Goal: Task Accomplishment & Management: Complete application form

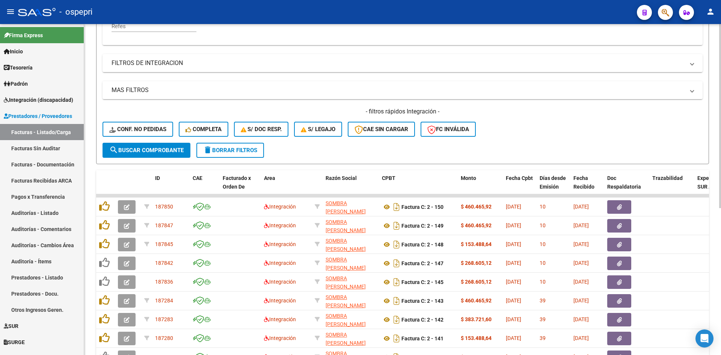
scroll to position [234, 0]
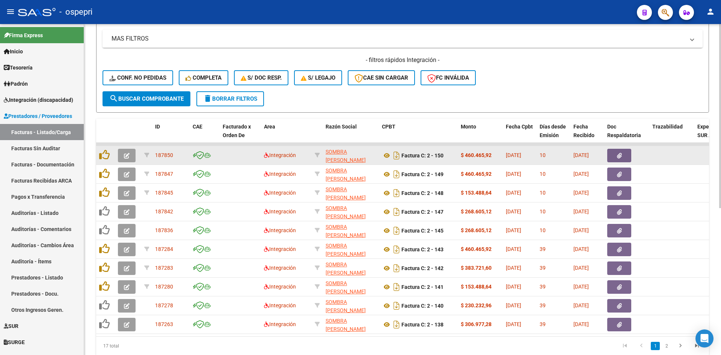
click at [130, 154] on button "button" at bounding box center [127, 156] width 18 height 14
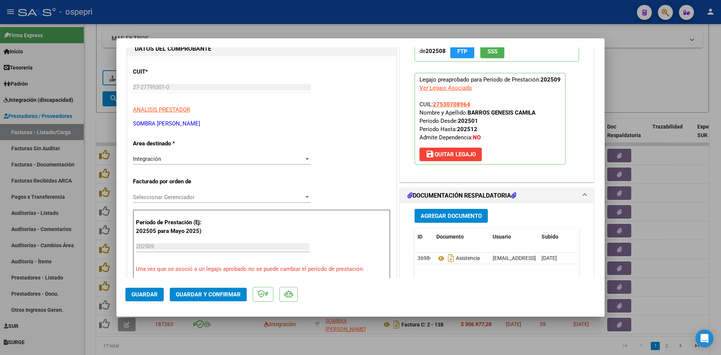
scroll to position [0, 0]
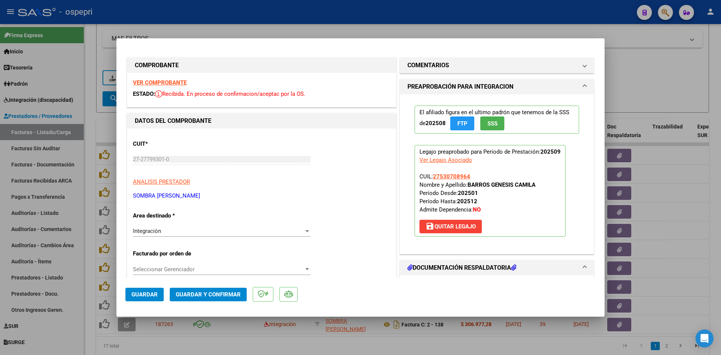
click at [177, 81] on strong "VER COMPROBANTE" at bounding box center [160, 82] width 54 height 7
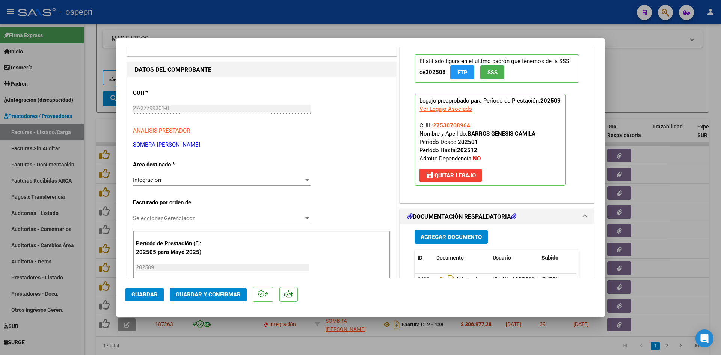
scroll to position [113, 0]
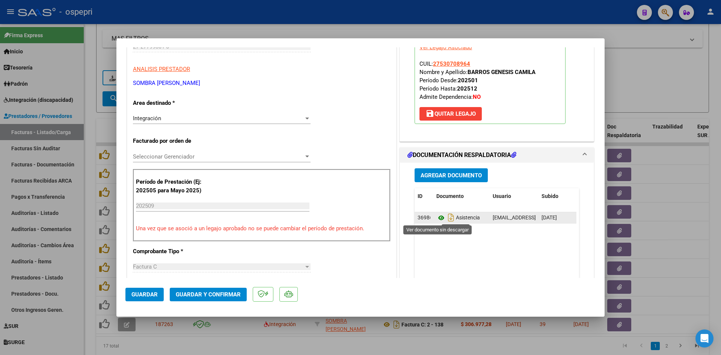
click at [437, 217] on icon at bounding box center [441, 217] width 10 height 9
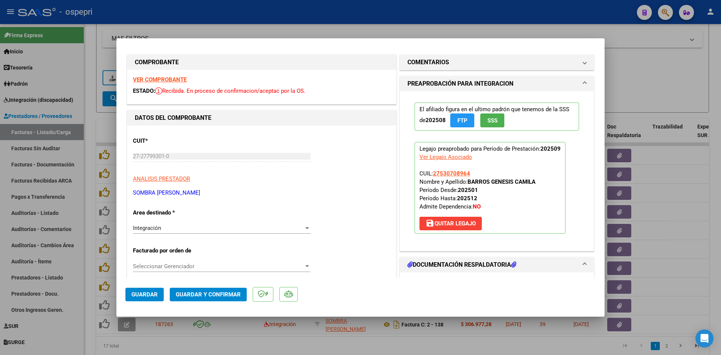
scroll to position [0, 0]
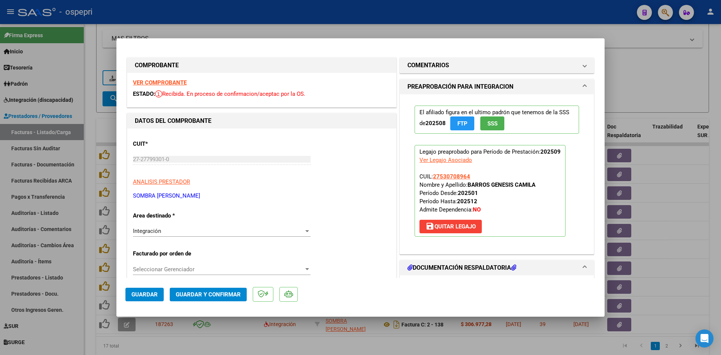
type input "$ 0,00"
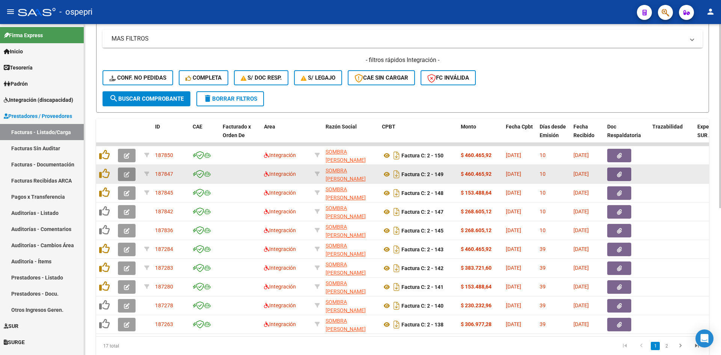
click at [128, 171] on span "button" at bounding box center [127, 174] width 6 height 7
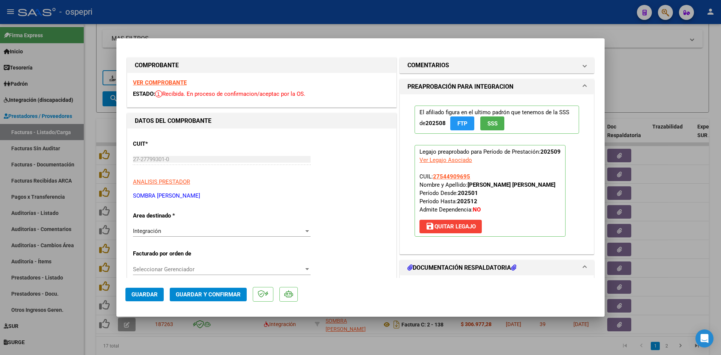
click at [171, 83] on strong "VER COMPROBANTE" at bounding box center [160, 82] width 54 height 7
type input "$ 0,00"
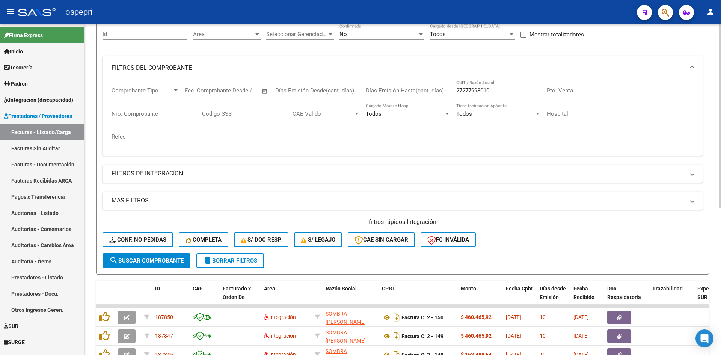
scroll to position [8, 0]
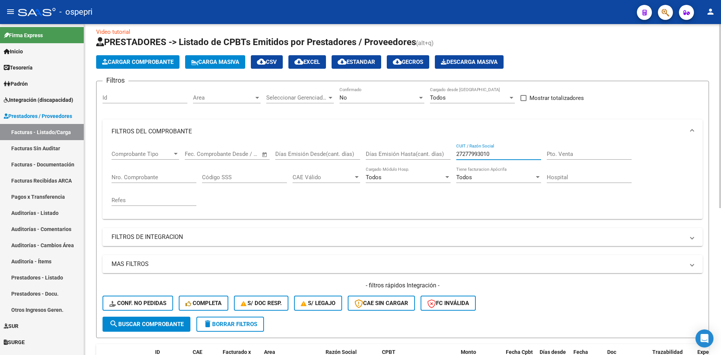
drag, startPoint x: 493, startPoint y: 151, endPoint x: 430, endPoint y: 157, distance: 63.1
click at [430, 157] on div "Comprobante Tipo Comprobante Tipo Fecha inicio – Fecha fin Fec. Comprobante Des…" at bounding box center [403, 177] width 582 height 69
paste input "27336970461"
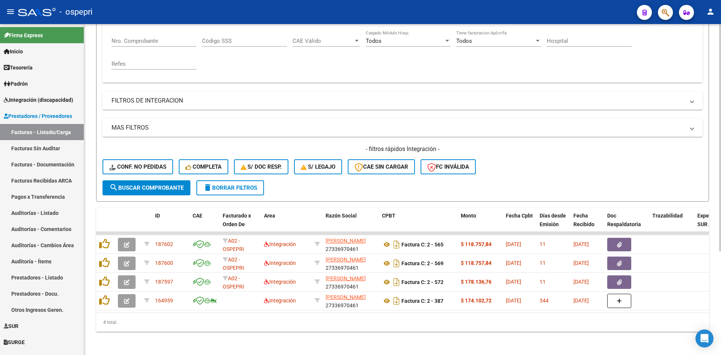
scroll to position [151, 0]
type input "27336970461"
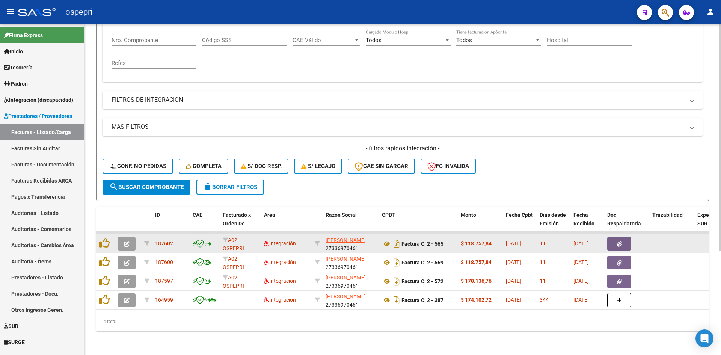
click at [124, 241] on icon "button" at bounding box center [127, 244] width 6 height 6
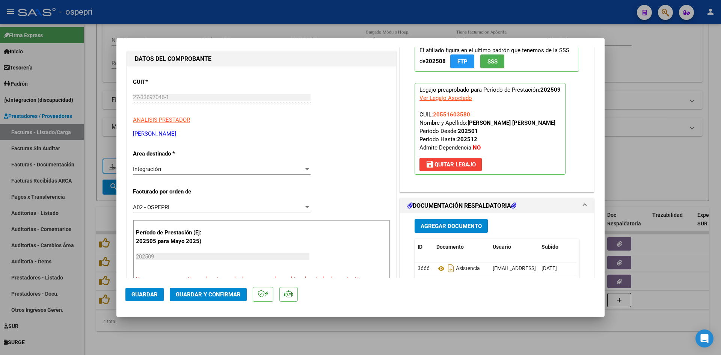
scroll to position [0, 0]
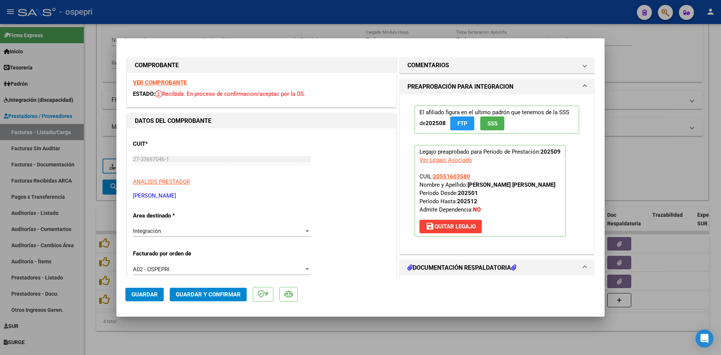
click at [180, 85] on strong "VER COMPROBANTE" at bounding box center [160, 82] width 54 height 7
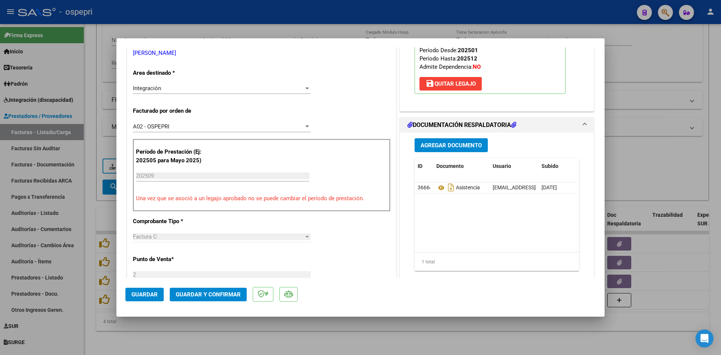
scroll to position [150, 0]
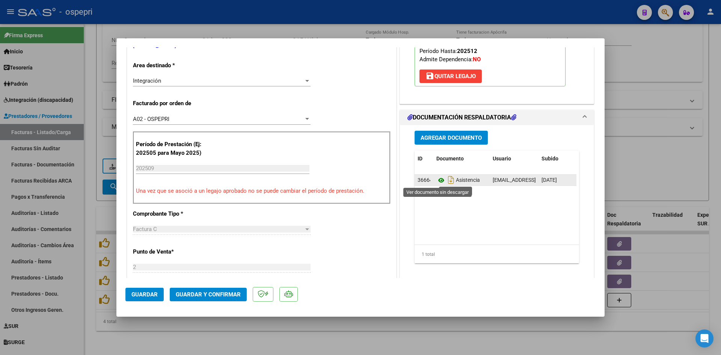
click at [438, 179] on icon at bounding box center [441, 180] width 10 height 9
click at [231, 296] on span "Guardar y Confirmar" at bounding box center [208, 294] width 65 height 7
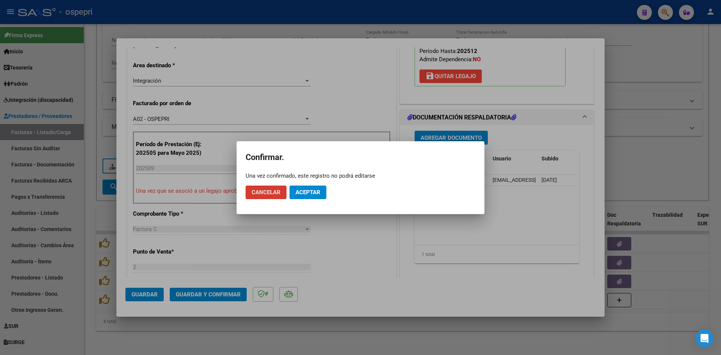
click at [305, 195] on button "Aceptar" at bounding box center [308, 193] width 37 height 14
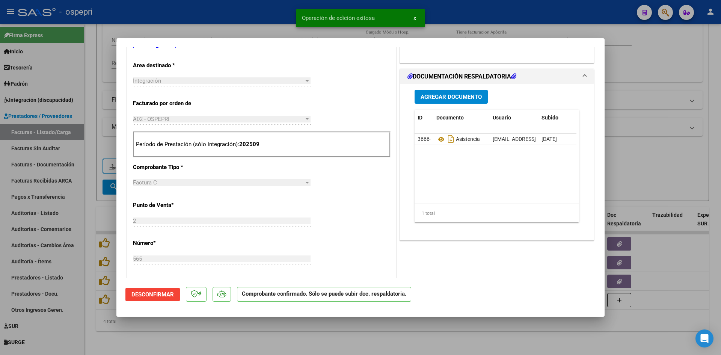
type input "$ 0,00"
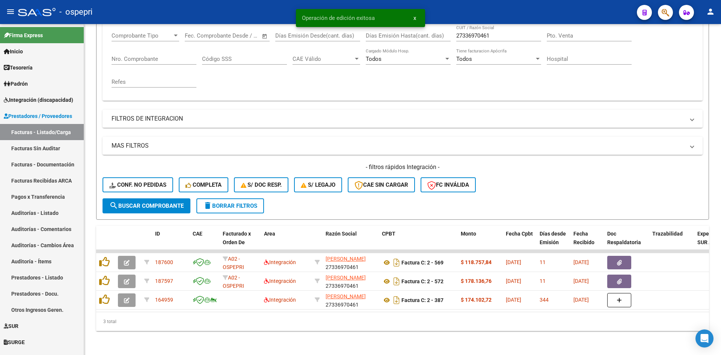
scroll to position [132, 0]
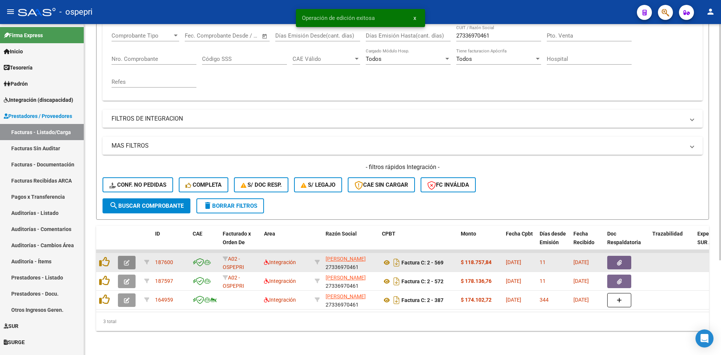
click at [126, 256] on button "button" at bounding box center [127, 263] width 18 height 14
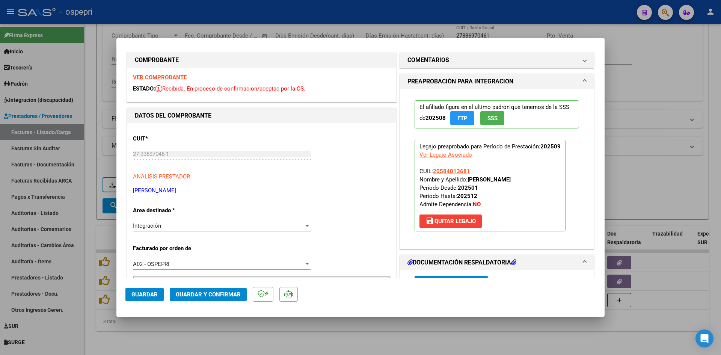
scroll to position [0, 0]
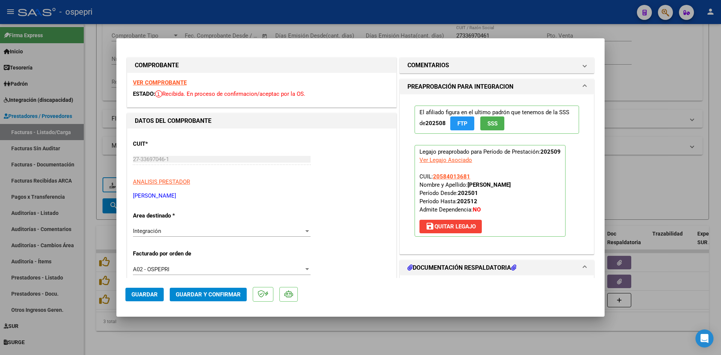
click at [178, 81] on strong "VER COMPROBANTE" at bounding box center [160, 82] width 54 height 7
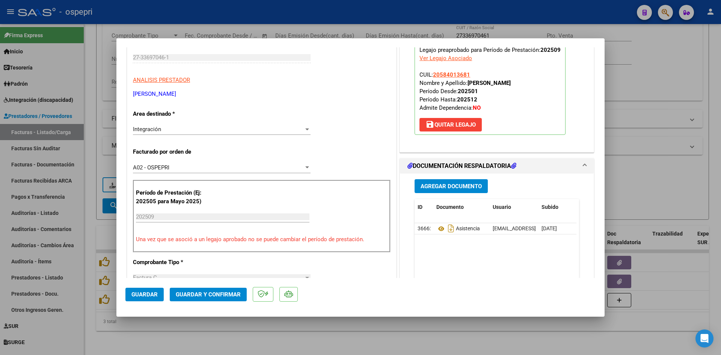
scroll to position [113, 0]
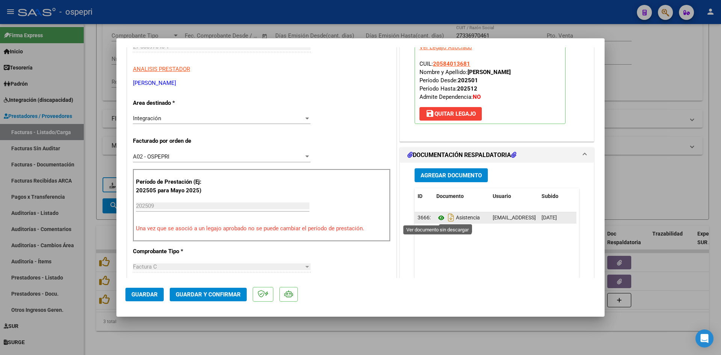
click at [436, 217] on icon at bounding box center [441, 217] width 10 height 9
click at [220, 299] on button "Guardar y Confirmar" at bounding box center [208, 295] width 77 height 14
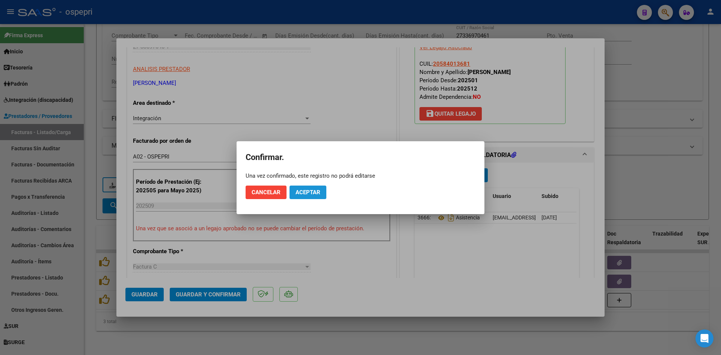
click at [308, 195] on span "Aceptar" at bounding box center [308, 192] width 25 height 7
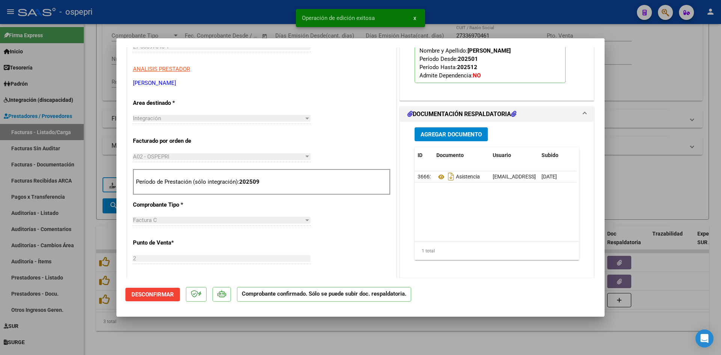
type input "$ 0,00"
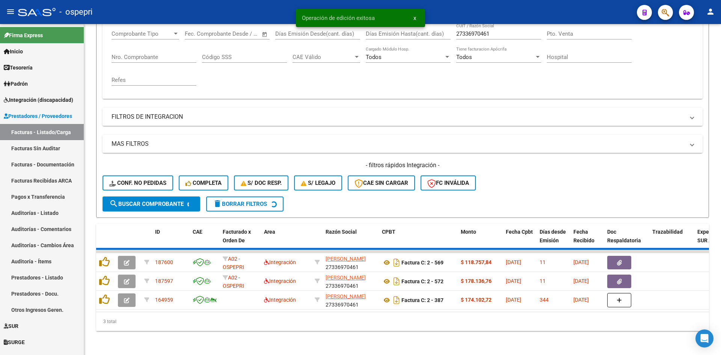
scroll to position [113, 0]
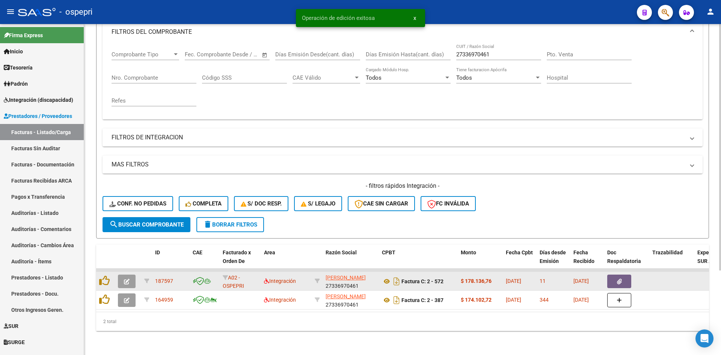
click at [128, 275] on button "button" at bounding box center [127, 282] width 18 height 14
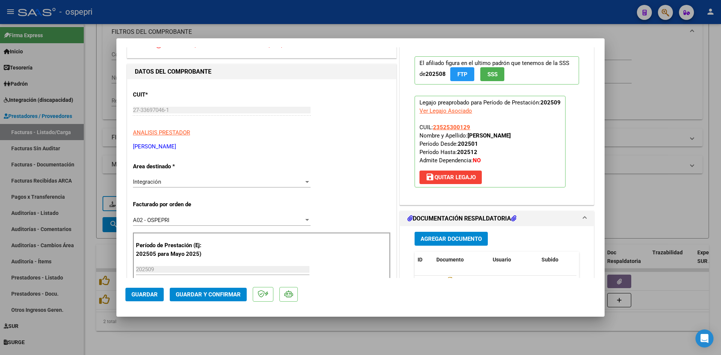
scroll to position [0, 0]
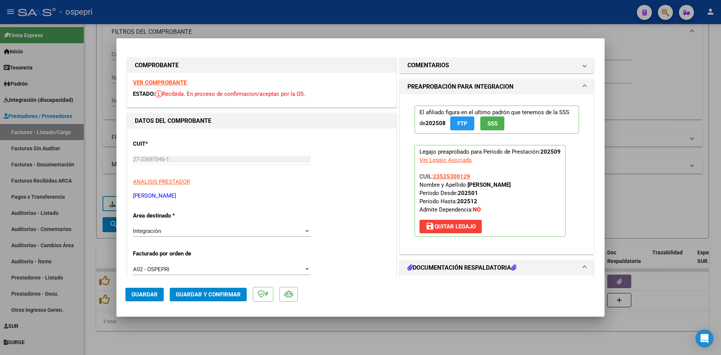
click at [180, 81] on strong "VER COMPROBANTE" at bounding box center [160, 82] width 54 height 7
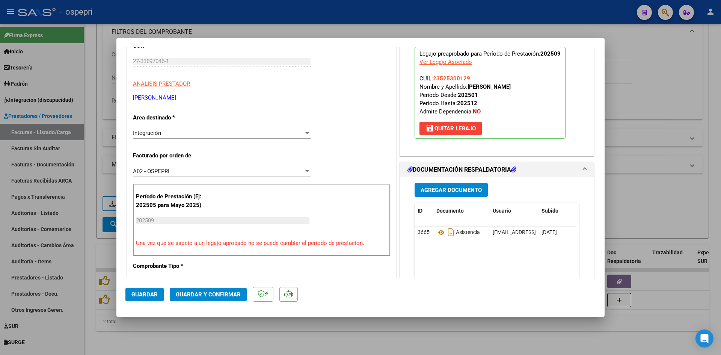
scroll to position [113, 0]
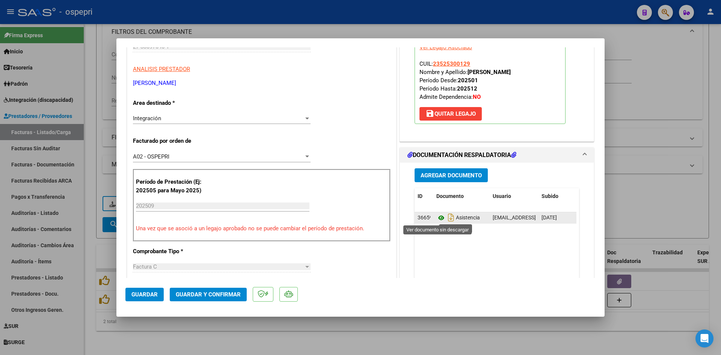
click at [439, 219] on icon at bounding box center [441, 217] width 10 height 9
click at [219, 291] on span "Guardar y Confirmar" at bounding box center [208, 294] width 65 height 7
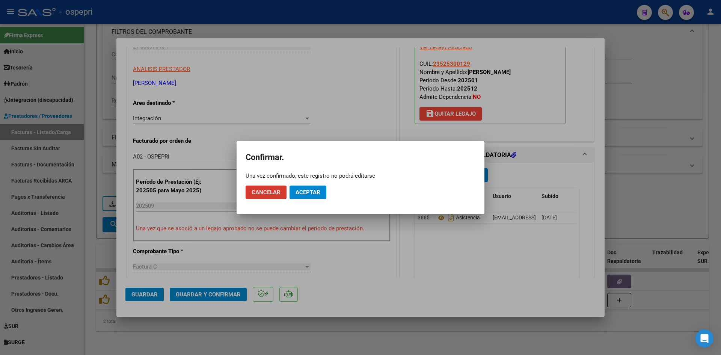
click at [304, 190] on span "Aceptar" at bounding box center [308, 192] width 25 height 7
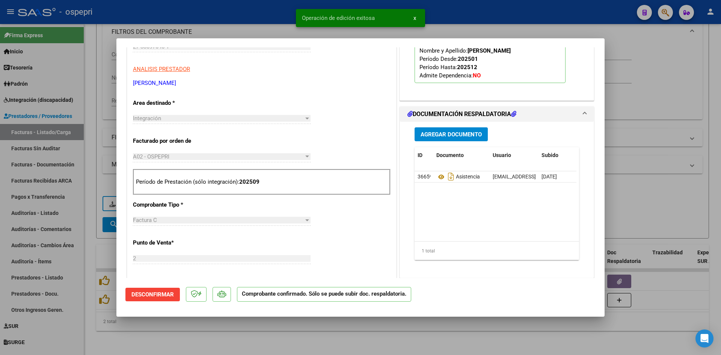
type input "$ 0,00"
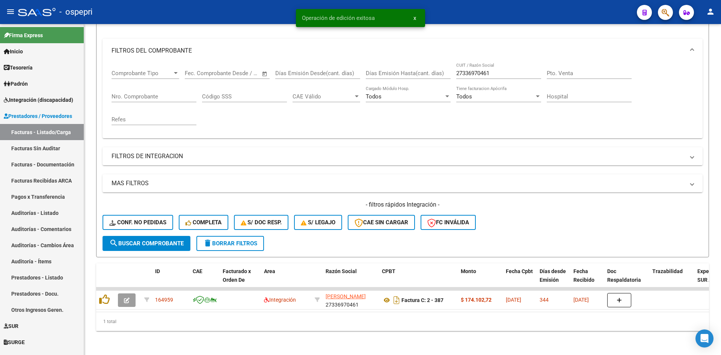
scroll to position [95, 0]
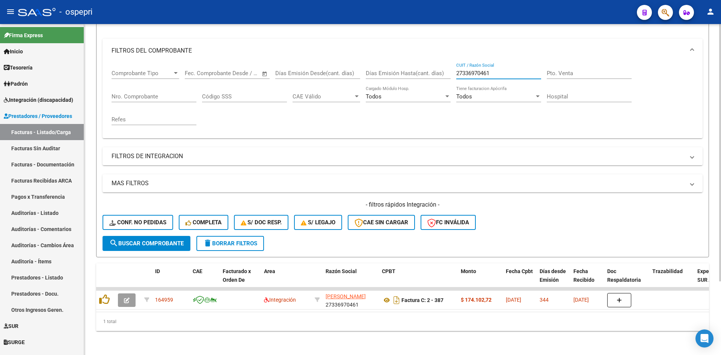
drag, startPoint x: 500, startPoint y: 67, endPoint x: 435, endPoint y: 74, distance: 65.4
click at [435, 74] on div "Comprobante Tipo Comprobante Tipo Fecha inicio – Fecha fin Fec. Comprobante Des…" at bounding box center [403, 97] width 582 height 69
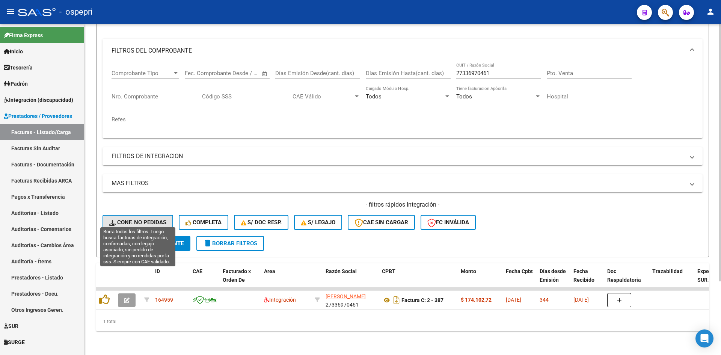
click at [164, 219] on span "Conf. no pedidas" at bounding box center [137, 222] width 57 height 7
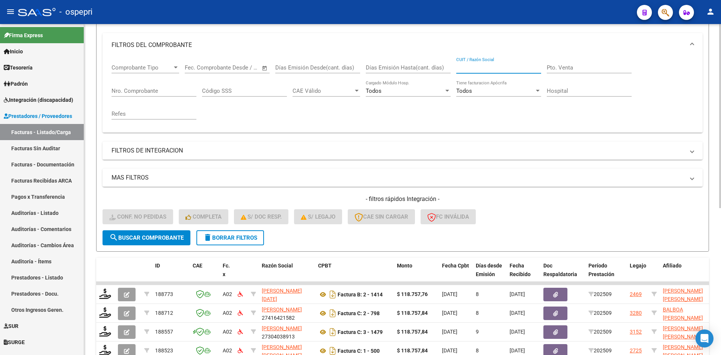
click at [463, 67] on input "CUIT / Razón Social" at bounding box center [498, 67] width 85 height 7
paste input "27336970461"
type input "27336970461"
click at [166, 237] on span "search Buscar Comprobante" at bounding box center [146, 237] width 74 height 7
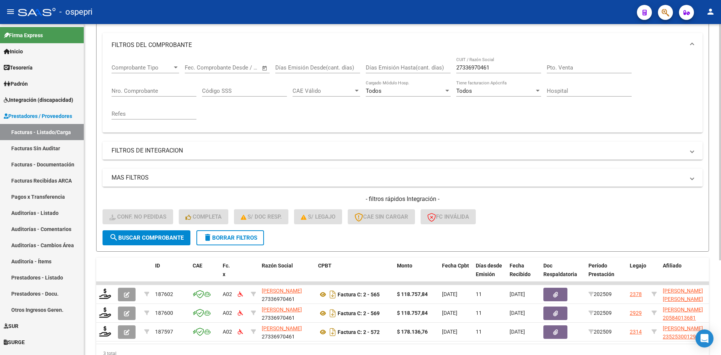
scroll to position [132, 0]
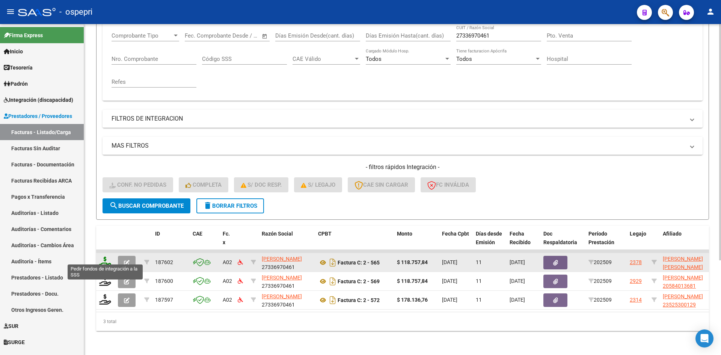
click at [103, 257] on icon at bounding box center [105, 262] width 12 height 11
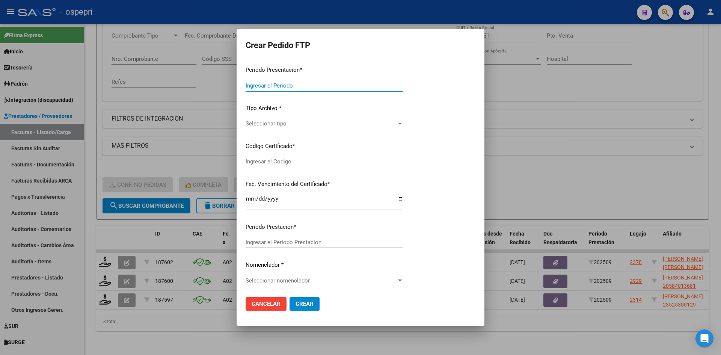
type input "202509"
type input "$ 118.757,84"
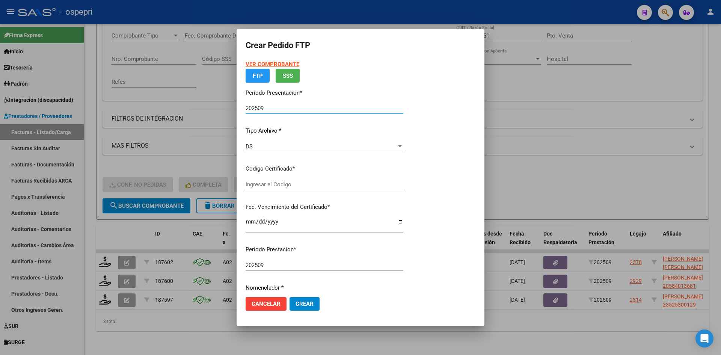
type input "20551603580"
type input "2026-06-18"
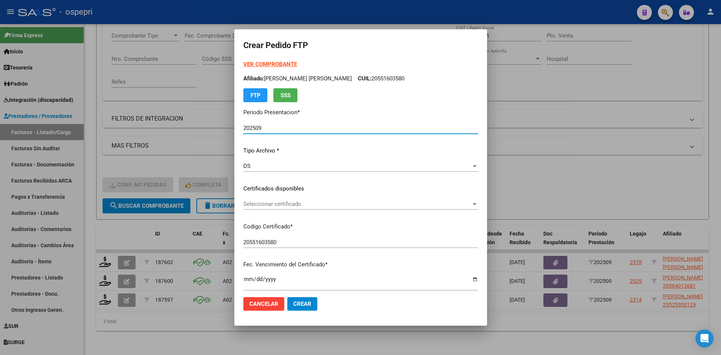
click at [285, 203] on span "Seleccionar certificado" at bounding box center [357, 204] width 228 height 7
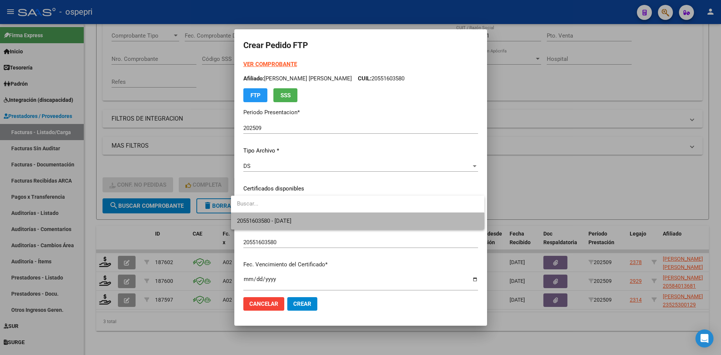
click at [308, 223] on span "20551603580 - 2026-06-18" at bounding box center [357, 221] width 241 height 17
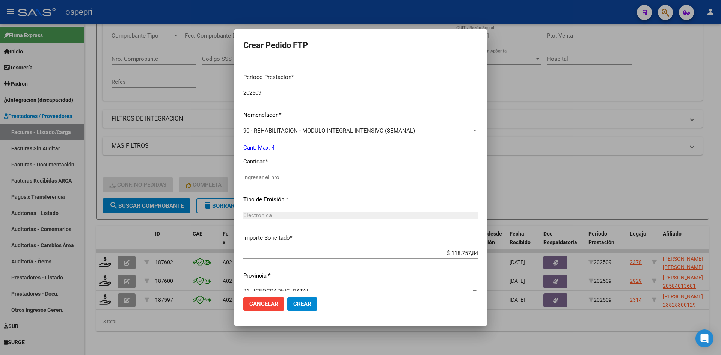
scroll to position [243, 0]
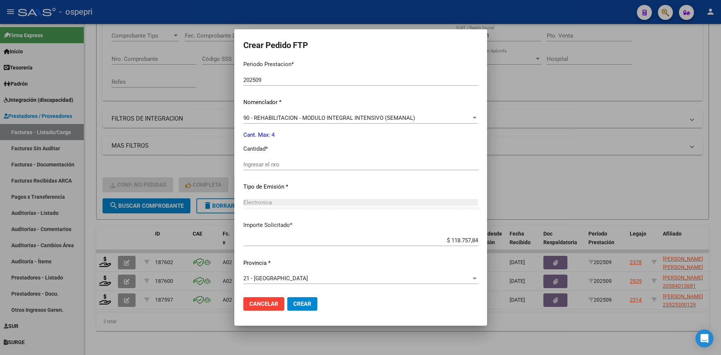
click at [263, 164] on input "Ingresar el nro" at bounding box center [360, 164] width 235 height 7
type input "4"
click at [293, 301] on span "Crear" at bounding box center [302, 303] width 18 height 7
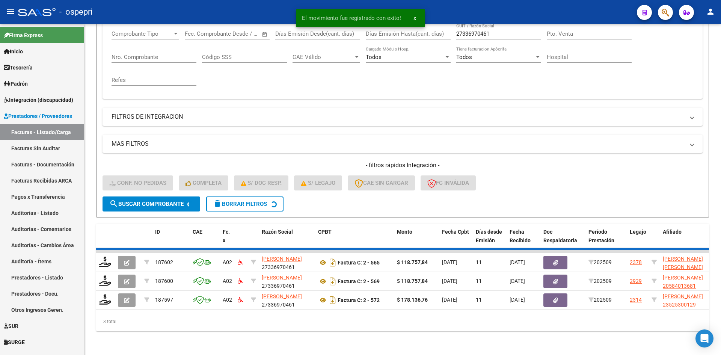
scroll to position [113, 0]
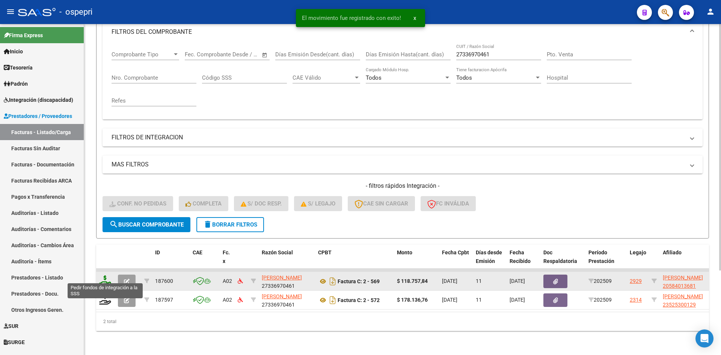
click at [102, 275] on icon at bounding box center [105, 280] width 12 height 11
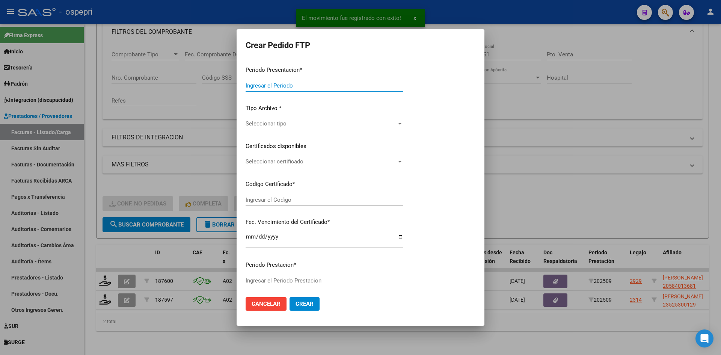
type input "202509"
type input "$ 118.757,84"
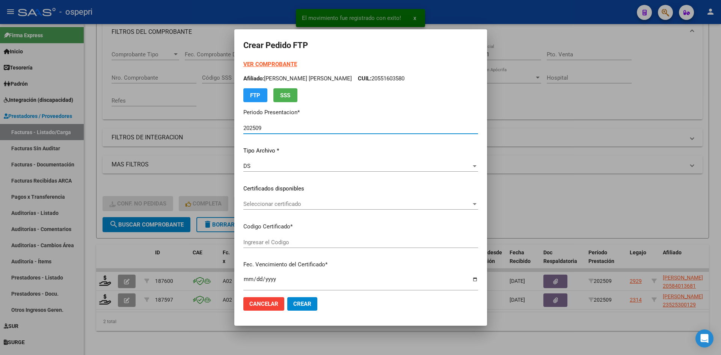
type input "2058401368-1"
type input "2028-01-17"
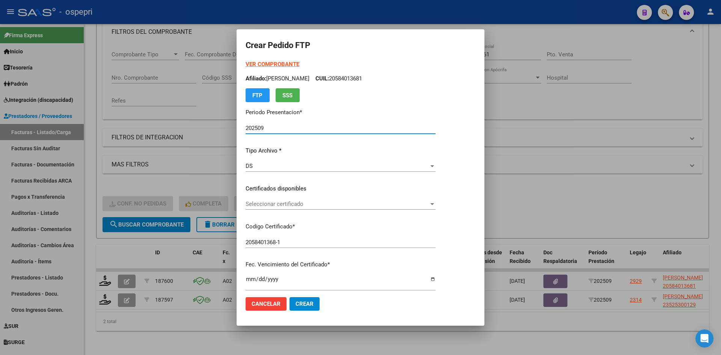
click at [306, 204] on span "Seleccionar certificado" at bounding box center [337, 204] width 183 height 7
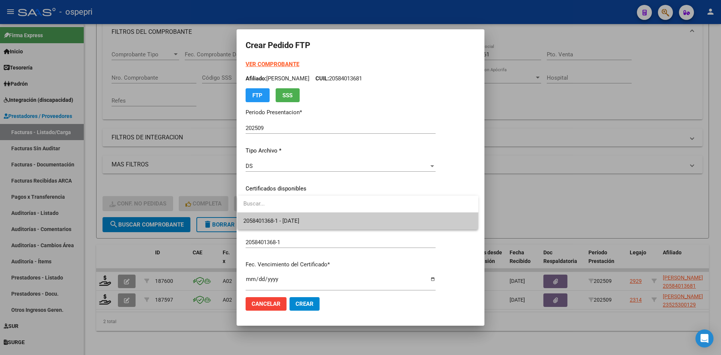
click at [328, 223] on span "2058401368-1 - 2028-01-17" at bounding box center [357, 221] width 229 height 17
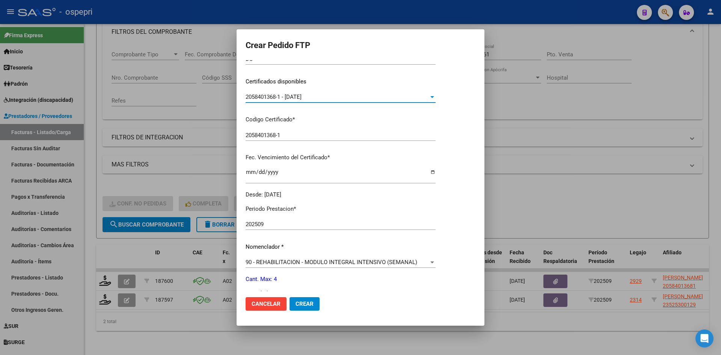
scroll to position [150, 0]
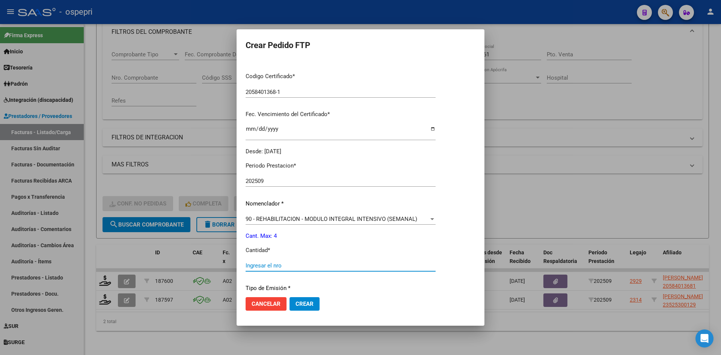
click at [290, 266] on input "Ingresar el nro" at bounding box center [341, 265] width 190 height 7
type input "4"
click at [309, 302] on span "Crear" at bounding box center [305, 303] width 18 height 7
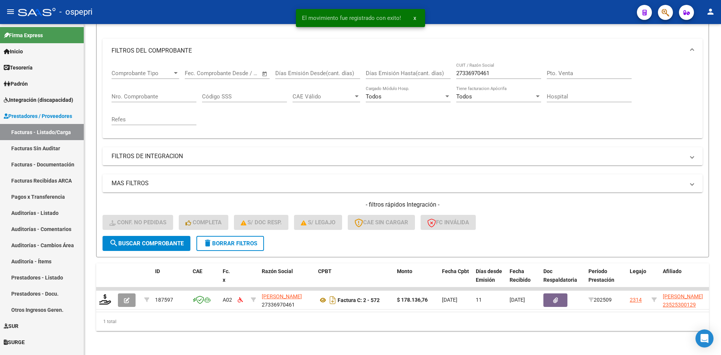
scroll to position [95, 0]
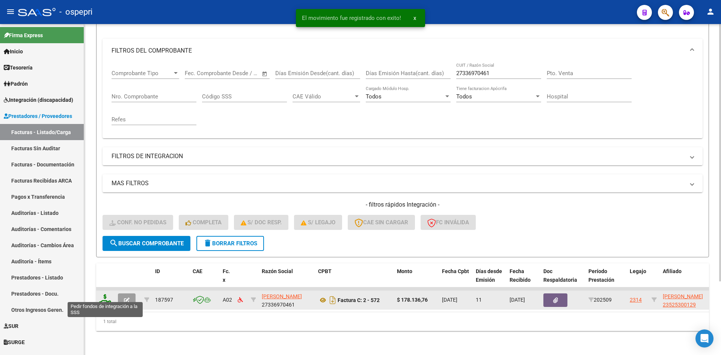
click at [102, 294] on icon at bounding box center [105, 299] width 12 height 11
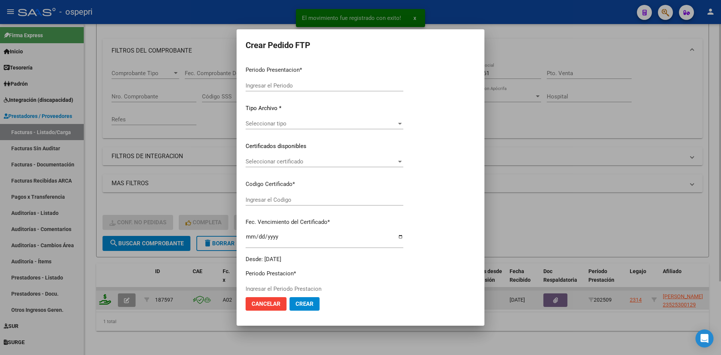
type input "202509"
type input "$ 178.136,76"
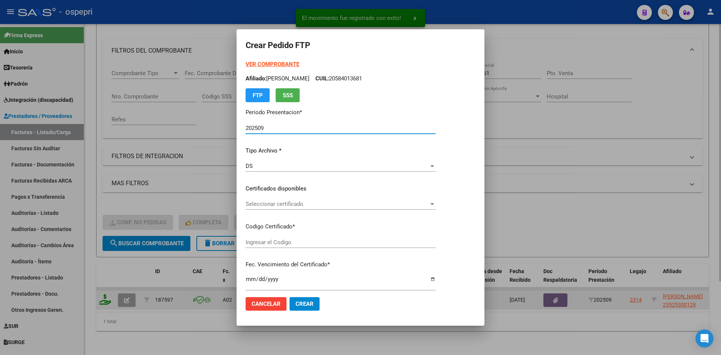
type input "2352530012-9"
type input "2035-03-12"
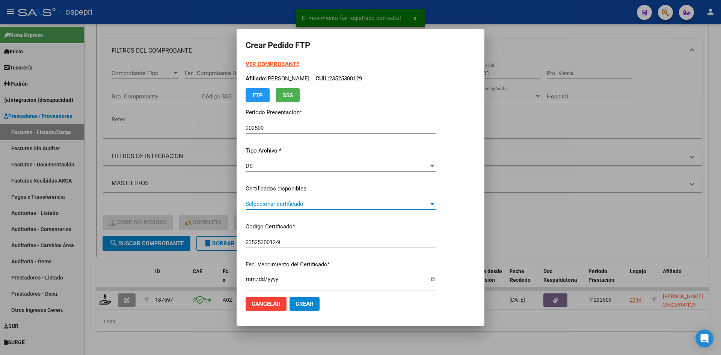
click at [361, 205] on span "Seleccionar certificado" at bounding box center [337, 204] width 183 height 7
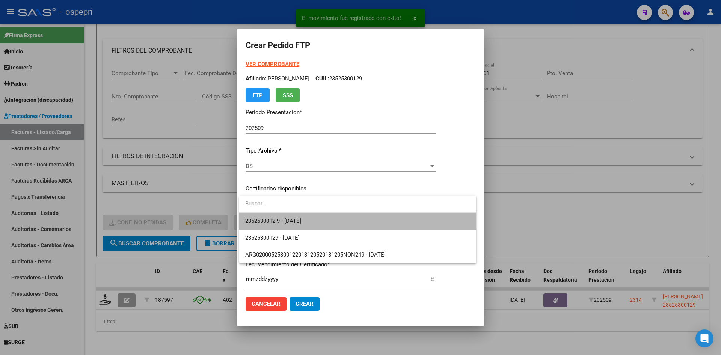
click at [357, 224] on span "2352530012-9 - 2035-03-12" at bounding box center [357, 221] width 225 height 17
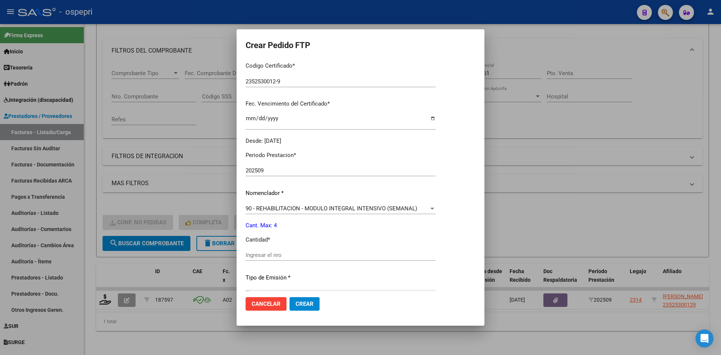
scroll to position [188, 0]
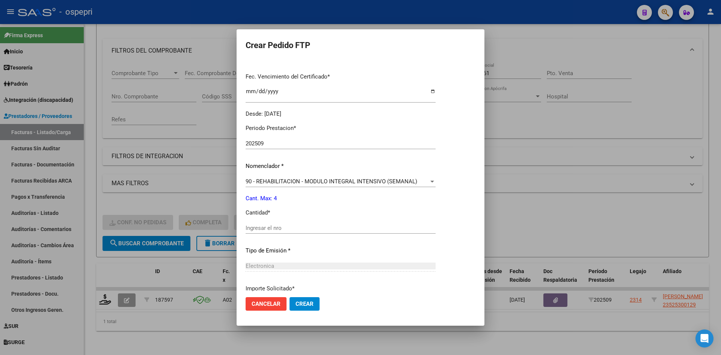
click at [297, 228] on input "Ingresar el nro" at bounding box center [341, 228] width 190 height 7
type input "4"
click at [305, 306] on span "Crear" at bounding box center [305, 303] width 18 height 7
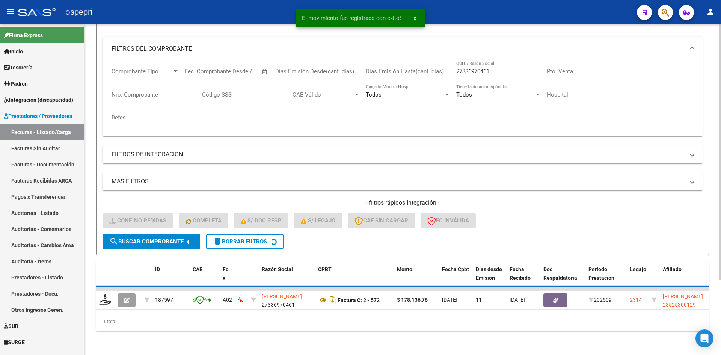
scroll to position [83, 0]
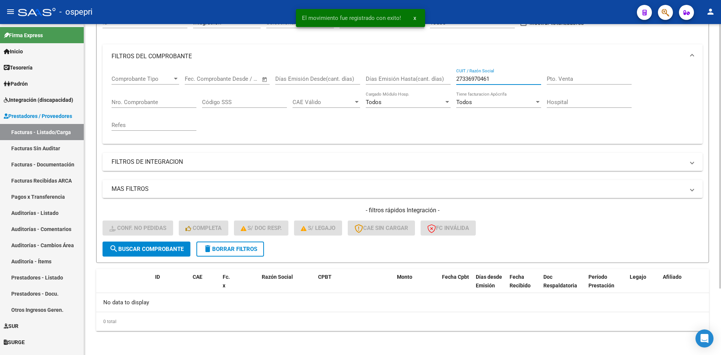
drag, startPoint x: 497, startPoint y: 80, endPoint x: 436, endPoint y: 88, distance: 61.7
click at [436, 88] on div "Comprobante Tipo Comprobante Tipo Fecha inicio – Fecha fin Fec. Comprobante Des…" at bounding box center [403, 102] width 582 height 69
click at [243, 250] on span "delete Borrar Filtros" at bounding box center [230, 249] width 54 height 7
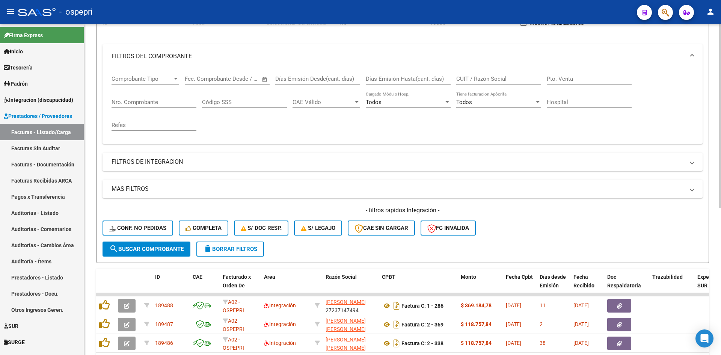
click at [473, 77] on input "CUIT / Razón Social" at bounding box center [498, 78] width 85 height 7
paste input "27260283575"
type input "27260283575"
click at [181, 246] on span "search Buscar Comprobante" at bounding box center [146, 249] width 74 height 7
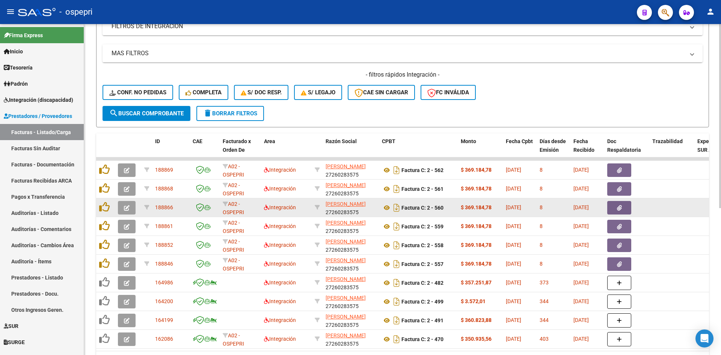
scroll to position [234, 0]
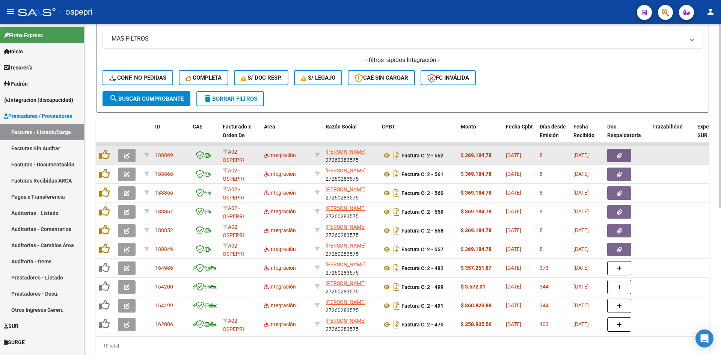
click at [128, 152] on span "button" at bounding box center [127, 155] width 6 height 7
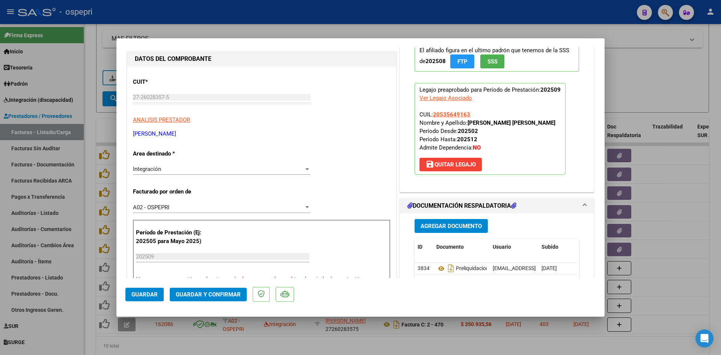
scroll to position [0, 0]
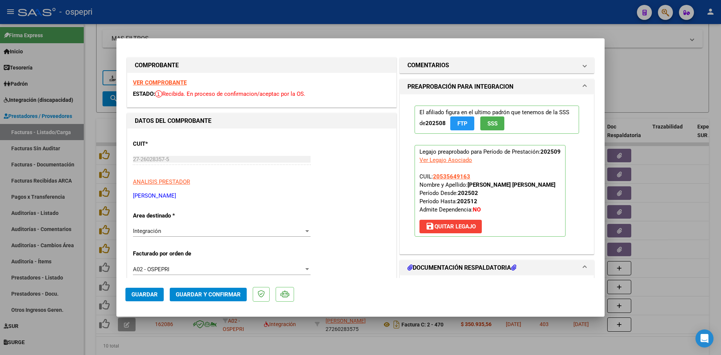
click at [177, 79] on strong "VER COMPROBANTE" at bounding box center [160, 82] width 54 height 7
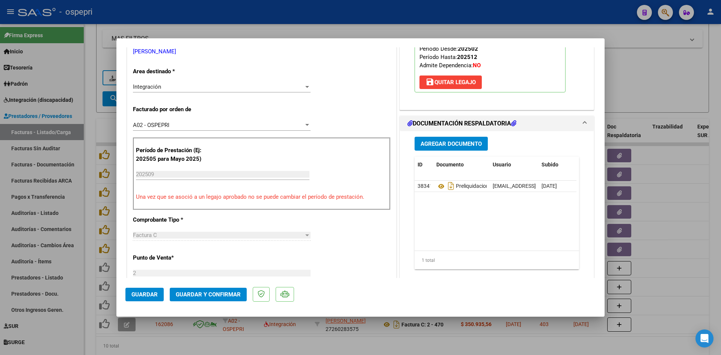
scroll to position [150, 0]
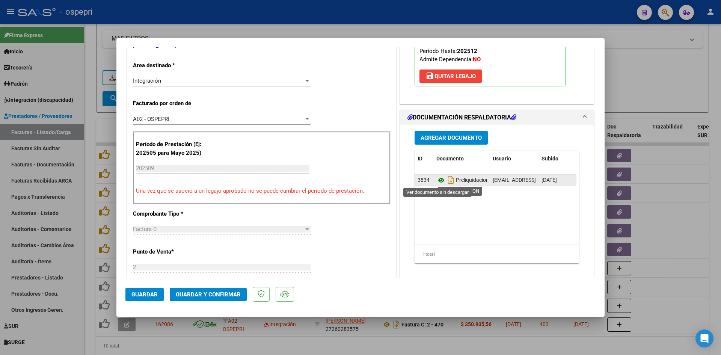
click at [438, 182] on icon at bounding box center [441, 180] width 10 height 9
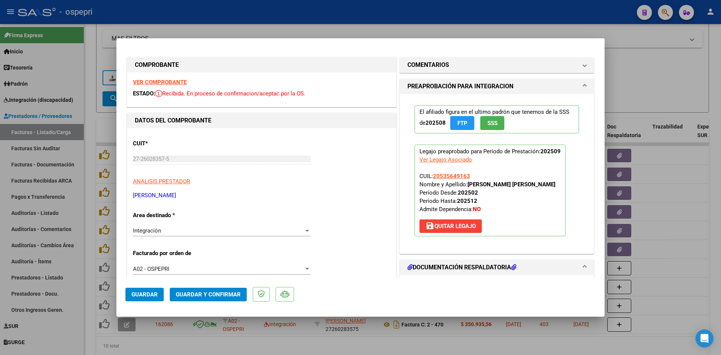
scroll to position [0, 0]
click at [474, 62] on mat-panel-title "COMENTARIOS" at bounding box center [492, 65] width 170 height 9
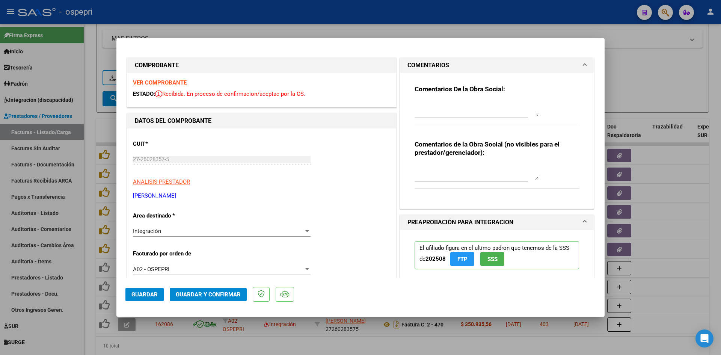
click at [420, 166] on textarea at bounding box center [477, 172] width 124 height 15
type textarea "f"
click at [421, 100] on div at bounding box center [477, 109] width 124 height 18
type textarea "FALTA PLANILLA DE ASISTENCIAS"
click at [422, 98] on div "Comentarios De la Obra Social:" at bounding box center [497, 109] width 164 height 48
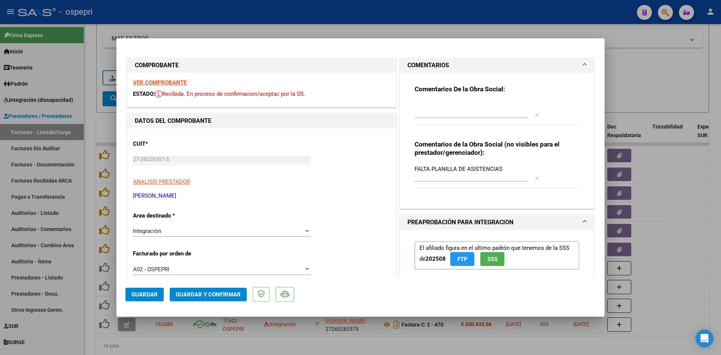
click at [420, 101] on textarea at bounding box center [477, 108] width 124 height 15
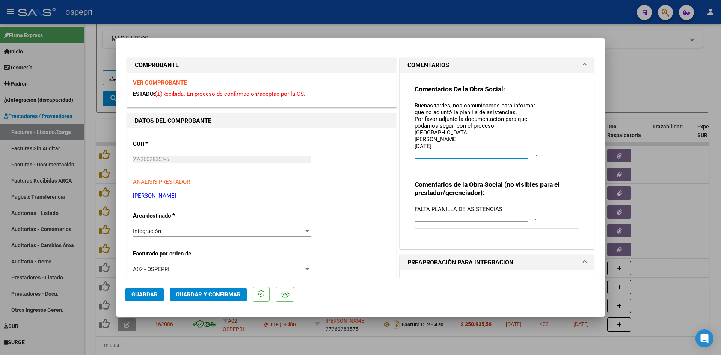
drag, startPoint x: 535, startPoint y: 114, endPoint x: 531, endPoint y: 154, distance: 40.3
click at [531, 154] on textarea "Buenas tardes, nos ocmunicamos para informar que no adjuntó la planilla de asis…" at bounding box center [477, 128] width 124 height 55
click at [466, 151] on textarea "Buenas tardes, nos comunicamos para informar que no adjuntó la planilla de asis…" at bounding box center [477, 128] width 124 height 55
type textarea "Buenas tardes, nos comunicamos para informar que no adjuntó la planilla de asis…"
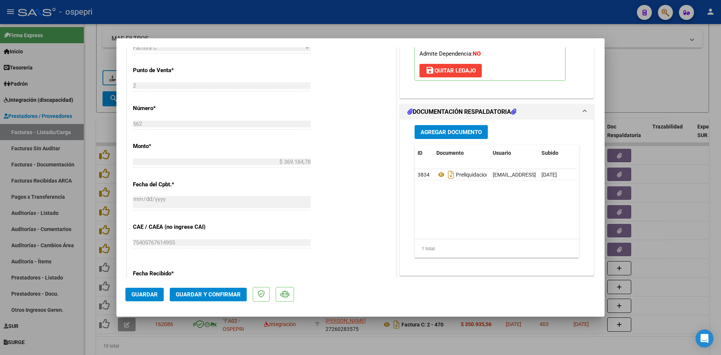
scroll to position [338, 0]
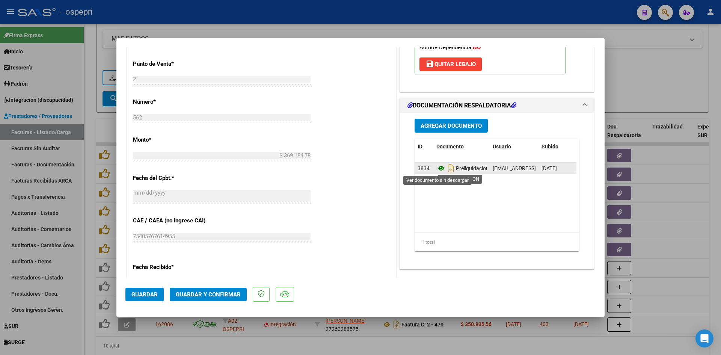
click at [438, 168] on icon at bounding box center [441, 168] width 10 height 9
click at [152, 297] on span "Guardar" at bounding box center [144, 294] width 26 height 7
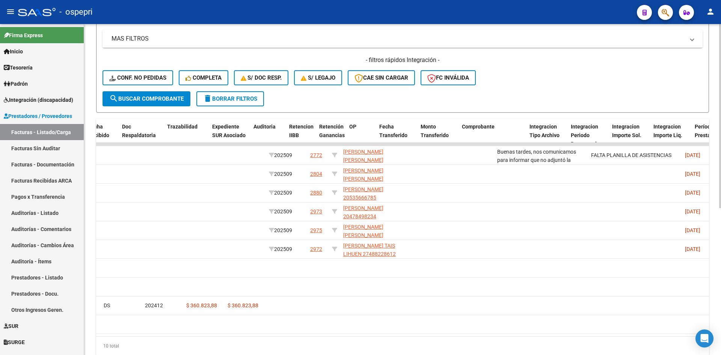
scroll to position [0, 0]
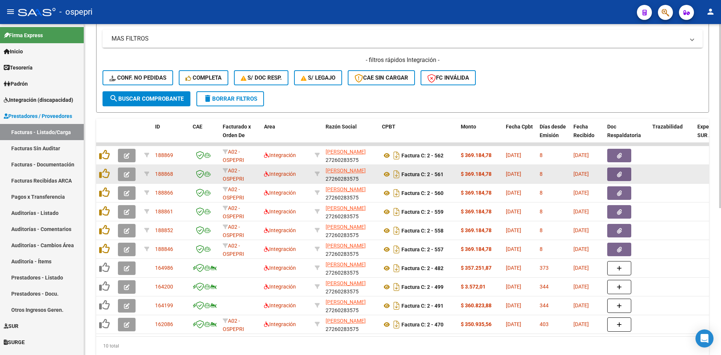
click at [124, 175] on icon "button" at bounding box center [127, 175] width 6 height 6
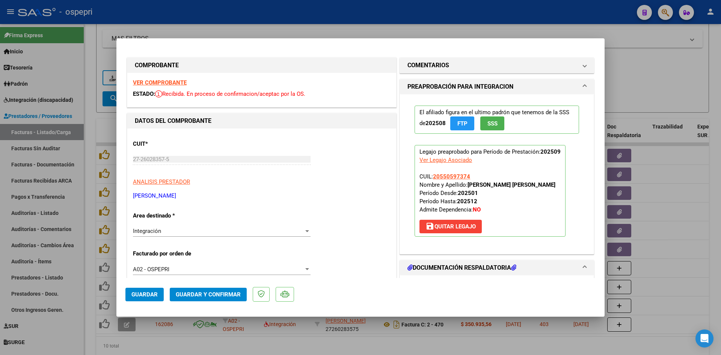
click at [183, 83] on strong "VER COMPROBANTE" at bounding box center [160, 82] width 54 height 7
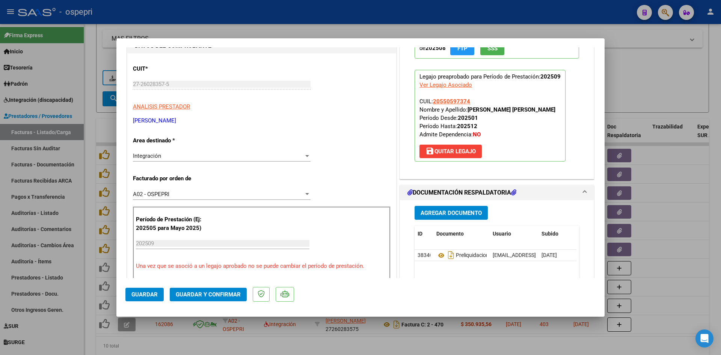
scroll to position [113, 0]
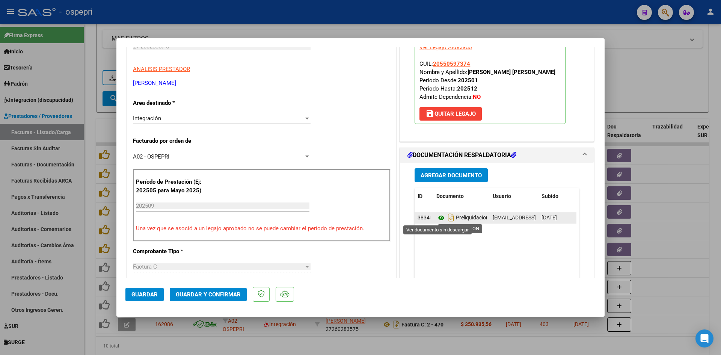
click at [436, 219] on icon at bounding box center [441, 217] width 10 height 9
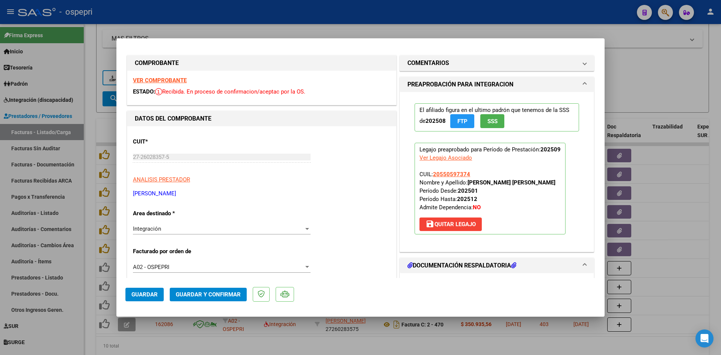
scroll to position [0, 0]
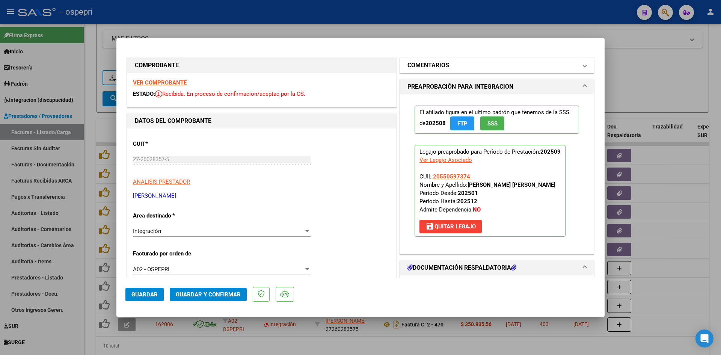
click at [430, 63] on h1 "COMENTARIOS" at bounding box center [428, 65] width 42 height 9
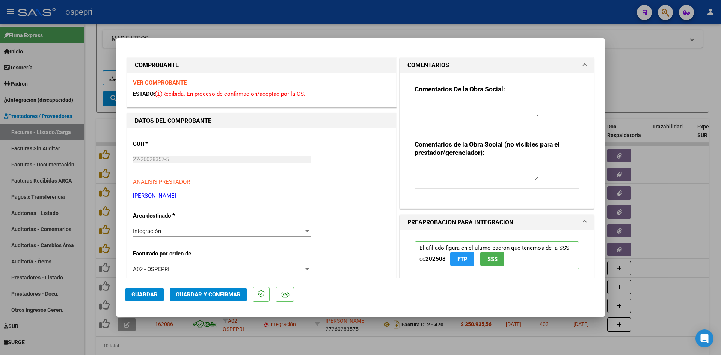
click at [419, 163] on div "Comentarios de la Obra Social (no visibles para el prestador/gerenciador):" at bounding box center [497, 168] width 164 height 57
click at [415, 167] on textarea at bounding box center [477, 172] width 124 height 15
type textarea "FALTA PLANILLA DE ASISTENCIAS"
click at [434, 105] on textarea at bounding box center [477, 108] width 124 height 15
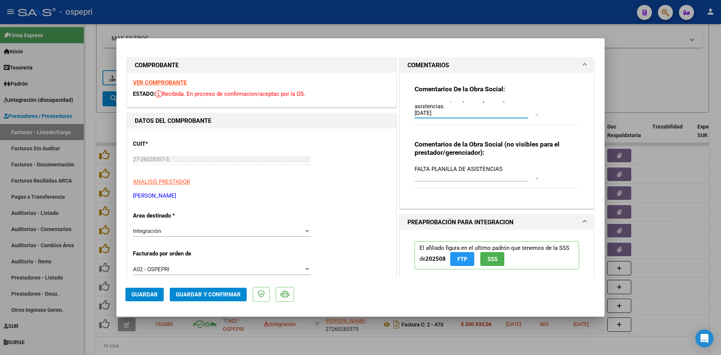
click at [451, 109] on textarea "Buenas tardes, tampoco adjuntó la planilla de asistencias. 13-10-2025" at bounding box center [477, 108] width 124 height 15
type textarea "Buenas tardes, tampoco adjuntó la planilla de asistencias. Verónica Romero 13-1…"
click at [145, 295] on span "Guardar" at bounding box center [144, 294] width 26 height 7
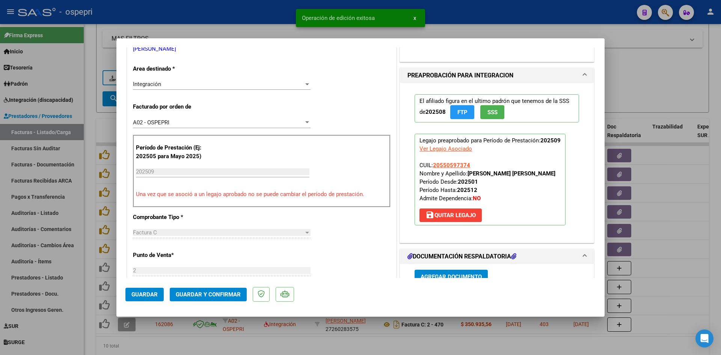
scroll to position [263, 0]
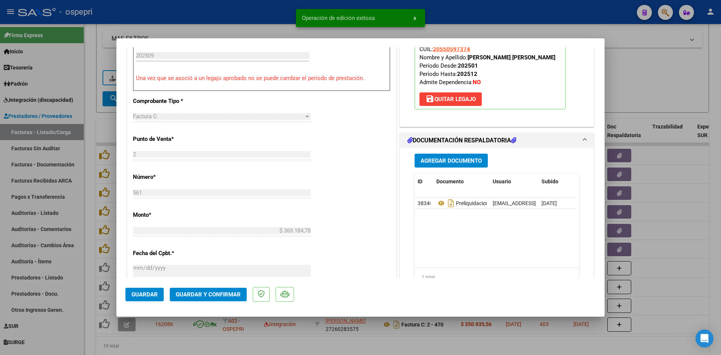
type input "$ 0,00"
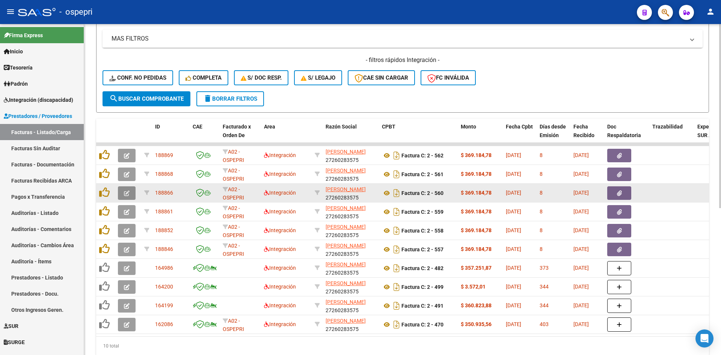
click at [127, 194] on icon "button" at bounding box center [127, 193] width 6 height 6
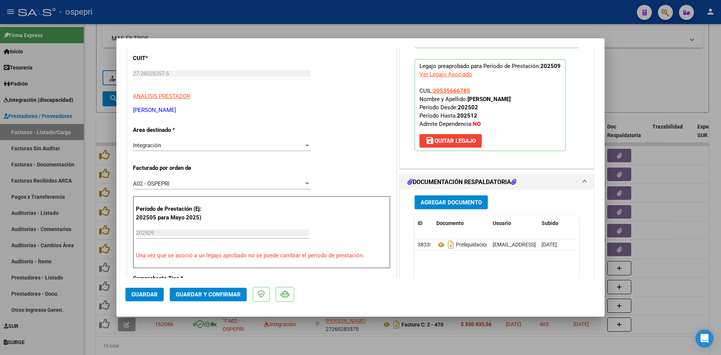
scroll to position [0, 0]
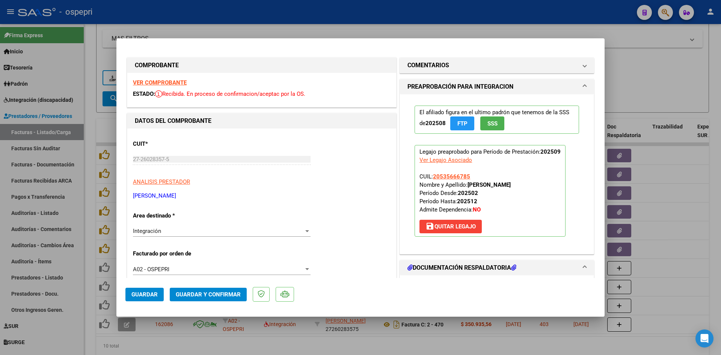
click at [180, 83] on strong "VER COMPROBANTE" at bounding box center [160, 82] width 54 height 7
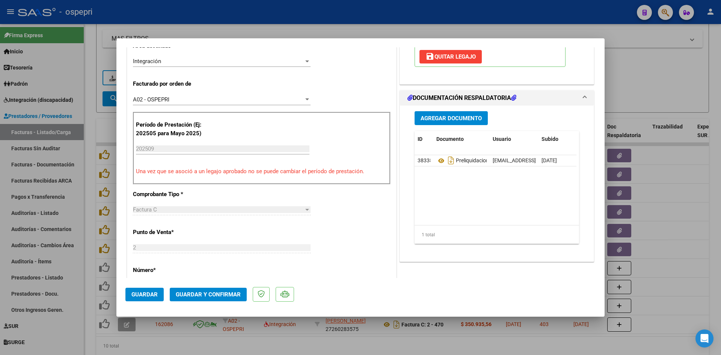
scroll to position [188, 0]
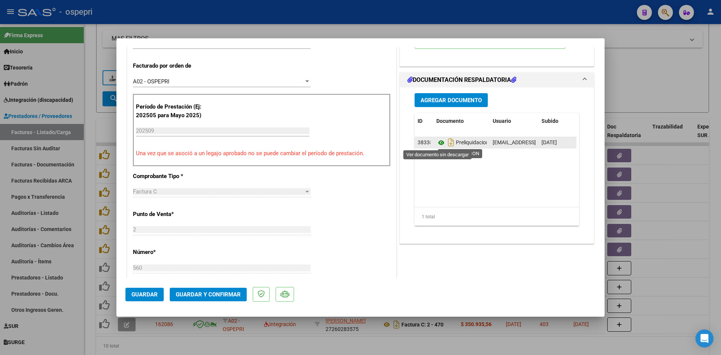
click at [436, 143] on icon at bounding box center [441, 142] width 10 height 9
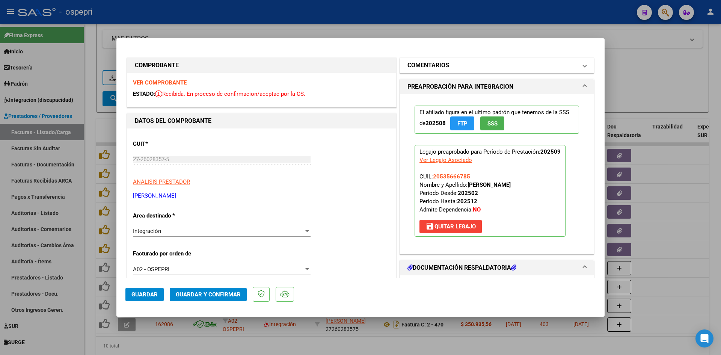
click at [490, 65] on mat-panel-title "COMENTARIOS" at bounding box center [492, 65] width 170 height 9
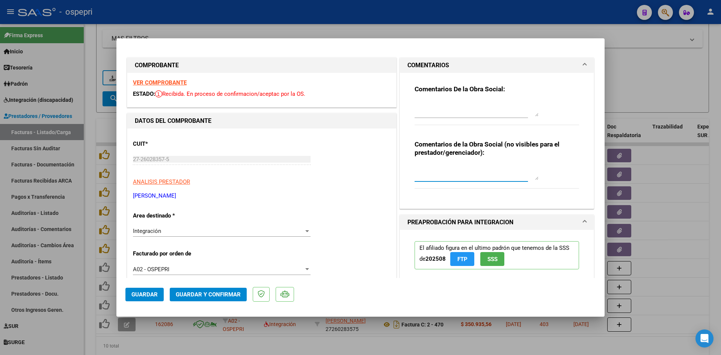
click at [422, 166] on textarea at bounding box center [477, 172] width 124 height 15
type textarea "FALTA PLANILLA DE ASISTENCIAS"
click at [428, 101] on textarea at bounding box center [477, 108] width 124 height 15
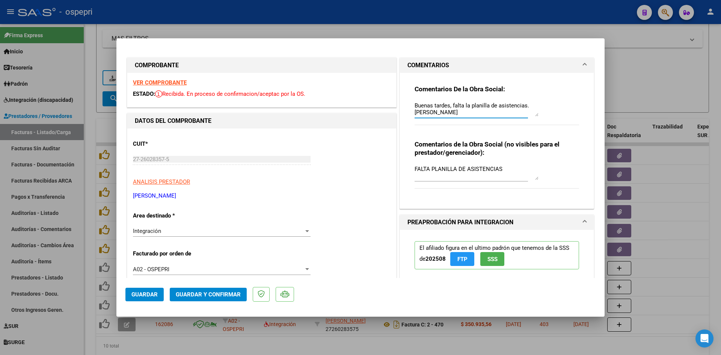
scroll to position [6, 0]
type textarea "Buenas tardes, falta la planilla de asistencias. Verónica Romero+ 13-10-2025"
click at [147, 297] on span "Guardar" at bounding box center [144, 294] width 26 height 7
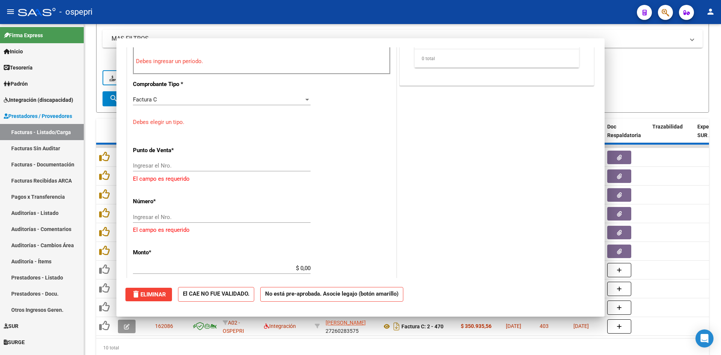
scroll to position [0, 0]
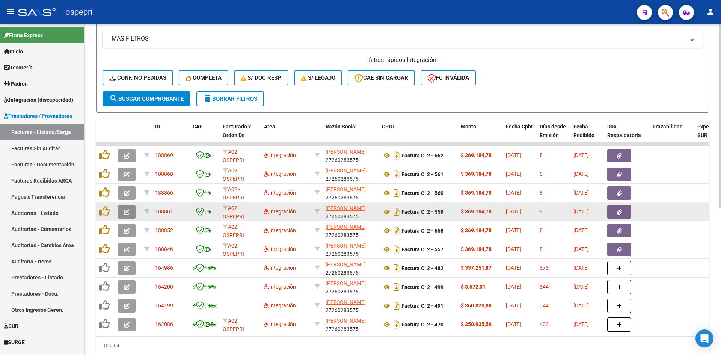
click at [127, 208] on span "button" at bounding box center [127, 211] width 6 height 7
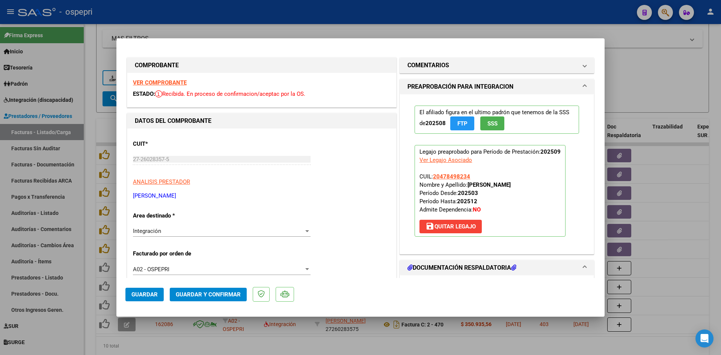
click at [176, 84] on strong "VER COMPROBANTE" at bounding box center [160, 82] width 54 height 7
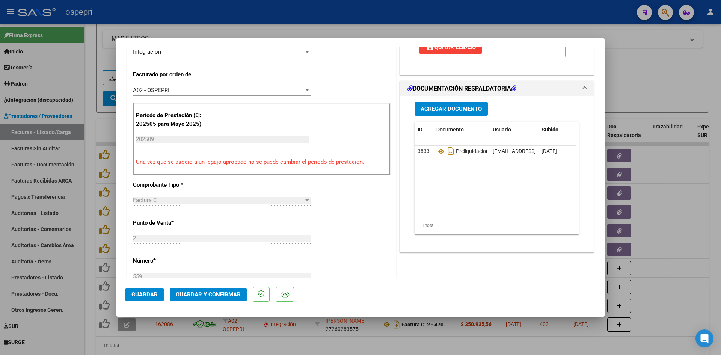
scroll to position [188, 0]
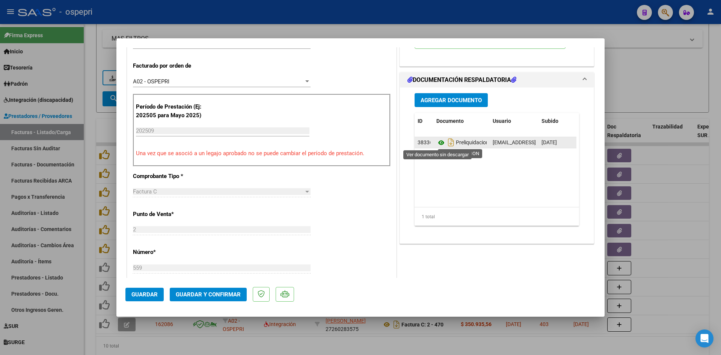
click at [438, 142] on icon at bounding box center [441, 142] width 10 height 9
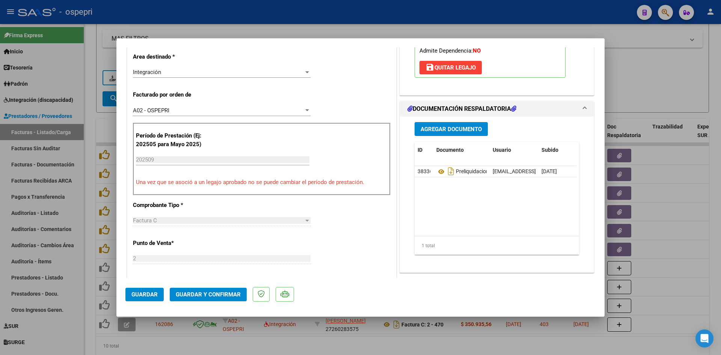
scroll to position [0, 0]
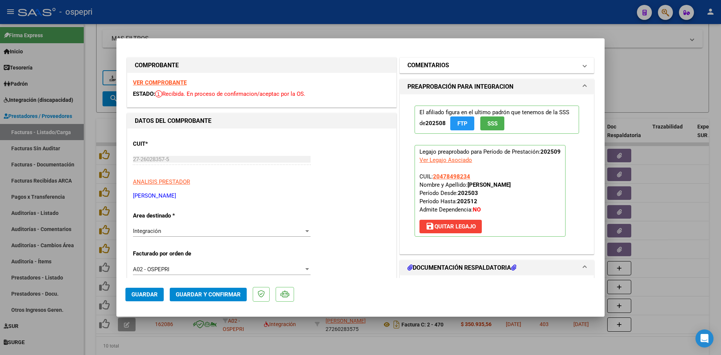
click at [496, 65] on mat-panel-title "COMENTARIOS" at bounding box center [492, 65] width 170 height 9
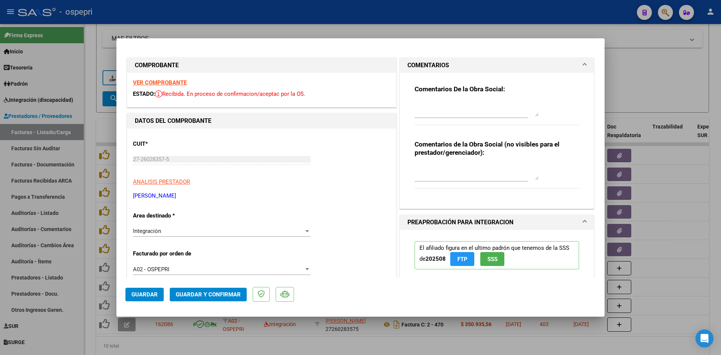
click at [411, 168] on div "Comentarios De la Obra Social: Comentarios de la Obra Social (no visibles para …" at bounding box center [497, 138] width 176 height 130
click at [415, 166] on textarea at bounding box center [477, 172] width 124 height 15
type textarea "FALTA PLANILLA DE ASISTENCIAS"
click at [420, 100] on div at bounding box center [477, 109] width 124 height 18
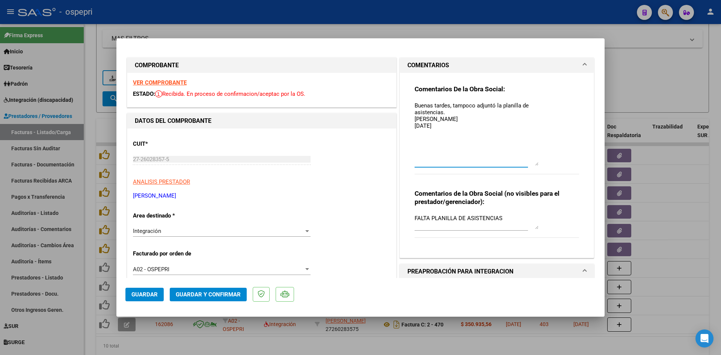
drag, startPoint x: 540, startPoint y: 163, endPoint x: 546, endPoint y: 165, distance: 6.9
click at [546, 165] on div "Comentarios De la Obra Social: Buenas tardes, tampoco adjuntó la planilla de as…" at bounding box center [497, 134] width 164 height 98
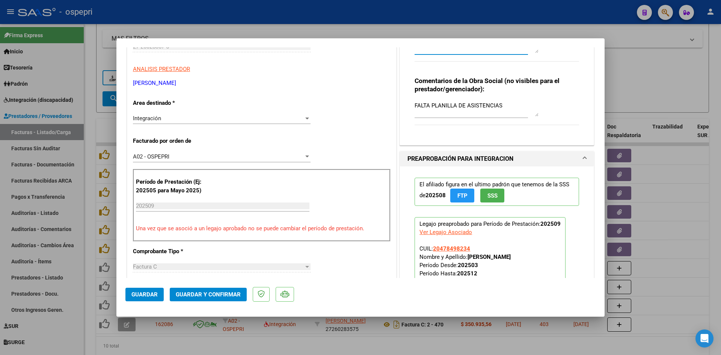
scroll to position [188, 0]
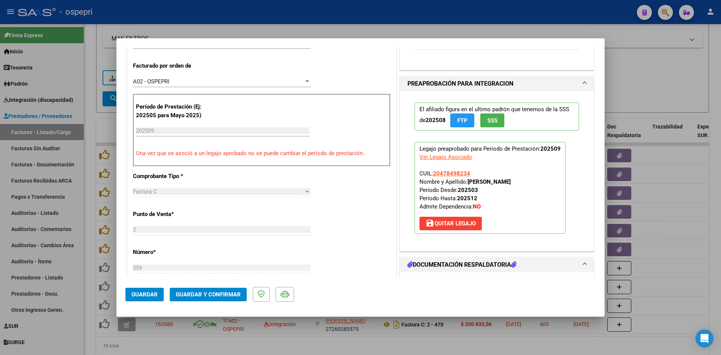
type textarea "Buenas tardes, tampoco adjuntó la planilla de asistencias. Verónica Romero 13-1…"
click at [143, 290] on button "Guardar" at bounding box center [144, 295] width 38 height 14
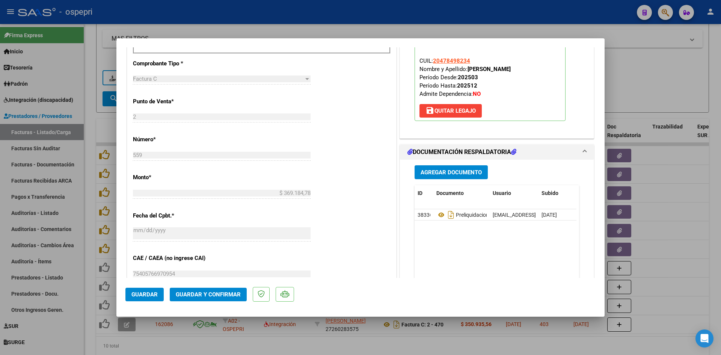
click at [142, 295] on span "Guardar" at bounding box center [144, 294] width 26 height 7
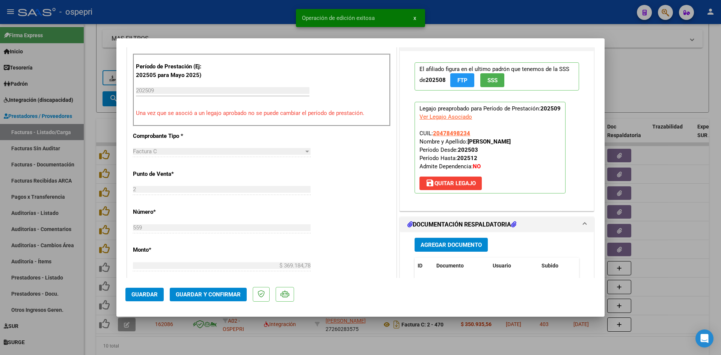
scroll to position [263, 0]
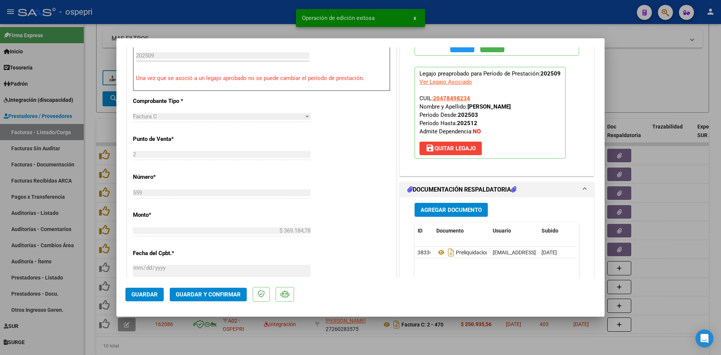
type input "$ 0,00"
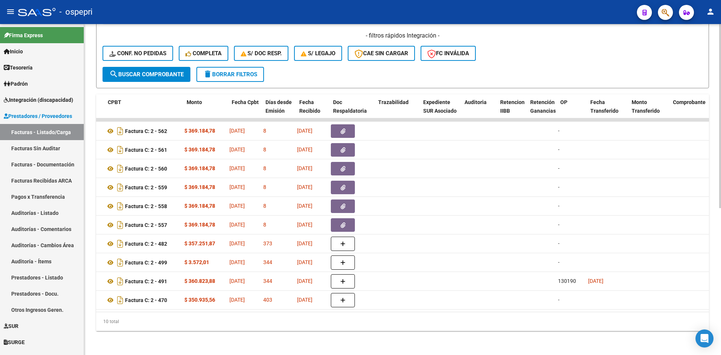
scroll to position [0, 0]
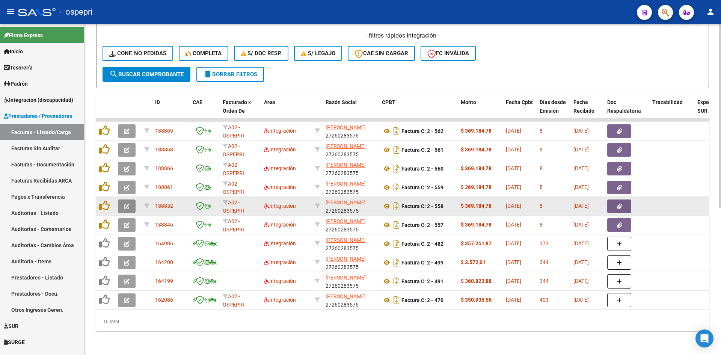
click at [119, 201] on button "button" at bounding box center [127, 206] width 18 height 14
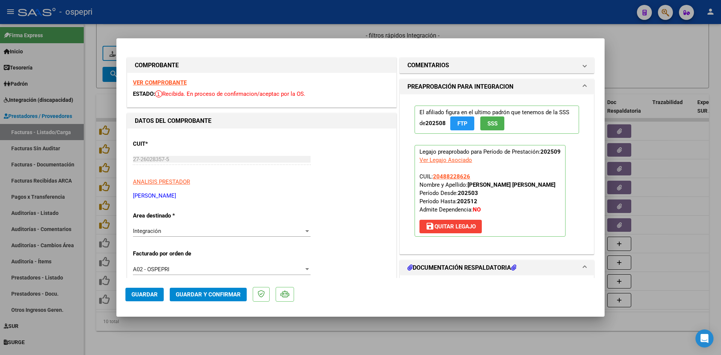
click at [178, 83] on strong "VER COMPROBANTE" at bounding box center [160, 82] width 54 height 7
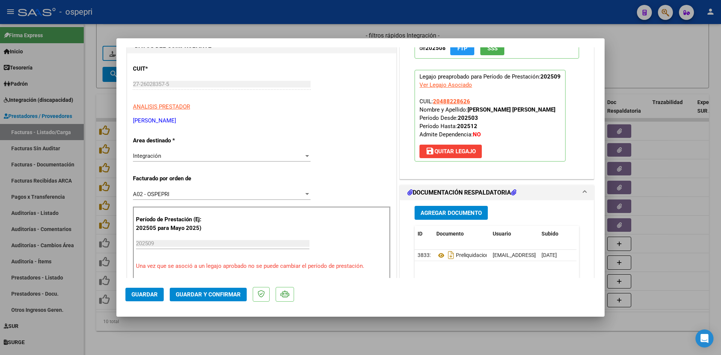
scroll to position [113, 0]
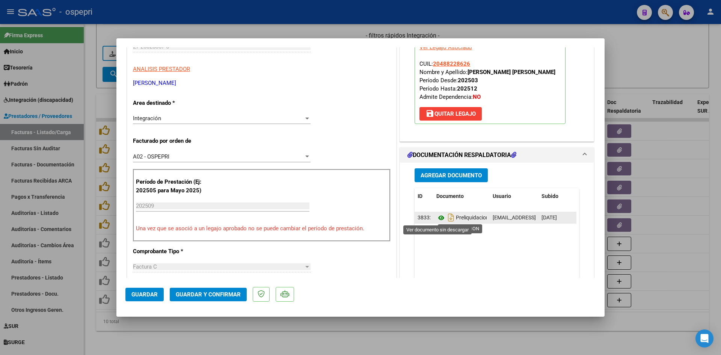
click at [436, 216] on icon at bounding box center [441, 217] width 10 height 9
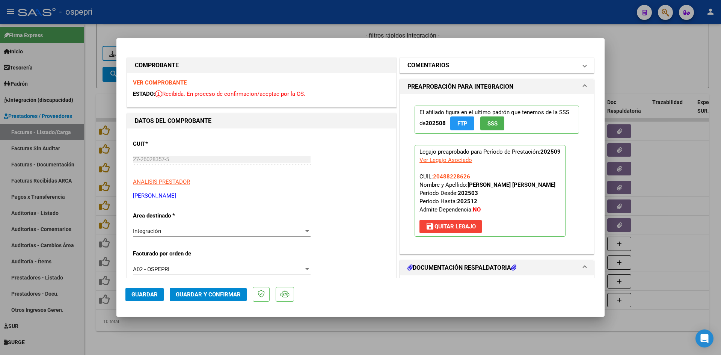
click at [553, 62] on mat-panel-title "COMENTARIOS" at bounding box center [492, 65] width 170 height 9
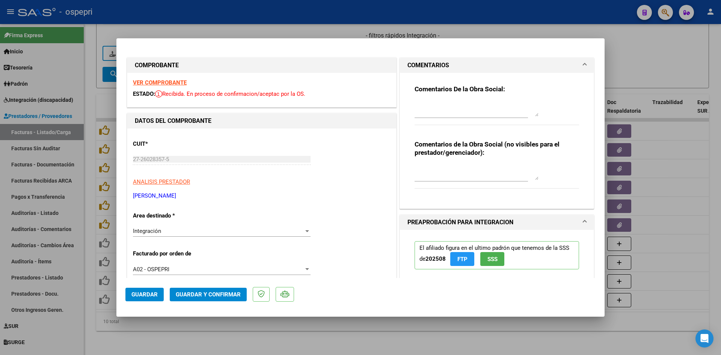
click at [415, 169] on textarea at bounding box center [477, 172] width 124 height 15
type textarea "FALTA PLANILLA DE ASISTENCIAS"
click at [430, 104] on textarea at bounding box center [477, 108] width 124 height 15
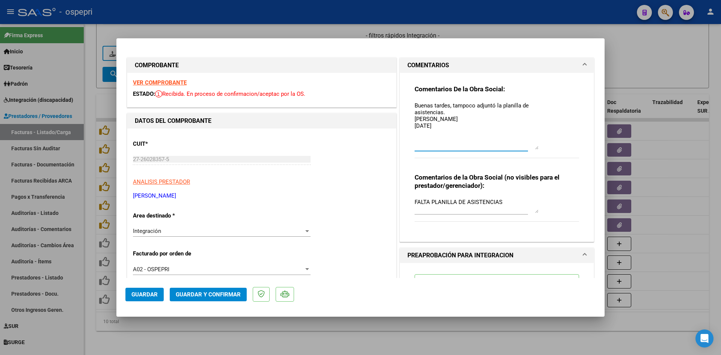
drag, startPoint x: 534, startPoint y: 115, endPoint x: 534, endPoint y: 148, distance: 33.1
click at [534, 148] on textarea "Buenas tardes, tampoco adjuntó la planilla de asistencias. Verónica Romero 13-1…" at bounding box center [477, 125] width 124 height 48
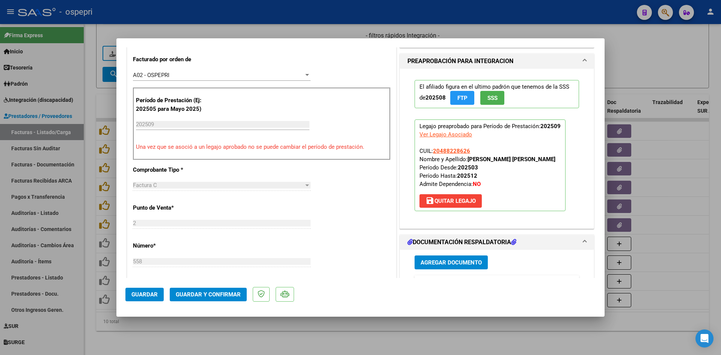
scroll to position [225, 0]
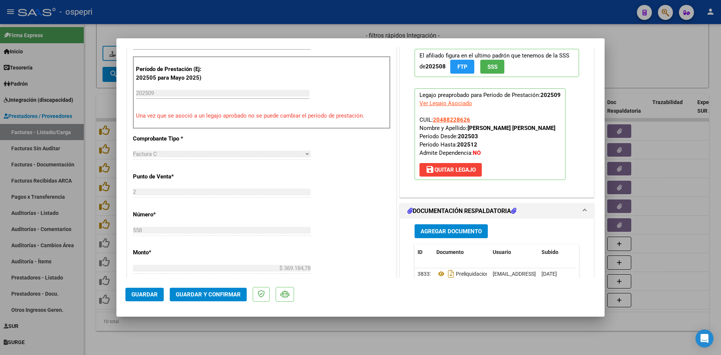
type textarea "Buenas tardes, tampoco adjuntó la planilla de asistencias. Verónica Romero 13-1…"
click at [135, 297] on span "Guardar" at bounding box center [144, 294] width 26 height 7
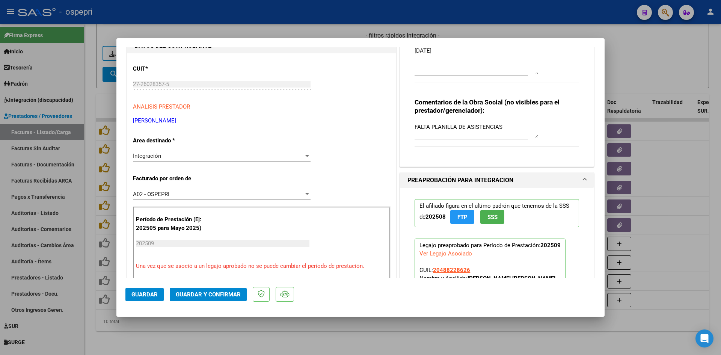
scroll to position [188, 0]
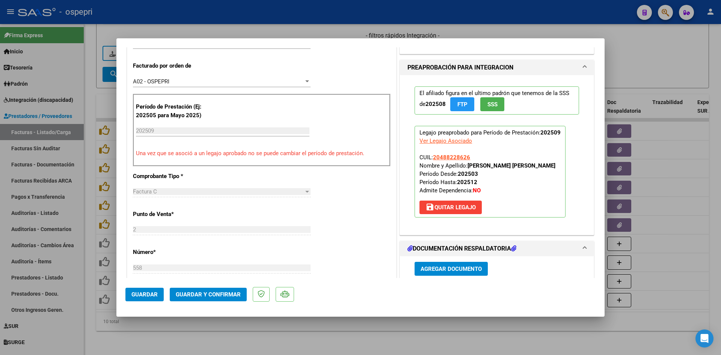
type input "$ 0,00"
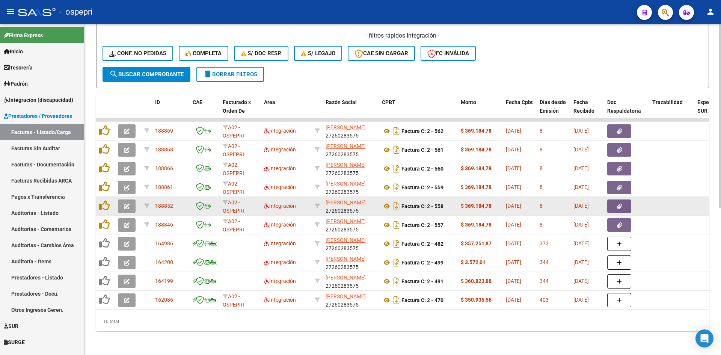
click at [127, 204] on icon "button" at bounding box center [127, 207] width 6 height 6
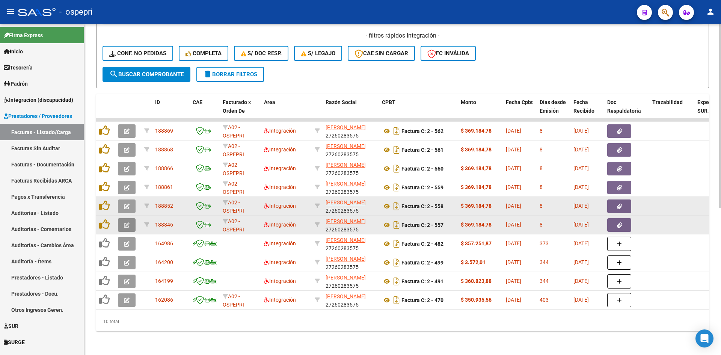
click at [130, 219] on button "button" at bounding box center [127, 225] width 18 height 14
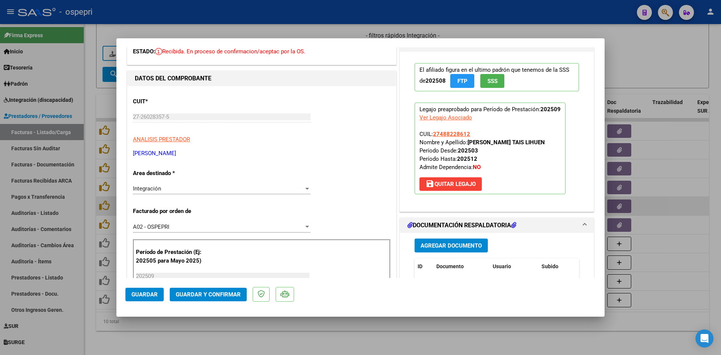
scroll to position [0, 0]
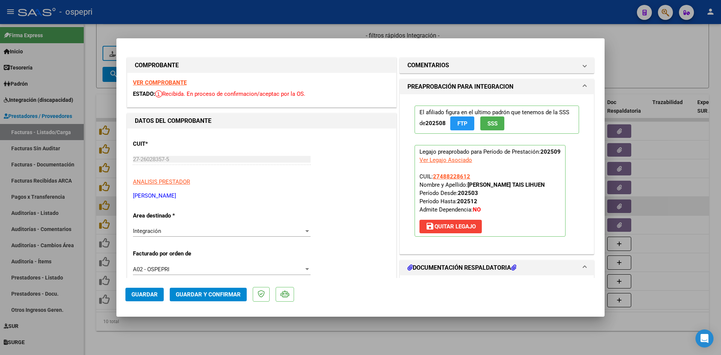
click at [180, 83] on strong "VER COMPROBANTE" at bounding box center [160, 82] width 54 height 7
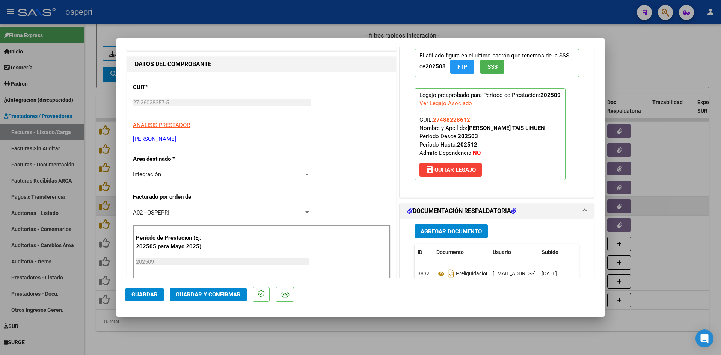
scroll to position [113, 0]
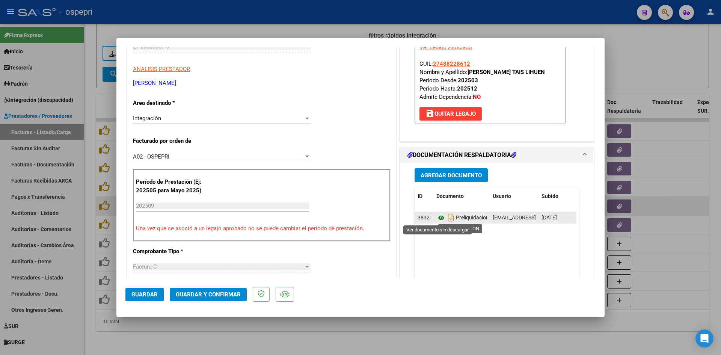
click at [439, 218] on icon at bounding box center [441, 217] width 10 height 9
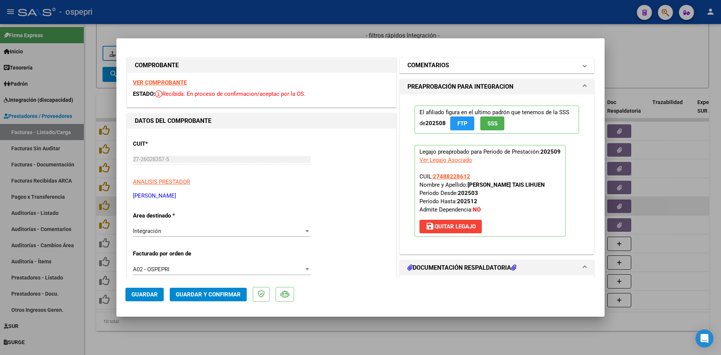
click at [484, 65] on mat-panel-title "COMENTARIOS" at bounding box center [492, 65] width 170 height 9
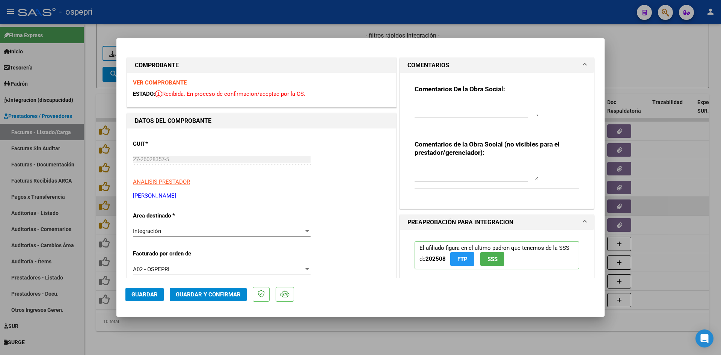
click at [426, 167] on textarea at bounding box center [477, 172] width 124 height 15
type textarea "FALTA PLANILLA DE ASISTENCIAS"
click at [422, 101] on textarea at bounding box center [477, 108] width 124 height 15
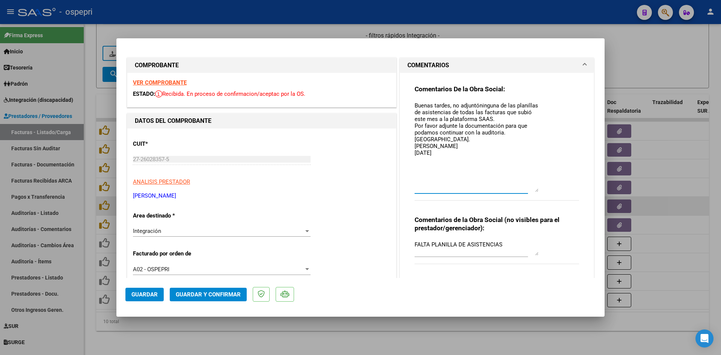
drag, startPoint x: 534, startPoint y: 115, endPoint x: 541, endPoint y: 190, distance: 75.8
click at [541, 190] on div "Comentarios De la Obra Social: Buenas tardes, no adjuntóninguna de las planilla…" at bounding box center [497, 147] width 164 height 124
drag, startPoint x: 477, startPoint y: 106, endPoint x: 482, endPoint y: 105, distance: 5.4
click at [477, 106] on textarea "Buenas tardes, no adjuntóninguna de las planillas de asistencias de todas las f…" at bounding box center [477, 146] width 124 height 91
type textarea "Buenas tardes, no adjuntó ninguna de las planillas de asistencias de todas las …"
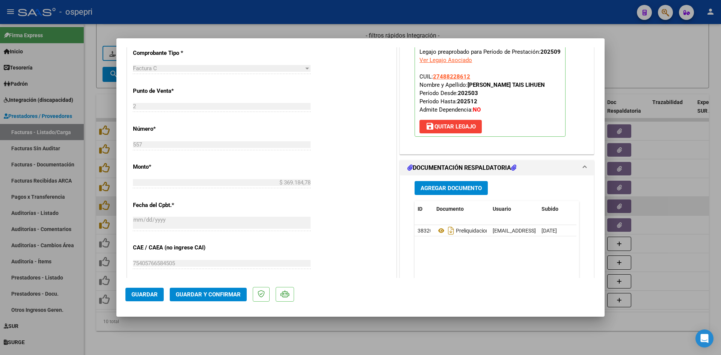
scroll to position [338, 0]
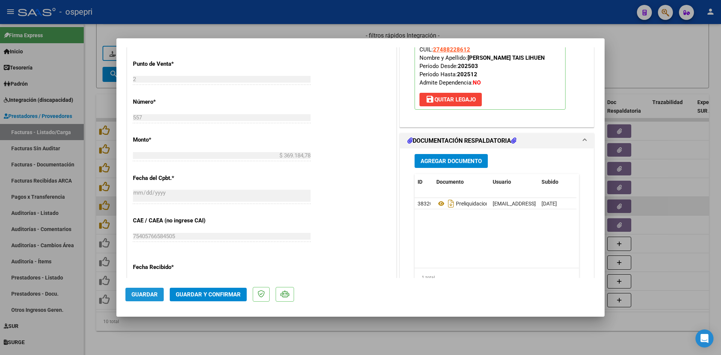
click at [137, 292] on span "Guardar" at bounding box center [144, 294] width 26 height 7
type input "$ 0,00"
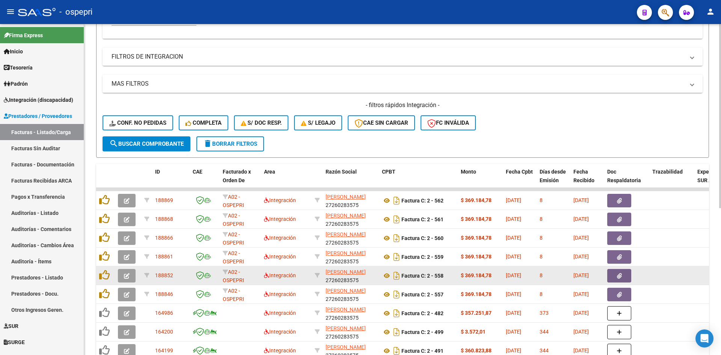
scroll to position [0, 0]
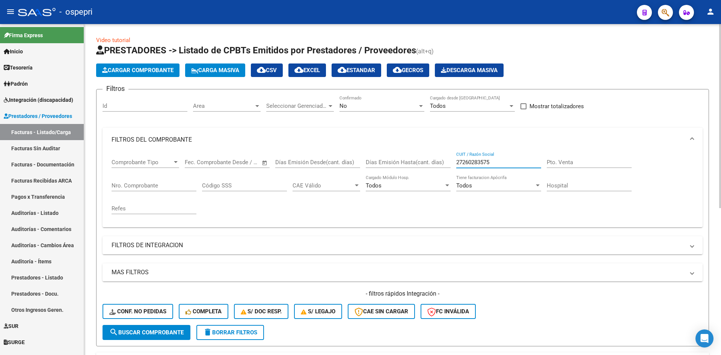
drag, startPoint x: 506, startPoint y: 164, endPoint x: 415, endPoint y: 169, distance: 91.0
click at [415, 169] on div "Comprobante Tipo Comprobante Tipo Fecha inicio – Fecha fin Fec. Comprobante Des…" at bounding box center [403, 186] width 582 height 69
paste input "27238299506"
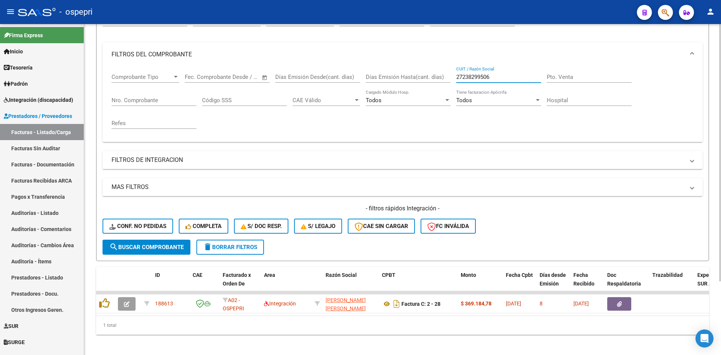
scroll to position [95, 0]
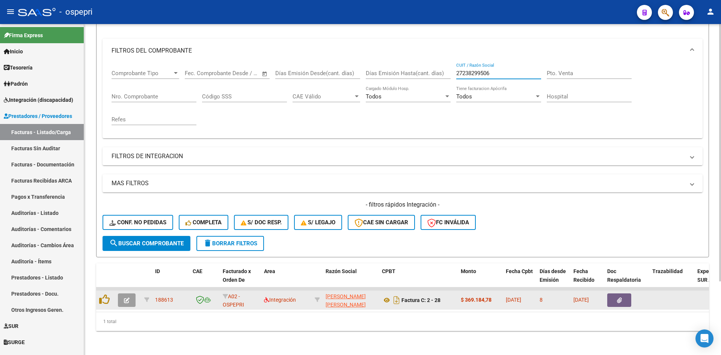
type input "27238299506"
click at [130, 293] on button "button" at bounding box center [127, 300] width 18 height 14
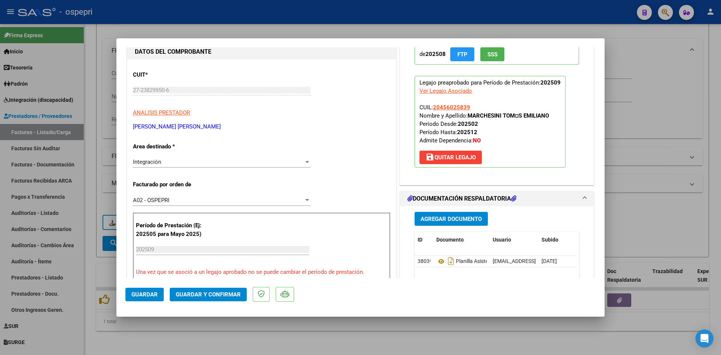
scroll to position [0, 0]
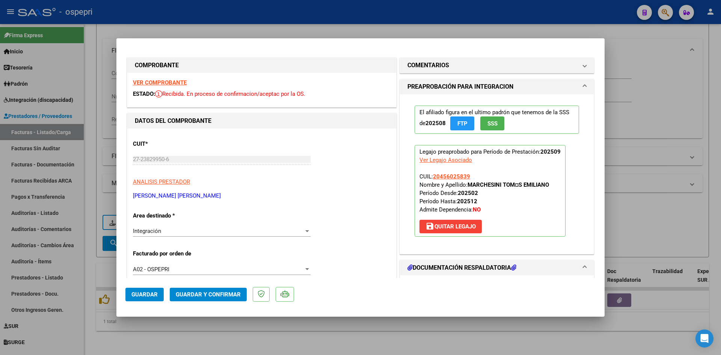
click at [171, 80] on strong "VER COMPROBANTE" at bounding box center [160, 82] width 54 height 7
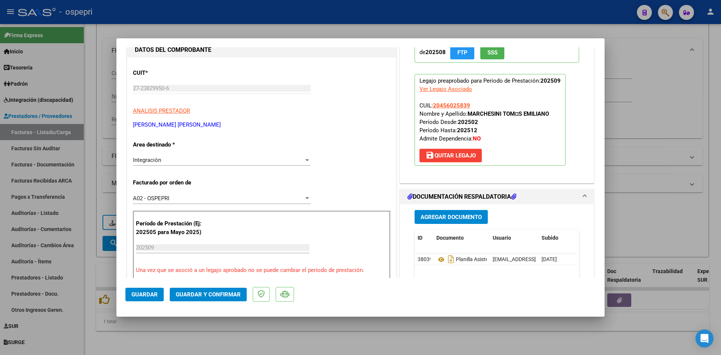
scroll to position [75, 0]
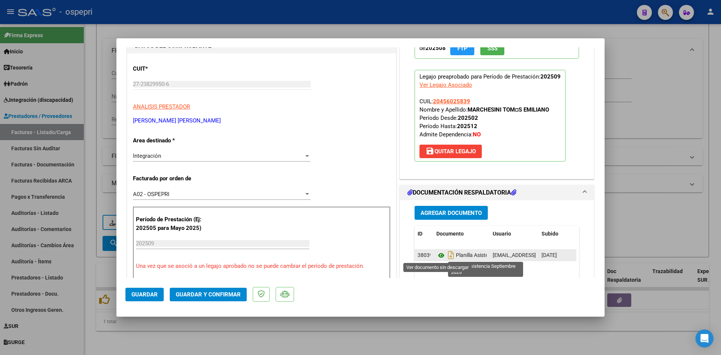
click at [439, 256] on icon at bounding box center [441, 255] width 10 height 9
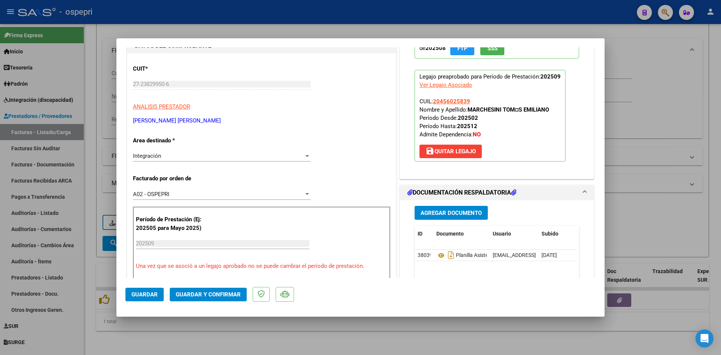
click at [229, 294] on span "Guardar y Confirmar" at bounding box center [208, 294] width 65 height 7
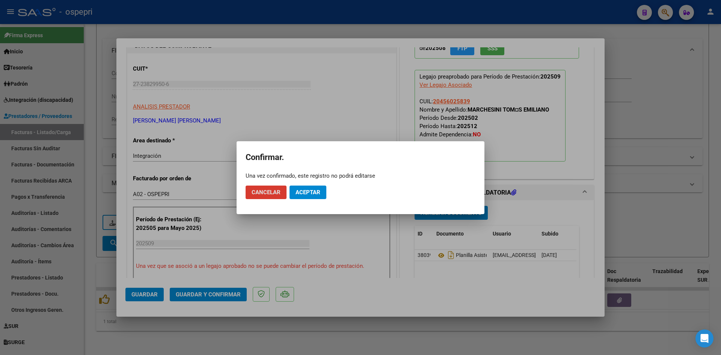
click at [315, 190] on span "Aceptar" at bounding box center [308, 192] width 25 height 7
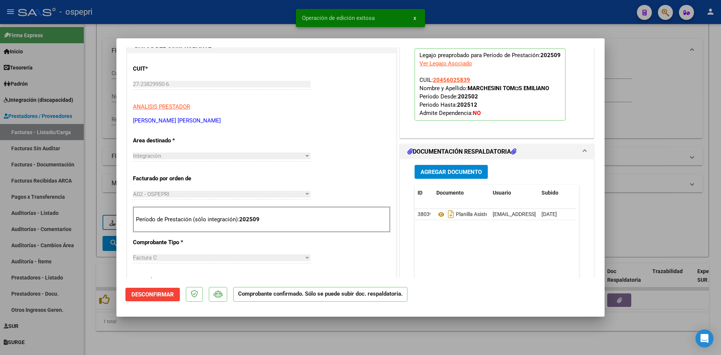
type input "$ 0,00"
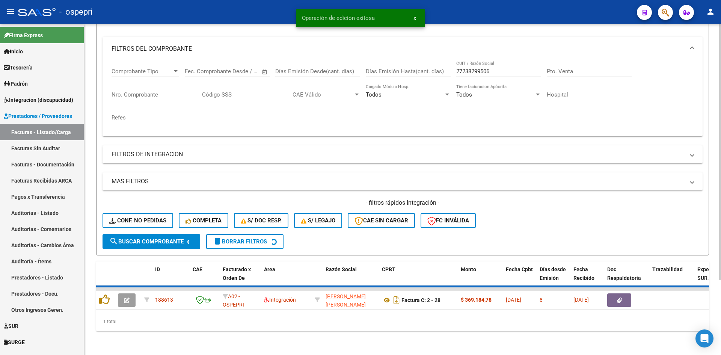
scroll to position [83, 0]
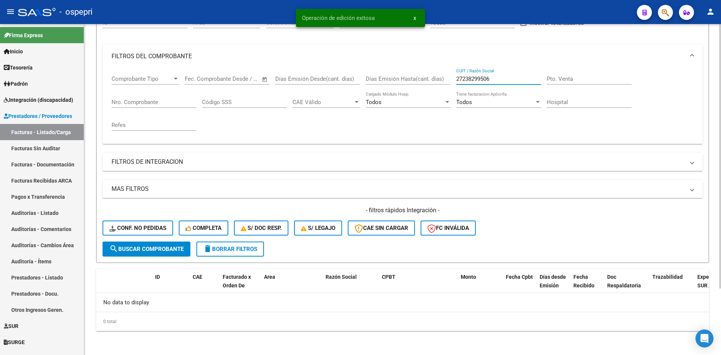
drag, startPoint x: 493, startPoint y: 80, endPoint x: 430, endPoint y: 79, distance: 62.7
click at [430, 79] on div "Comprobante Tipo Comprobante Tipo Fecha inicio – Fecha fin Fec. Comprobante Des…" at bounding box center [403, 102] width 582 height 69
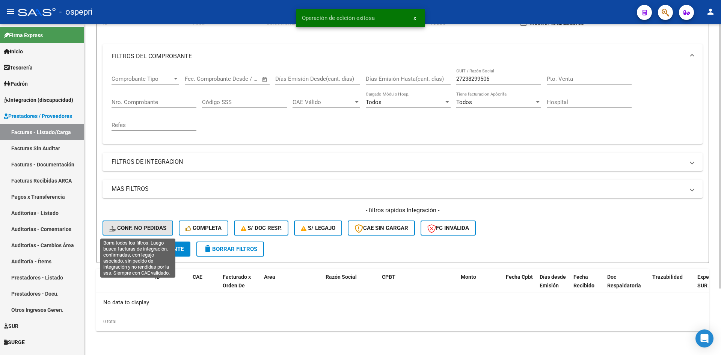
click at [153, 223] on button "Conf. no pedidas" at bounding box center [138, 227] width 71 height 15
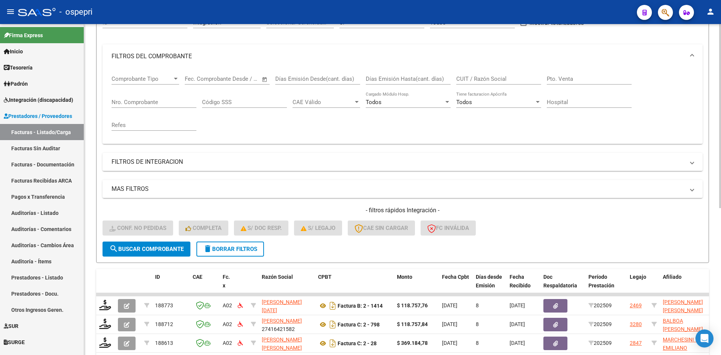
click at [477, 81] on input "CUIT / Razón Social" at bounding box center [498, 78] width 85 height 7
paste input "27238299506"
type input "27238299506"
click at [157, 247] on span "search Buscar Comprobante" at bounding box center [146, 249] width 74 height 7
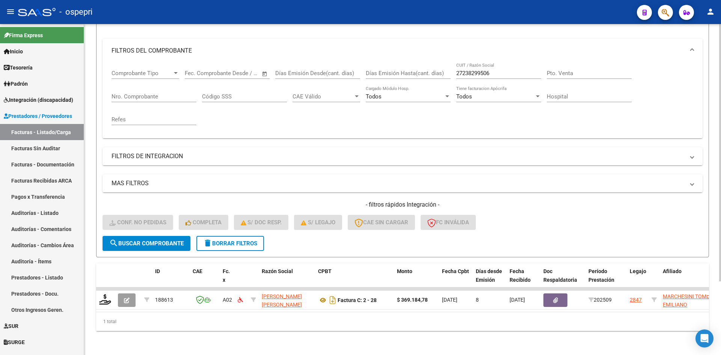
scroll to position [95, 0]
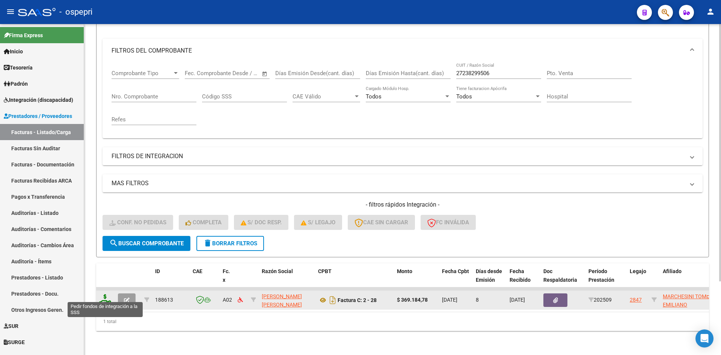
click at [104, 294] on icon at bounding box center [105, 299] width 12 height 11
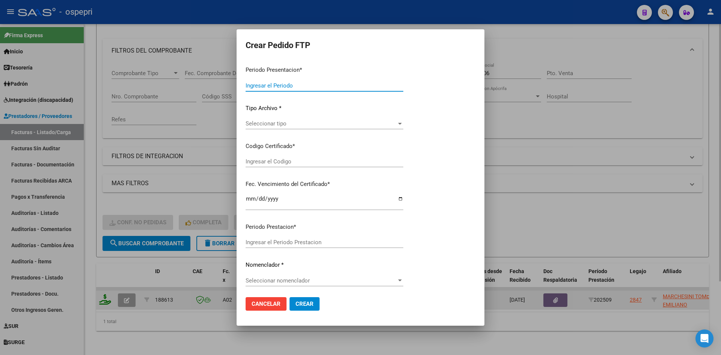
type input "202509"
type input "$ 369.184,78"
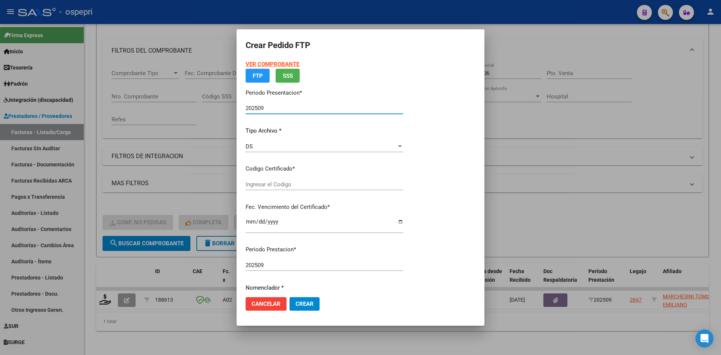
type input "ARG02000456025832016091320260913NQN249"
type input "2026-09-13"
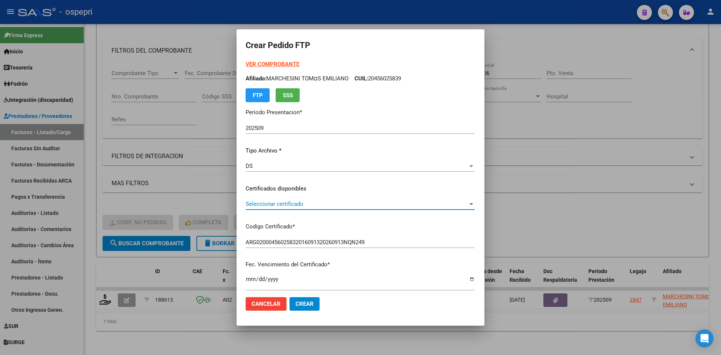
click at [293, 205] on span "Seleccionar certificado" at bounding box center [357, 204] width 222 height 7
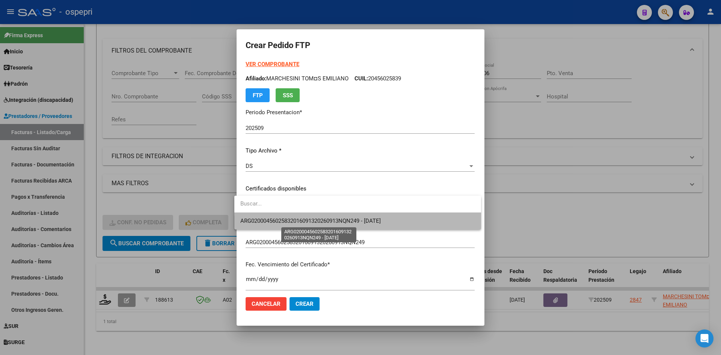
click at [300, 218] on span "ARG02000456025832016091320260913NQN249 - 2026-09-13" at bounding box center [310, 220] width 140 height 7
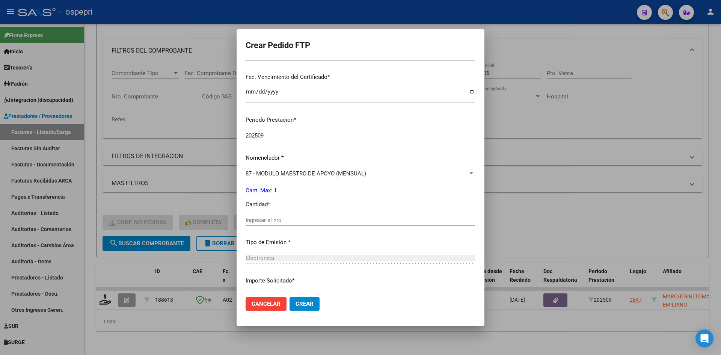
scroll to position [188, 0]
click at [290, 219] on input "Ingresar el nro" at bounding box center [360, 219] width 229 height 7
type input "1"
click at [303, 302] on span "Crear" at bounding box center [305, 303] width 18 height 7
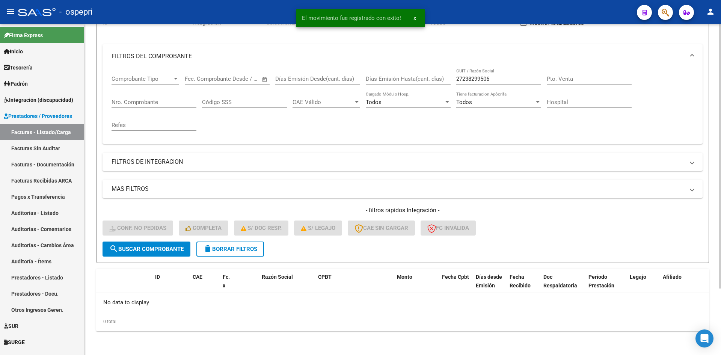
scroll to position [83, 0]
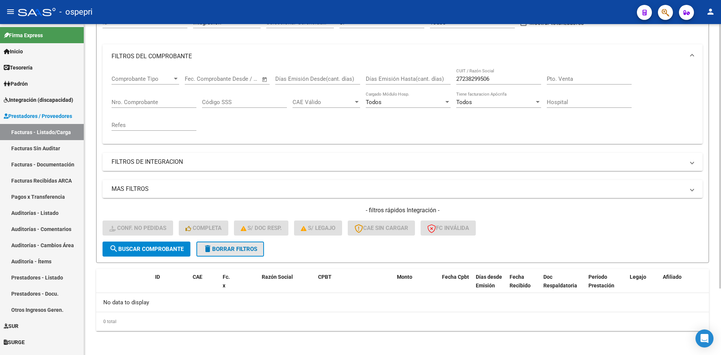
click at [263, 251] on button "delete Borrar Filtros" at bounding box center [230, 248] width 68 height 15
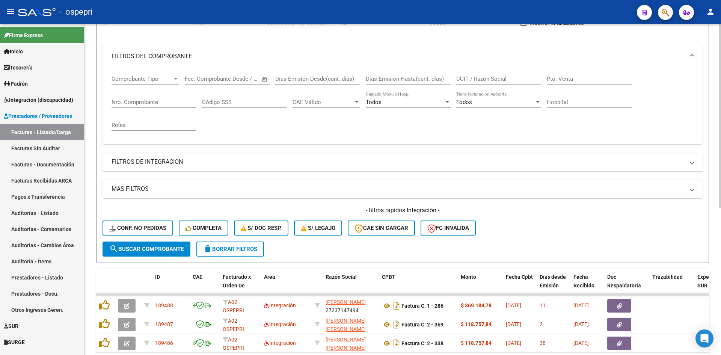
click at [471, 79] on input "CUIT / Razón Social" at bounding box center [498, 78] width 85 height 7
paste input "23334654524"
type input "23334654524"
click at [151, 247] on span "search Buscar Comprobante" at bounding box center [146, 249] width 74 height 7
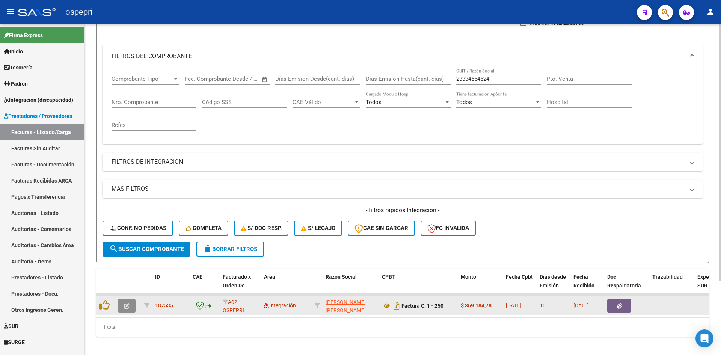
click at [128, 302] on span "button" at bounding box center [127, 305] width 6 height 7
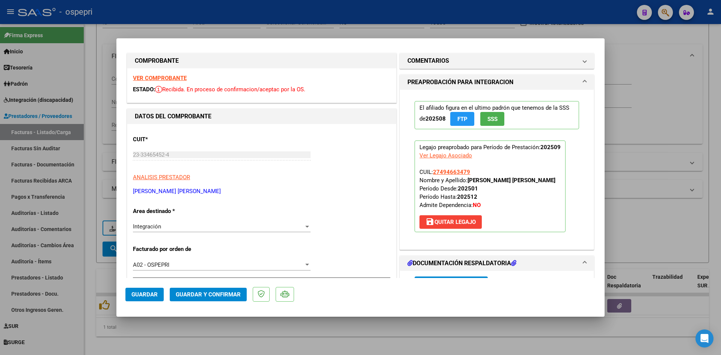
scroll to position [0, 0]
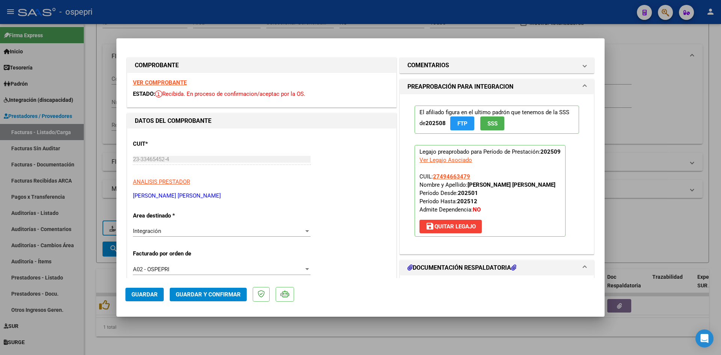
click at [177, 84] on strong "VER COMPROBANTE" at bounding box center [160, 82] width 54 height 7
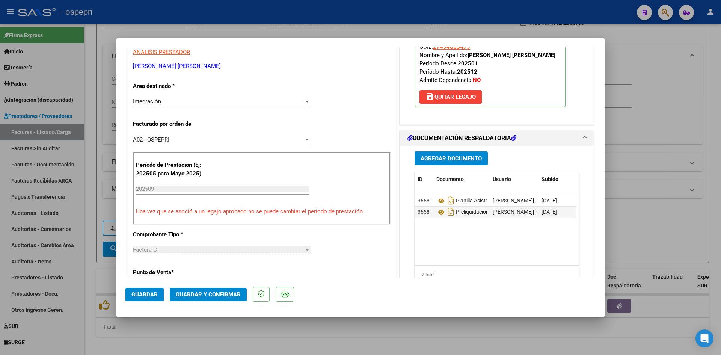
scroll to position [150, 0]
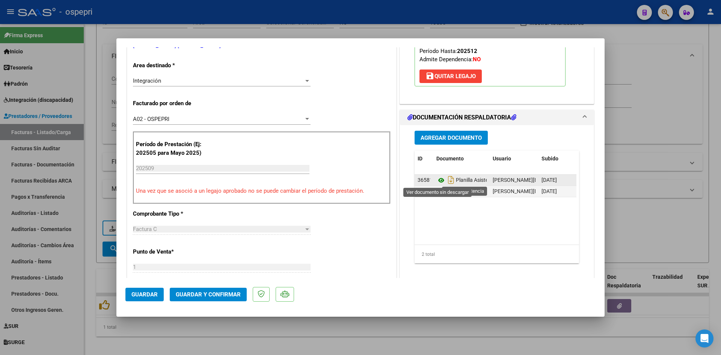
click at [436, 180] on icon at bounding box center [441, 180] width 10 height 9
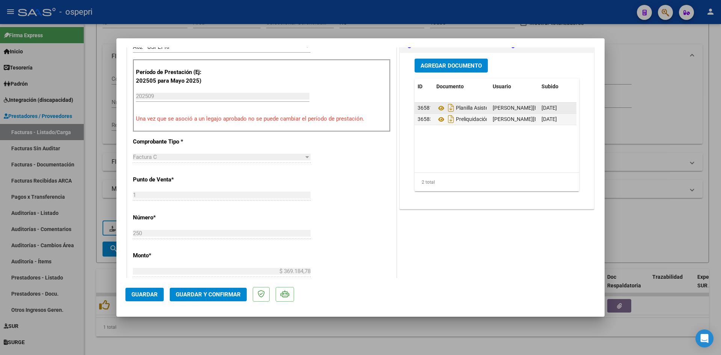
scroll to position [225, 0]
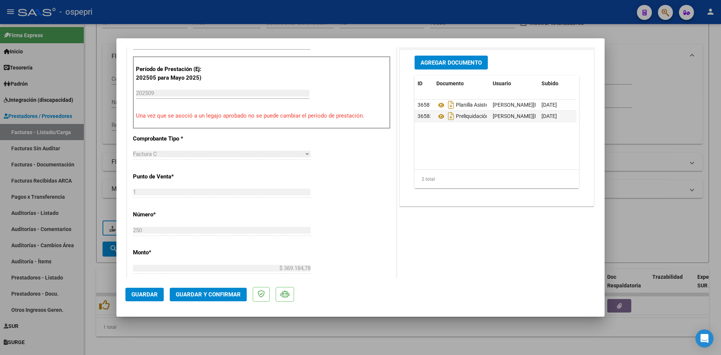
click at [218, 294] on span "Guardar y Confirmar" at bounding box center [208, 294] width 65 height 7
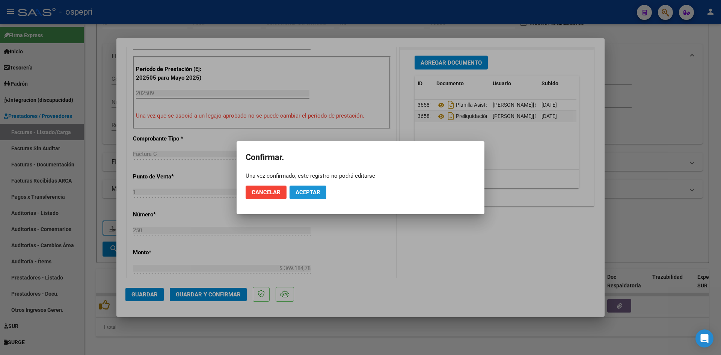
click at [316, 194] on span "Aceptar" at bounding box center [308, 192] width 25 height 7
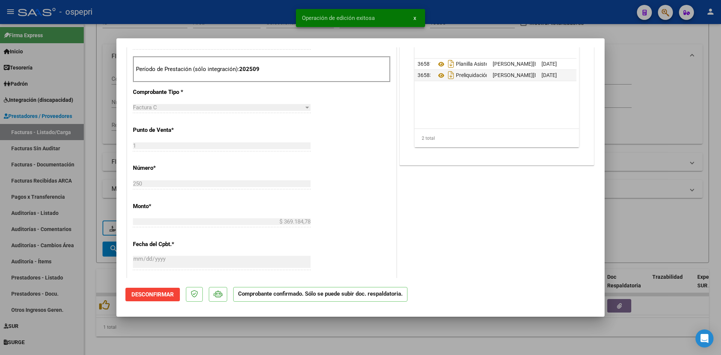
type input "$ 0,00"
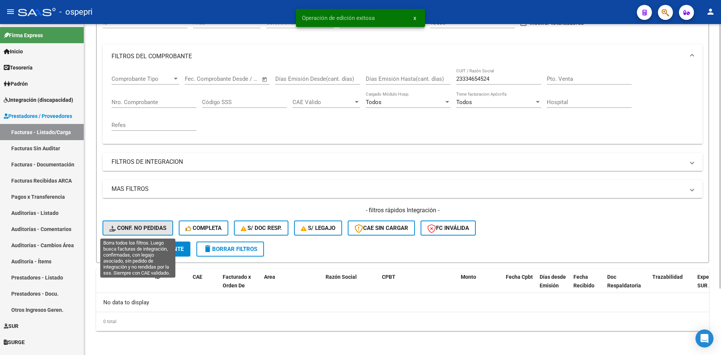
click at [149, 227] on span "Conf. no pedidas" at bounding box center [137, 228] width 57 height 7
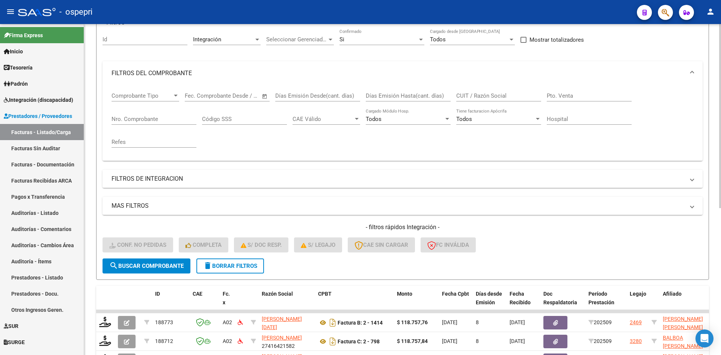
scroll to position [83, 0]
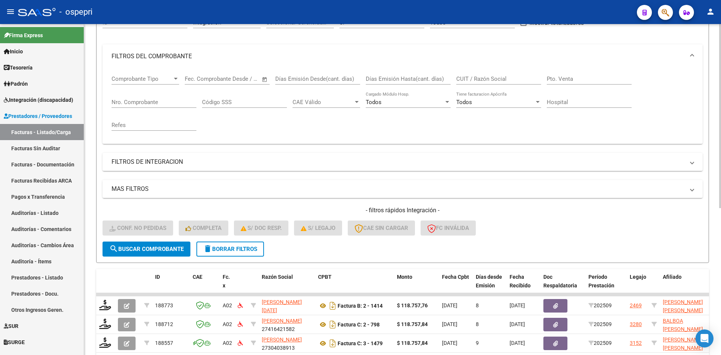
click at [512, 78] on input "CUIT / Razón Social" at bounding box center [498, 78] width 85 height 7
paste input "23334654524"
type input "23334654524"
click at [153, 247] on span "search Buscar Comprobante" at bounding box center [146, 249] width 74 height 7
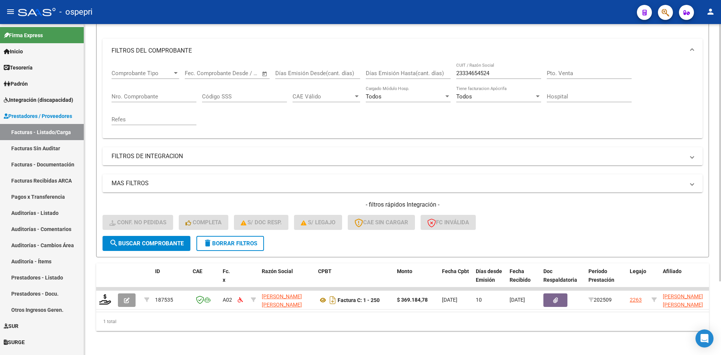
scroll to position [95, 0]
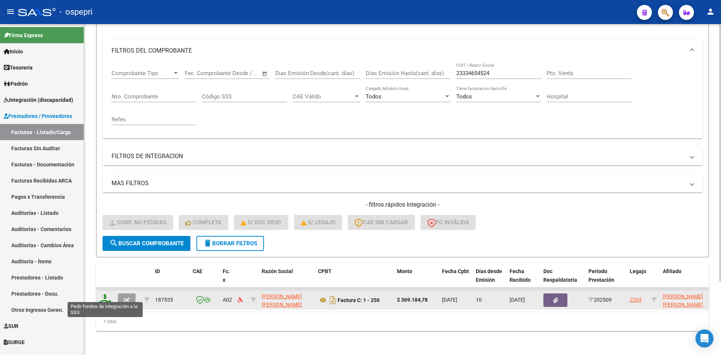
click at [107, 296] on icon at bounding box center [105, 299] width 12 height 11
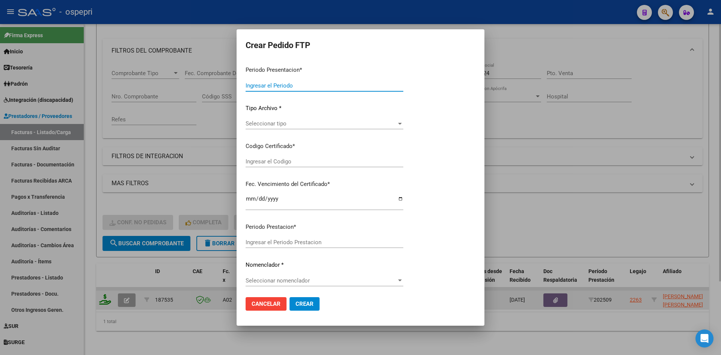
type input "202509"
type input "$ 369.184,78"
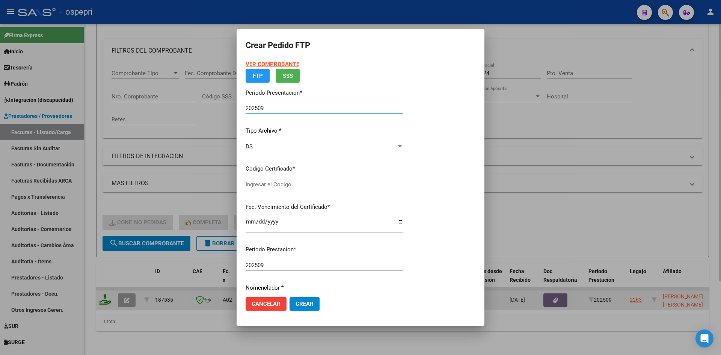
type input "2749466347-9"
type input "2028-05-11"
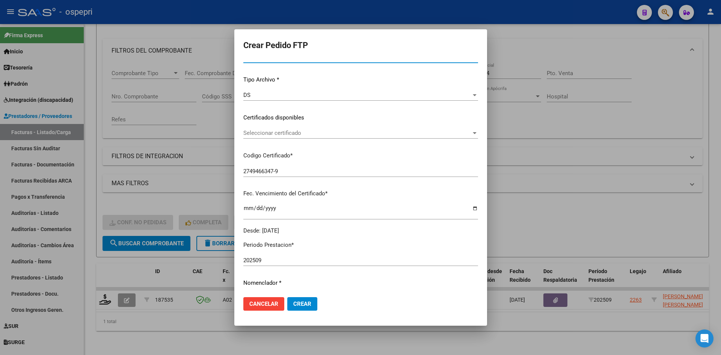
scroll to position [75, 0]
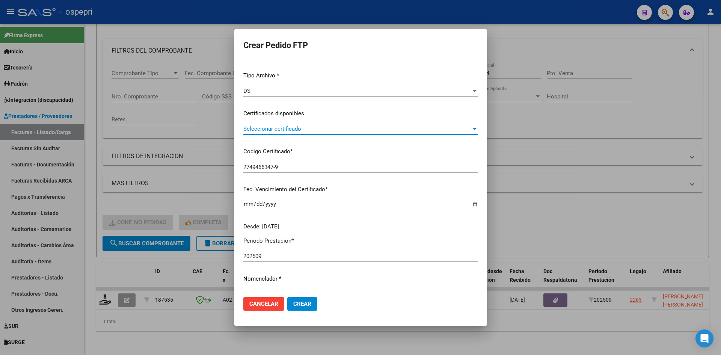
click at [312, 131] on span "Seleccionar certificado" at bounding box center [357, 128] width 228 height 7
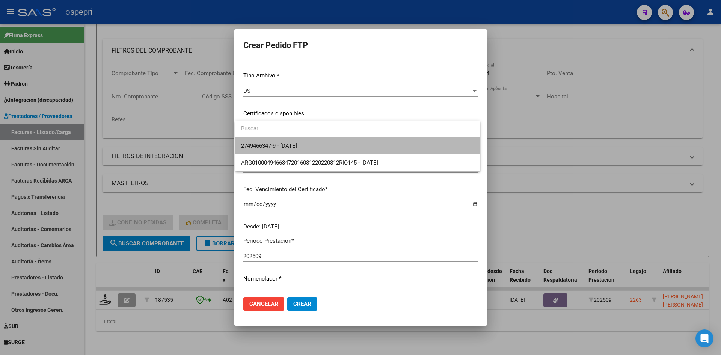
click at [316, 148] on span "2749466347-9 - 2028-05-11" at bounding box center [357, 145] width 233 height 17
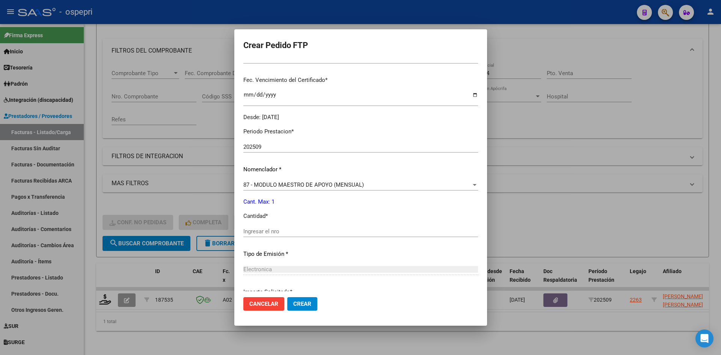
scroll to position [252, 0]
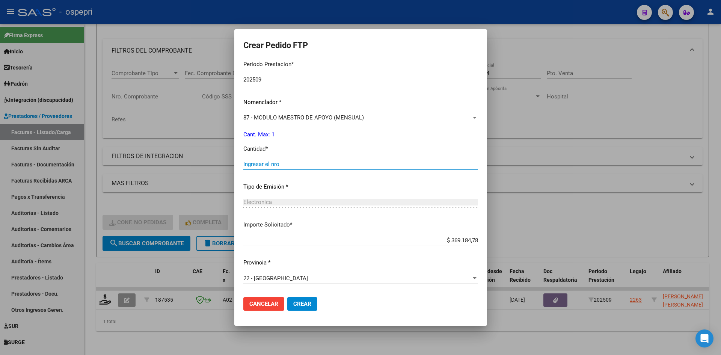
click at [295, 163] on input "Ingresar el nro" at bounding box center [360, 164] width 235 height 7
type input "1"
click at [306, 302] on span "Crear" at bounding box center [302, 303] width 18 height 7
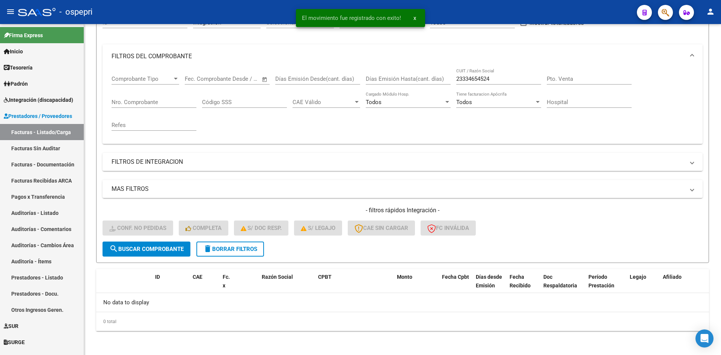
scroll to position [83, 0]
click at [252, 251] on span "delete Borrar Filtros" at bounding box center [230, 249] width 54 height 7
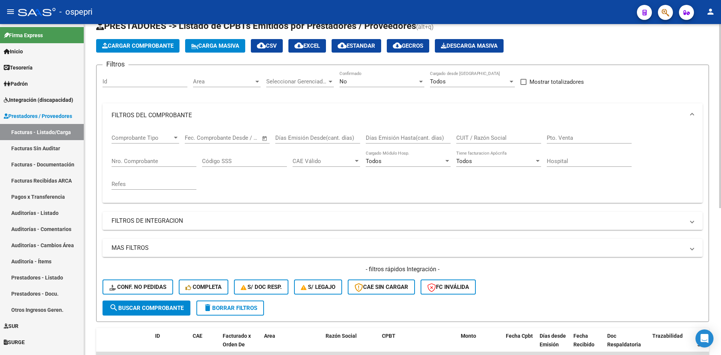
scroll to position [8, 0]
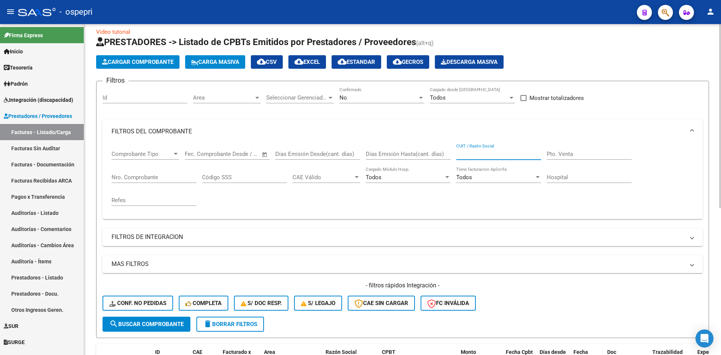
click at [474, 156] on input "CUIT / Razón Social" at bounding box center [498, 154] width 85 height 7
paste input "27264768905"
type input "27264768905"
click at [166, 322] on span "search Buscar Comprobante" at bounding box center [146, 324] width 74 height 7
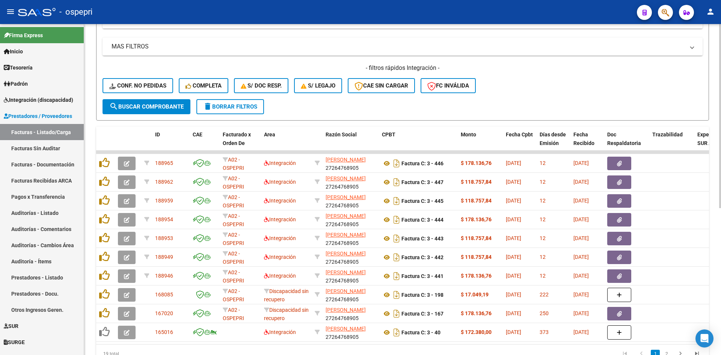
scroll to position [234, 0]
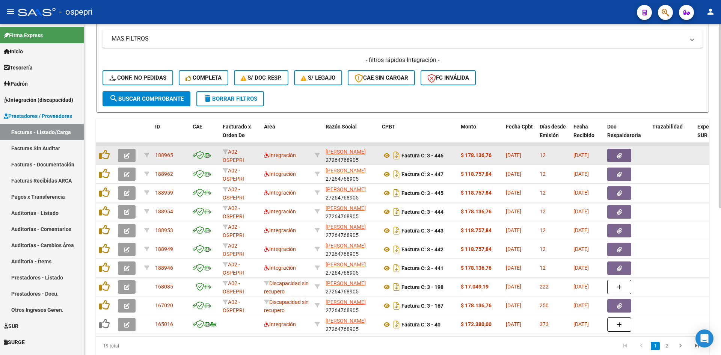
click at [130, 155] on button "button" at bounding box center [127, 156] width 18 height 14
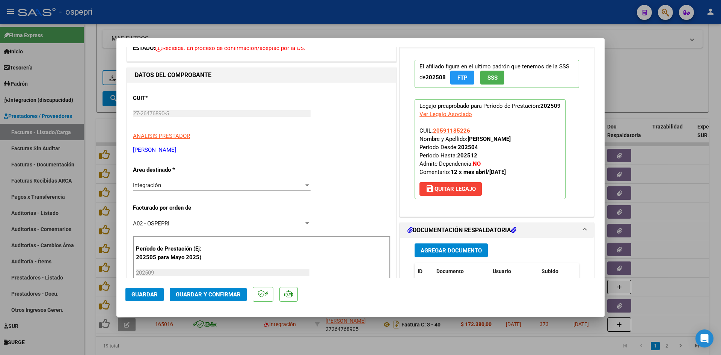
scroll to position [0, 0]
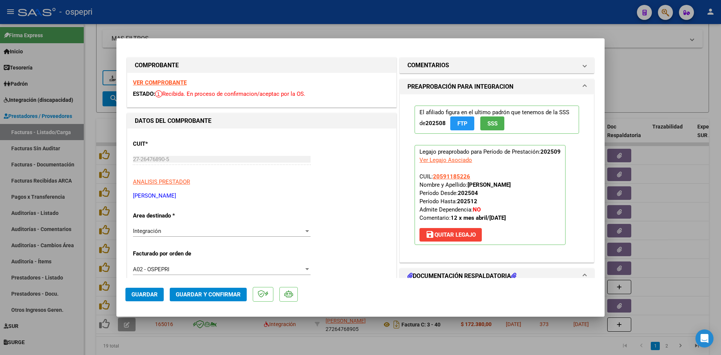
click at [178, 83] on strong "VER COMPROBANTE" at bounding box center [160, 82] width 54 height 7
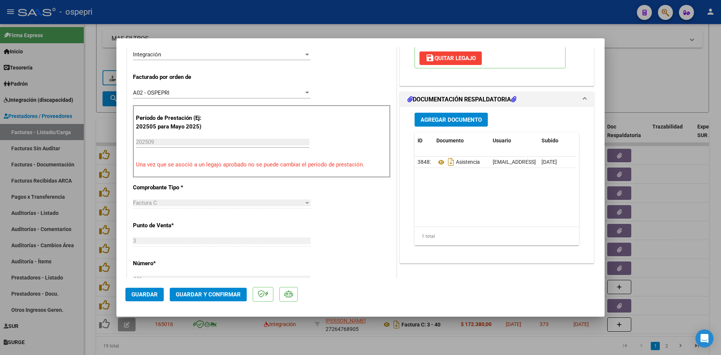
scroll to position [188, 0]
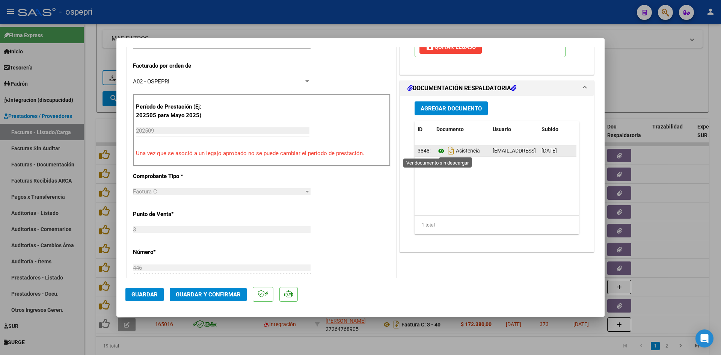
click at [437, 150] on icon at bounding box center [441, 150] width 10 height 9
click at [222, 290] on button "Guardar y Confirmar" at bounding box center [208, 295] width 77 height 14
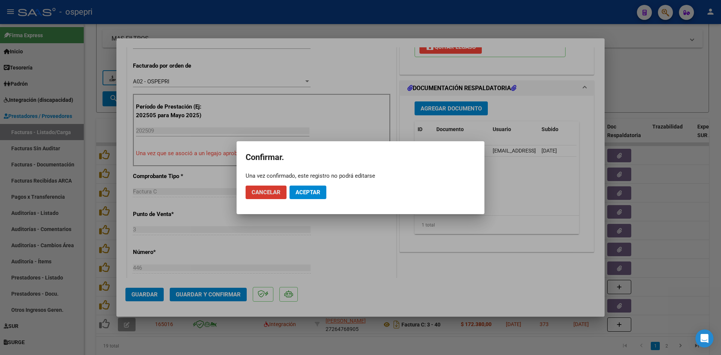
click at [309, 187] on button "Aceptar" at bounding box center [308, 193] width 37 height 14
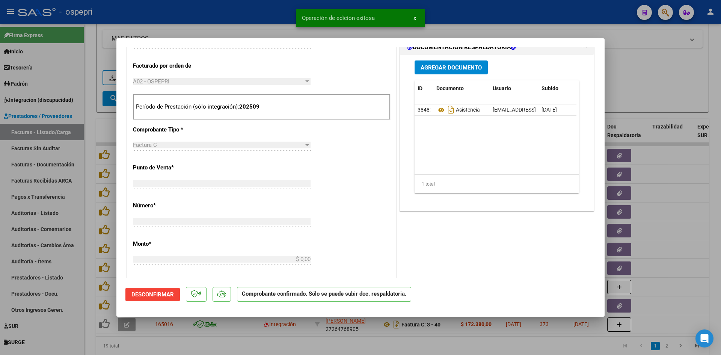
scroll to position [0, 0]
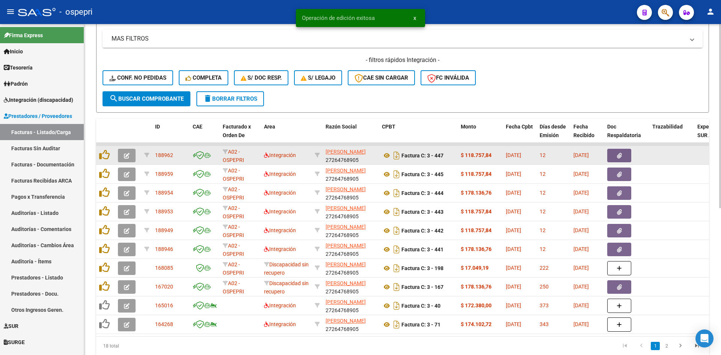
click at [124, 154] on icon "button" at bounding box center [127, 156] width 6 height 6
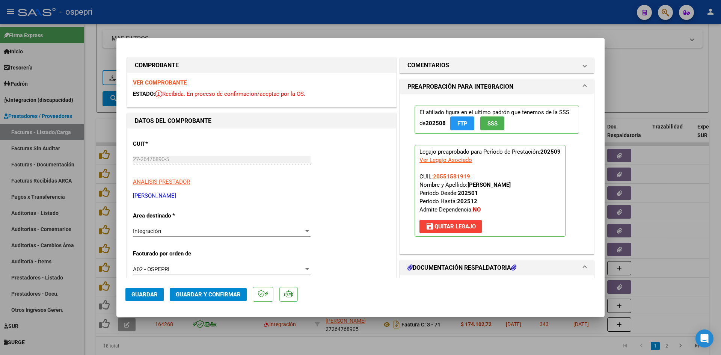
click at [174, 80] on strong "VER COMPROBANTE" at bounding box center [160, 82] width 54 height 7
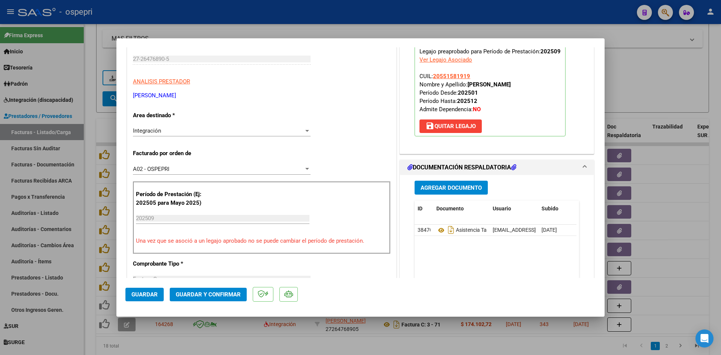
scroll to position [150, 0]
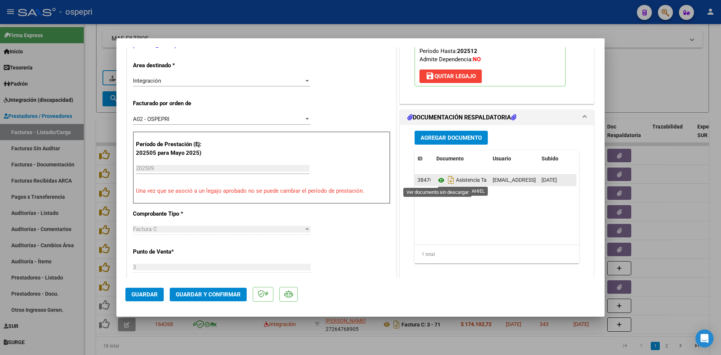
click at [438, 182] on icon at bounding box center [441, 180] width 10 height 9
click at [438, 181] on icon at bounding box center [441, 180] width 10 height 9
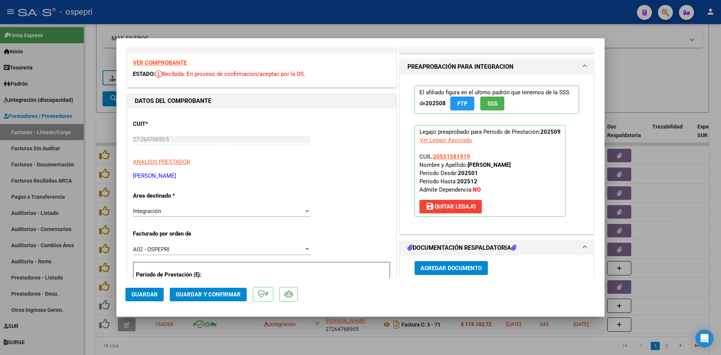
scroll to position [0, 0]
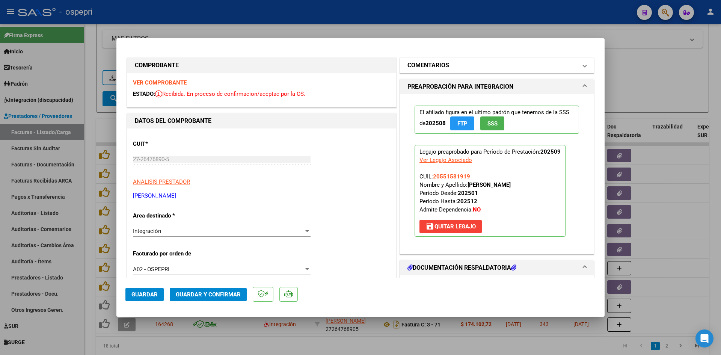
click at [502, 65] on mat-panel-title "COMENTARIOS" at bounding box center [492, 65] width 170 height 9
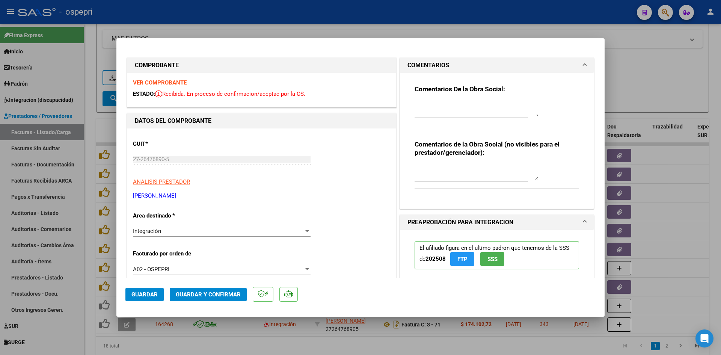
click at [437, 165] on textarea at bounding box center [477, 172] width 124 height 15
type textarea "FALTA PLANILLA DE ASISTENCIAS"
click at [424, 103] on textarea at bounding box center [477, 108] width 124 height 15
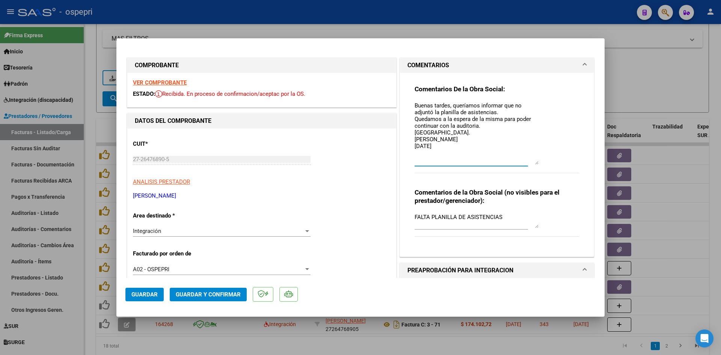
drag, startPoint x: 533, startPoint y: 115, endPoint x: 544, endPoint y: 163, distance: 49.4
click at [544, 163] on div "Comentarios De la Obra Social: Buenas tardes, queríamos informar que no adjuntó…" at bounding box center [497, 133] width 164 height 97
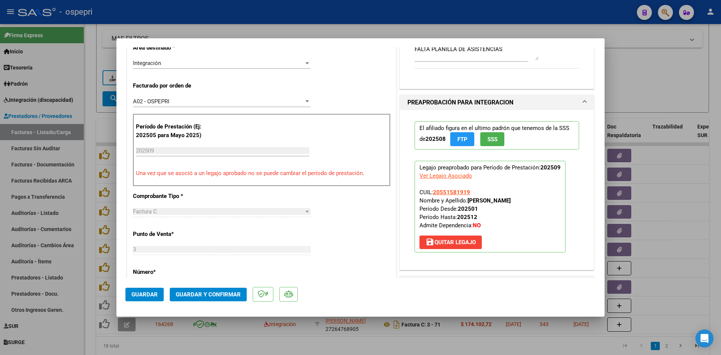
scroll to position [188, 0]
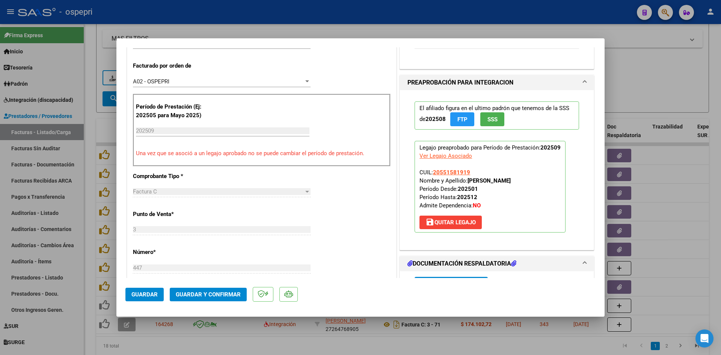
type textarea "Buenas tardes, queríamos informar que no adjuntó la planilla de asistencias. Qu…"
click at [134, 296] on span "Guardar" at bounding box center [144, 294] width 26 height 7
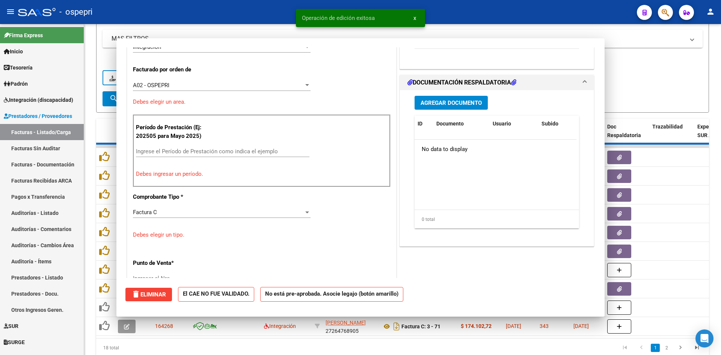
scroll to position [0, 0]
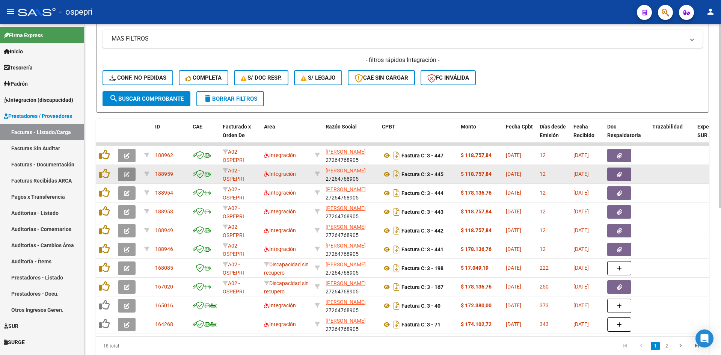
click at [123, 171] on button "button" at bounding box center [127, 175] width 18 height 14
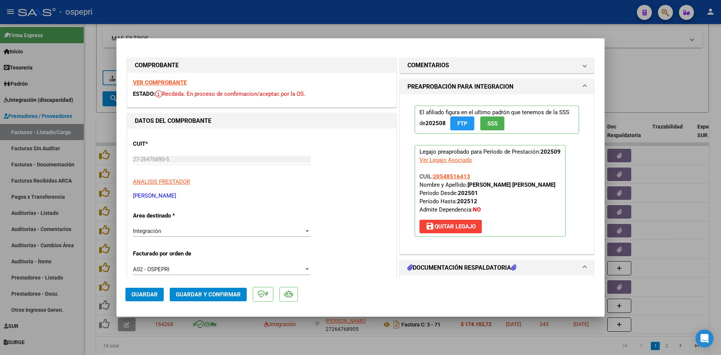
click at [177, 81] on strong "VER COMPROBANTE" at bounding box center [160, 82] width 54 height 7
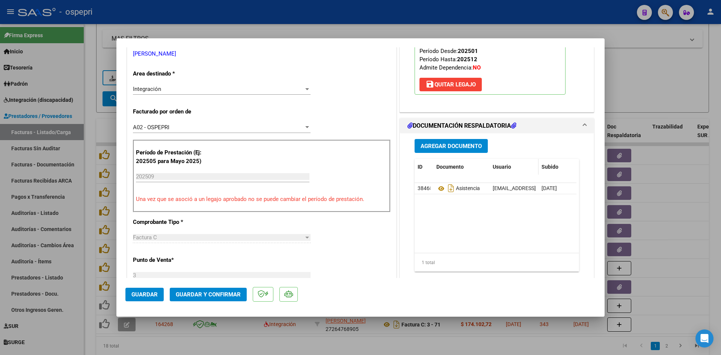
scroll to position [150, 0]
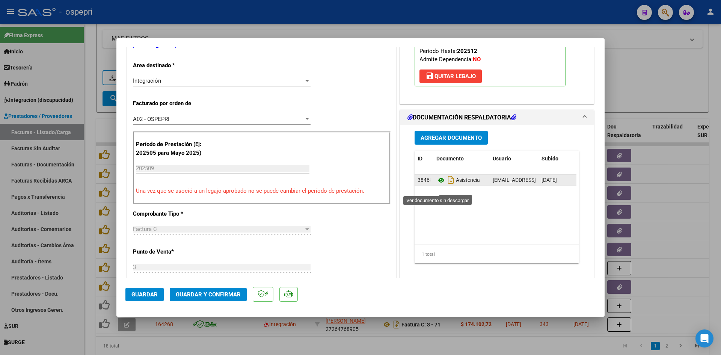
click at [438, 185] on icon at bounding box center [441, 180] width 10 height 9
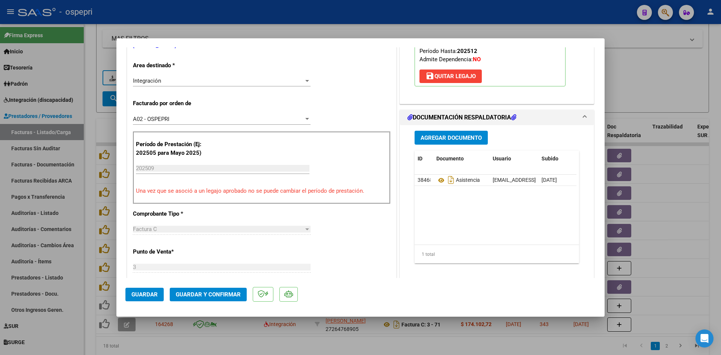
scroll to position [0, 0]
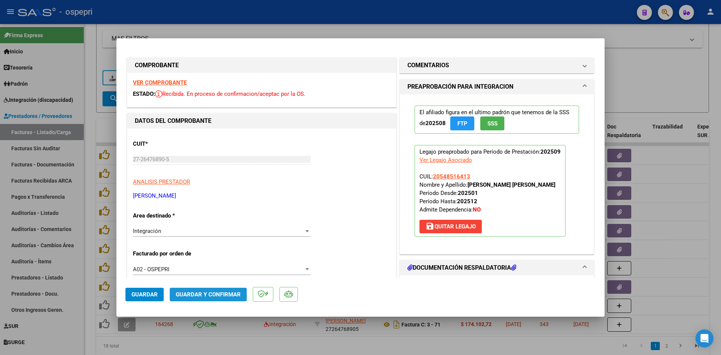
click at [207, 294] on span "Guardar y Confirmar" at bounding box center [208, 294] width 65 height 7
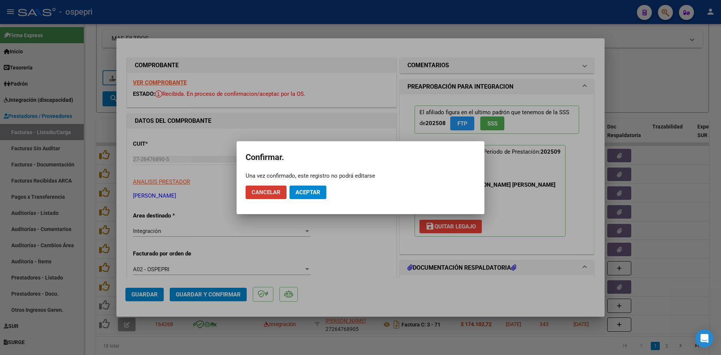
click at [306, 190] on span "Aceptar" at bounding box center [308, 192] width 25 height 7
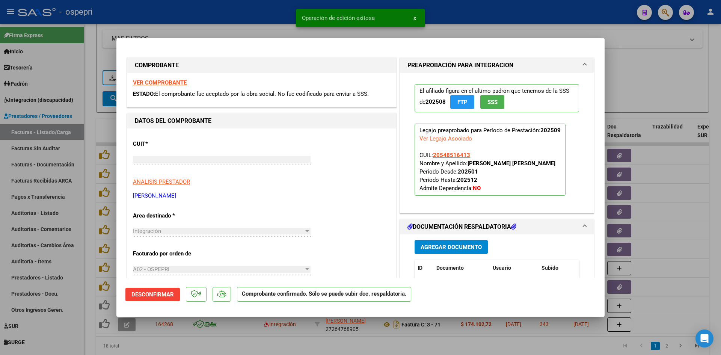
type input "$ 0,00"
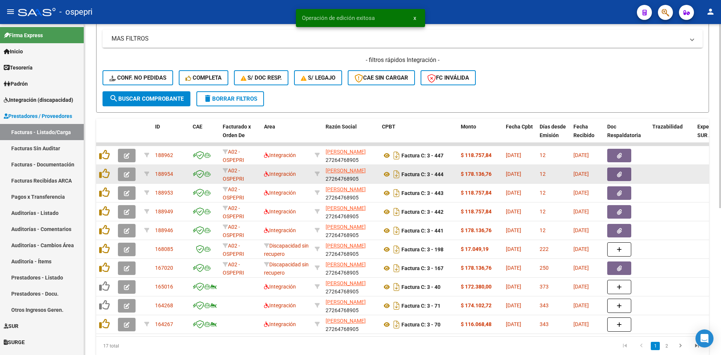
click at [127, 168] on button "button" at bounding box center [127, 175] width 18 height 14
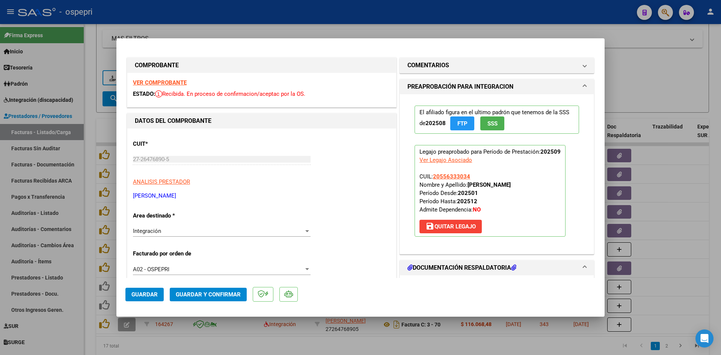
click at [158, 83] on strong "VER COMPROBANTE" at bounding box center [160, 82] width 54 height 7
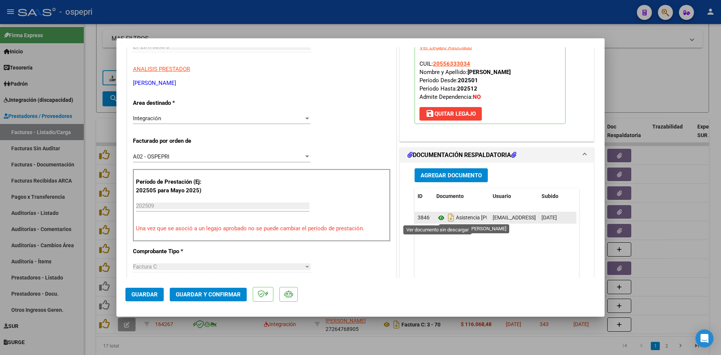
click at [438, 217] on icon at bounding box center [441, 217] width 10 height 9
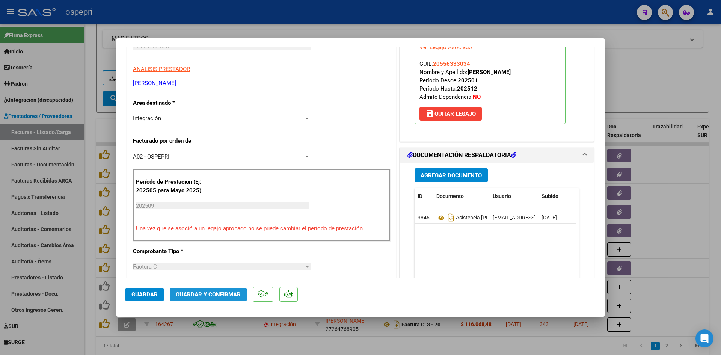
click at [203, 296] on span "Guardar y Confirmar" at bounding box center [208, 294] width 65 height 7
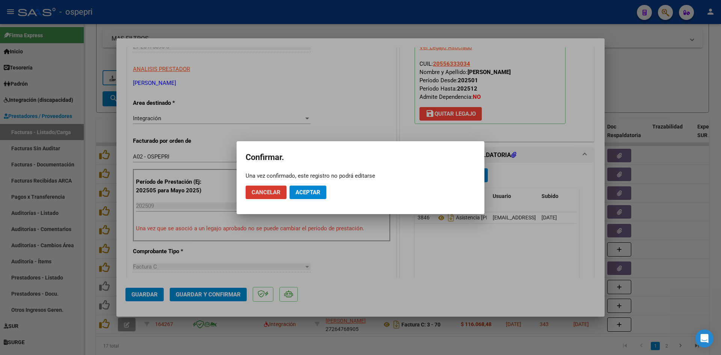
click at [311, 186] on button "Aceptar" at bounding box center [308, 193] width 37 height 14
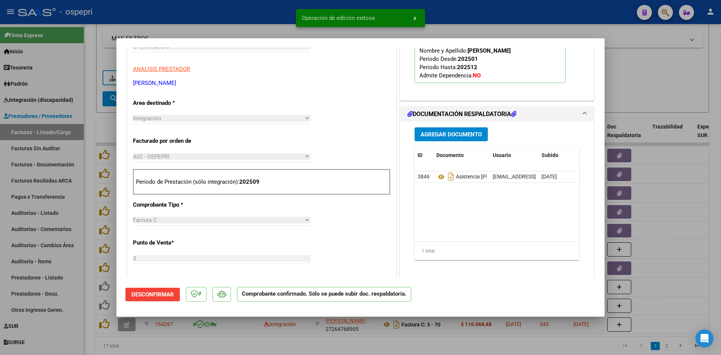
type input "$ 0,00"
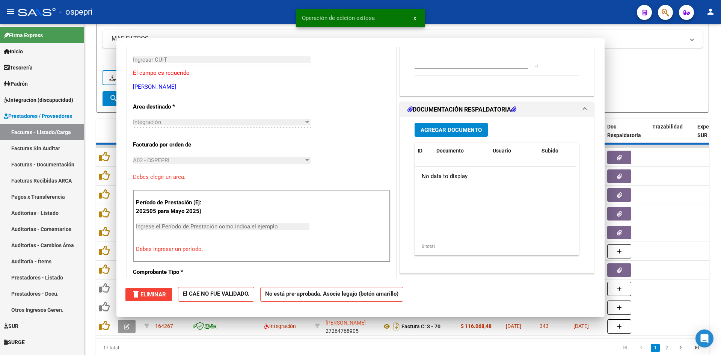
scroll to position [0, 0]
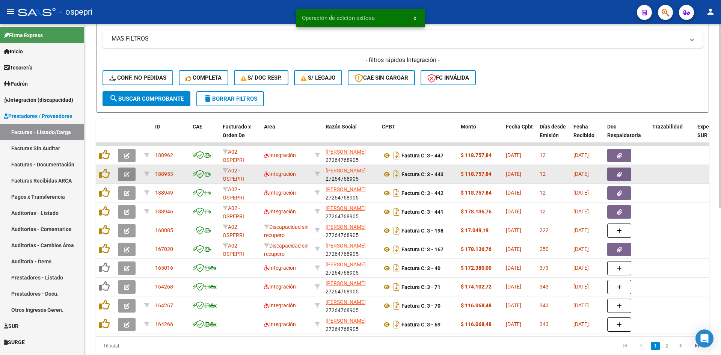
click at [126, 175] on icon "button" at bounding box center [127, 175] width 6 height 6
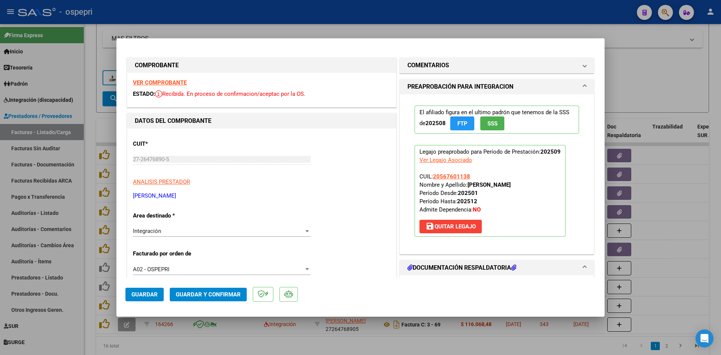
click at [170, 84] on strong "VER COMPROBANTE" at bounding box center [160, 82] width 54 height 7
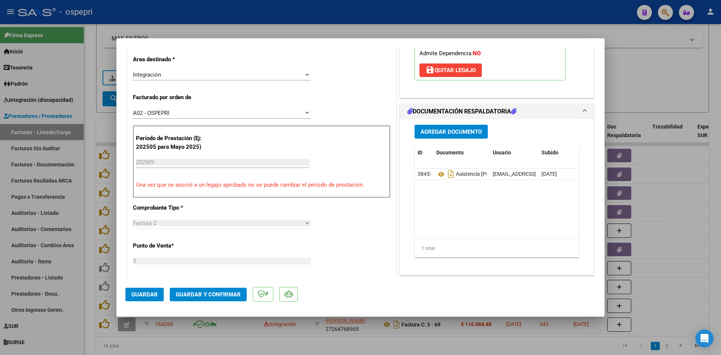
scroll to position [188, 0]
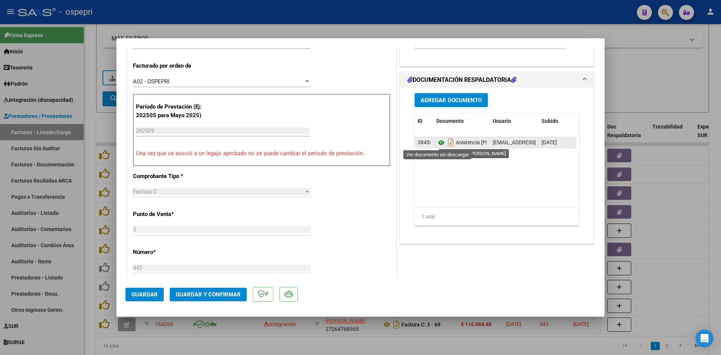
click at [439, 140] on icon at bounding box center [441, 142] width 10 height 9
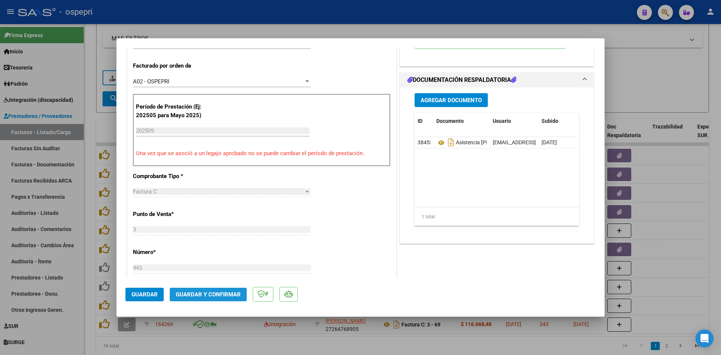
click at [222, 296] on span "Guardar y Confirmar" at bounding box center [208, 294] width 65 height 7
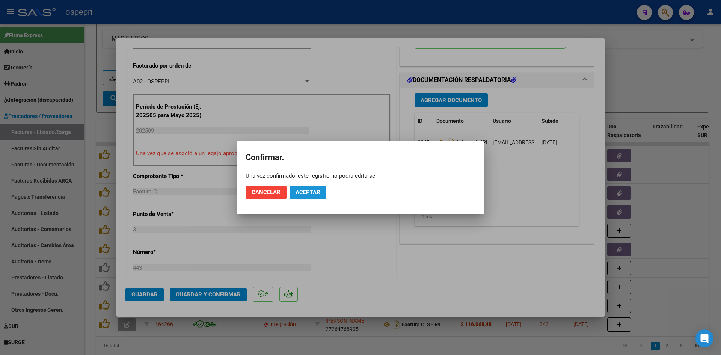
click at [317, 194] on span "Aceptar" at bounding box center [308, 192] width 25 height 7
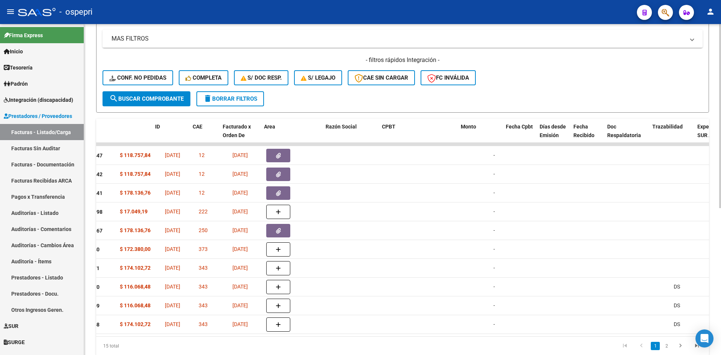
scroll to position [0, 0]
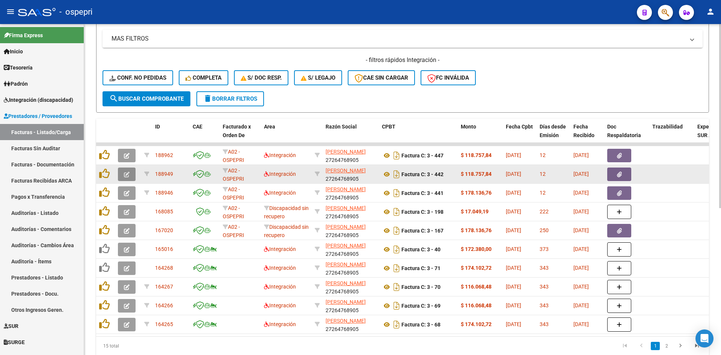
click at [123, 172] on button "button" at bounding box center [127, 175] width 18 height 14
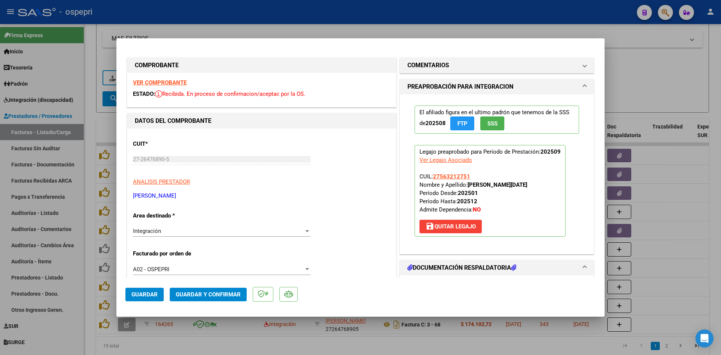
click at [182, 84] on strong "VER COMPROBANTE" at bounding box center [160, 82] width 54 height 7
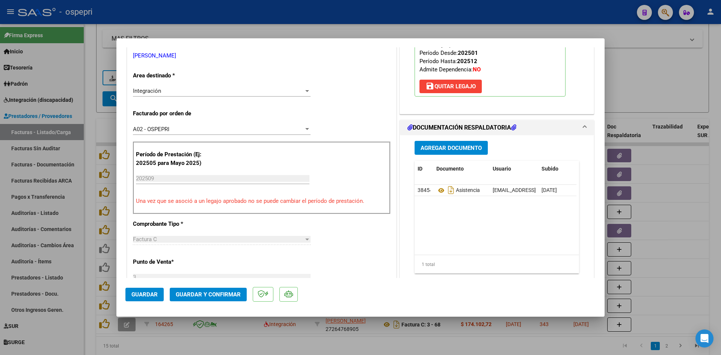
scroll to position [188, 0]
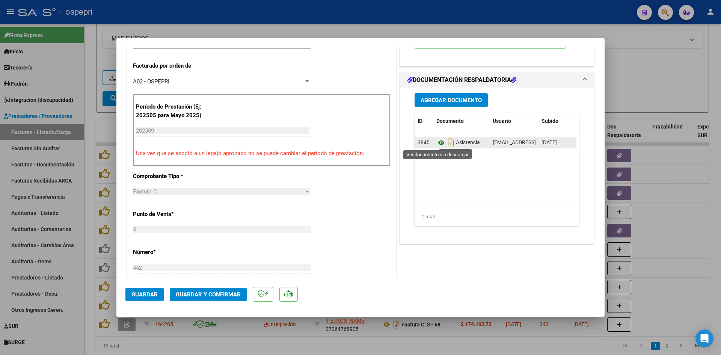
click at [438, 145] on icon at bounding box center [441, 142] width 10 height 9
click at [221, 286] on mat-dialog-actions "Guardar Guardar y Confirmar" at bounding box center [360, 293] width 470 height 30
click at [220, 296] on span "Guardar y Confirmar" at bounding box center [208, 294] width 65 height 7
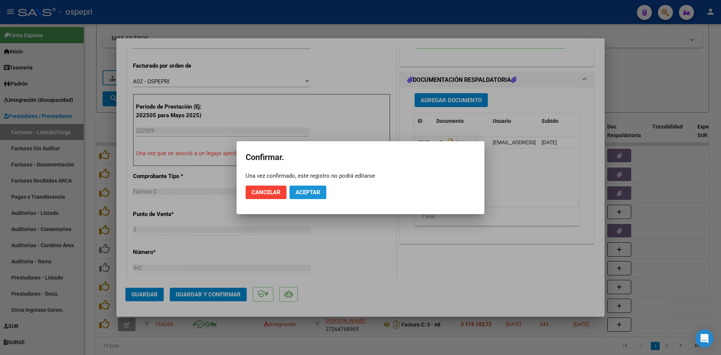
click at [314, 189] on span "Aceptar" at bounding box center [308, 192] width 25 height 7
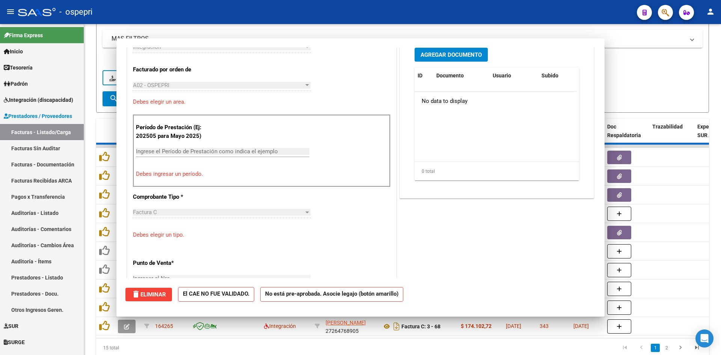
scroll to position [0, 0]
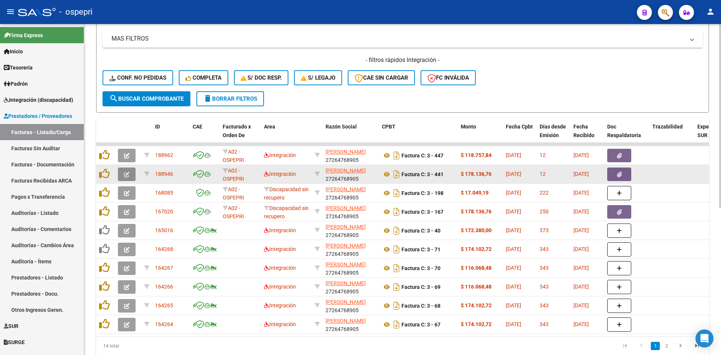
click at [128, 176] on icon "button" at bounding box center [127, 175] width 6 height 6
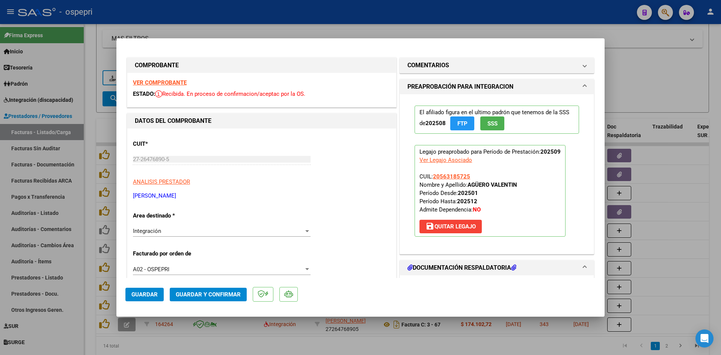
click at [178, 80] on strong "VER COMPROBANTE" at bounding box center [160, 82] width 54 height 7
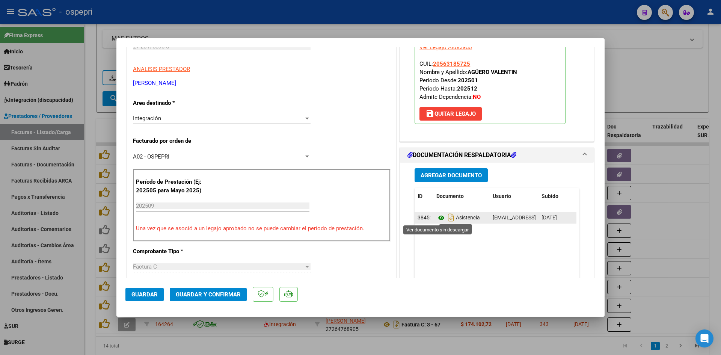
click at [439, 215] on icon at bounding box center [441, 217] width 10 height 9
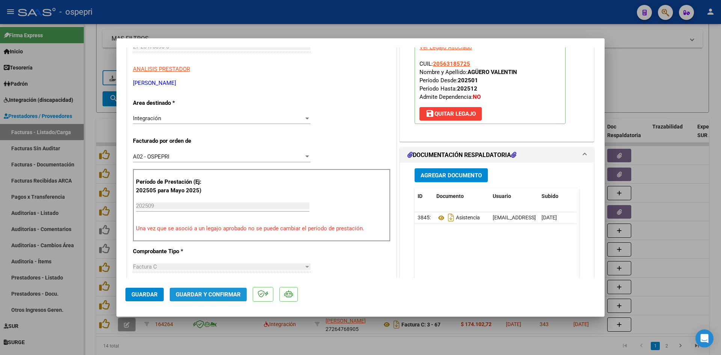
click at [215, 294] on span "Guardar y Confirmar" at bounding box center [208, 294] width 65 height 7
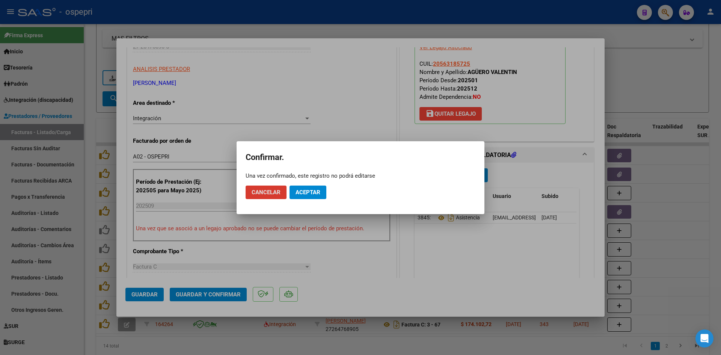
click at [305, 194] on span "Aceptar" at bounding box center [308, 192] width 25 height 7
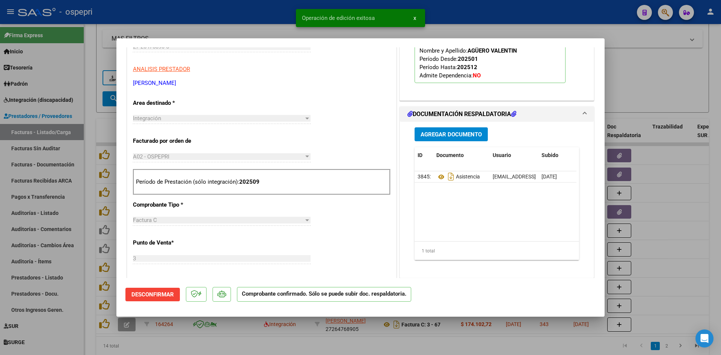
type input "$ 0,00"
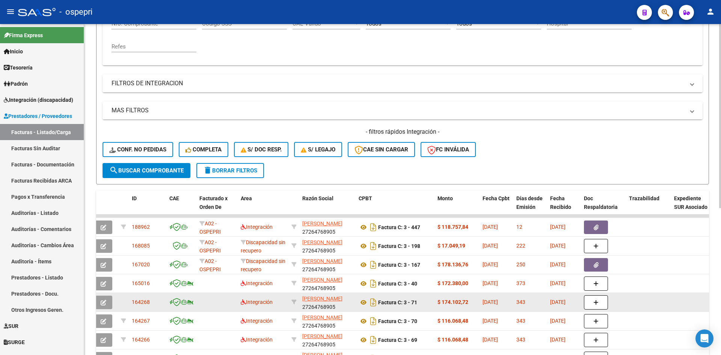
scroll to position [0, 0]
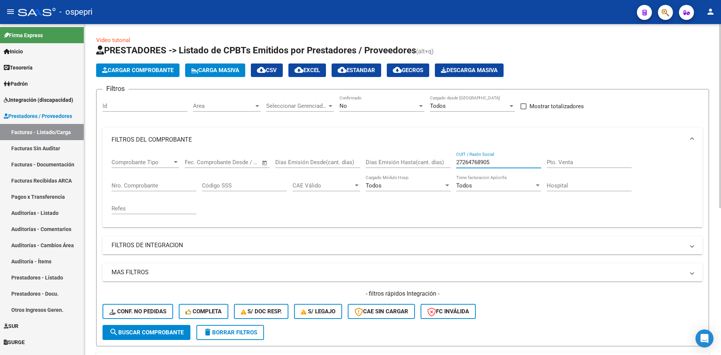
drag, startPoint x: 501, startPoint y: 163, endPoint x: 434, endPoint y: 166, distance: 66.9
click at [434, 166] on div "Comprobante Tipo Comprobante Tipo Fecha inicio – Fecha fin Fec. Comprobante Des…" at bounding box center [403, 186] width 582 height 69
click at [163, 316] on button "Conf. no pedidas" at bounding box center [138, 311] width 71 height 15
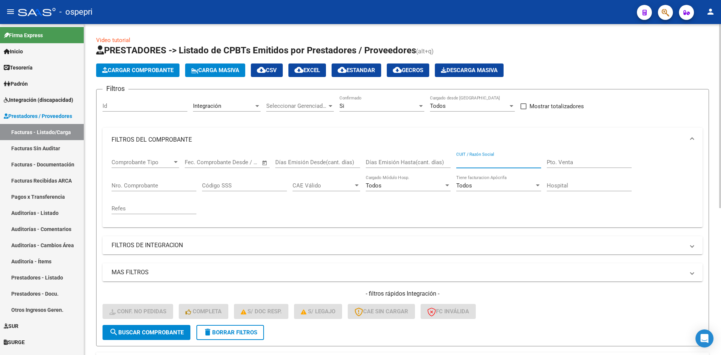
click at [466, 162] on input "CUIT / Razón Social" at bounding box center [498, 162] width 85 height 7
paste input "27264768905"
type input "27264768905"
click at [166, 332] on span "search Buscar Comprobante" at bounding box center [146, 332] width 74 height 7
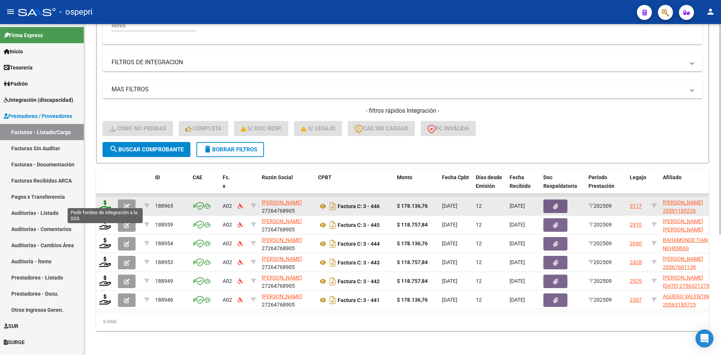
click at [104, 200] on icon at bounding box center [105, 205] width 12 height 11
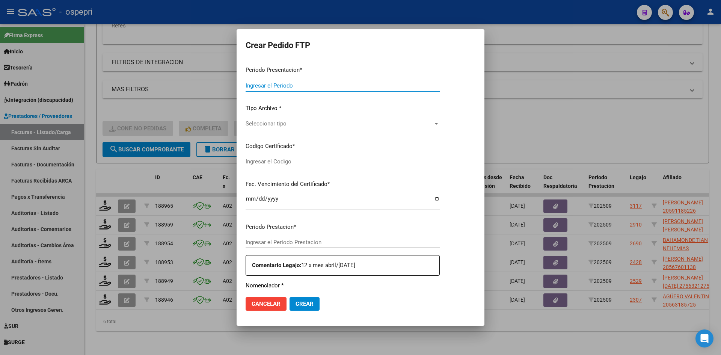
type input "202509"
type input "$ 178.136,76"
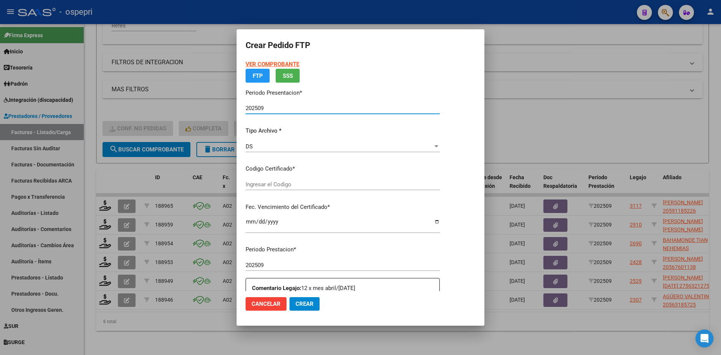
type input "2059118522-6"
type input "2028-04-08"
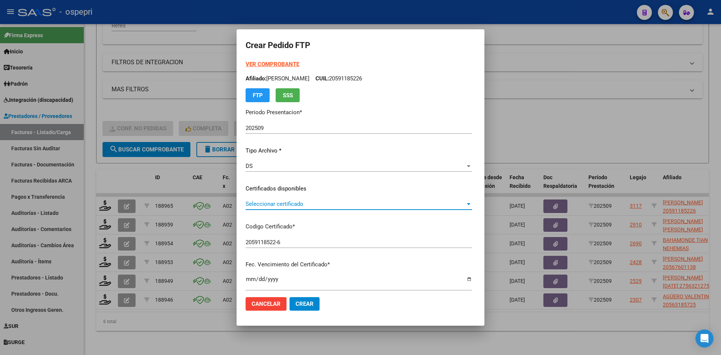
click at [276, 206] on span "Seleccionar certificado" at bounding box center [356, 204] width 220 height 7
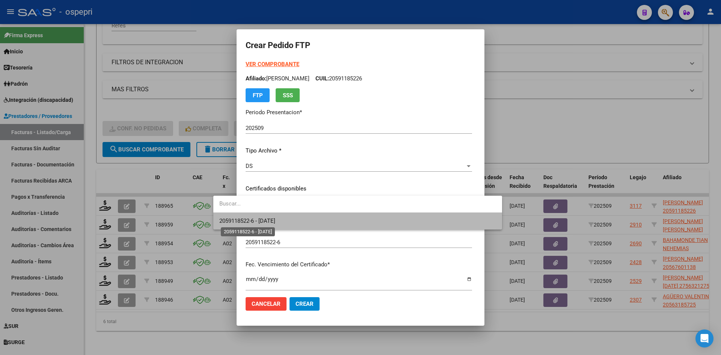
click at [275, 219] on span "2059118522-6 - 2028-04-08" at bounding box center [247, 220] width 56 height 7
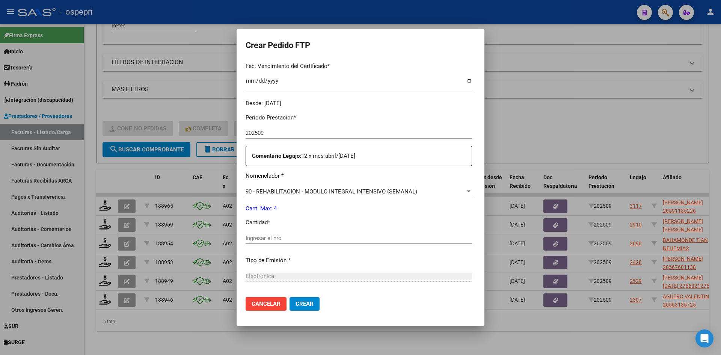
scroll to position [225, 0]
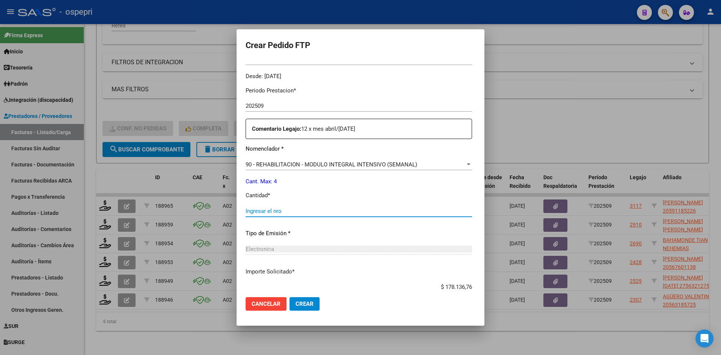
click at [276, 214] on input "Ingresar el nro" at bounding box center [359, 211] width 226 height 7
type input "4"
click at [290, 303] on button "Crear" at bounding box center [305, 304] width 30 height 14
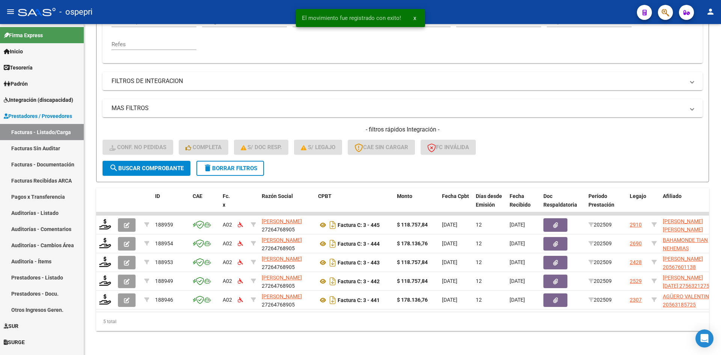
scroll to position [170, 0]
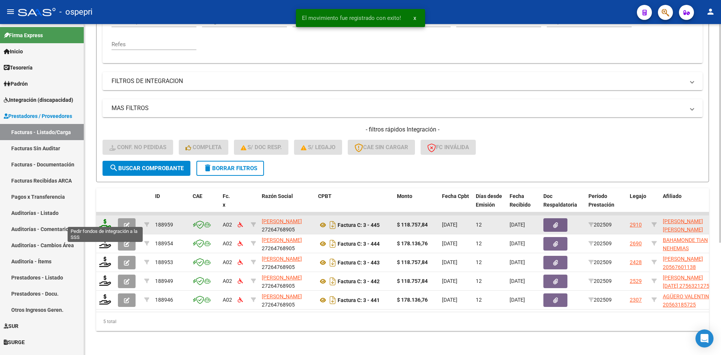
click at [100, 221] on icon at bounding box center [105, 224] width 12 height 11
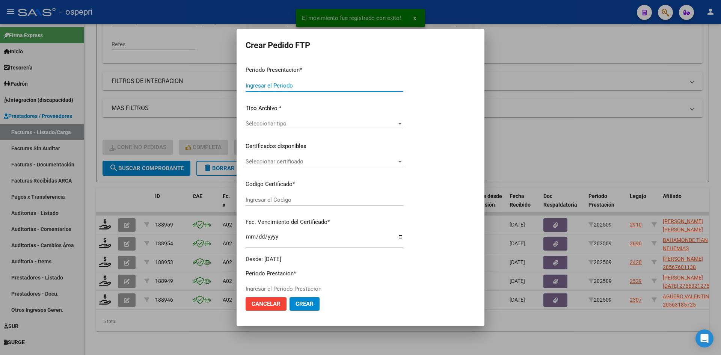
type input "202509"
type input "$ 118.757,84"
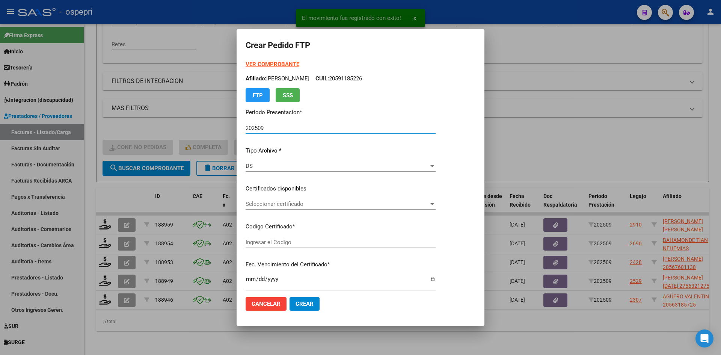
type input "20548516413"
type input "2029-08-01"
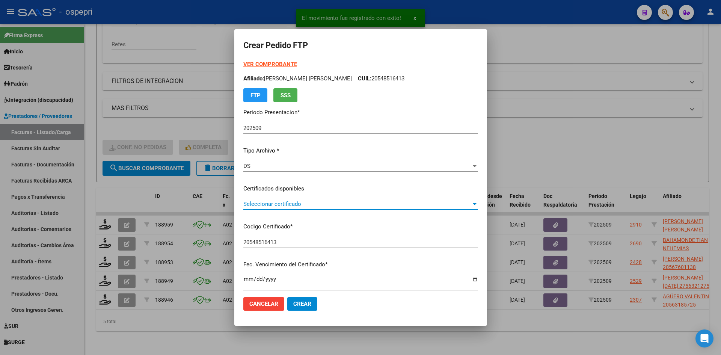
click at [269, 207] on span "Seleccionar certificado" at bounding box center [357, 204] width 228 height 7
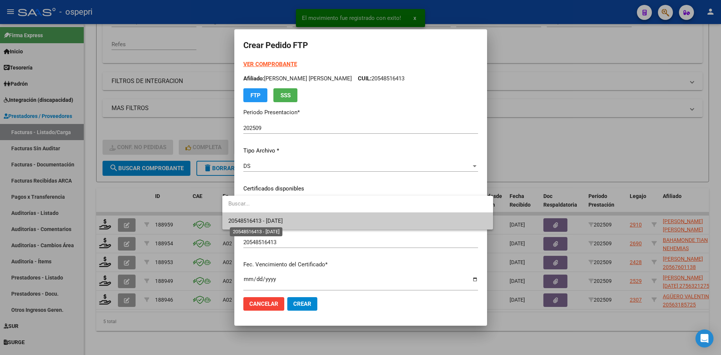
click at [269, 220] on span "20548516413 - 2029-08-01" at bounding box center [255, 220] width 54 height 7
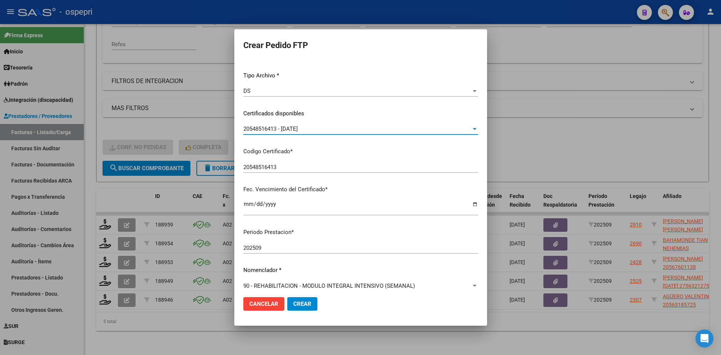
scroll to position [150, 0]
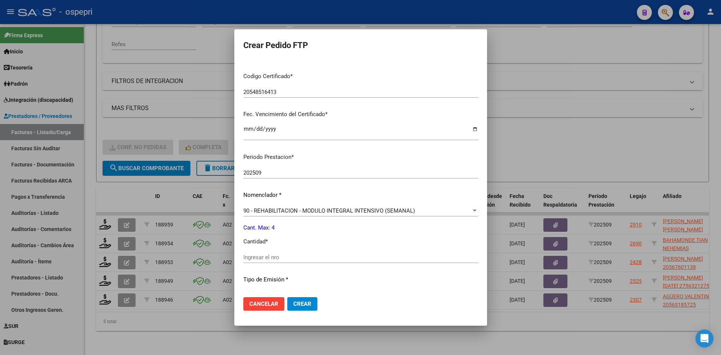
click at [255, 257] on input "Ingresar el nro" at bounding box center [360, 257] width 235 height 7
type input "4"
click at [293, 305] on span "Crear" at bounding box center [302, 303] width 18 height 7
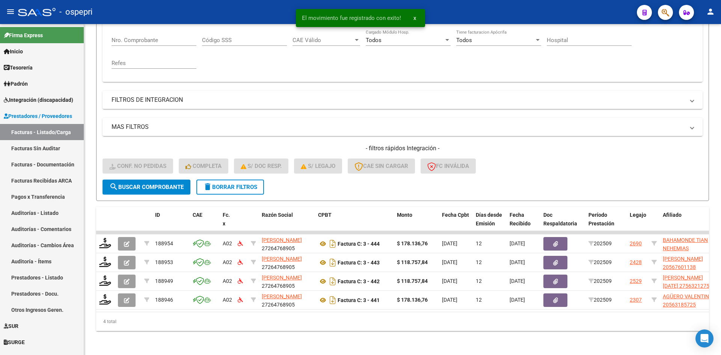
scroll to position [151, 0]
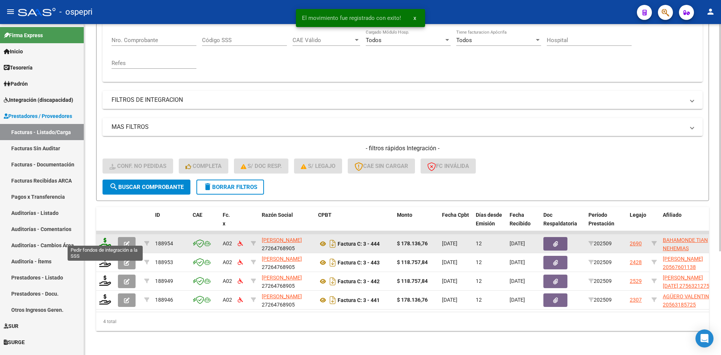
click at [104, 239] on icon at bounding box center [105, 243] width 12 height 11
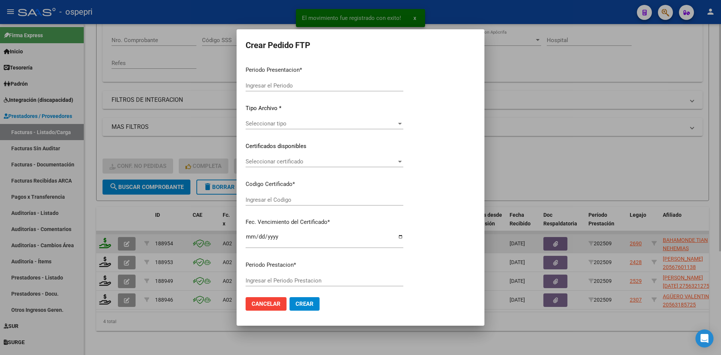
type input "202509"
type input "$ 178.136,76"
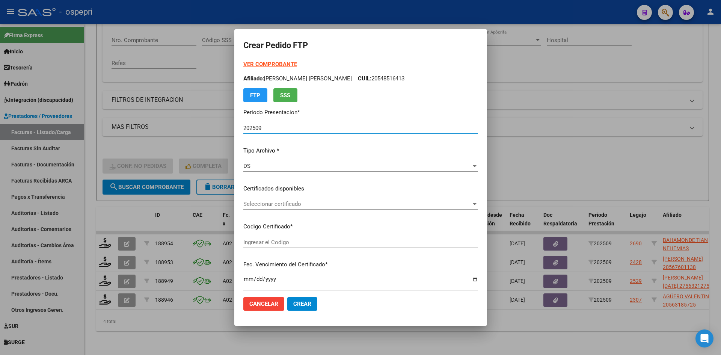
type input "20556333034"
type input "2026-05-30"
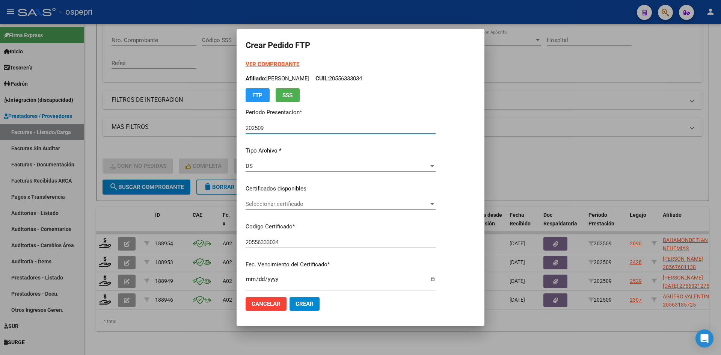
click at [291, 206] on span "Seleccionar certificado" at bounding box center [337, 204] width 183 height 7
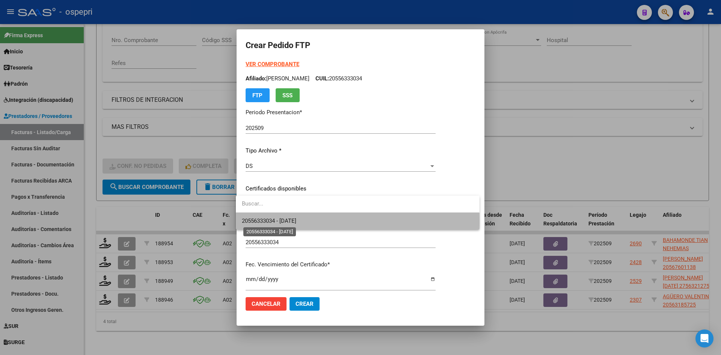
click at [296, 220] on span "20556333034 - 2026-05-30" at bounding box center [269, 220] width 54 height 7
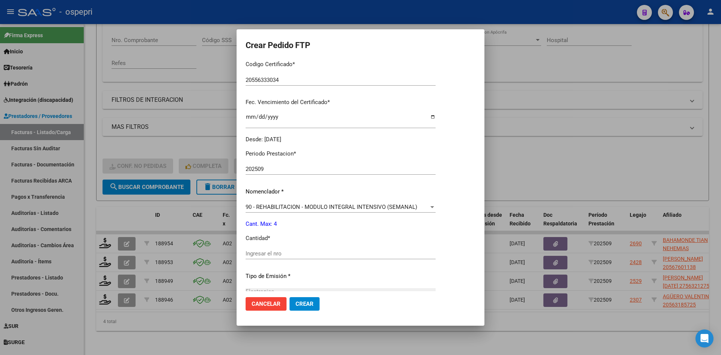
scroll to position [188, 0]
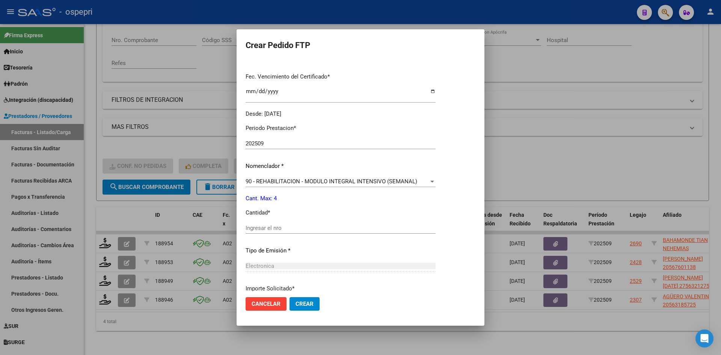
click at [283, 229] on input "Ingresar el nro" at bounding box center [341, 228] width 190 height 7
type input "4"
click at [299, 302] on span "Crear" at bounding box center [305, 303] width 18 height 7
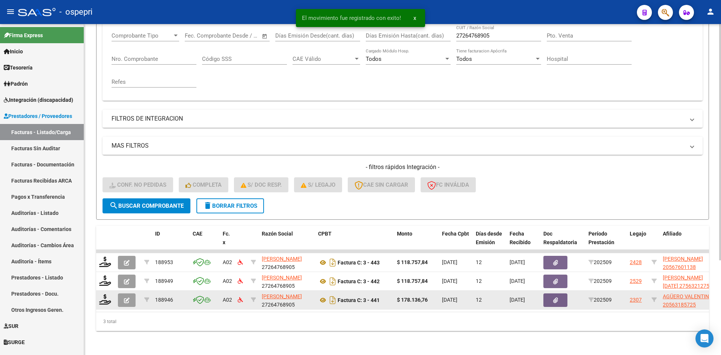
scroll to position [132, 0]
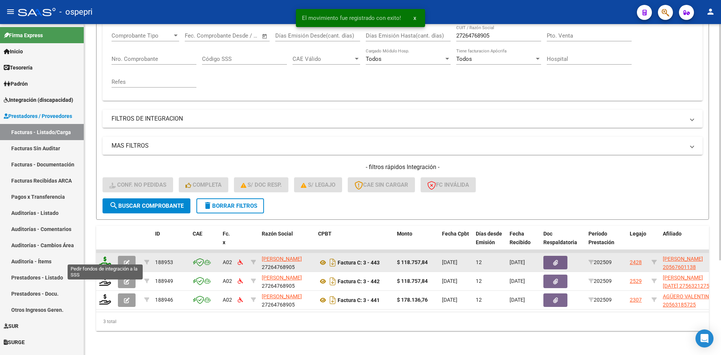
click at [107, 259] on icon at bounding box center [105, 262] width 12 height 11
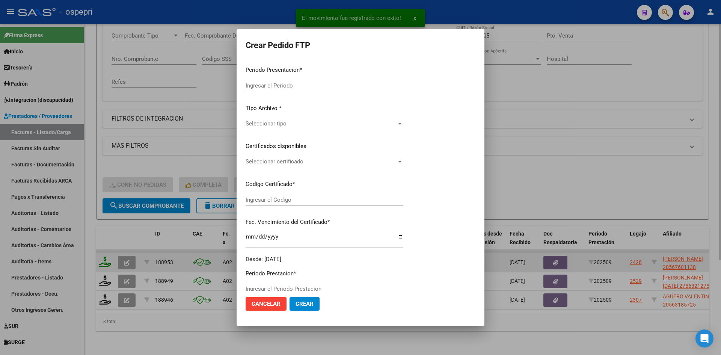
type input "202509"
type input "$ 118.757,84"
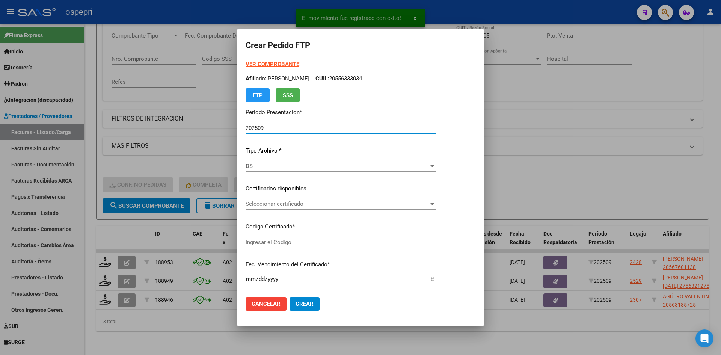
type input "20567601138"
type input "2026-09-13"
click at [311, 206] on span "Seleccionar certificado" at bounding box center [337, 204] width 183 height 7
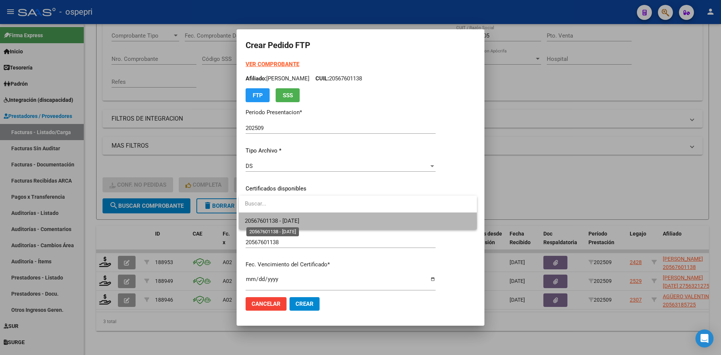
click at [299, 223] on span "20567601138 - 2026-09-13" at bounding box center [272, 220] width 54 height 7
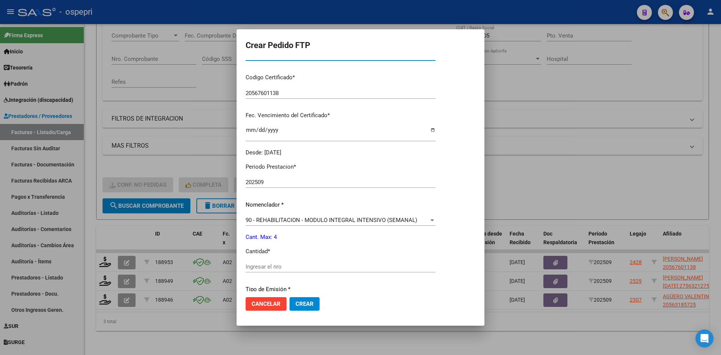
scroll to position [150, 0]
click at [276, 266] on input "Ingresar el nro" at bounding box center [341, 265] width 190 height 7
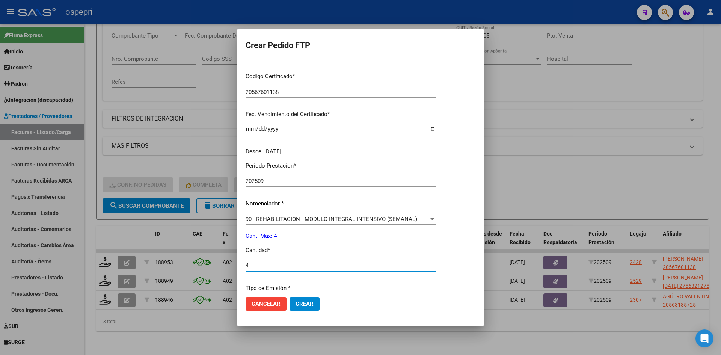
type input "4"
click at [306, 303] on span "Crear" at bounding box center [305, 303] width 18 height 7
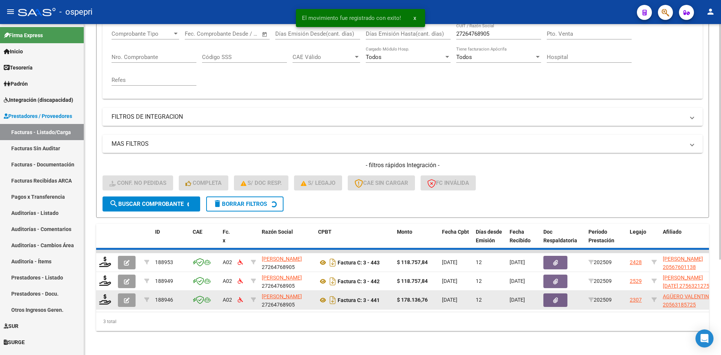
scroll to position [113, 0]
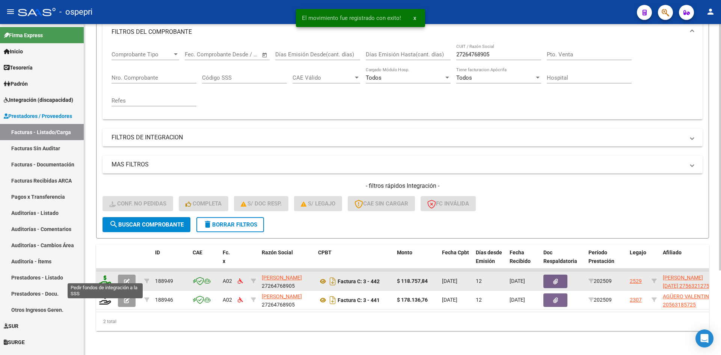
click at [103, 277] on icon at bounding box center [105, 280] width 12 height 11
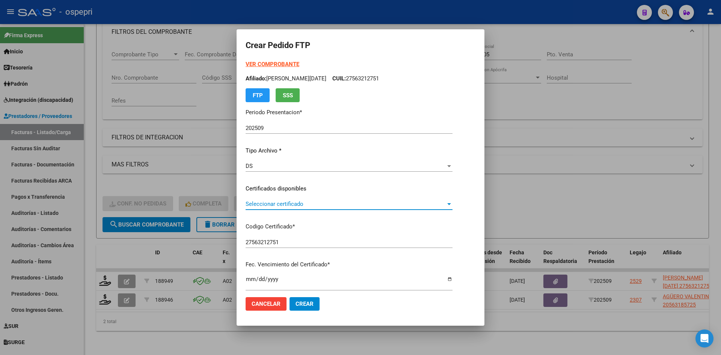
click at [294, 205] on span "Seleccionar certificado" at bounding box center [346, 204] width 200 height 7
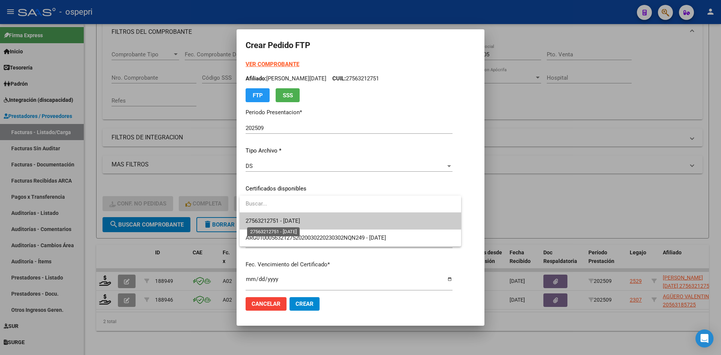
click at [295, 220] on span "27563212751 - 2028-07-01" at bounding box center [273, 220] width 54 height 7
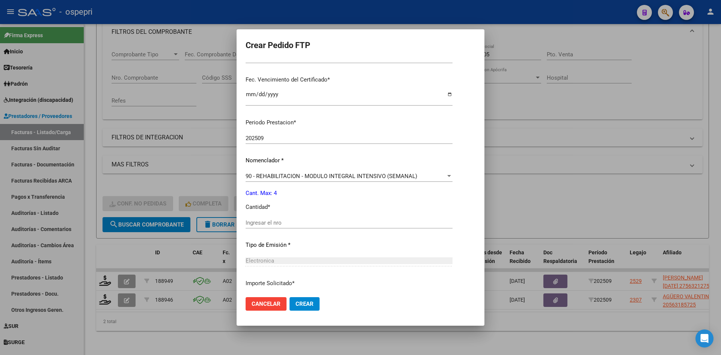
scroll to position [188, 0]
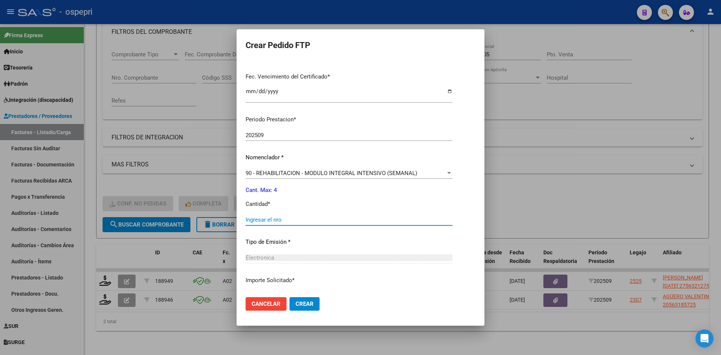
click at [295, 220] on input "Ingresar el nro" at bounding box center [349, 219] width 207 height 7
click at [311, 303] on span "Crear" at bounding box center [305, 303] width 18 height 7
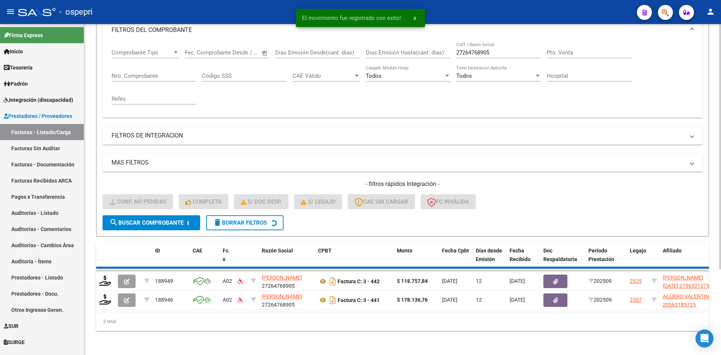
scroll to position [95, 0]
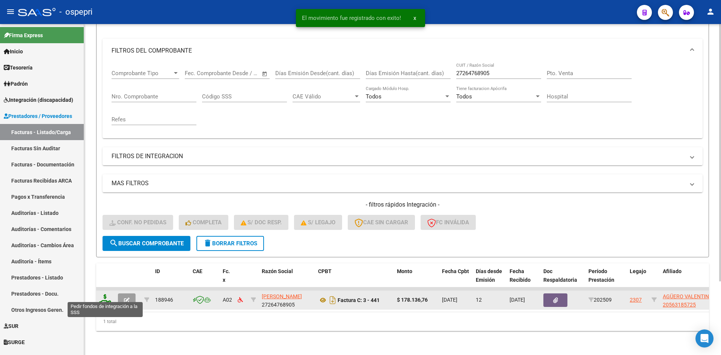
click at [104, 296] on icon at bounding box center [105, 299] width 12 height 11
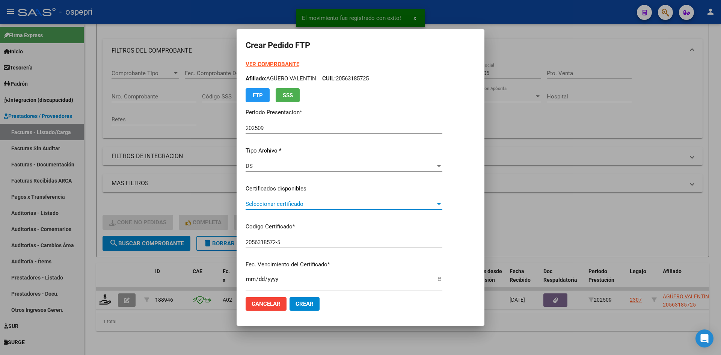
click at [279, 203] on span "Seleccionar certificado" at bounding box center [341, 204] width 190 height 7
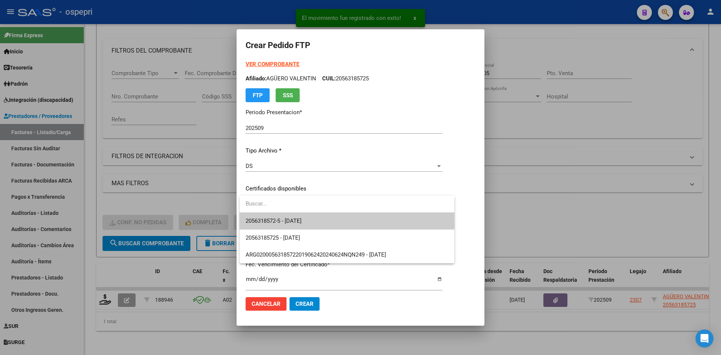
click at [282, 216] on span "2056318572-5 - 2029-08-30" at bounding box center [347, 221] width 203 height 17
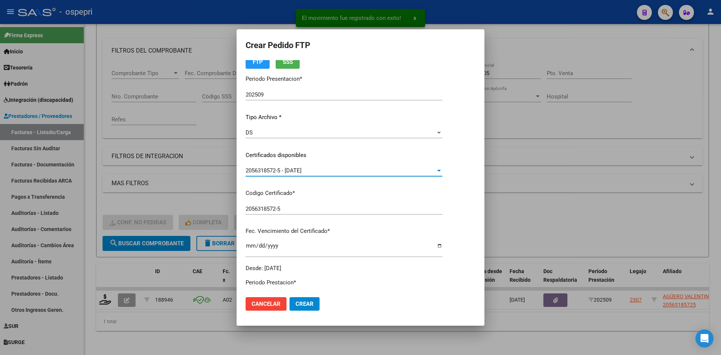
scroll to position [150, 0]
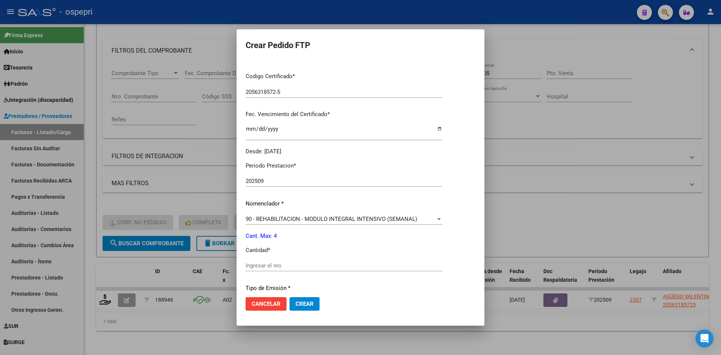
click at [270, 269] on input "Ingresar el nro" at bounding box center [344, 265] width 197 height 7
click at [304, 307] on button "Crear" at bounding box center [305, 304] width 30 height 14
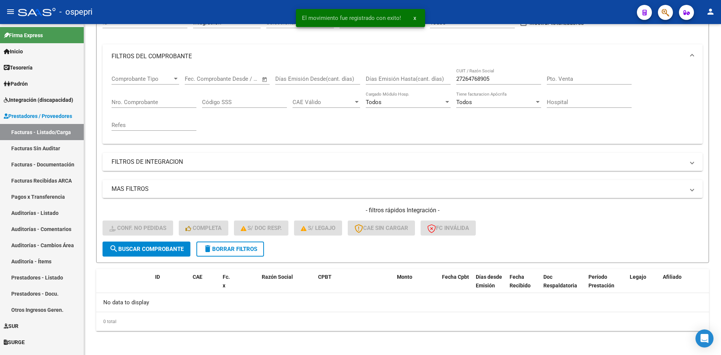
scroll to position [83, 0]
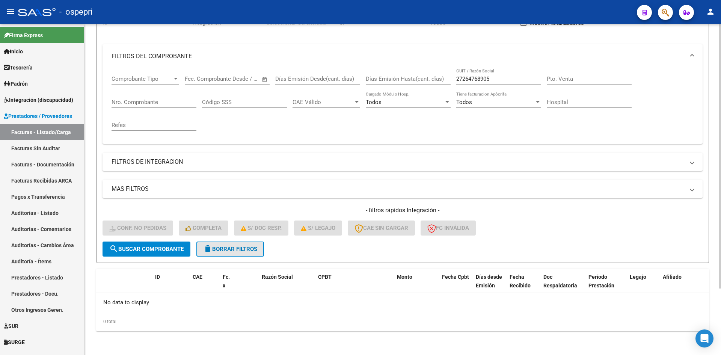
click at [247, 250] on span "delete Borrar Filtros" at bounding box center [230, 249] width 54 height 7
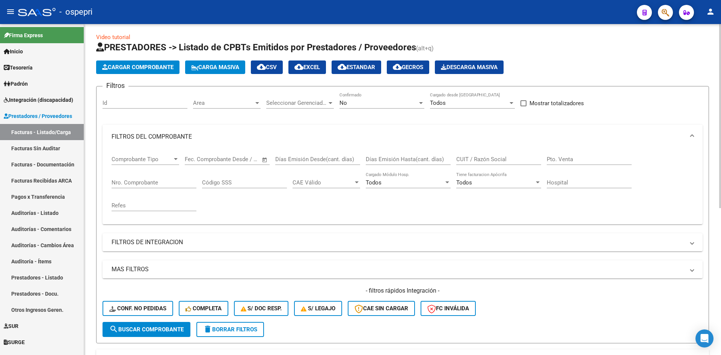
scroll to position [0, 0]
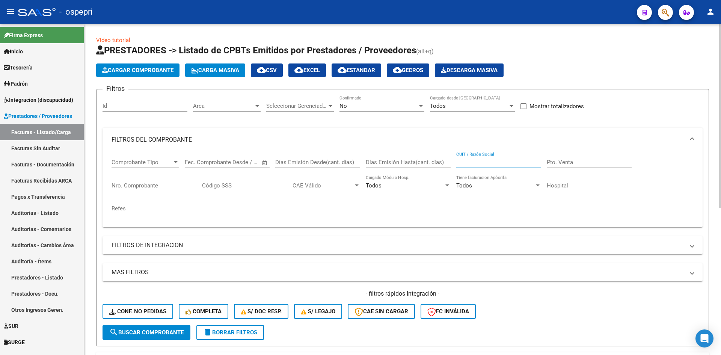
click at [482, 161] on input "CUIT / Razón Social" at bounding box center [498, 162] width 85 height 7
paste input "27400338553"
click at [169, 331] on span "search Buscar Comprobante" at bounding box center [146, 332] width 74 height 7
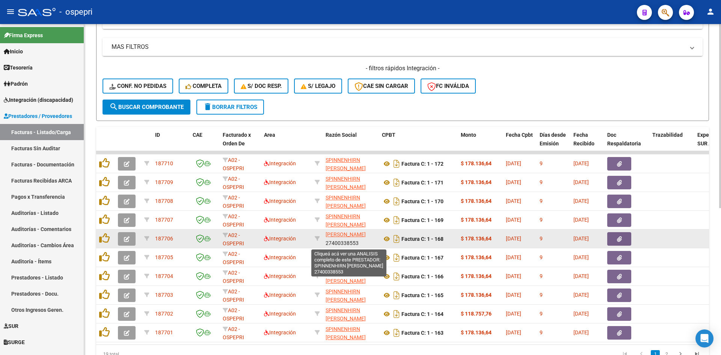
scroll to position [10, 0]
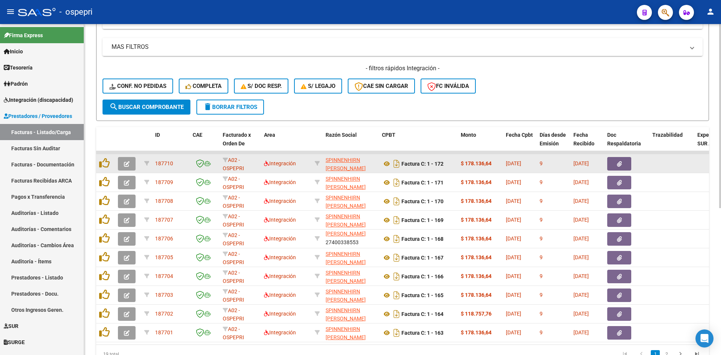
click at [124, 161] on icon "button" at bounding box center [127, 164] width 6 height 6
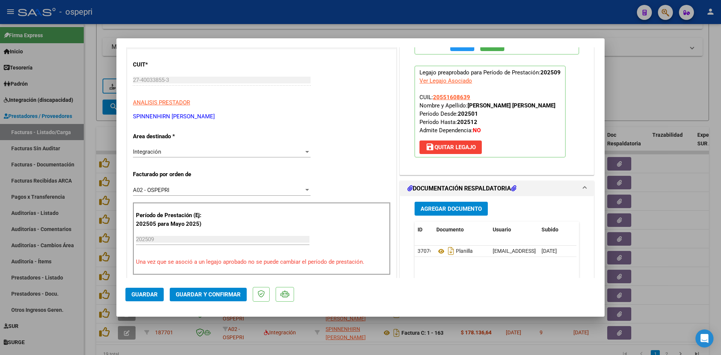
scroll to position [0, 0]
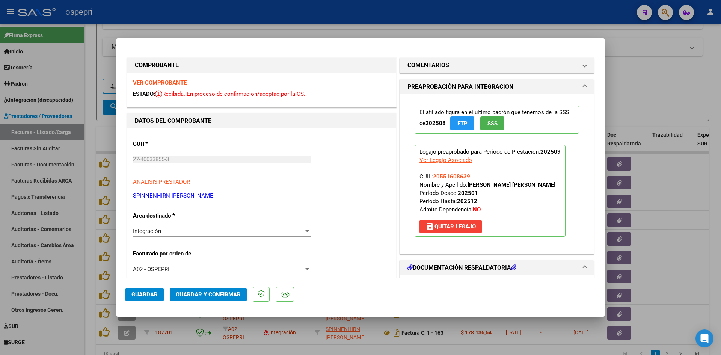
click at [176, 85] on strong "VER COMPROBANTE" at bounding box center [160, 82] width 54 height 7
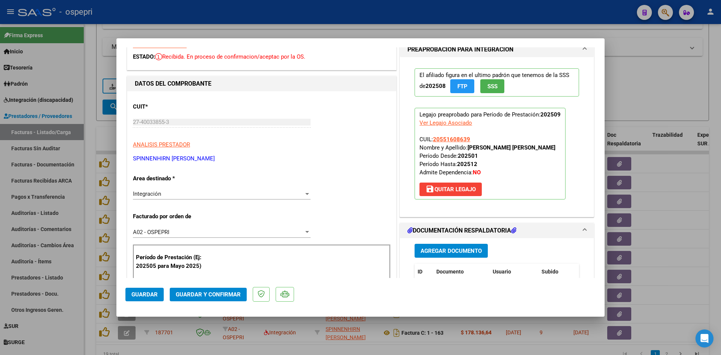
scroll to position [113, 0]
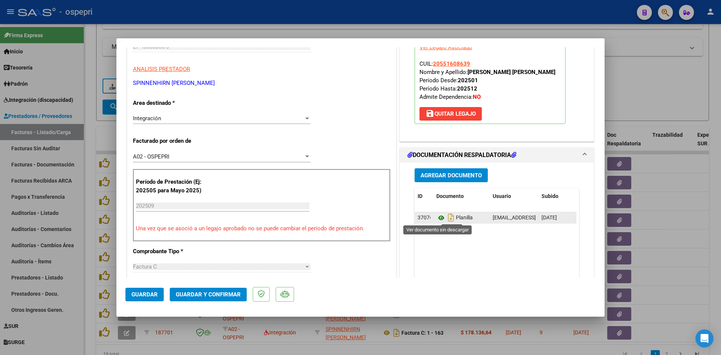
click at [436, 217] on icon at bounding box center [441, 217] width 10 height 9
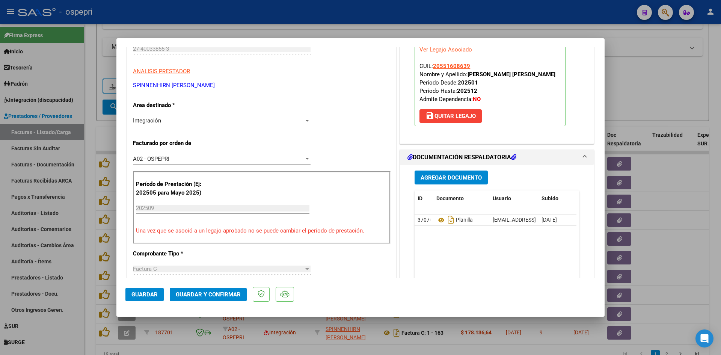
scroll to position [0, 0]
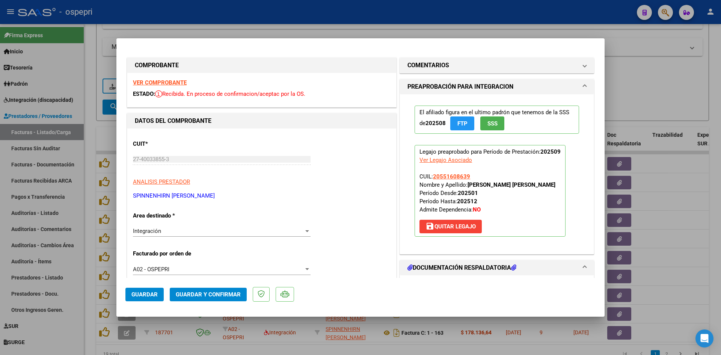
click at [221, 293] on span "Guardar y Confirmar" at bounding box center [208, 294] width 65 height 7
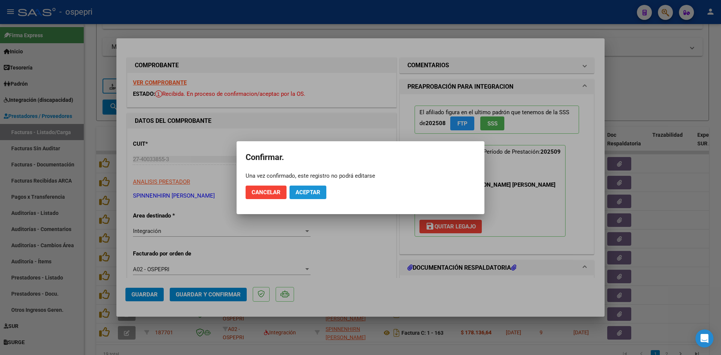
click at [294, 192] on button "Aceptar" at bounding box center [308, 193] width 37 height 14
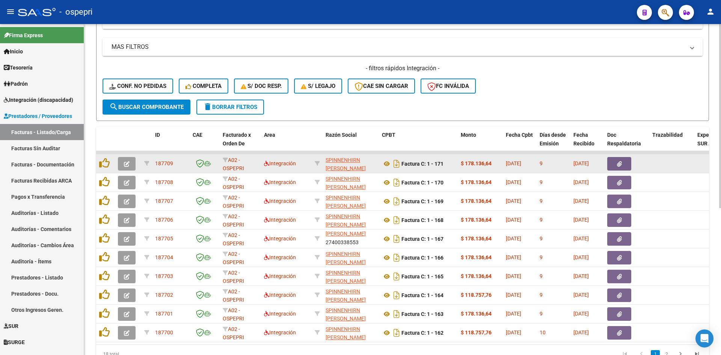
click at [127, 161] on icon "button" at bounding box center [127, 164] width 6 height 6
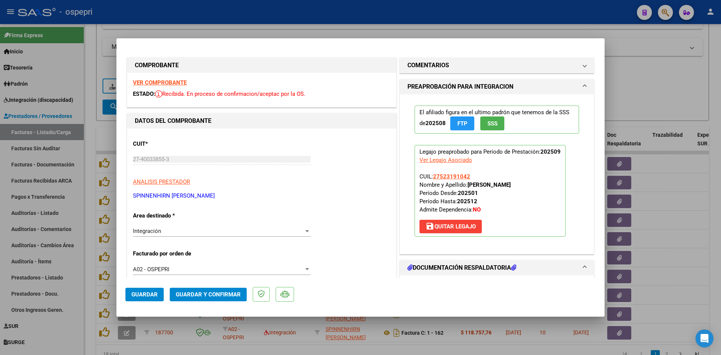
click at [177, 83] on strong "VER COMPROBANTE" at bounding box center [160, 82] width 54 height 7
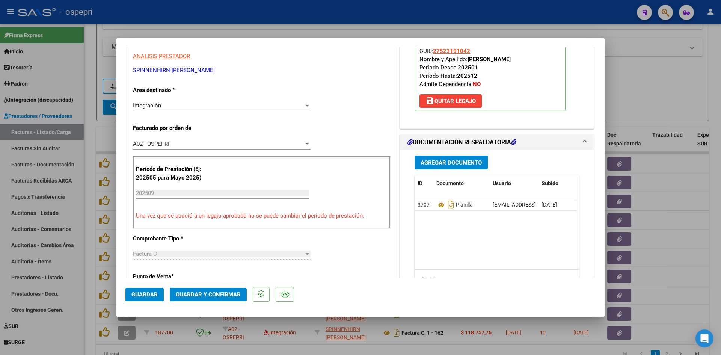
scroll to position [150, 0]
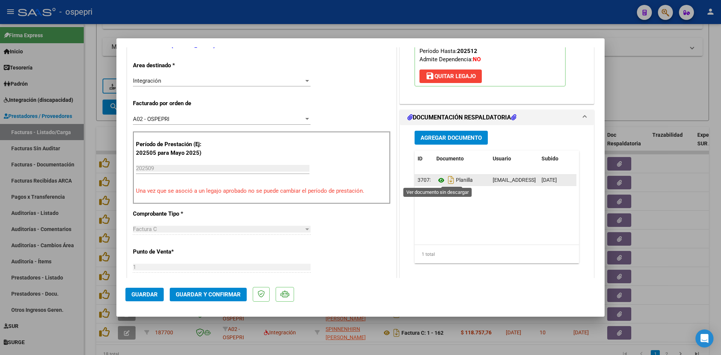
click at [438, 179] on icon at bounding box center [441, 180] width 10 height 9
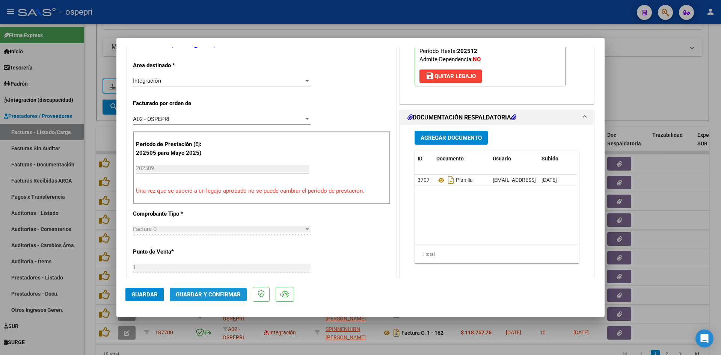
click at [221, 294] on span "Guardar y Confirmar" at bounding box center [208, 294] width 65 height 7
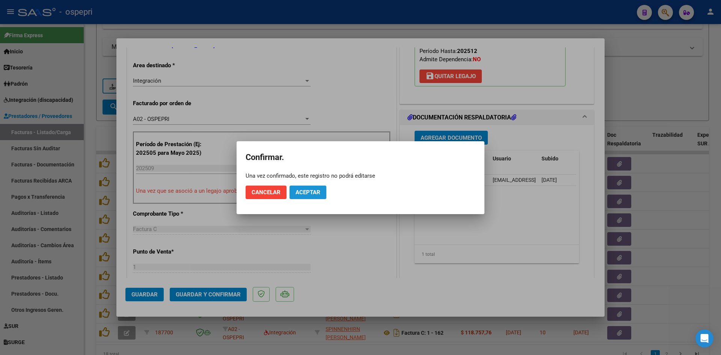
click at [310, 193] on span "Aceptar" at bounding box center [308, 192] width 25 height 7
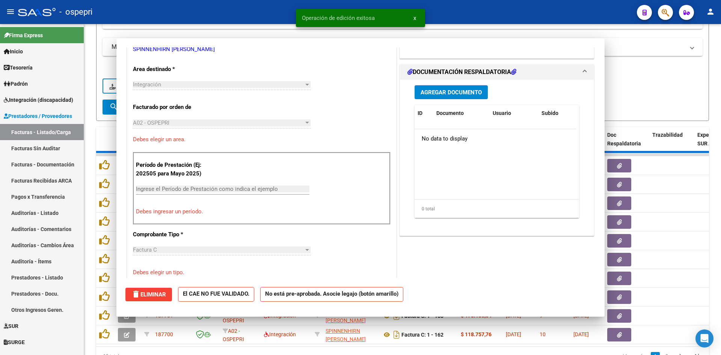
scroll to position [154, 0]
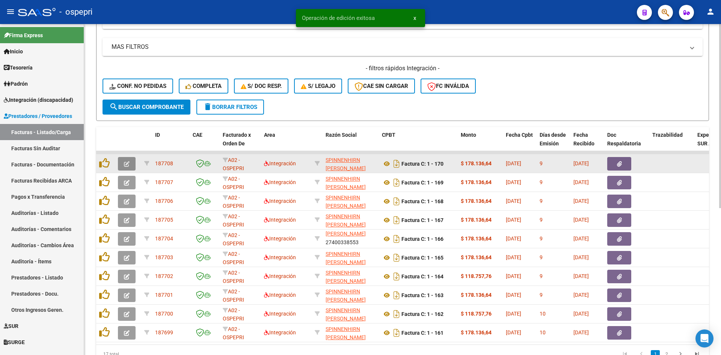
click at [133, 164] on button "button" at bounding box center [127, 164] width 18 height 14
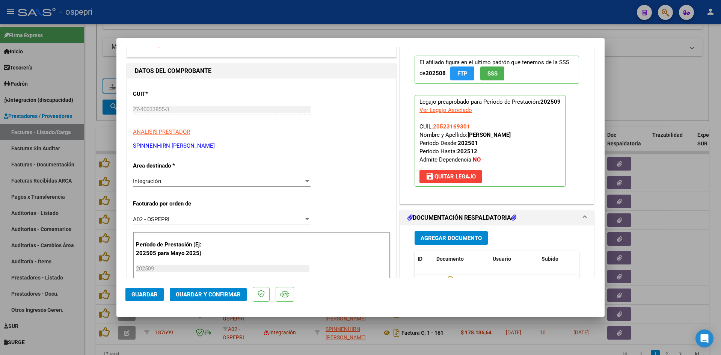
scroll to position [0, 0]
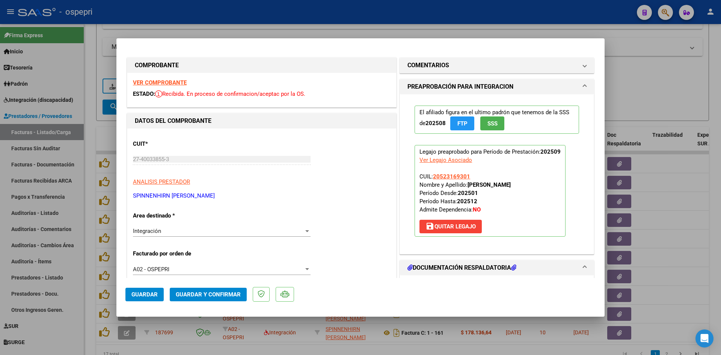
click at [178, 82] on strong "VER COMPROBANTE" at bounding box center [160, 82] width 54 height 7
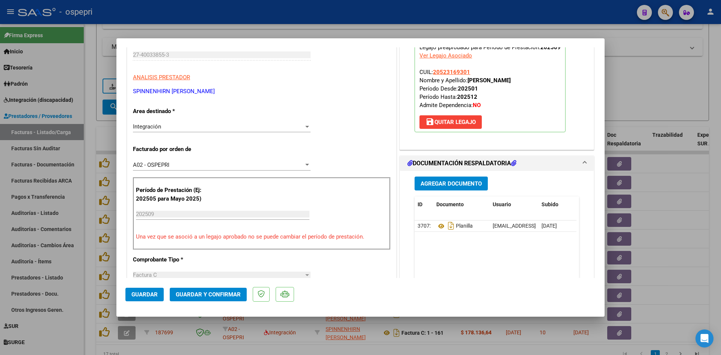
scroll to position [113, 0]
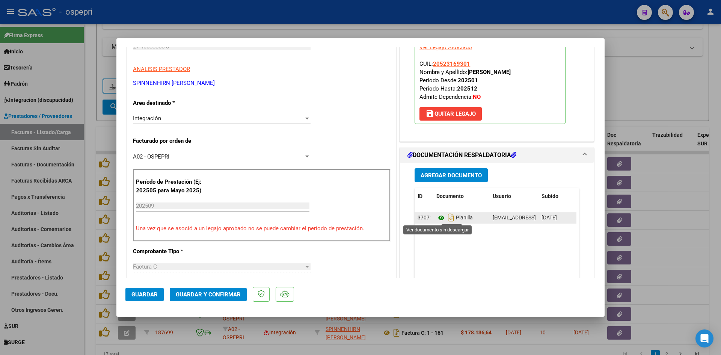
click at [439, 218] on icon at bounding box center [441, 217] width 10 height 9
click at [228, 297] on span "Guardar y Confirmar" at bounding box center [208, 294] width 65 height 7
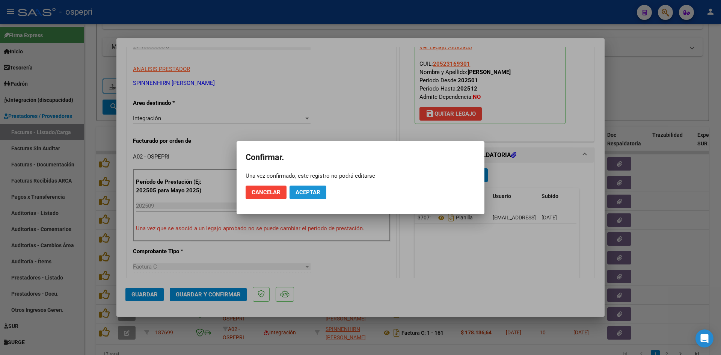
click at [313, 193] on span "Aceptar" at bounding box center [308, 192] width 25 height 7
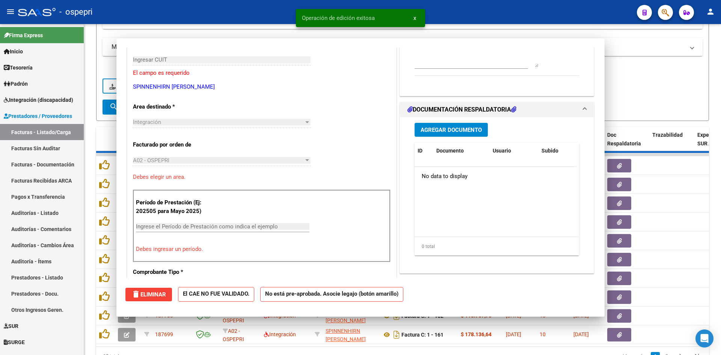
scroll to position [0, 0]
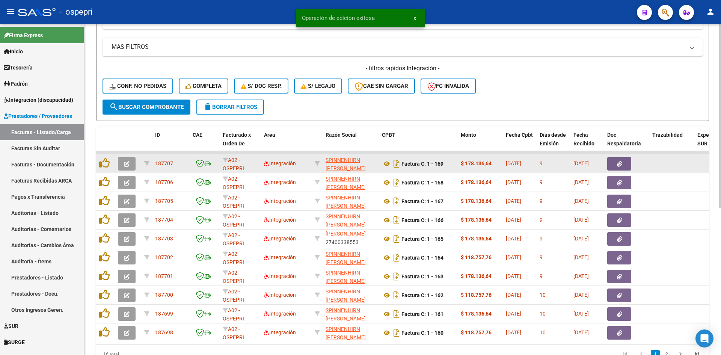
click at [126, 165] on icon "button" at bounding box center [127, 164] width 6 height 6
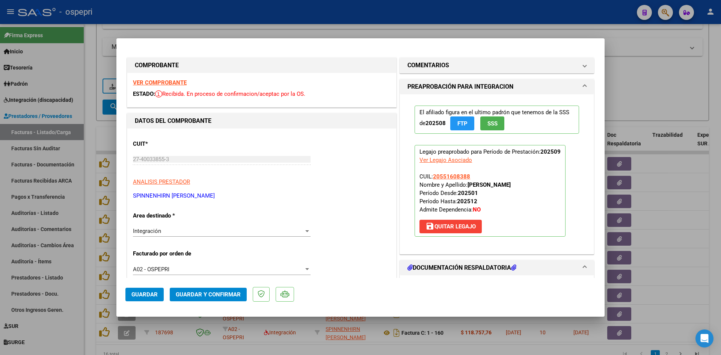
click at [182, 84] on strong "VER COMPROBANTE" at bounding box center [160, 82] width 54 height 7
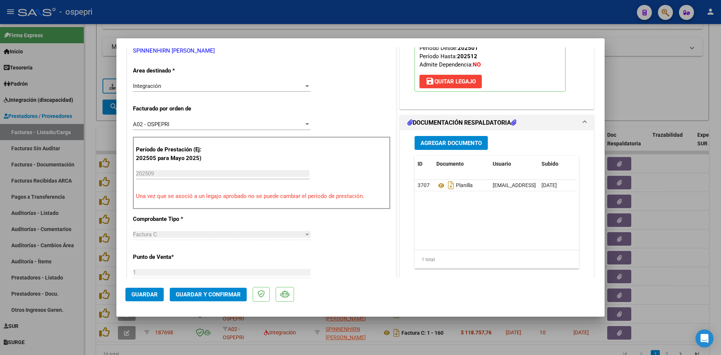
scroll to position [150, 0]
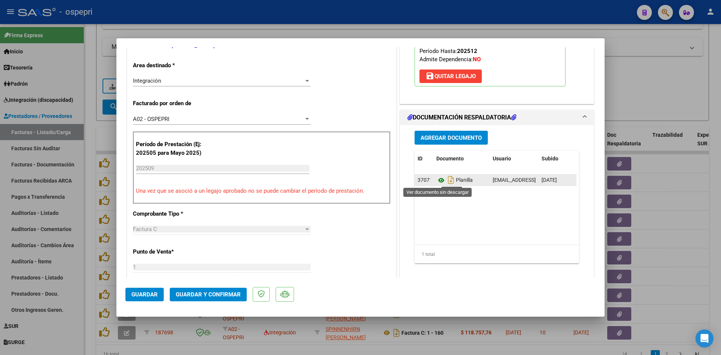
click at [439, 180] on icon at bounding box center [441, 180] width 10 height 9
click at [219, 287] on mat-dialog-actions "Guardar Guardar y Confirmar" at bounding box center [360, 293] width 470 height 30
click at [219, 290] on button "Guardar y Confirmar" at bounding box center [208, 295] width 77 height 14
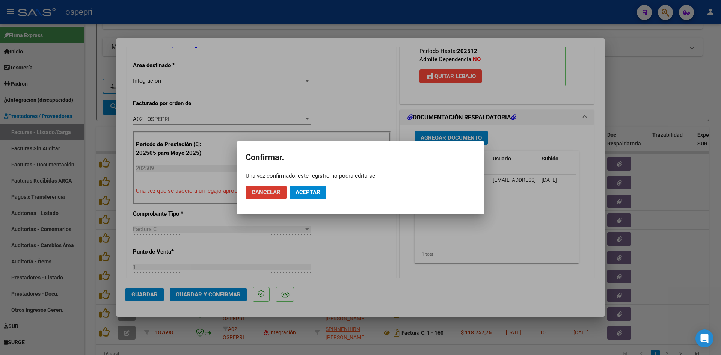
click at [311, 189] on span "Aceptar" at bounding box center [308, 192] width 25 height 7
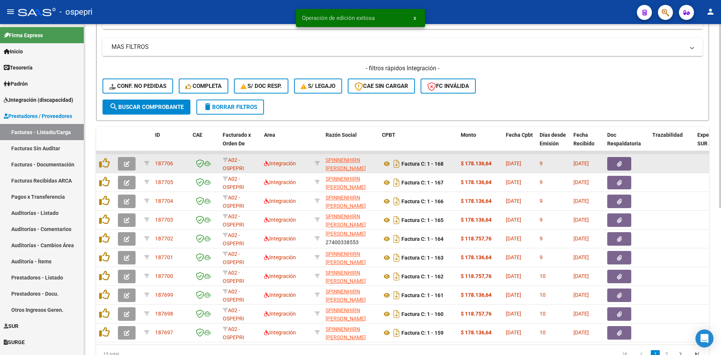
click at [128, 163] on icon "button" at bounding box center [127, 164] width 6 height 6
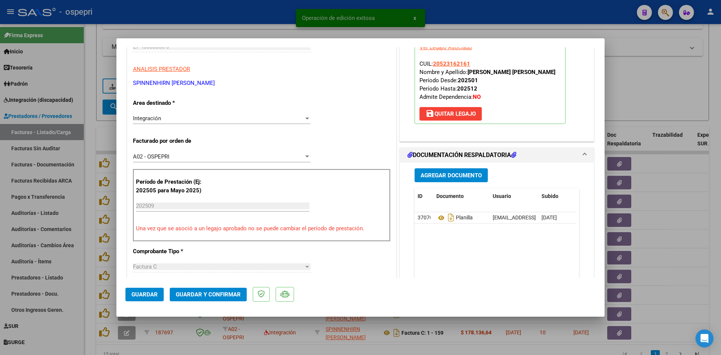
scroll to position [0, 0]
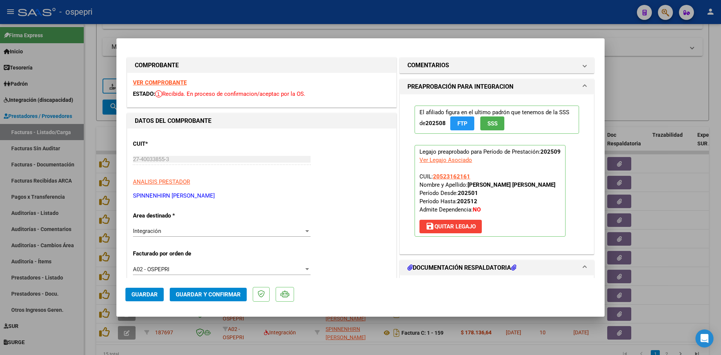
click at [174, 83] on strong "VER COMPROBANTE" at bounding box center [160, 82] width 54 height 7
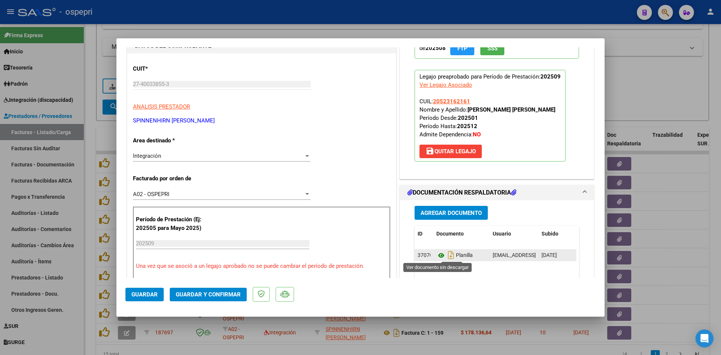
click at [439, 255] on icon at bounding box center [441, 255] width 10 height 9
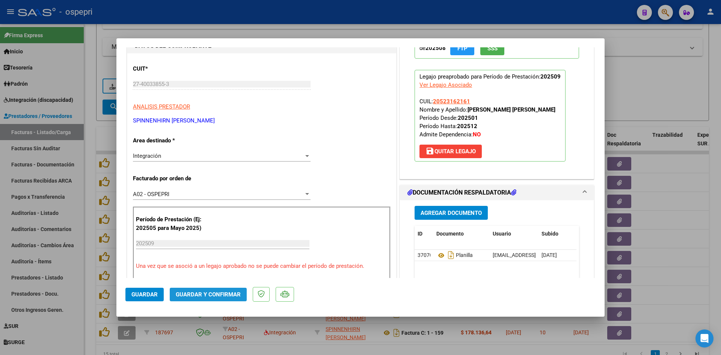
click at [210, 291] on span "Guardar y Confirmar" at bounding box center [208, 294] width 65 height 7
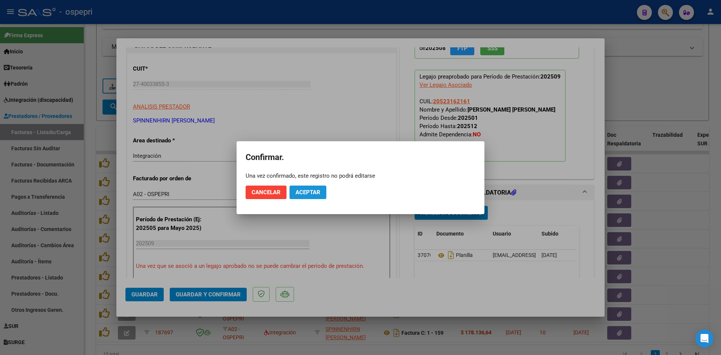
click at [295, 190] on button "Aceptar" at bounding box center [308, 193] width 37 height 14
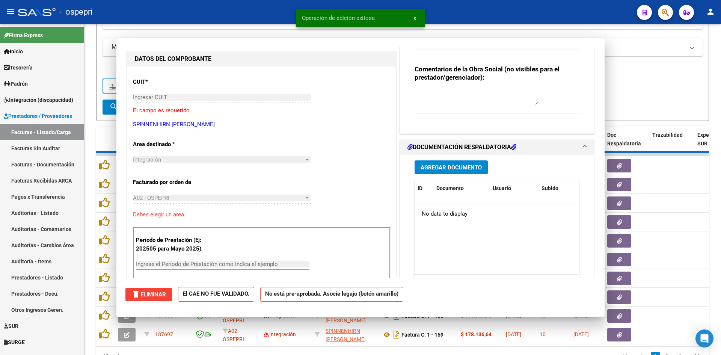
scroll to position [88, 0]
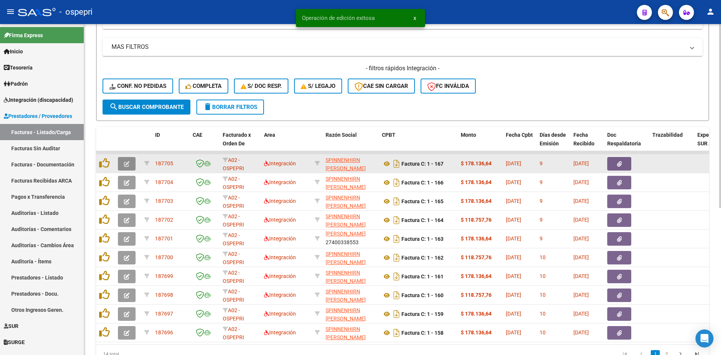
click at [122, 160] on button "button" at bounding box center [127, 164] width 18 height 14
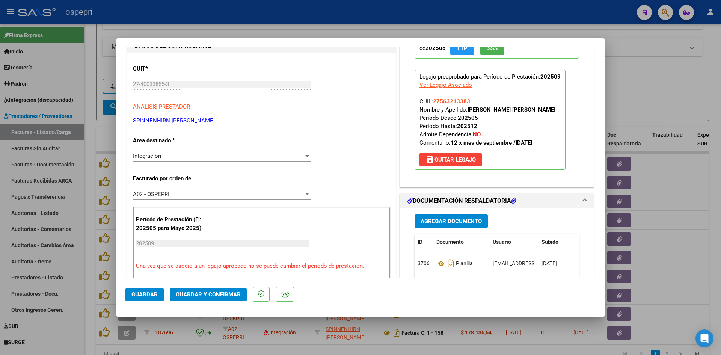
scroll to position [0, 0]
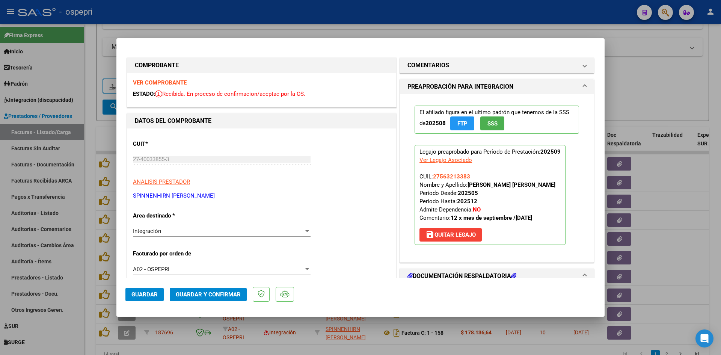
click at [143, 80] on strong "VER COMPROBANTE" at bounding box center [160, 82] width 54 height 7
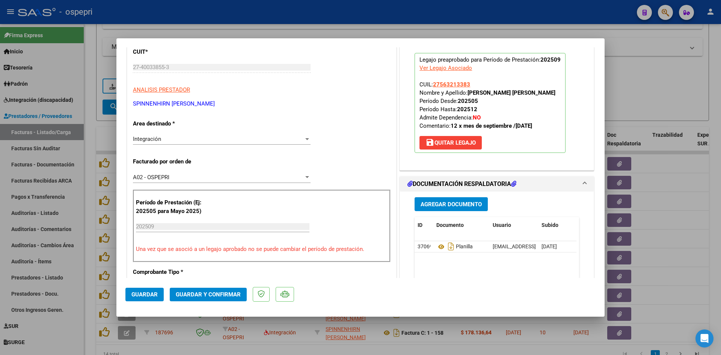
scroll to position [150, 0]
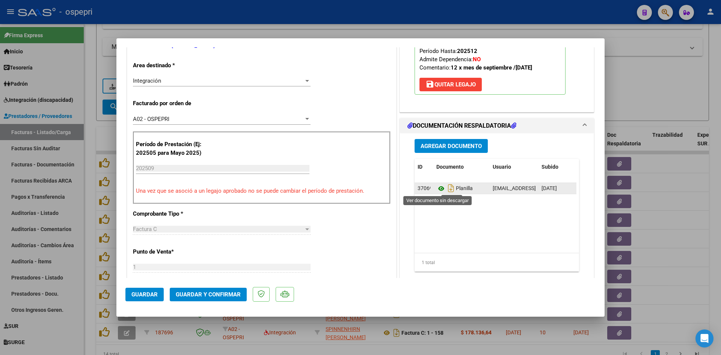
click at [439, 186] on icon at bounding box center [441, 188] width 10 height 9
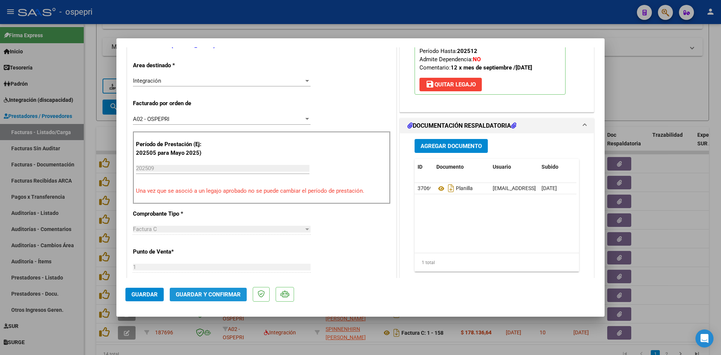
click at [231, 297] on span "Guardar y Confirmar" at bounding box center [208, 294] width 65 height 7
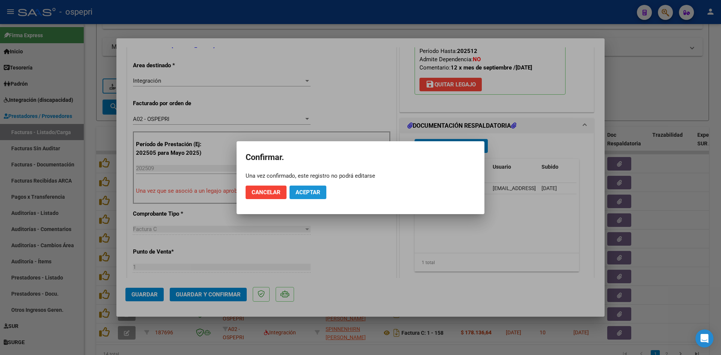
click at [314, 186] on button "Aceptar" at bounding box center [308, 193] width 37 height 14
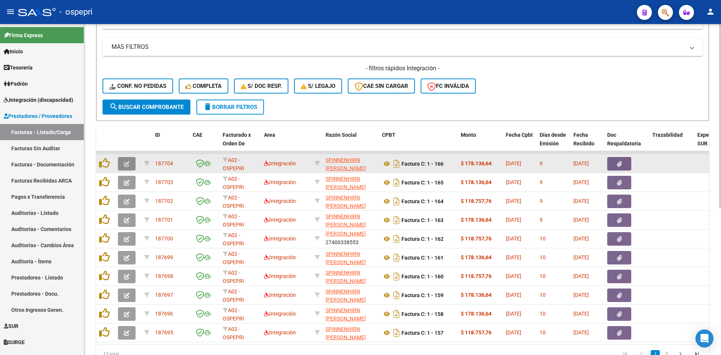
click at [127, 163] on icon "button" at bounding box center [127, 164] width 6 height 6
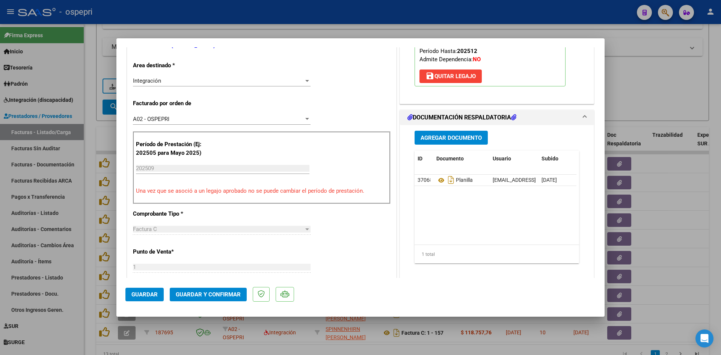
scroll to position [0, 0]
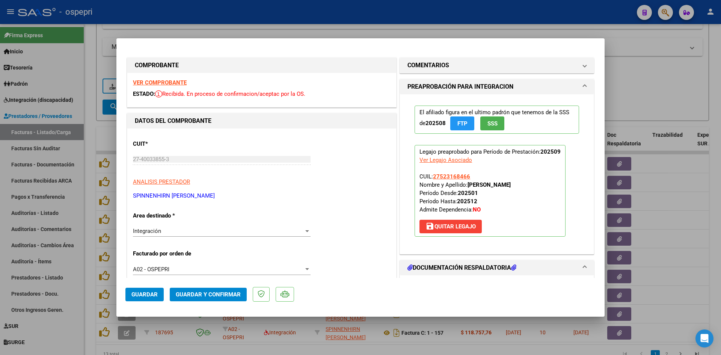
click at [168, 81] on strong "VER COMPROBANTE" at bounding box center [160, 82] width 54 height 7
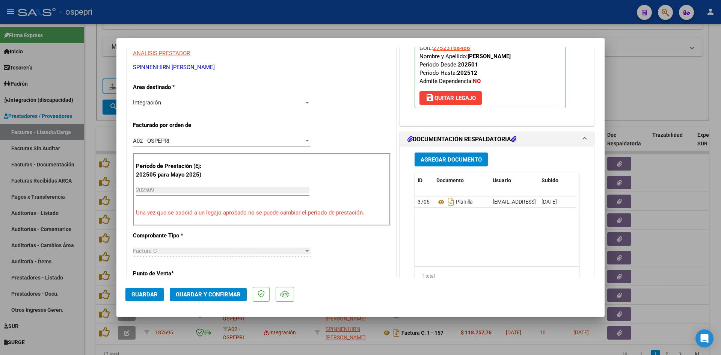
scroll to position [150, 0]
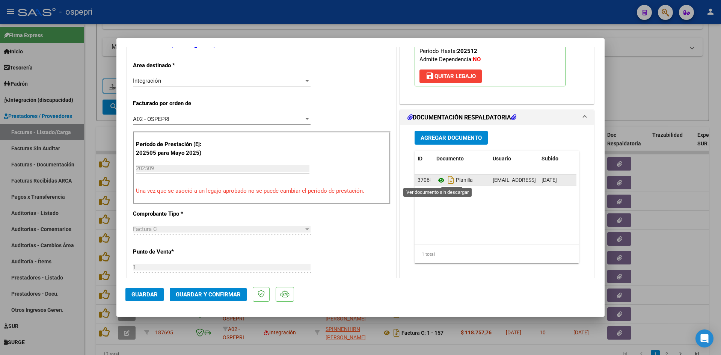
click at [436, 178] on icon at bounding box center [441, 180] width 10 height 9
click at [213, 292] on span "Guardar y Confirmar" at bounding box center [208, 294] width 65 height 7
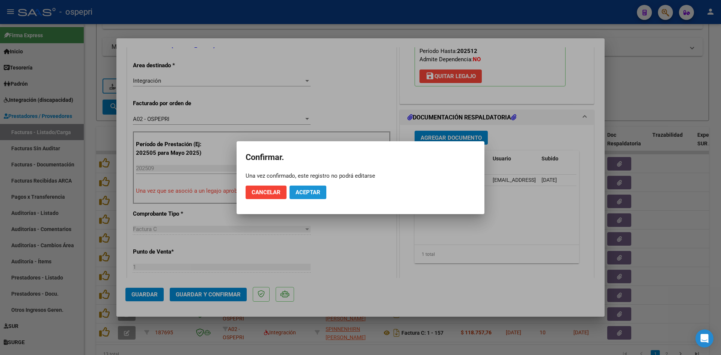
click at [305, 193] on span "Aceptar" at bounding box center [308, 192] width 25 height 7
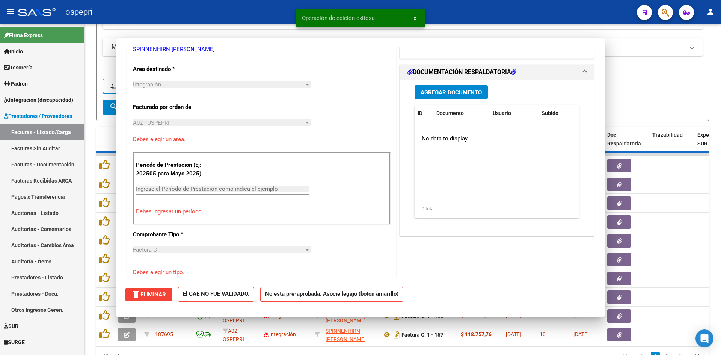
scroll to position [154, 0]
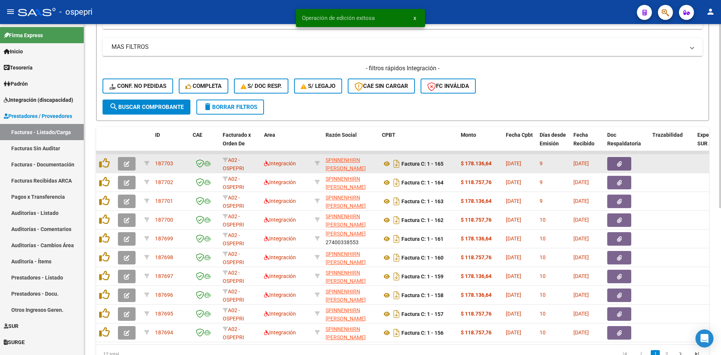
click at [121, 159] on button "button" at bounding box center [127, 164] width 18 height 14
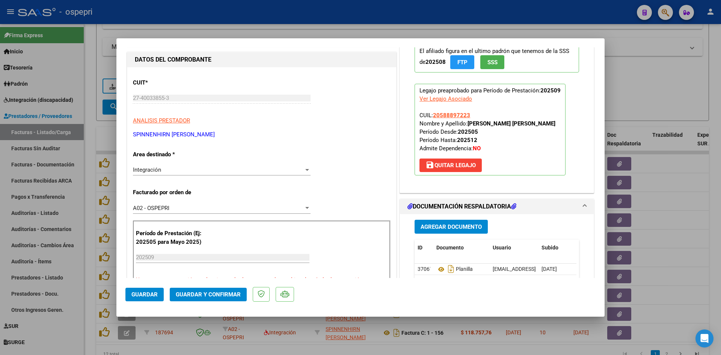
scroll to position [0, 0]
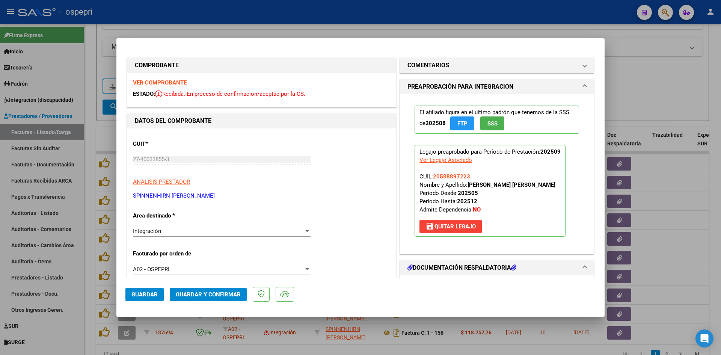
click at [176, 83] on strong "VER COMPROBANTE" at bounding box center [160, 82] width 54 height 7
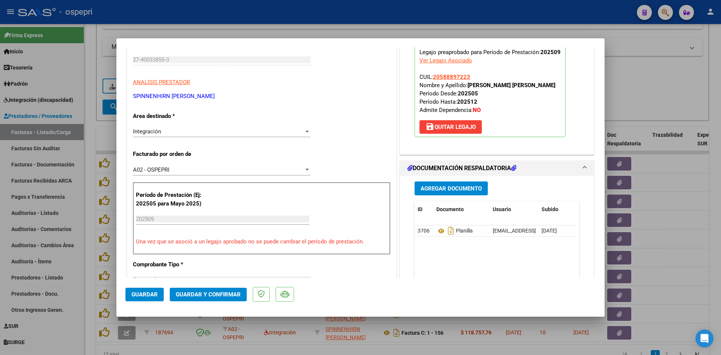
scroll to position [150, 0]
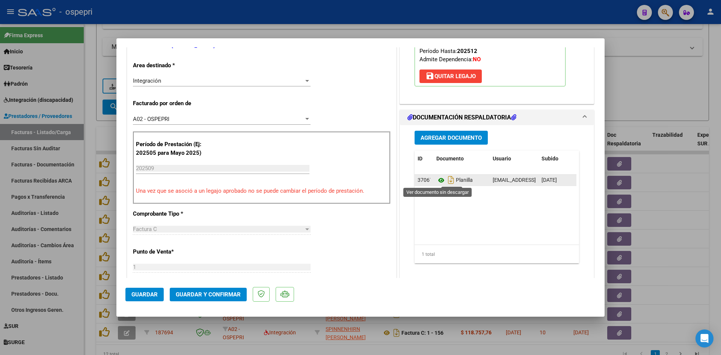
click at [438, 180] on icon at bounding box center [441, 180] width 10 height 9
click at [231, 292] on span "Guardar y Confirmar" at bounding box center [208, 294] width 65 height 7
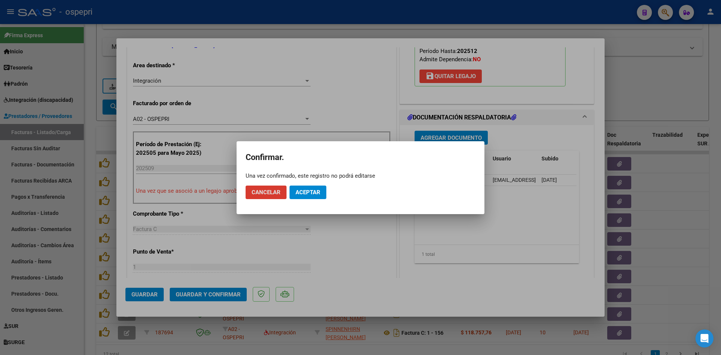
click at [310, 193] on span "Aceptar" at bounding box center [308, 192] width 25 height 7
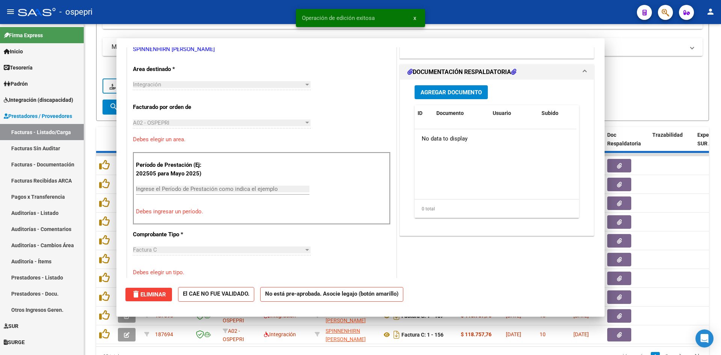
scroll to position [154, 0]
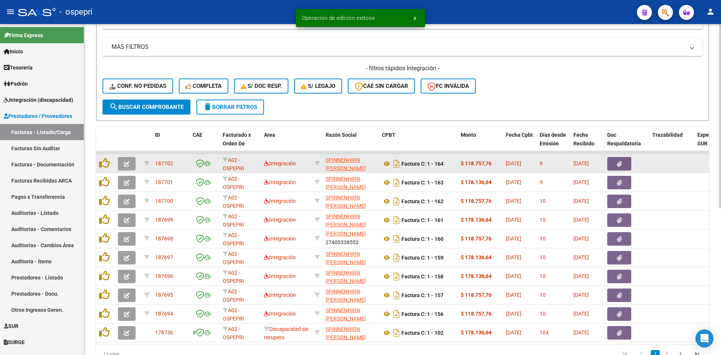
click at [126, 165] on icon "button" at bounding box center [127, 164] width 6 height 6
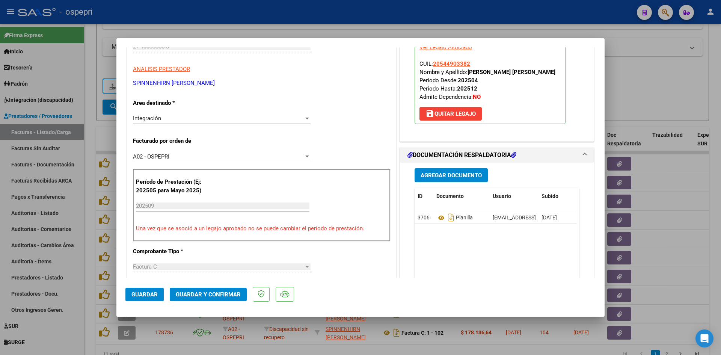
scroll to position [0, 0]
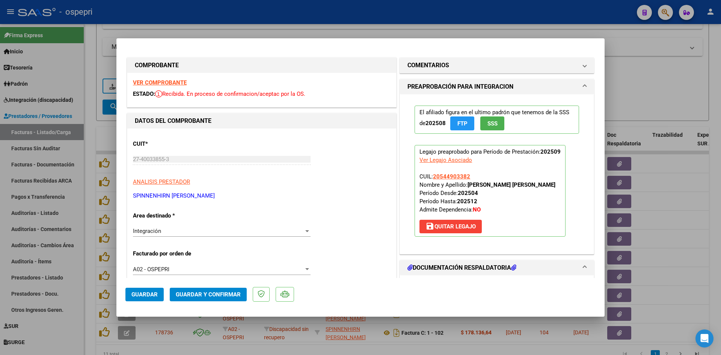
click at [180, 82] on strong "VER COMPROBANTE" at bounding box center [160, 82] width 54 height 7
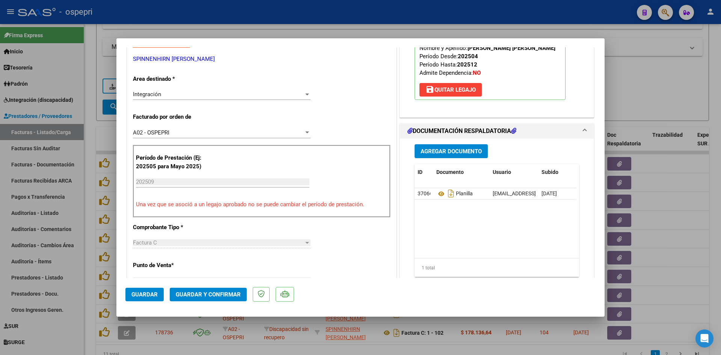
scroll to position [150, 0]
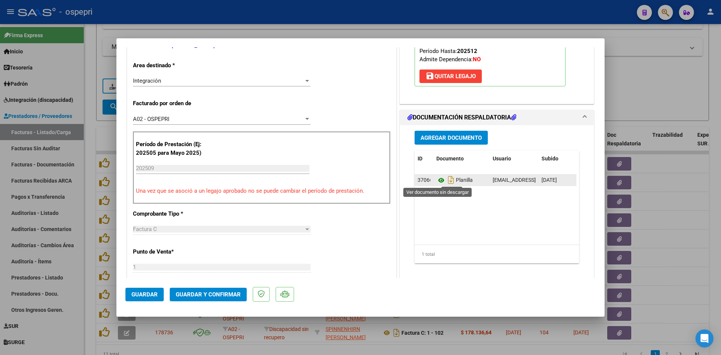
click at [438, 179] on icon at bounding box center [441, 180] width 10 height 9
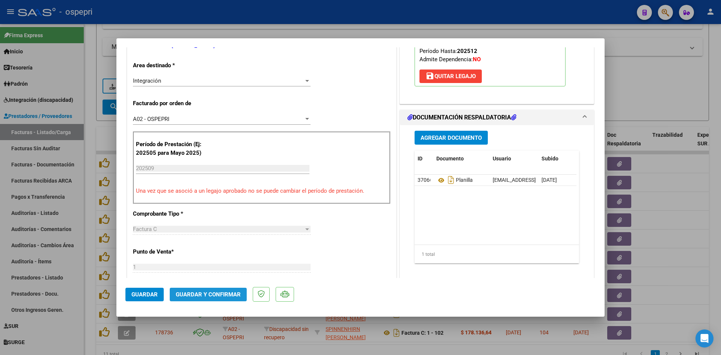
click at [216, 294] on span "Guardar y Confirmar" at bounding box center [208, 294] width 65 height 7
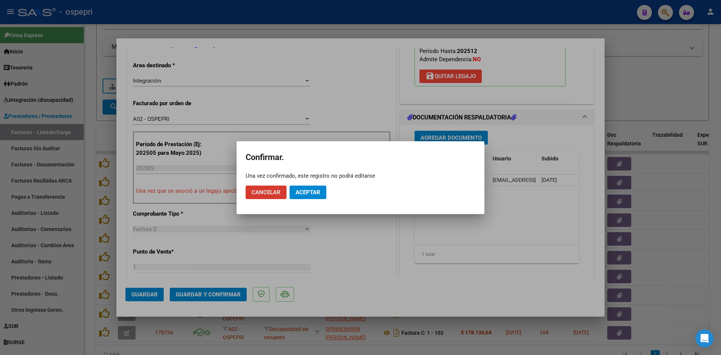
click at [314, 193] on span "Aceptar" at bounding box center [308, 192] width 25 height 7
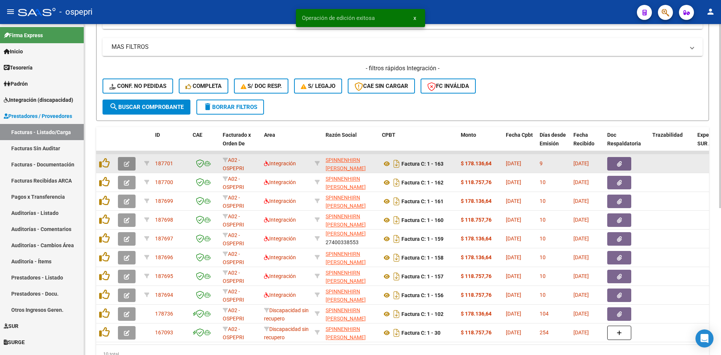
click at [126, 160] on span "button" at bounding box center [127, 163] width 6 height 7
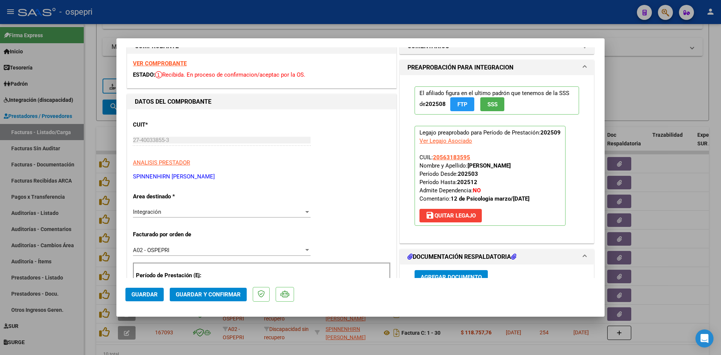
scroll to position [0, 0]
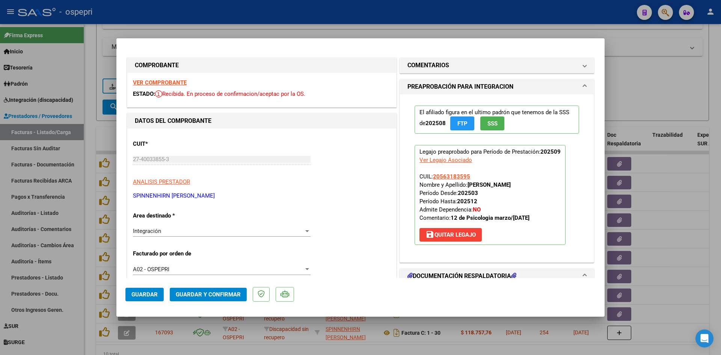
click at [175, 80] on strong "VER COMPROBANTE" at bounding box center [160, 82] width 54 height 7
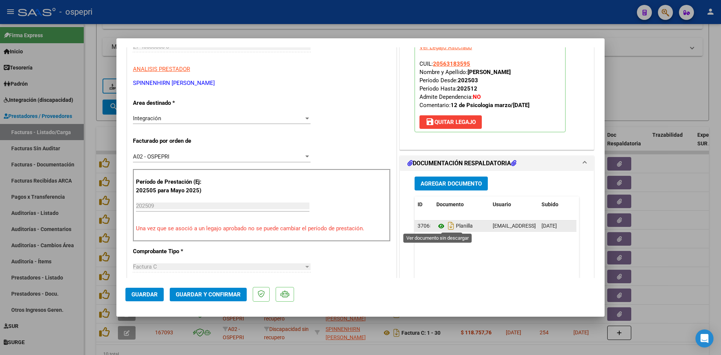
click at [437, 226] on icon at bounding box center [441, 226] width 10 height 9
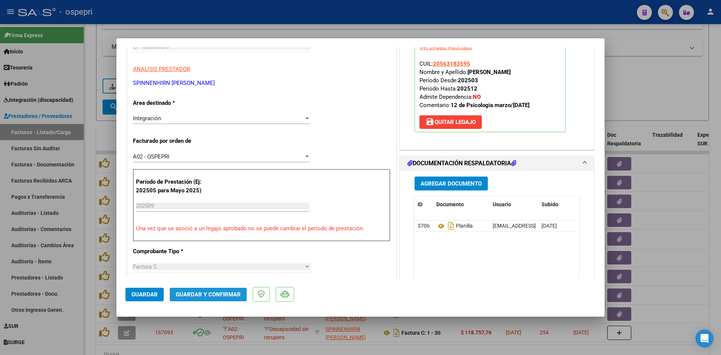
click at [214, 294] on span "Guardar y Confirmar" at bounding box center [208, 294] width 65 height 7
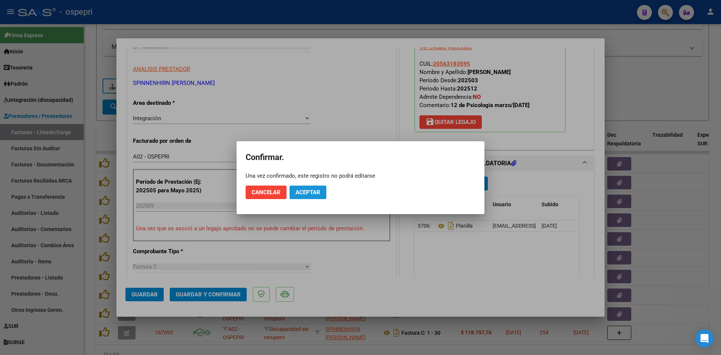
click at [302, 193] on span "Aceptar" at bounding box center [308, 192] width 25 height 7
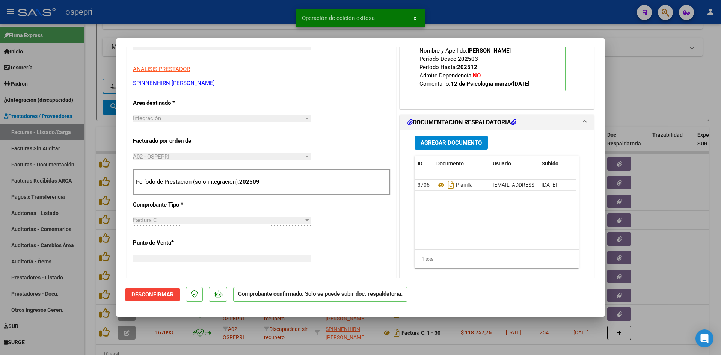
scroll to position [126, 0]
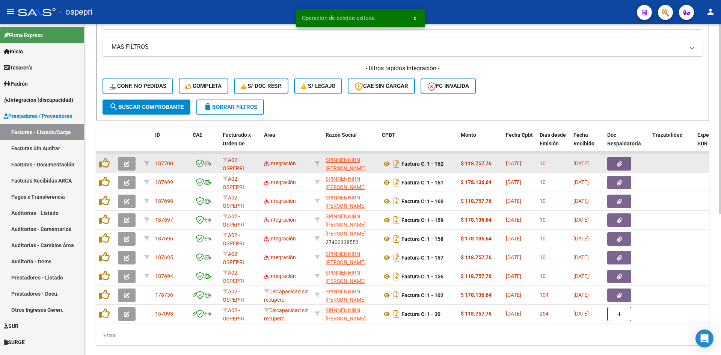
click at [130, 163] on button "button" at bounding box center [127, 164] width 18 height 14
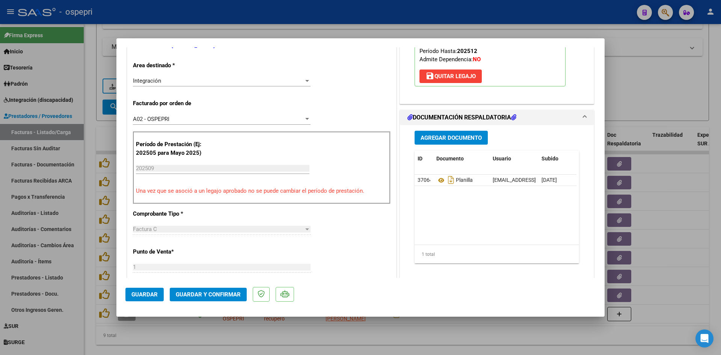
scroll to position [0, 0]
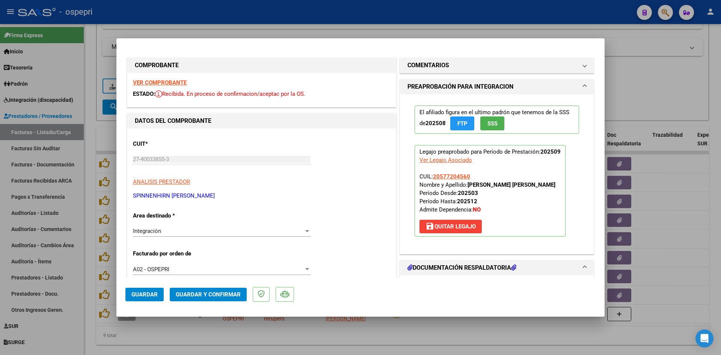
click at [171, 83] on strong "VER COMPROBANTE" at bounding box center [160, 82] width 54 height 7
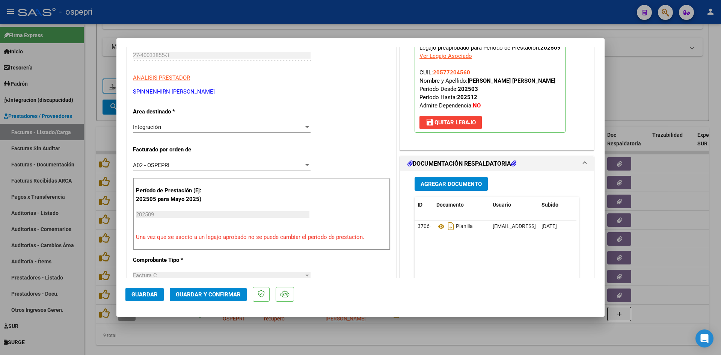
scroll to position [113, 0]
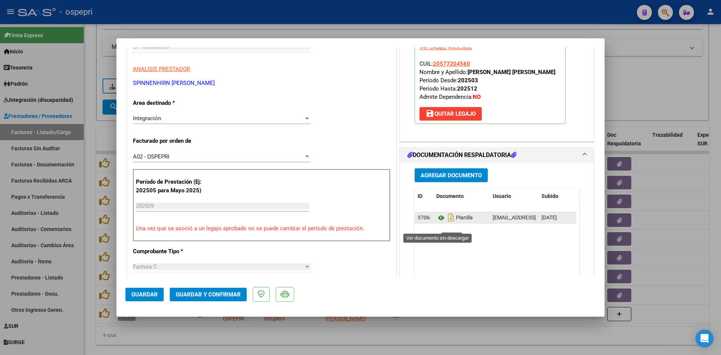
click at [438, 222] on icon at bounding box center [441, 217] width 10 height 9
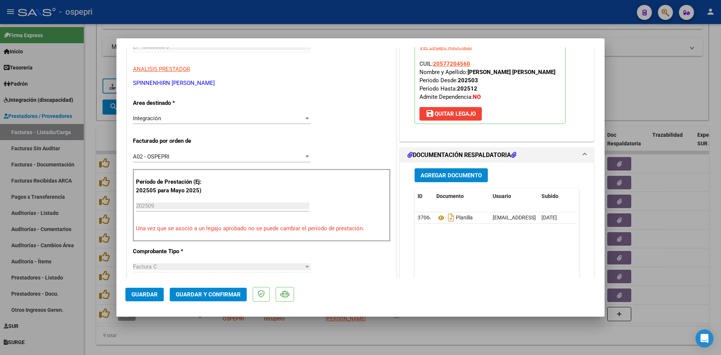
click at [219, 294] on span "Guardar y Confirmar" at bounding box center [208, 294] width 65 height 7
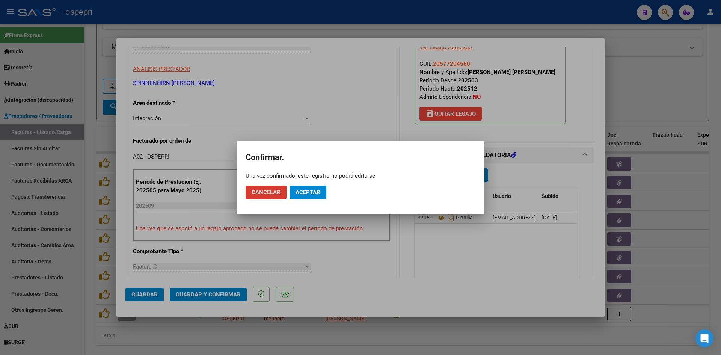
click at [316, 191] on span "Aceptar" at bounding box center [308, 192] width 25 height 7
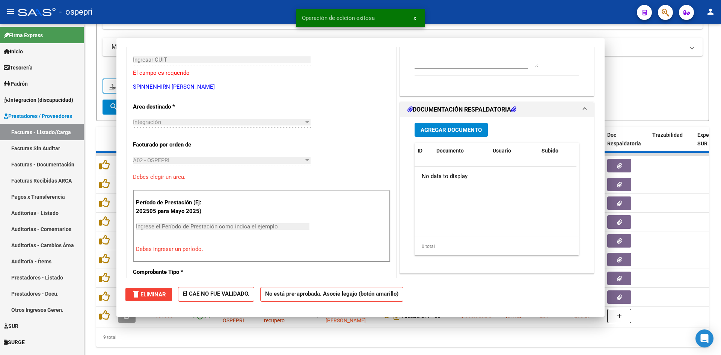
scroll to position [126, 0]
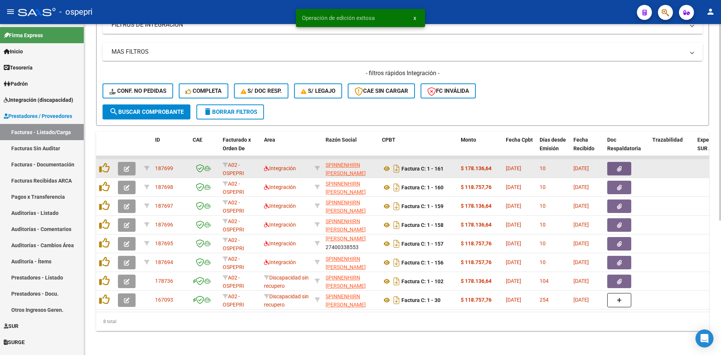
click at [122, 164] on button "button" at bounding box center [127, 169] width 18 height 14
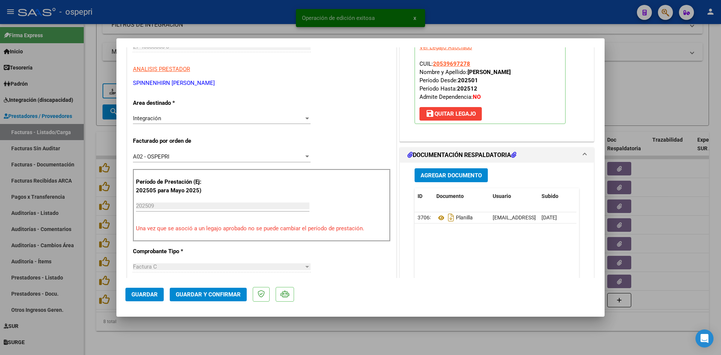
scroll to position [0, 0]
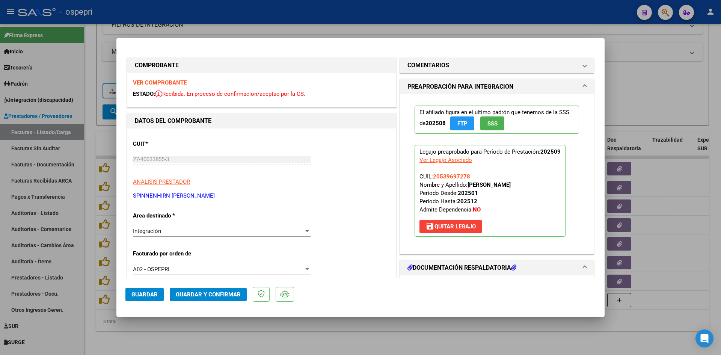
click at [180, 79] on strong "VER COMPROBANTE" at bounding box center [160, 82] width 54 height 7
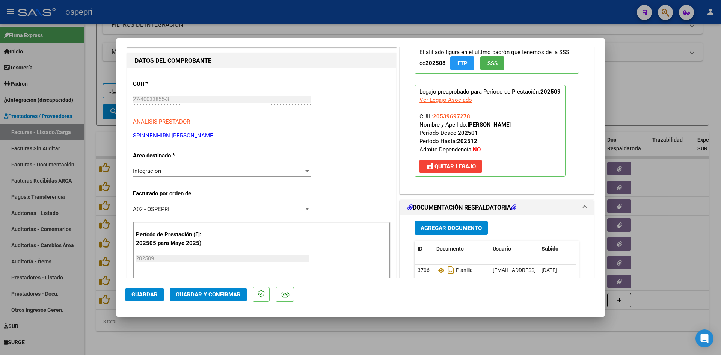
scroll to position [113, 0]
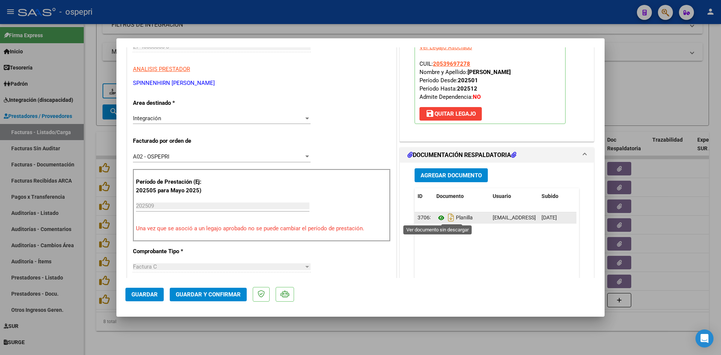
click at [439, 217] on icon at bounding box center [441, 217] width 10 height 9
click at [233, 290] on button "Guardar y Confirmar" at bounding box center [208, 295] width 77 height 14
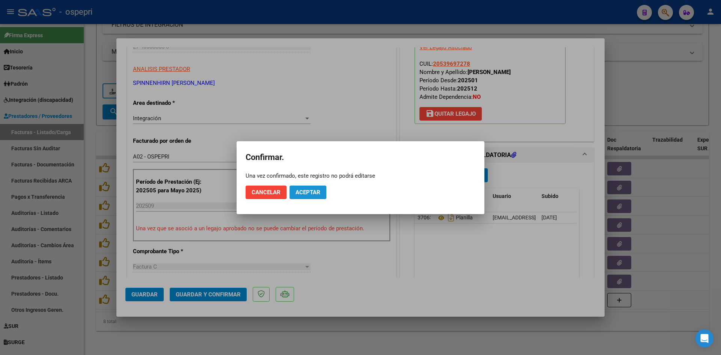
click at [315, 191] on span "Aceptar" at bounding box center [308, 192] width 25 height 7
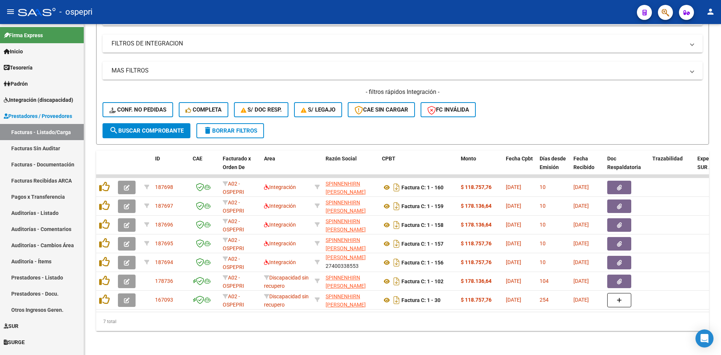
scroll to position [207, 0]
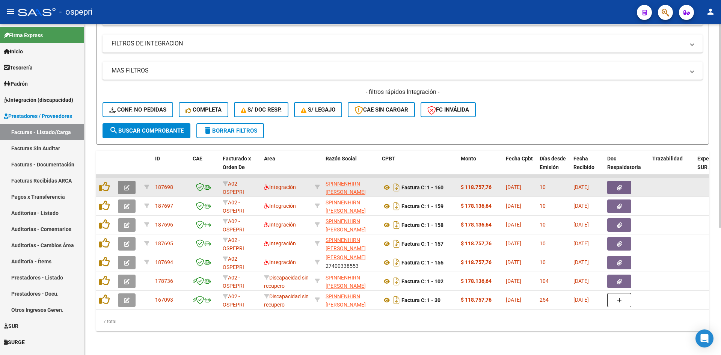
click at [127, 185] on icon "button" at bounding box center [127, 188] width 6 height 6
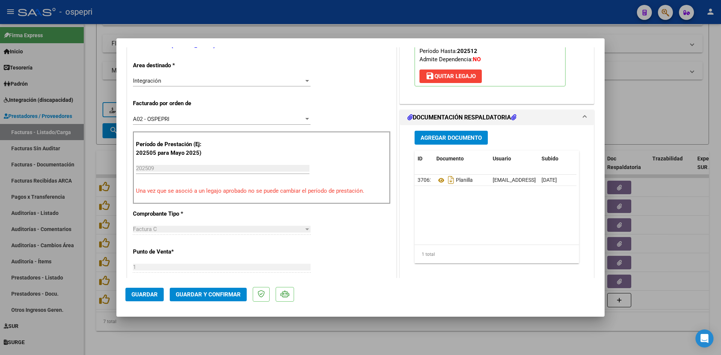
scroll to position [0, 0]
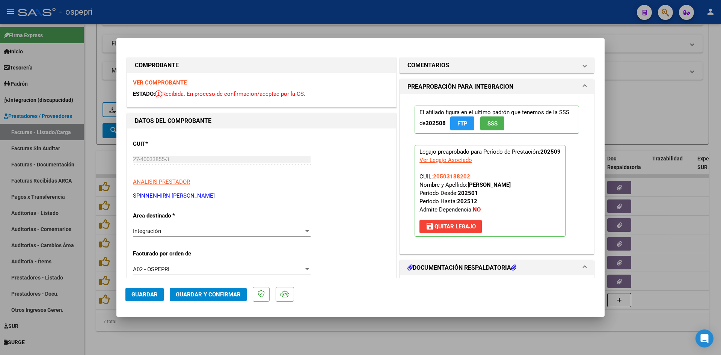
click at [151, 86] on strong "VER COMPROBANTE" at bounding box center [160, 82] width 54 height 7
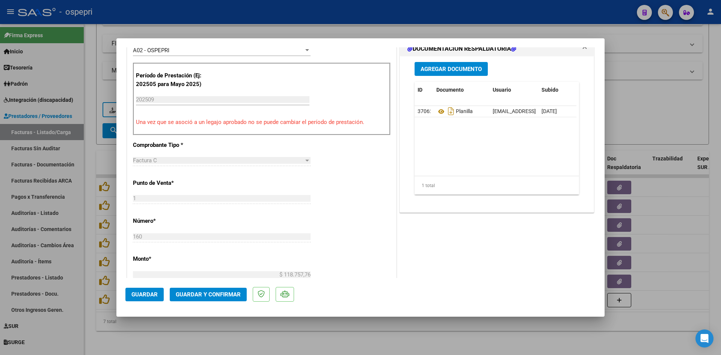
scroll to position [225, 0]
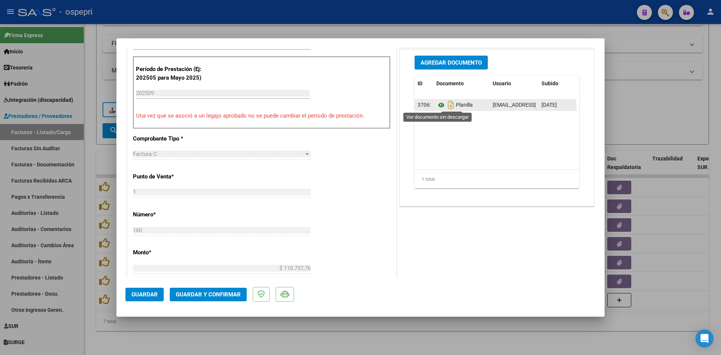
click at [436, 105] on icon at bounding box center [441, 105] width 10 height 9
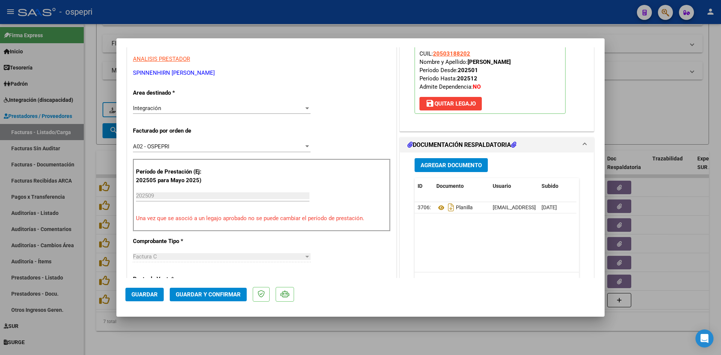
scroll to position [75, 0]
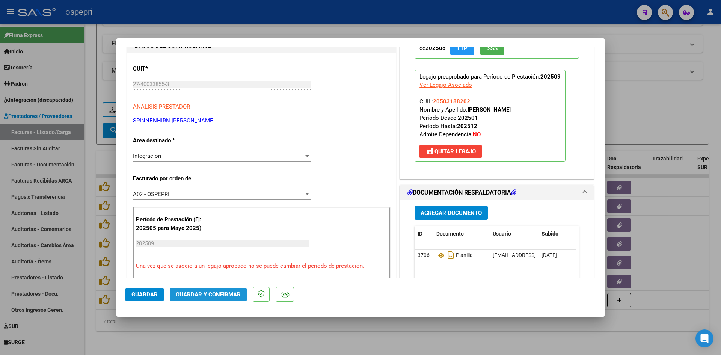
click at [229, 292] on span "Guardar y Confirmar" at bounding box center [208, 294] width 65 height 7
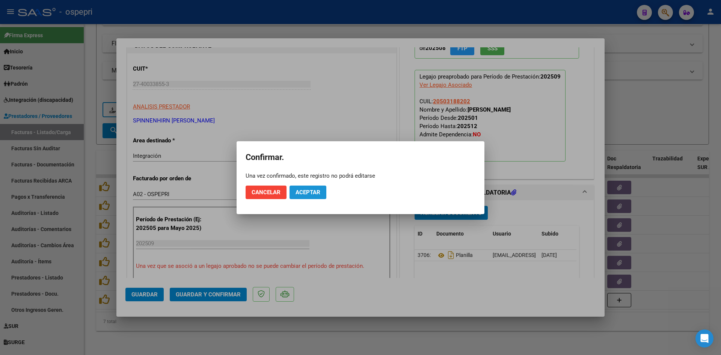
click at [316, 195] on span "Aceptar" at bounding box center [308, 192] width 25 height 7
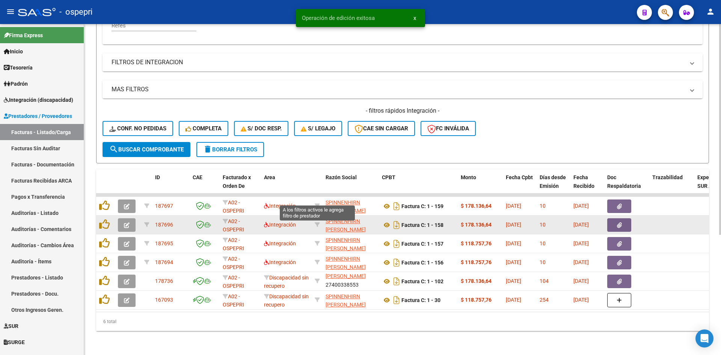
scroll to position [189, 0]
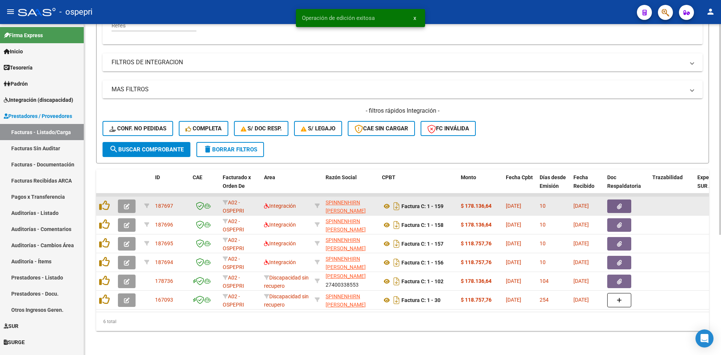
click at [128, 204] on icon "button" at bounding box center [127, 207] width 6 height 6
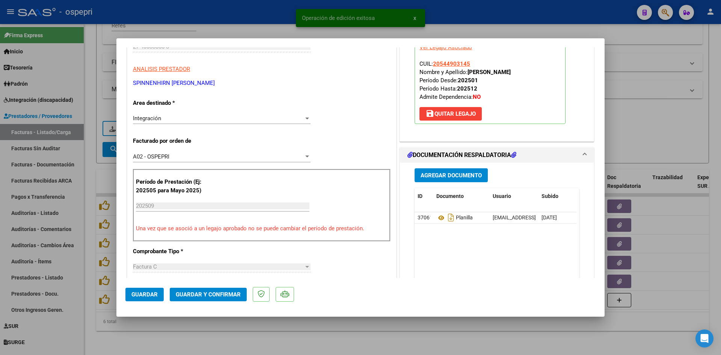
scroll to position [0, 0]
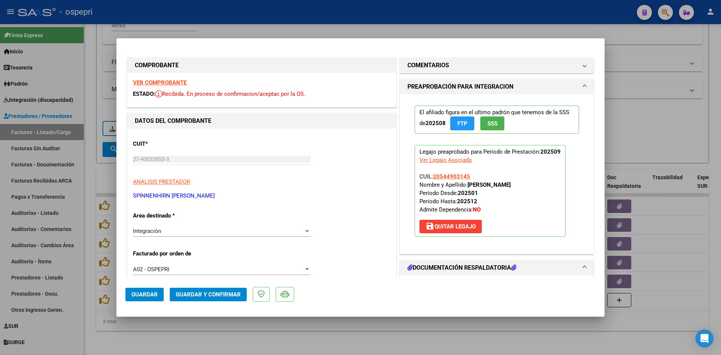
click at [172, 82] on strong "VER COMPROBANTE" at bounding box center [160, 82] width 54 height 7
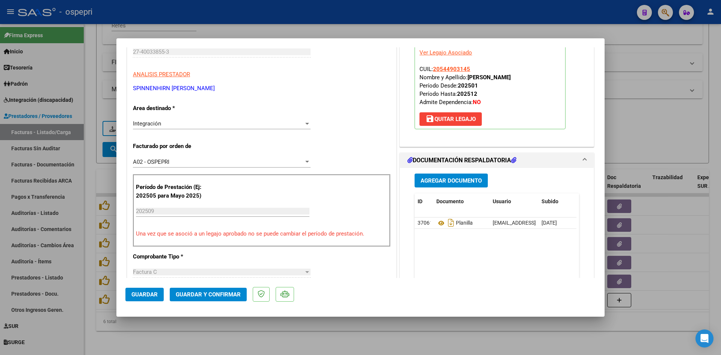
scroll to position [113, 0]
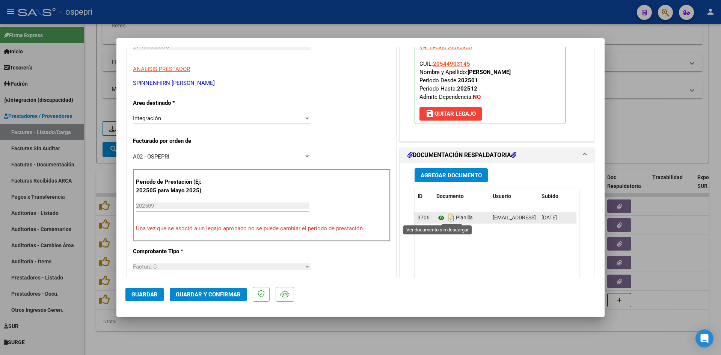
click at [439, 218] on icon at bounding box center [441, 217] width 10 height 9
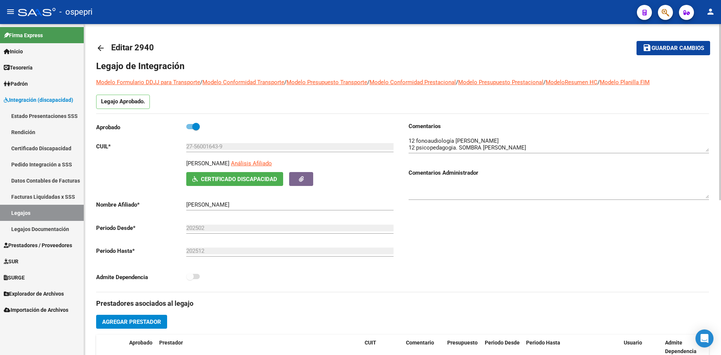
click at [102, 45] on mat-icon "arrow_back" at bounding box center [100, 48] width 9 height 9
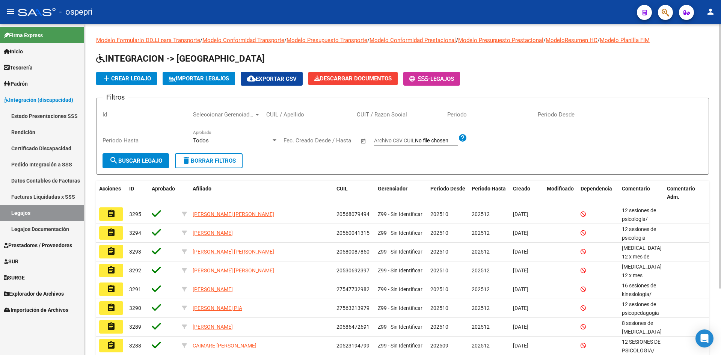
click at [283, 116] on input "CUIL / Apellido" at bounding box center [308, 114] width 85 height 7
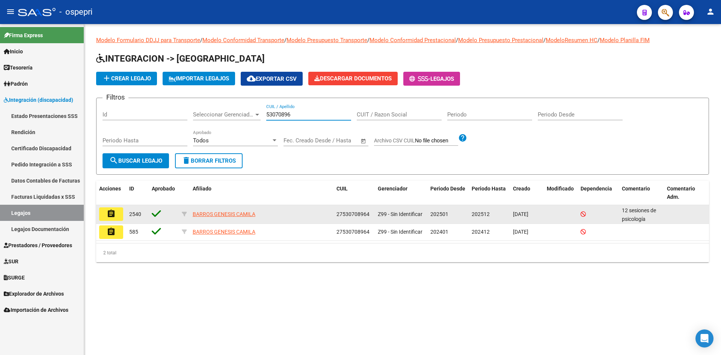
type input "53070896"
click at [112, 214] on mat-icon "assignment" at bounding box center [111, 213] width 9 height 9
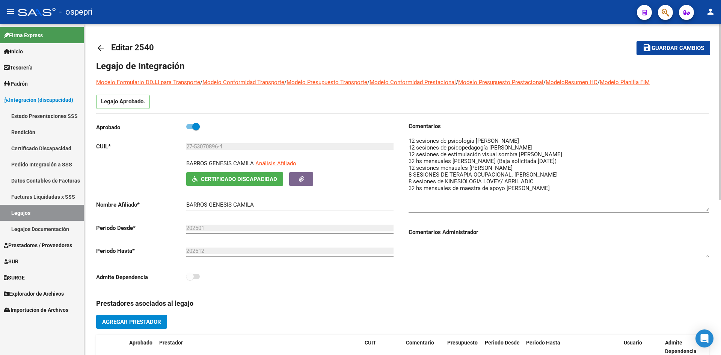
drag, startPoint x: 706, startPoint y: 150, endPoint x: 707, endPoint y: 209, distance: 59.3
click at [707, 209] on textarea at bounding box center [559, 174] width 300 height 74
click at [100, 46] on mat-icon "arrow_back" at bounding box center [100, 48] width 9 height 9
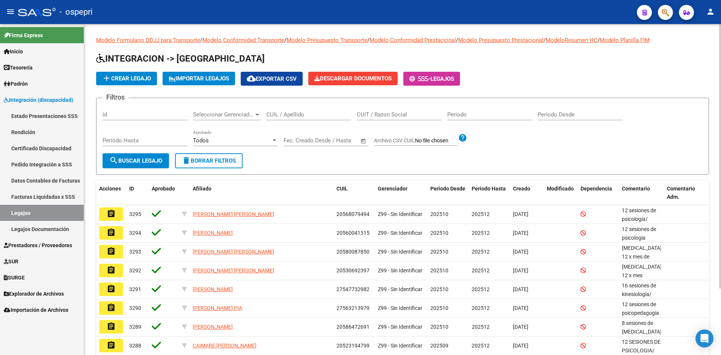
click at [282, 114] on input "CUIL / Apellido" at bounding box center [308, 114] width 85 height 7
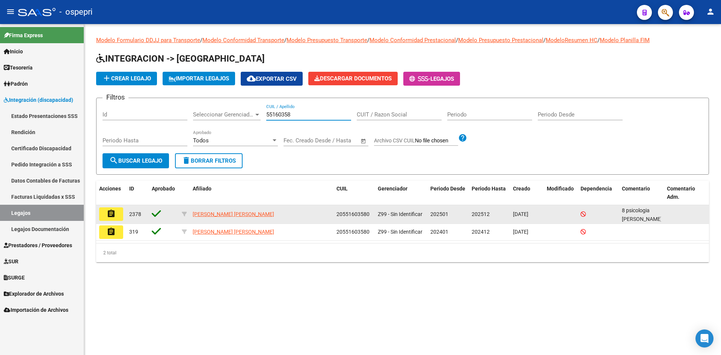
type input "55160358"
click at [110, 214] on mat-icon "assignment" at bounding box center [111, 213] width 9 height 9
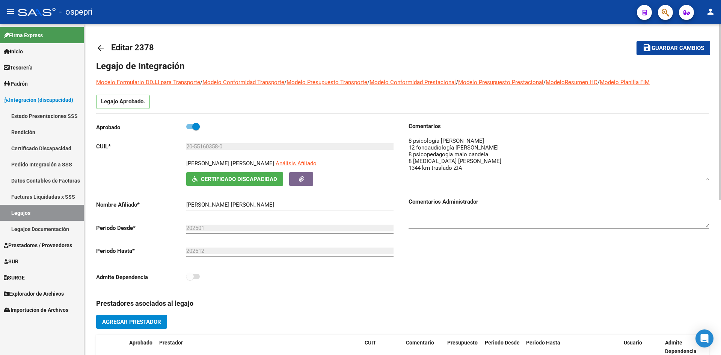
drag, startPoint x: 707, startPoint y: 151, endPoint x: 707, endPoint y: 180, distance: 28.9
click at [707, 180] on textarea at bounding box center [559, 159] width 300 height 44
click at [98, 47] on mat-icon "arrow_back" at bounding box center [100, 48] width 9 height 9
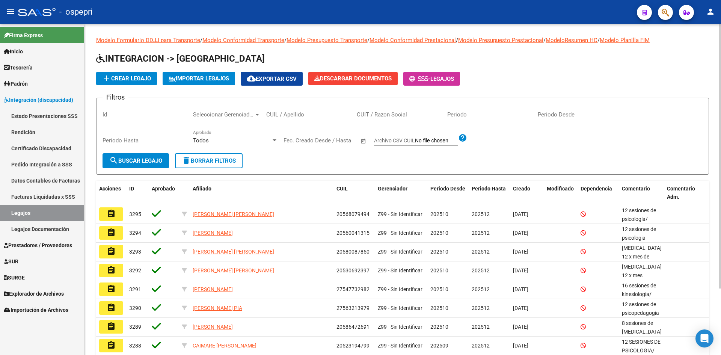
click at [292, 115] on input "CUIL / Apellido" at bounding box center [308, 114] width 85 height 7
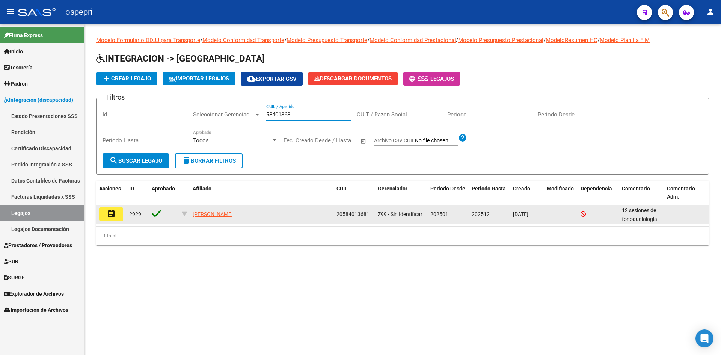
type input "58401368"
click at [113, 216] on mat-icon "assignment" at bounding box center [111, 213] width 9 height 9
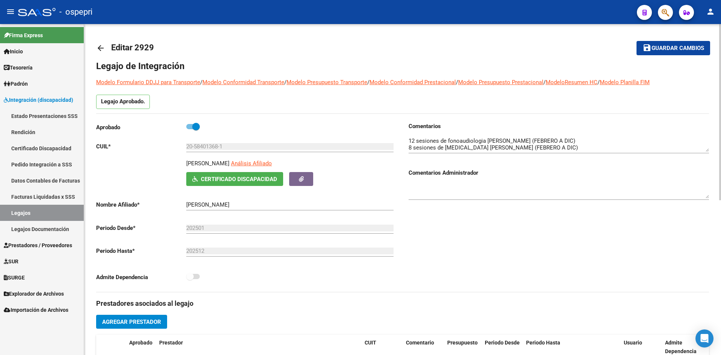
click at [98, 48] on mat-icon "arrow_back" at bounding box center [100, 48] width 9 height 9
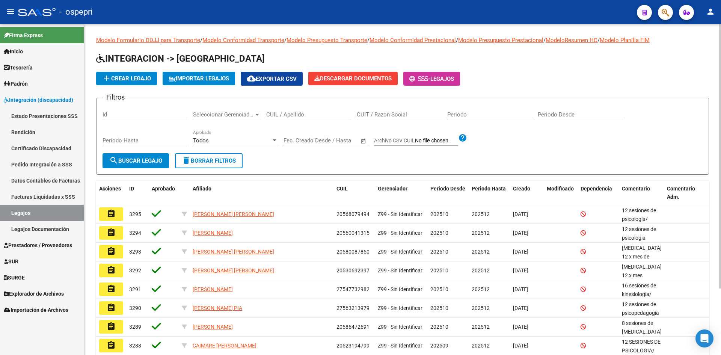
click at [304, 114] on input "CUIL / Apellido" at bounding box center [308, 114] width 85 height 7
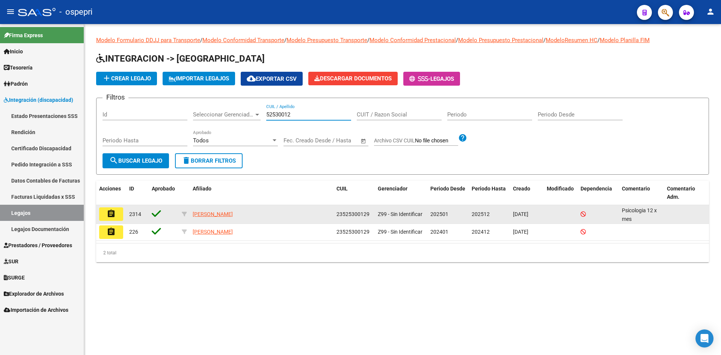
type input "52530012"
click at [121, 217] on button "assignment" at bounding box center [111, 214] width 24 height 14
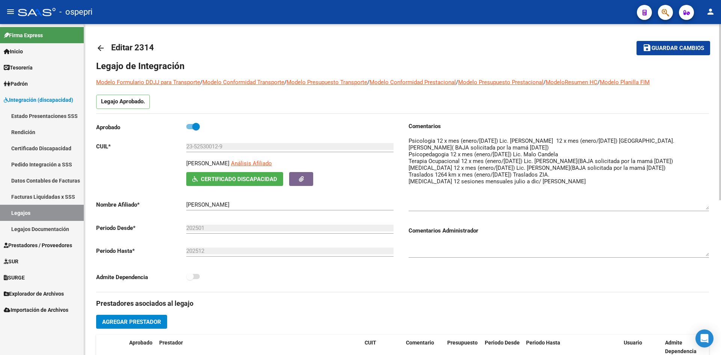
drag, startPoint x: 706, startPoint y: 151, endPoint x: 699, endPoint y: 209, distance: 58.3
click at [699, 209] on textarea at bounding box center [559, 173] width 300 height 73
click at [100, 49] on mat-icon "arrow_back" at bounding box center [100, 48] width 9 height 9
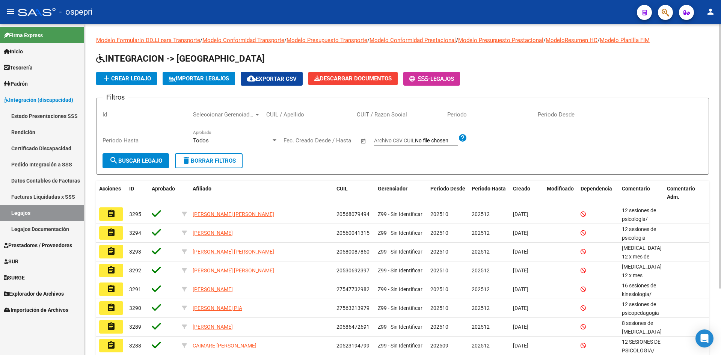
click at [303, 115] on input "CUIL / Apellido" at bounding box center [308, 114] width 85 height 7
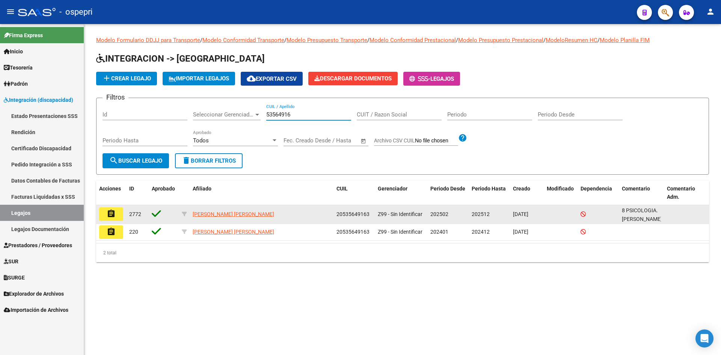
type input "53564916"
click at [111, 217] on mat-icon "assignment" at bounding box center [111, 213] width 9 height 9
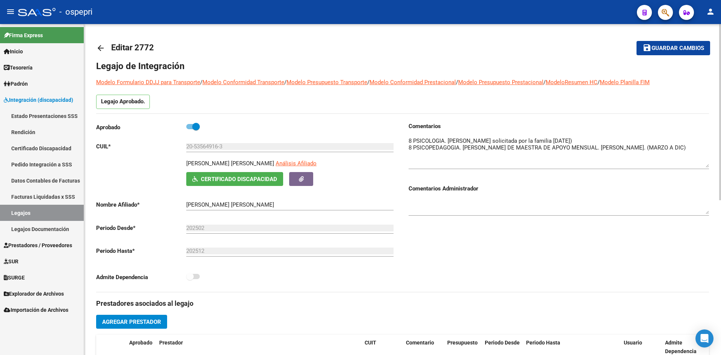
drag, startPoint x: 709, startPoint y: 149, endPoint x: 709, endPoint y: 165, distance: 15.8
click at [709, 165] on textarea at bounding box center [559, 152] width 300 height 31
click at [103, 42] on link "arrow_back" at bounding box center [103, 48] width 15 height 18
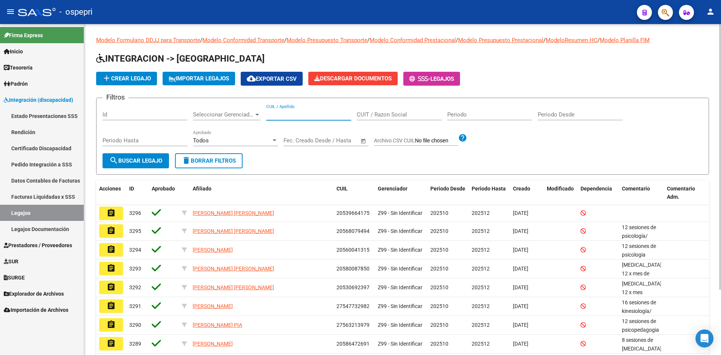
click at [300, 113] on input "CUIL / Apellido" at bounding box center [308, 114] width 85 height 7
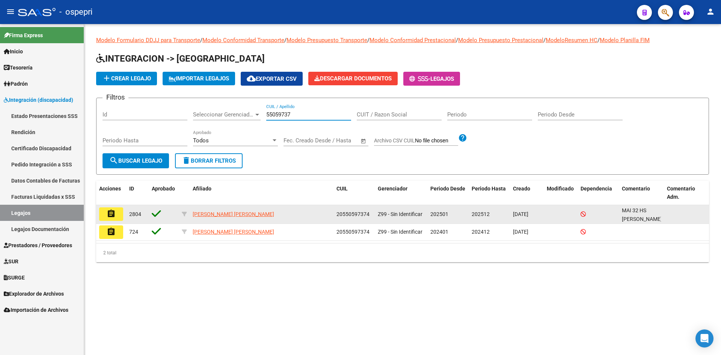
type input "55059737"
click at [114, 214] on mat-icon "assignment" at bounding box center [111, 213] width 9 height 9
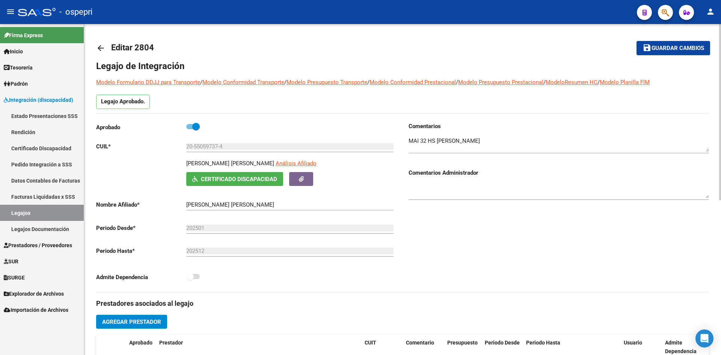
click at [102, 44] on mat-icon "arrow_back" at bounding box center [100, 48] width 9 height 9
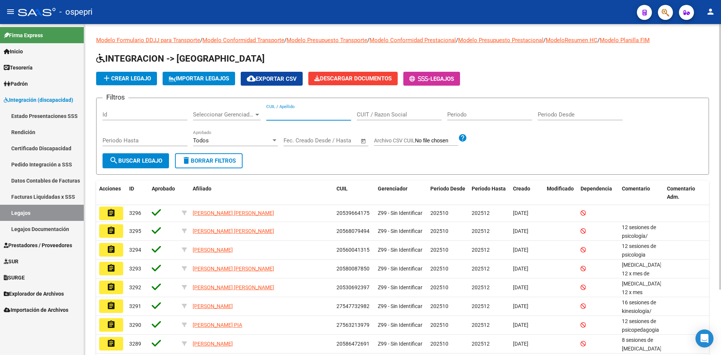
click at [288, 113] on input "CUIL / Apellido" at bounding box center [308, 114] width 85 height 7
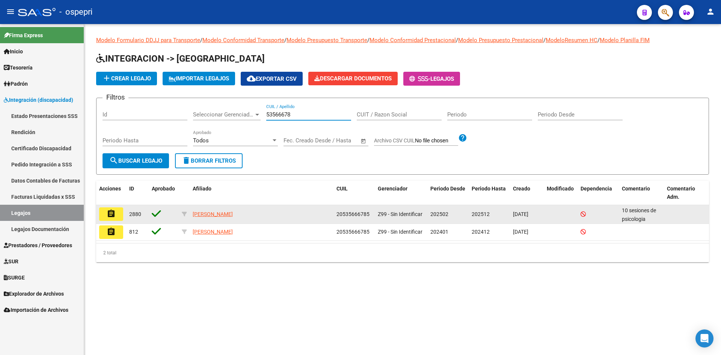
type input "53566678"
click at [115, 215] on mat-icon "assignment" at bounding box center [111, 213] width 9 height 9
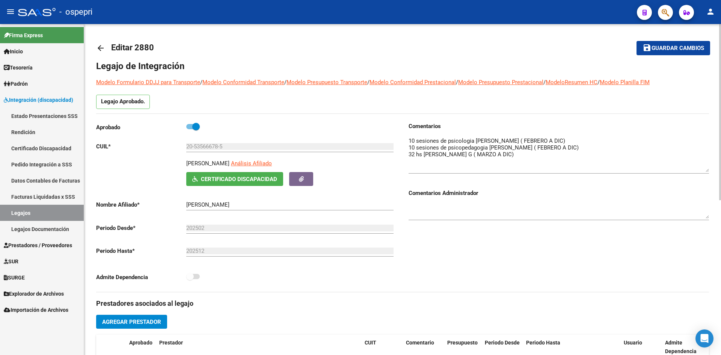
drag, startPoint x: 706, startPoint y: 149, endPoint x: 713, endPoint y: 170, distance: 21.3
click at [713, 170] on div "arrow_back Editar 2880 save Guardar cambios Legajo de Integración Modelo Formul…" at bounding box center [402, 335] width 637 height 622
click at [100, 50] on mat-icon "arrow_back" at bounding box center [100, 48] width 9 height 9
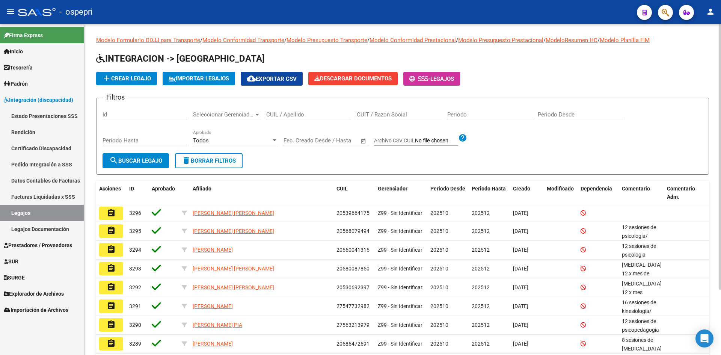
click at [307, 112] on input "CUIL / Apellido" at bounding box center [308, 114] width 85 height 7
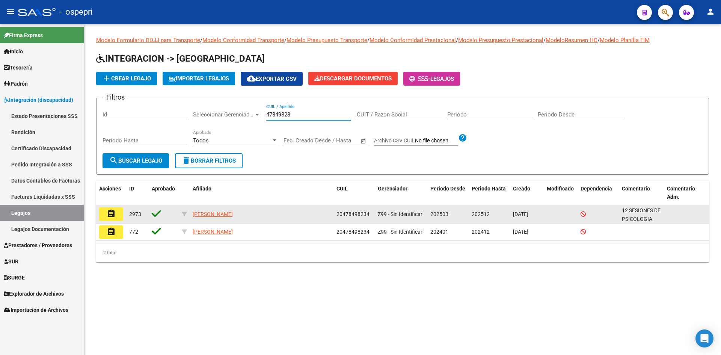
type input "47849823"
click at [108, 213] on mat-icon "assignment" at bounding box center [111, 213] width 9 height 9
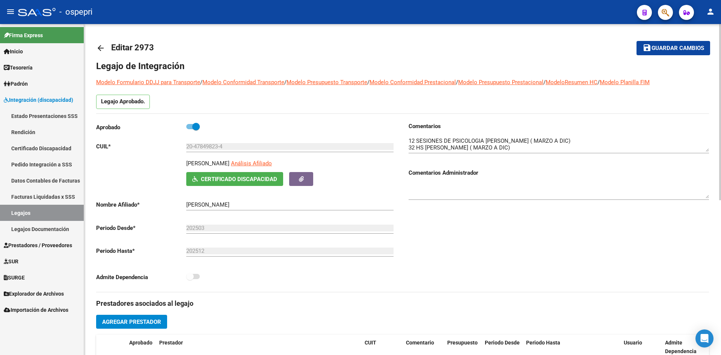
click at [97, 44] on mat-icon "arrow_back" at bounding box center [100, 48] width 9 height 9
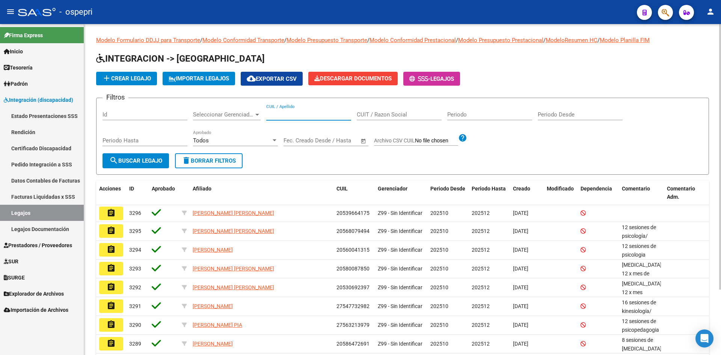
click at [307, 112] on input "CUIL / Apellido" at bounding box center [308, 114] width 85 height 7
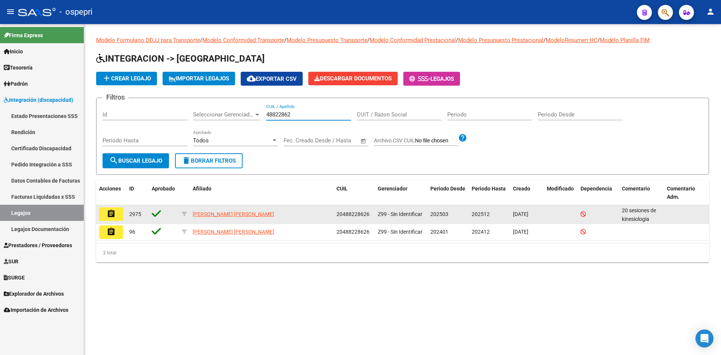
type input "48822862"
click at [116, 216] on button "assignment" at bounding box center [111, 214] width 24 height 14
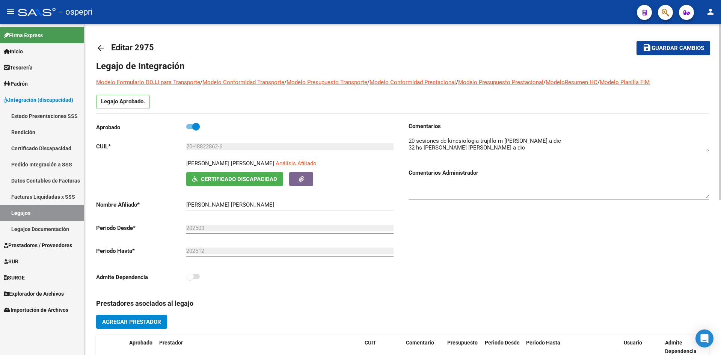
click at [100, 45] on mat-icon "arrow_back" at bounding box center [100, 48] width 9 height 9
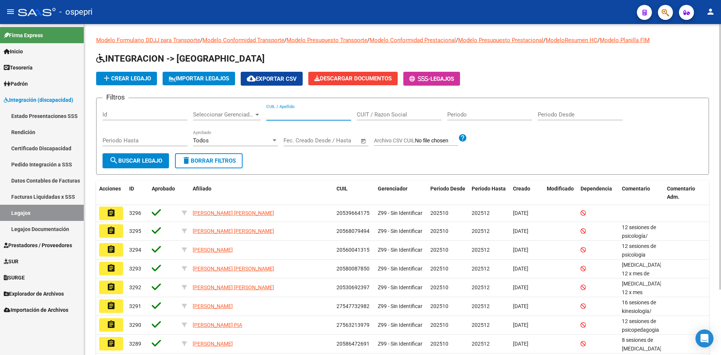
click at [323, 114] on input "CUIL / Apellido" at bounding box center [308, 114] width 85 height 7
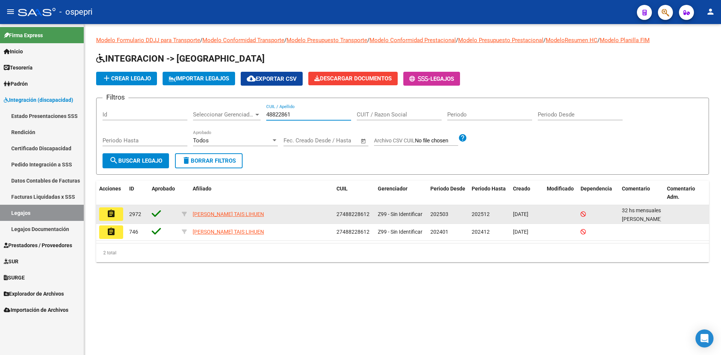
type input "48822861"
click at [109, 216] on mat-icon "assignment" at bounding box center [111, 213] width 9 height 9
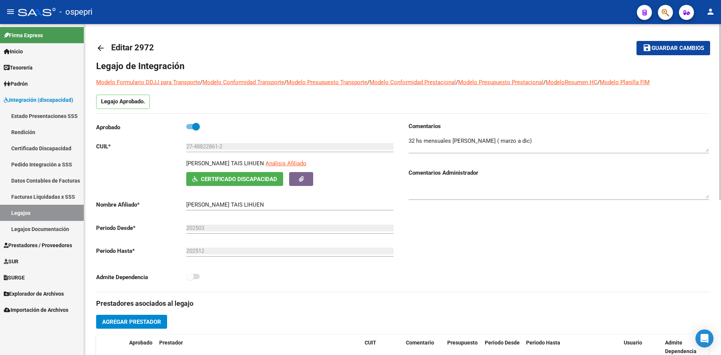
click at [96, 48] on mat-icon "arrow_back" at bounding box center [100, 48] width 9 height 9
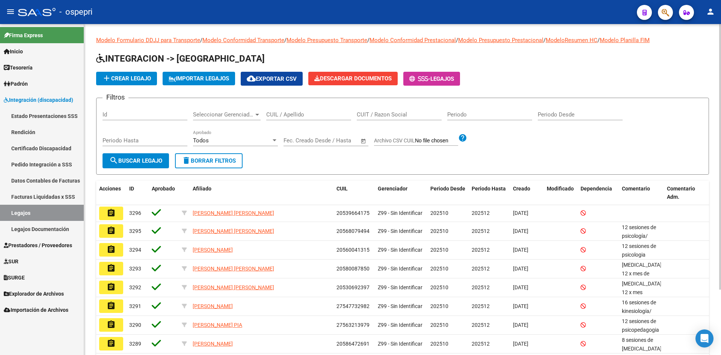
click at [307, 116] on input "CUIL / Apellido" at bounding box center [308, 114] width 85 height 7
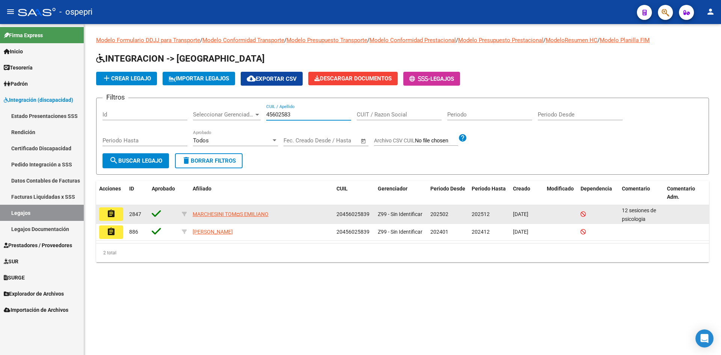
type input "45602583"
click at [117, 213] on button "assignment" at bounding box center [111, 214] width 24 height 14
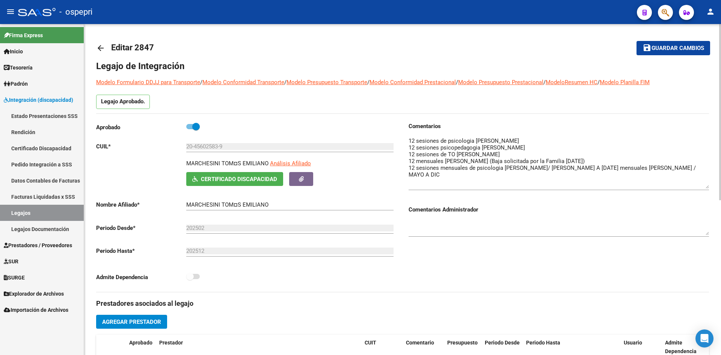
drag, startPoint x: 708, startPoint y: 149, endPoint x: 706, endPoint y: 186, distance: 36.8
click at [706, 186] on textarea at bounding box center [559, 163] width 300 height 52
click at [97, 43] on link "arrow_back" at bounding box center [103, 48] width 15 height 18
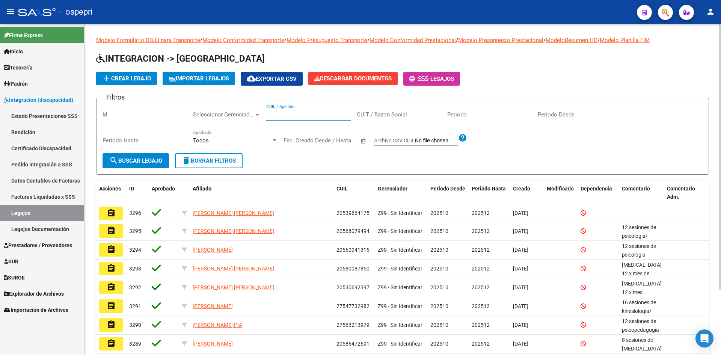
click at [291, 112] on input "CUIL / Apellido" at bounding box center [308, 114] width 85 height 7
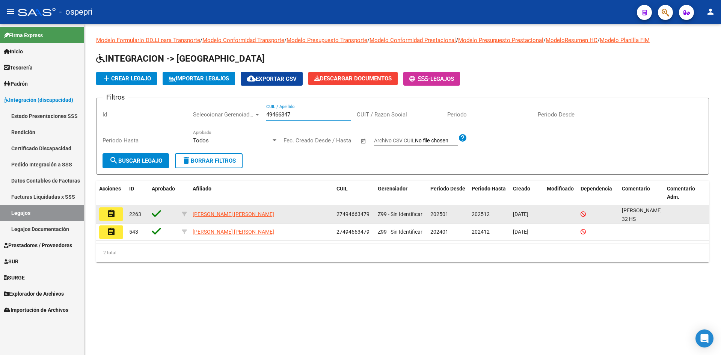
type input "49466347"
click at [110, 214] on mat-icon "assignment" at bounding box center [111, 213] width 9 height 9
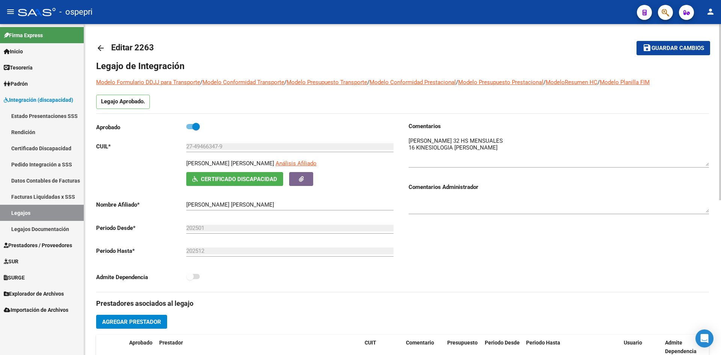
drag, startPoint x: 707, startPoint y: 151, endPoint x: 708, endPoint y: 165, distance: 14.3
click at [708, 165] on textarea at bounding box center [559, 151] width 300 height 29
click at [102, 50] on mat-icon "arrow_back" at bounding box center [100, 48] width 9 height 9
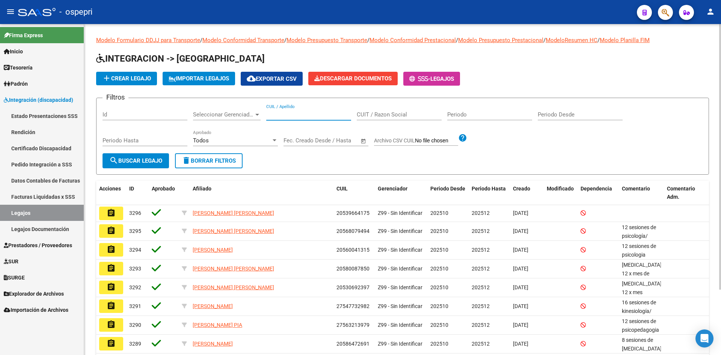
click at [309, 113] on input "CUIL / Apellido" at bounding box center [308, 114] width 85 height 7
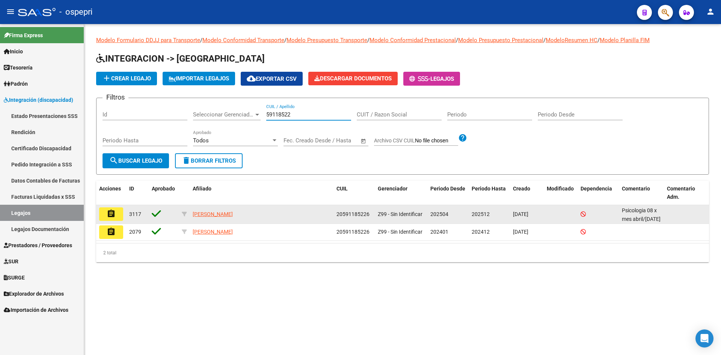
type input "59118522"
click at [108, 216] on mat-icon "assignment" at bounding box center [111, 213] width 9 height 9
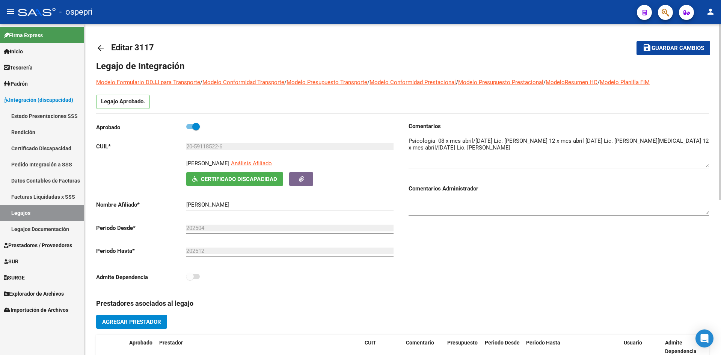
drag, startPoint x: 709, startPoint y: 151, endPoint x: 708, endPoint y: 167, distance: 15.8
click at [708, 167] on textarea at bounding box center [559, 152] width 300 height 31
click at [103, 43] on link "arrow_back" at bounding box center [103, 48] width 15 height 18
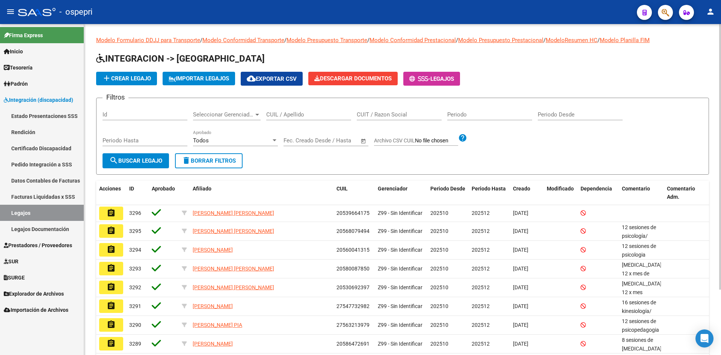
click at [299, 110] on div "CUIL / Apellido" at bounding box center [308, 112] width 85 height 16
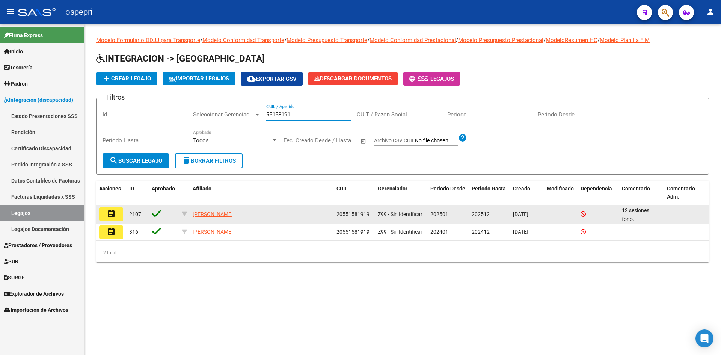
type input "55158191"
click at [113, 211] on mat-icon "assignment" at bounding box center [111, 213] width 9 height 9
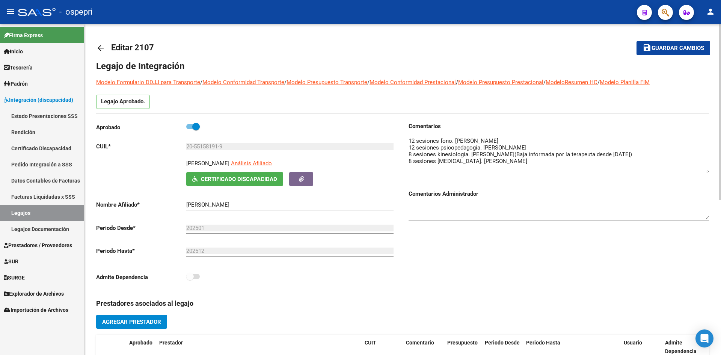
drag, startPoint x: 707, startPoint y: 150, endPoint x: 707, endPoint y: 171, distance: 21.0
click at [707, 171] on textarea at bounding box center [559, 155] width 300 height 36
click at [100, 51] on mat-icon "arrow_back" at bounding box center [100, 48] width 9 height 9
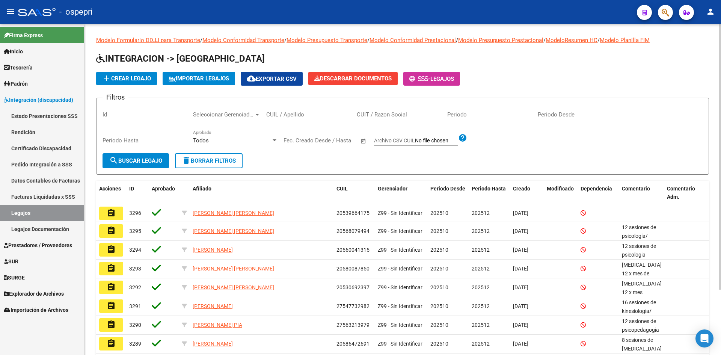
click at [285, 114] on input "CUIL / Apellido" at bounding box center [308, 114] width 85 height 7
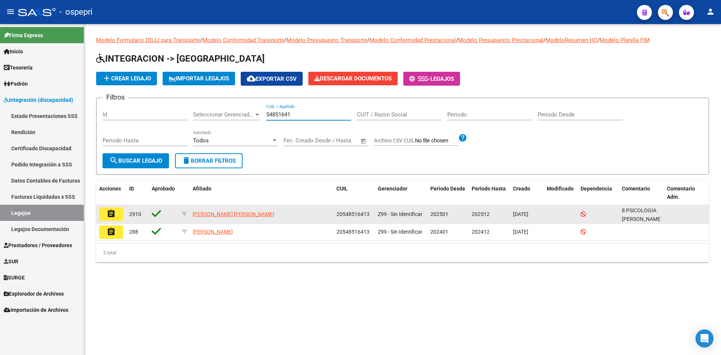
type input "54851641"
click at [117, 214] on button "assignment" at bounding box center [111, 214] width 24 height 14
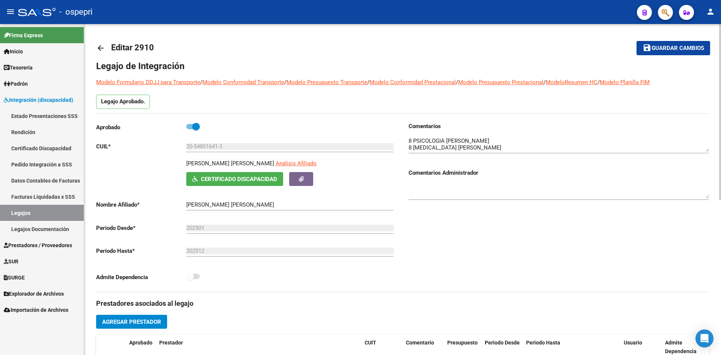
drag, startPoint x: 100, startPoint y: 43, endPoint x: 211, endPoint y: 35, distance: 111.4
click at [100, 42] on link "arrow_back" at bounding box center [103, 48] width 15 height 18
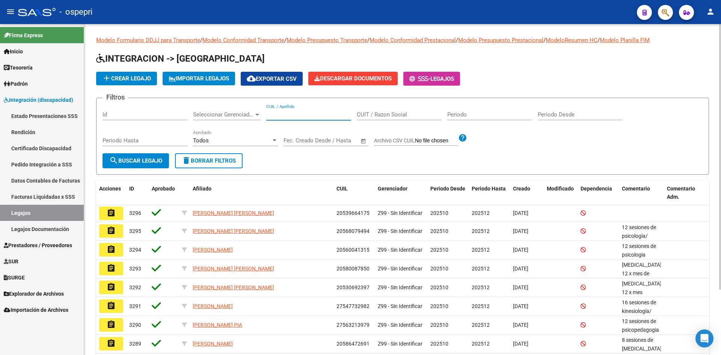
click at [301, 115] on input "CUIL / Apellido" at bounding box center [308, 114] width 85 height 7
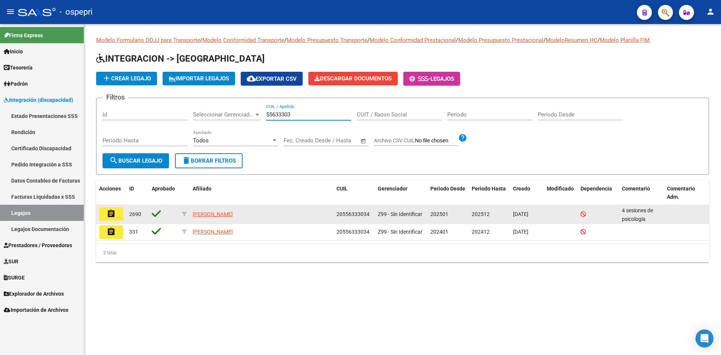
type input "55633303"
click at [111, 212] on mat-icon "assignment" at bounding box center [111, 213] width 9 height 9
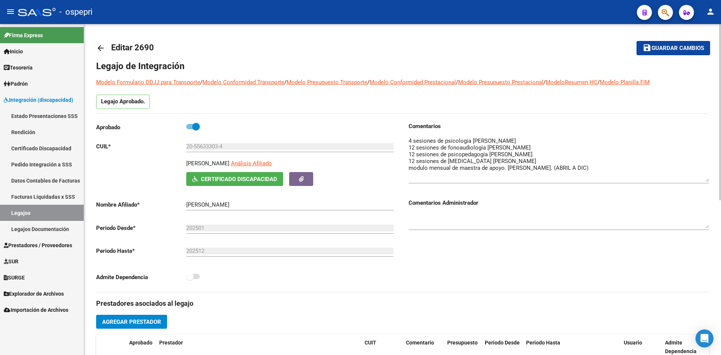
drag, startPoint x: 708, startPoint y: 150, endPoint x: 701, endPoint y: 180, distance: 31.0
click at [701, 180] on textarea at bounding box center [559, 159] width 300 height 45
click at [98, 44] on mat-icon "arrow_back" at bounding box center [100, 48] width 9 height 9
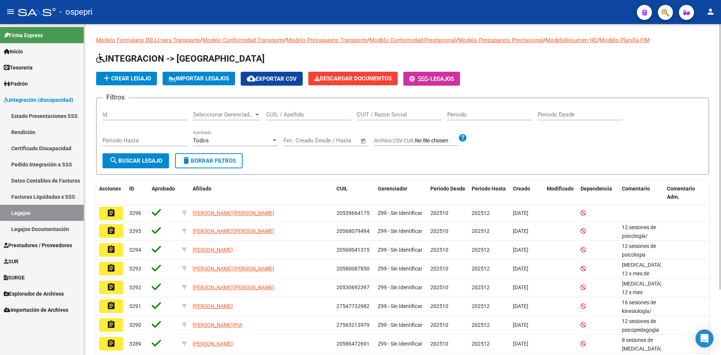
click at [292, 111] on div "CUIL / Apellido" at bounding box center [308, 112] width 85 height 16
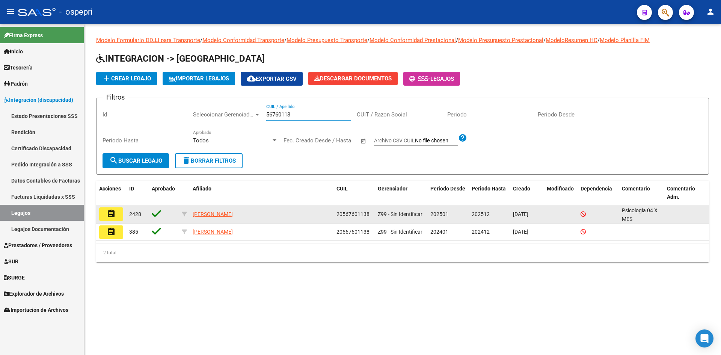
type input "56760113"
click at [114, 213] on mat-icon "assignment" at bounding box center [111, 213] width 9 height 9
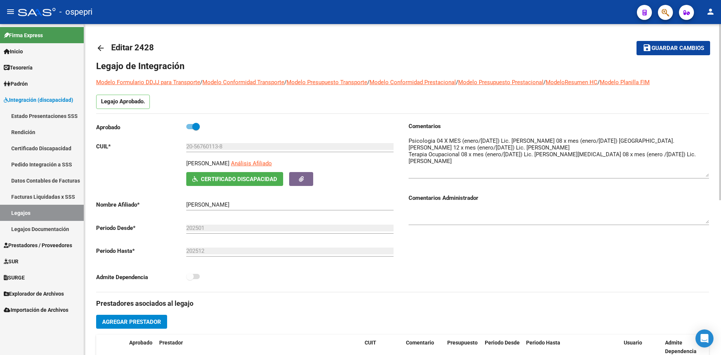
drag, startPoint x: 706, startPoint y: 151, endPoint x: 707, endPoint y: 176, distance: 25.2
click at [707, 176] on textarea at bounding box center [559, 157] width 300 height 40
click at [98, 47] on mat-icon "arrow_back" at bounding box center [100, 48] width 9 height 9
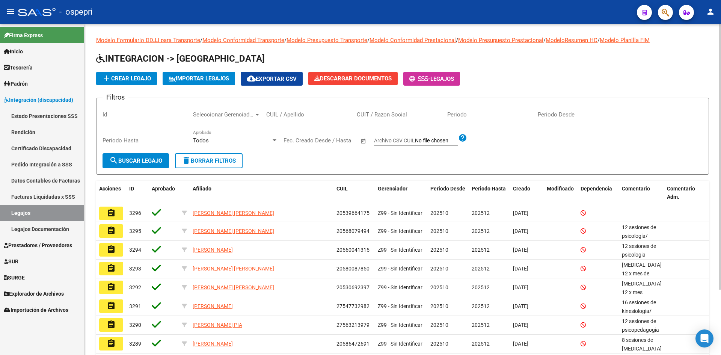
click at [285, 116] on input "CUIL / Apellido" at bounding box center [308, 114] width 85 height 7
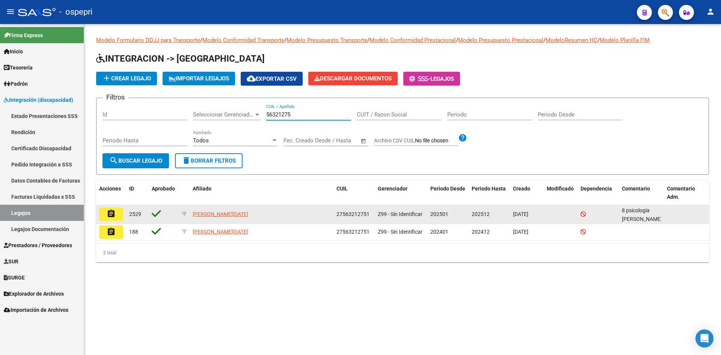
type input "56321275"
click at [112, 213] on mat-icon "assignment" at bounding box center [111, 213] width 9 height 9
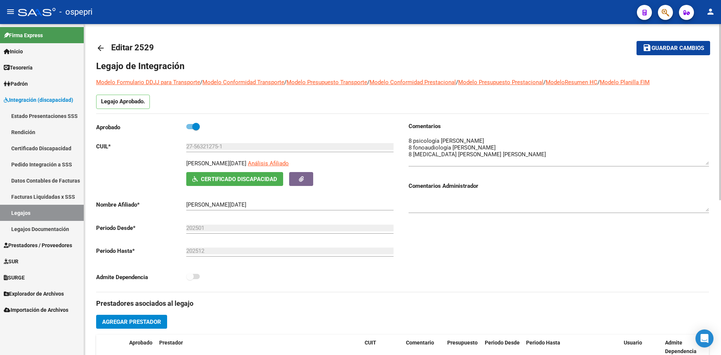
drag, startPoint x: 708, startPoint y: 149, endPoint x: 712, endPoint y: 162, distance: 14.1
click at [712, 162] on div "arrow_back Editar 2529 save Guardar cambios Legajo de Integración Modelo Formul…" at bounding box center [402, 335] width 637 height 622
click at [102, 47] on mat-icon "arrow_back" at bounding box center [100, 48] width 9 height 9
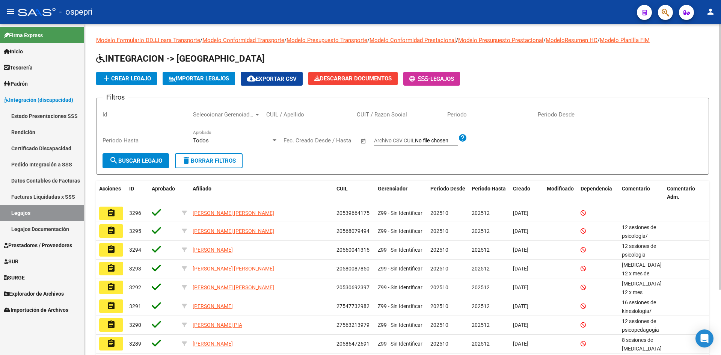
click at [276, 111] on div "CUIL / Apellido" at bounding box center [308, 112] width 85 height 16
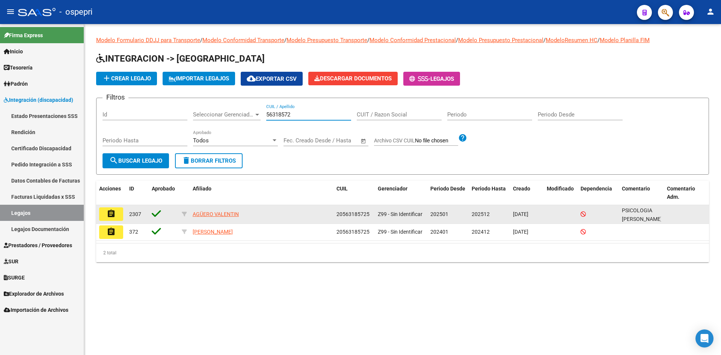
type input "56318572"
click at [109, 215] on mat-icon "assignment" at bounding box center [111, 213] width 9 height 9
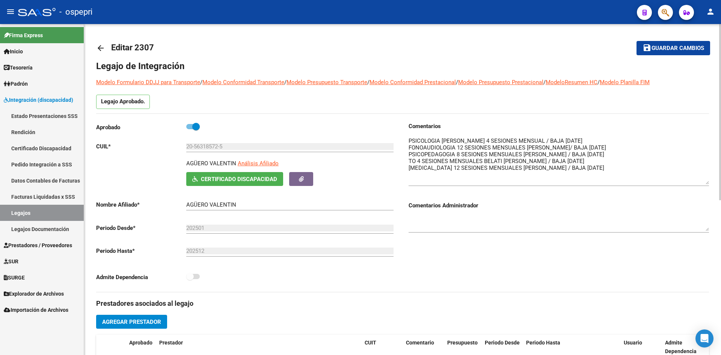
drag, startPoint x: 706, startPoint y: 148, endPoint x: 708, endPoint y: 181, distance: 32.7
click at [708, 181] on textarea at bounding box center [559, 161] width 300 height 48
click at [100, 48] on mat-icon "arrow_back" at bounding box center [100, 48] width 9 height 9
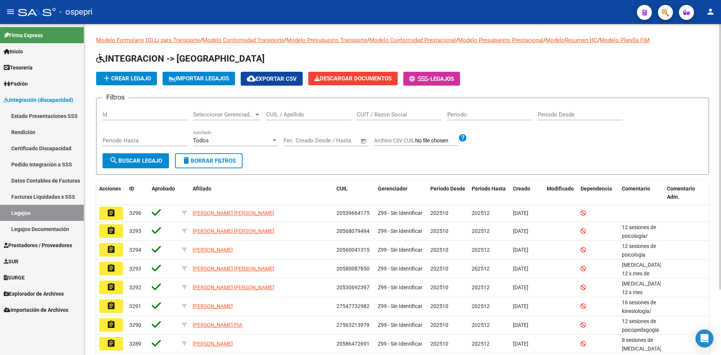
click at [275, 114] on input "CUIL / Apellido" at bounding box center [308, 114] width 85 height 7
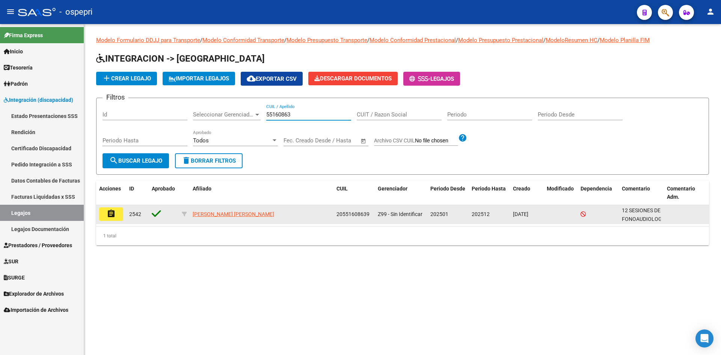
type input "55160863"
click at [111, 216] on mat-icon "assignment" at bounding box center [111, 213] width 9 height 9
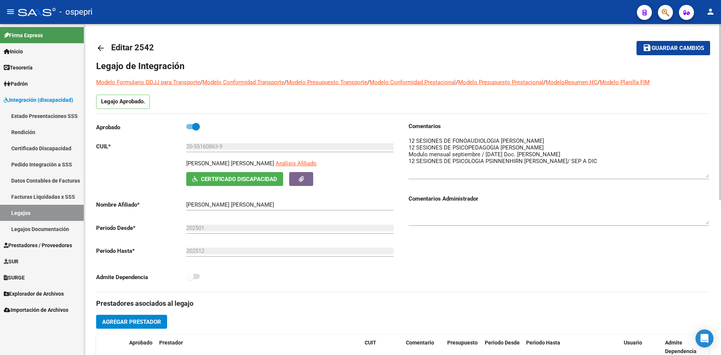
drag, startPoint x: 708, startPoint y: 149, endPoint x: 706, endPoint y: 175, distance: 26.0
click at [706, 175] on textarea at bounding box center [559, 157] width 300 height 41
click at [98, 48] on mat-icon "arrow_back" at bounding box center [100, 48] width 9 height 9
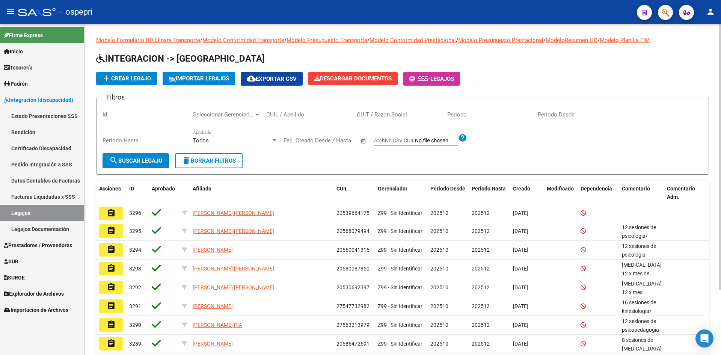
click at [279, 114] on input "CUIL / Apellido" at bounding box center [308, 114] width 85 height 7
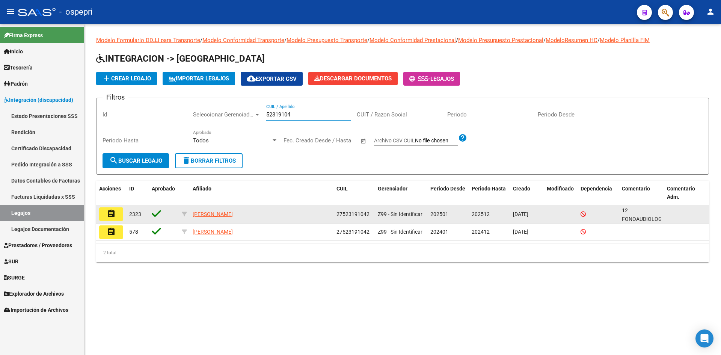
type input "52319104"
click at [107, 213] on mat-icon "assignment" at bounding box center [111, 213] width 9 height 9
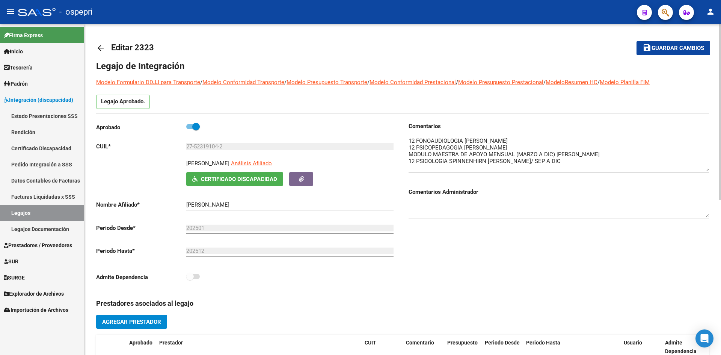
drag, startPoint x: 706, startPoint y: 150, endPoint x: 708, endPoint y: 169, distance: 19.2
click at [708, 169] on textarea at bounding box center [559, 154] width 300 height 34
click at [101, 50] on mat-icon "arrow_back" at bounding box center [100, 48] width 9 height 9
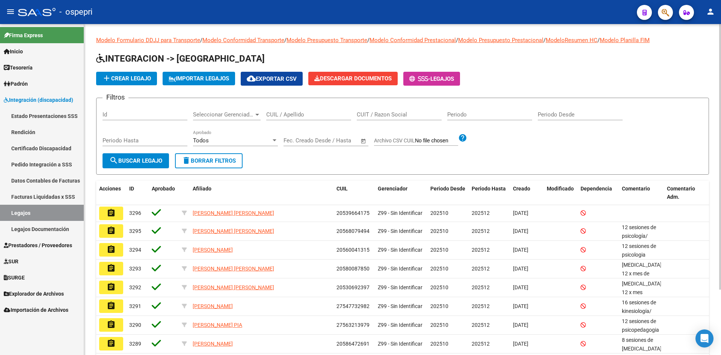
click at [289, 116] on input "CUIL / Apellido" at bounding box center [308, 114] width 85 height 7
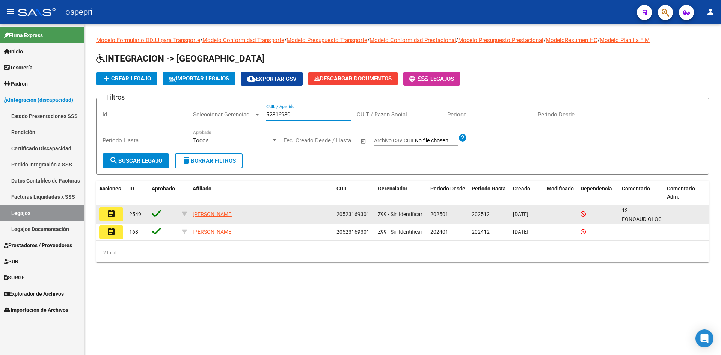
type input "52316930"
click at [115, 212] on mat-icon "assignment" at bounding box center [111, 213] width 9 height 9
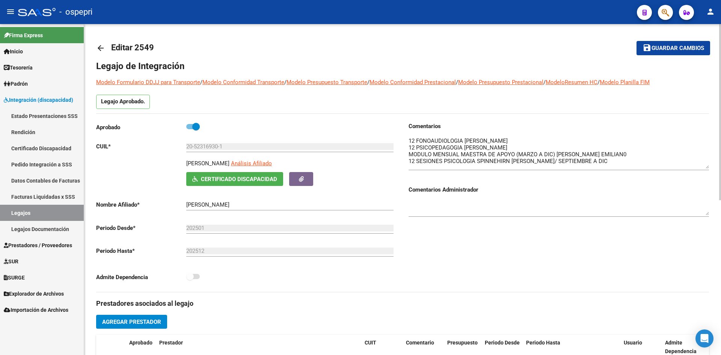
drag, startPoint x: 707, startPoint y: 151, endPoint x: 710, endPoint y: 168, distance: 17.2
click at [710, 168] on div "arrow_back Editar 2549 save Guardar cambios Legajo de Integración Modelo Formul…" at bounding box center [402, 335] width 637 height 622
click at [98, 45] on mat-icon "arrow_back" at bounding box center [100, 48] width 9 height 9
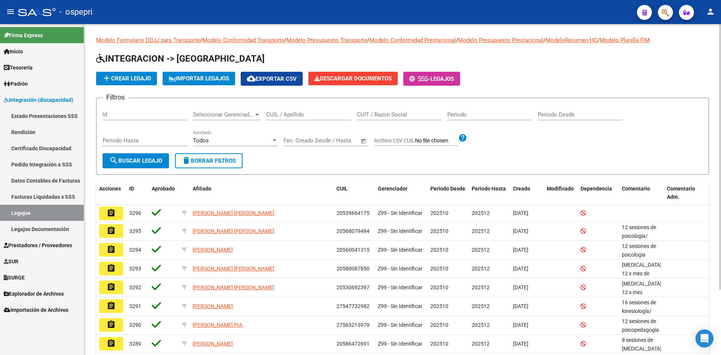
click at [288, 115] on input "CUIL / Apellido" at bounding box center [308, 114] width 85 height 7
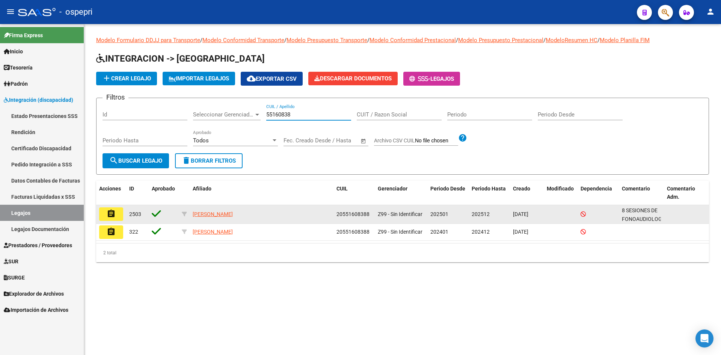
type input "55160838"
click at [109, 215] on mat-icon "assignment" at bounding box center [111, 213] width 9 height 9
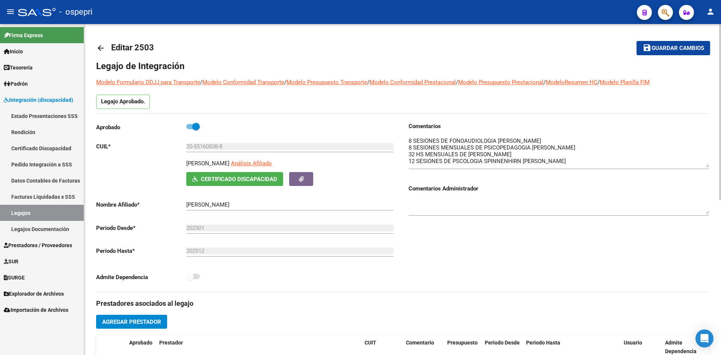
drag, startPoint x: 705, startPoint y: 150, endPoint x: 708, endPoint y: 166, distance: 16.1
click at [708, 166] on textarea at bounding box center [559, 152] width 300 height 31
click at [103, 47] on mat-icon "arrow_back" at bounding box center [100, 48] width 9 height 9
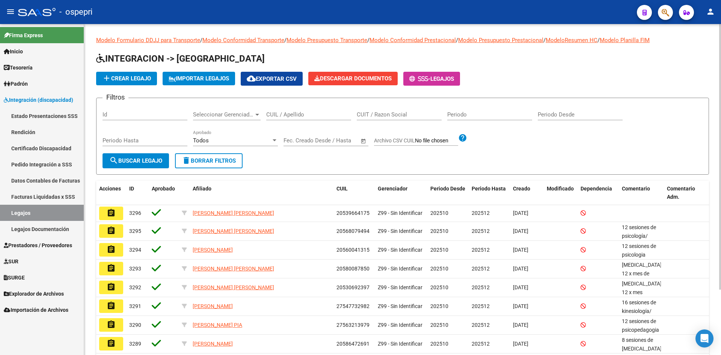
drag, startPoint x: 300, startPoint y: 114, endPoint x: 303, endPoint y: 117, distance: 4.0
click at [300, 115] on input "CUIL / Apellido" at bounding box center [308, 114] width 85 height 7
type input "52316216"
click at [153, 158] on span "search Buscar Legajo" at bounding box center [135, 160] width 53 height 7
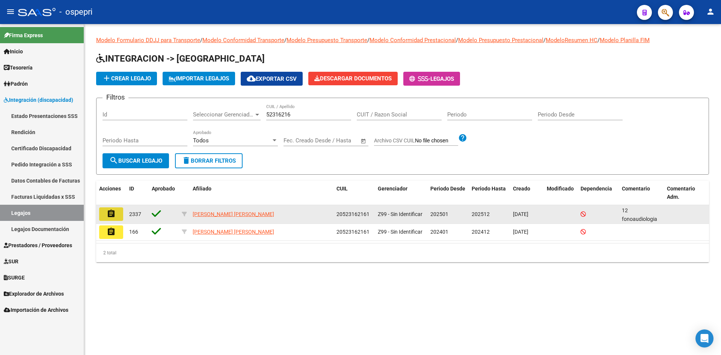
click at [106, 212] on button "assignment" at bounding box center [111, 214] width 24 height 14
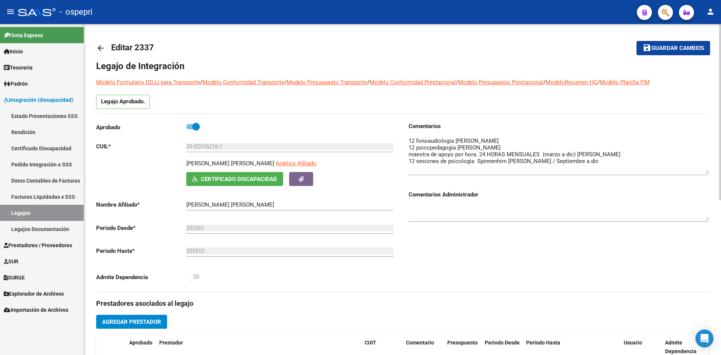
drag, startPoint x: 706, startPoint y: 151, endPoint x: 707, endPoint y: 173, distance: 21.8
click at [707, 173] on textarea at bounding box center [559, 155] width 300 height 37
click at [98, 48] on mat-icon "arrow_back" at bounding box center [100, 48] width 9 height 9
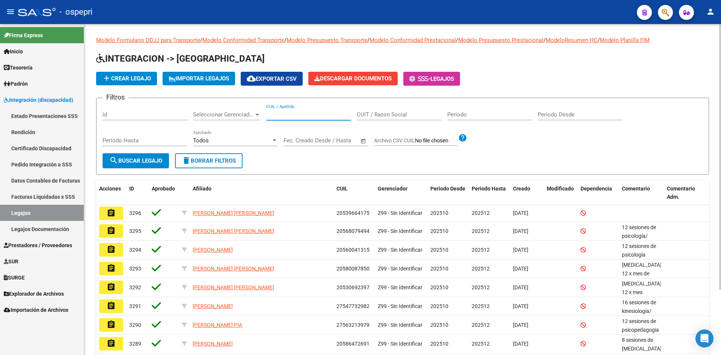
click at [294, 113] on input "CUIL / Apellido" at bounding box center [308, 114] width 85 height 7
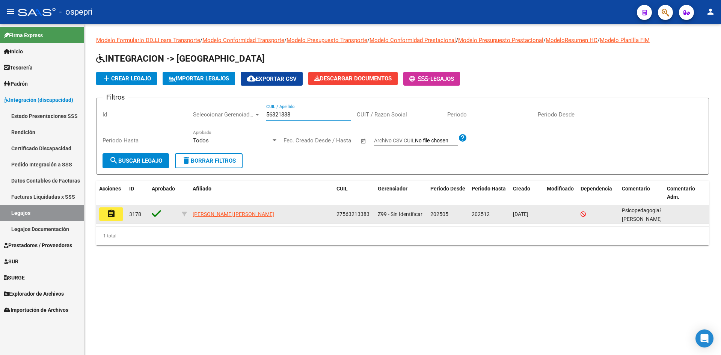
type input "56321338"
click at [113, 213] on mat-icon "assignment" at bounding box center [111, 213] width 9 height 9
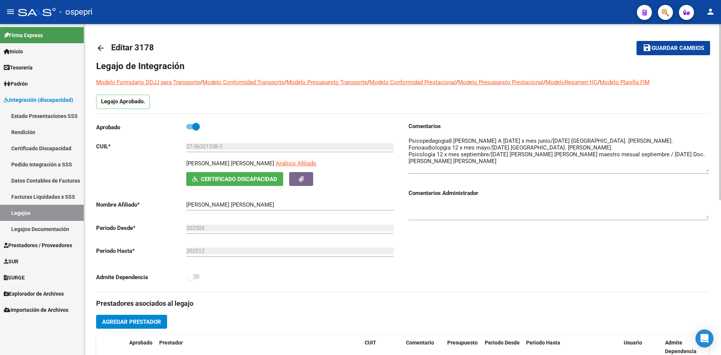
drag, startPoint x: 709, startPoint y: 150, endPoint x: 712, endPoint y: 170, distance: 20.6
click at [712, 170] on div "arrow_back Editar 3178 save Guardar cambios Legajo de Integración Modelo Formul…" at bounding box center [402, 335] width 637 height 622
click at [99, 47] on mat-icon "arrow_back" at bounding box center [100, 48] width 9 height 9
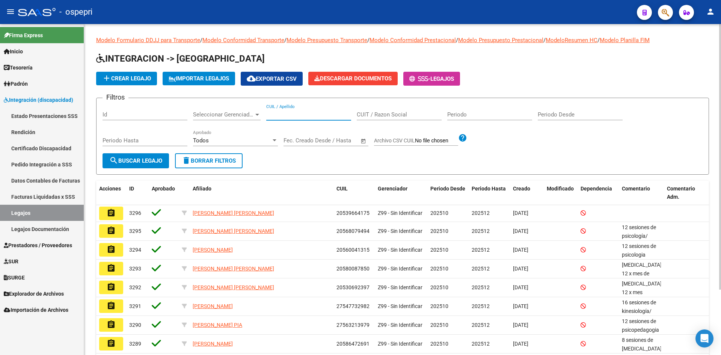
click at [291, 114] on input "CUIL / Apellido" at bounding box center [308, 114] width 85 height 7
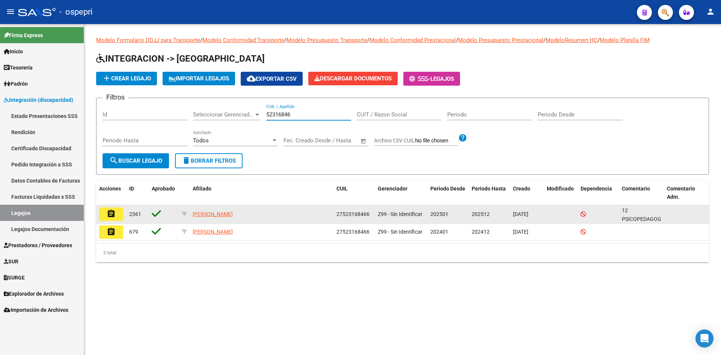
type input "52316846"
click at [109, 215] on mat-icon "assignment" at bounding box center [111, 213] width 9 height 9
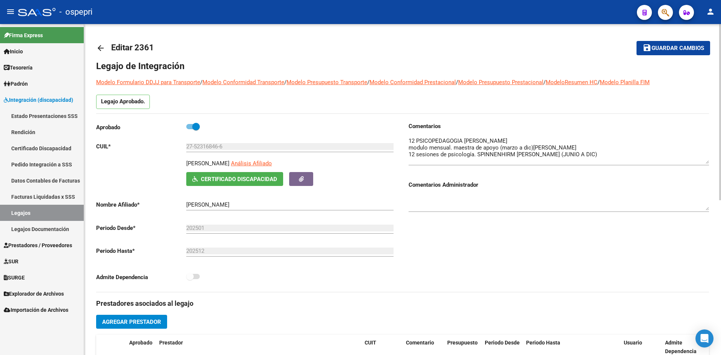
drag, startPoint x: 708, startPoint y: 150, endPoint x: 709, endPoint y: 162, distance: 12.2
click at [709, 162] on div "arrow_back Editar 2361 save Guardar cambios Legajo de Integración Modelo Formul…" at bounding box center [402, 335] width 637 height 622
click at [98, 44] on mat-icon "arrow_back" at bounding box center [100, 48] width 9 height 9
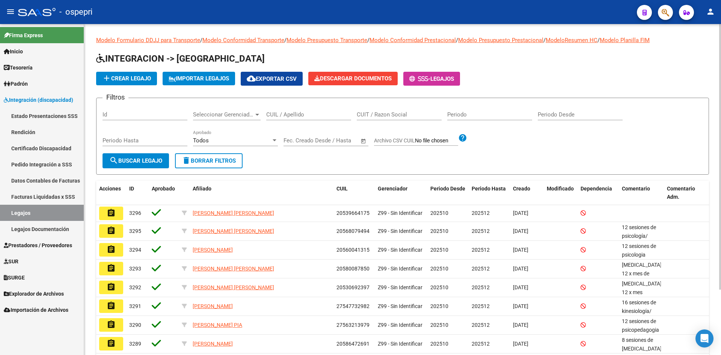
click at [290, 117] on input "CUIL / Apellido" at bounding box center [308, 114] width 85 height 7
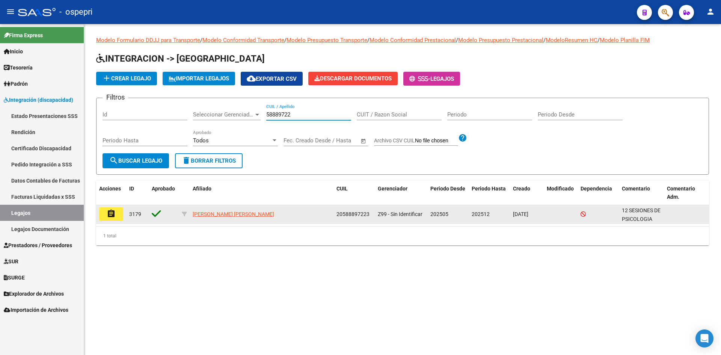
type input "58889722"
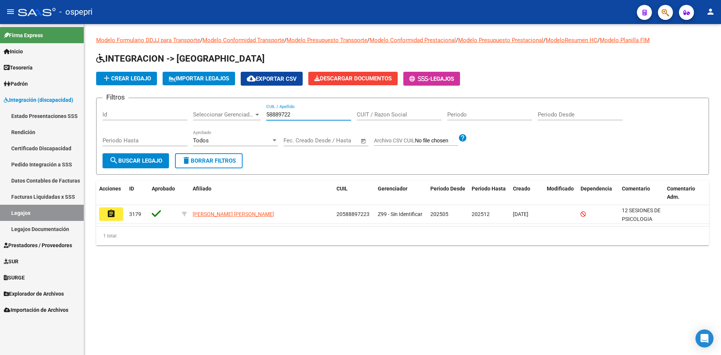
click at [113, 215] on mat-icon "assignment" at bounding box center [111, 213] width 9 height 9
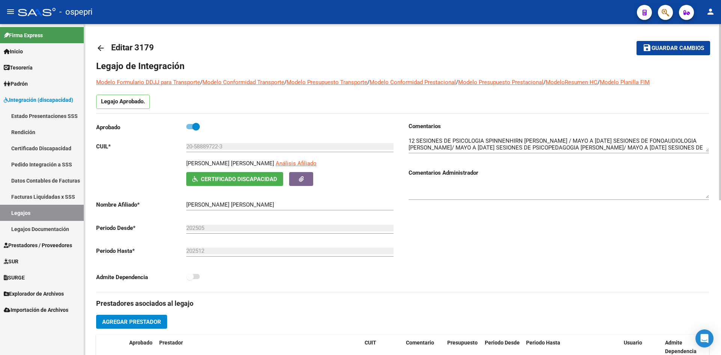
click at [100, 47] on mat-icon "arrow_back" at bounding box center [100, 48] width 9 height 9
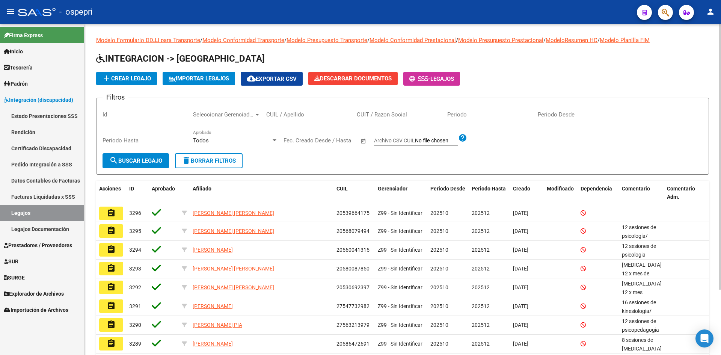
click at [276, 115] on input "CUIL / Apellido" at bounding box center [308, 114] width 85 height 7
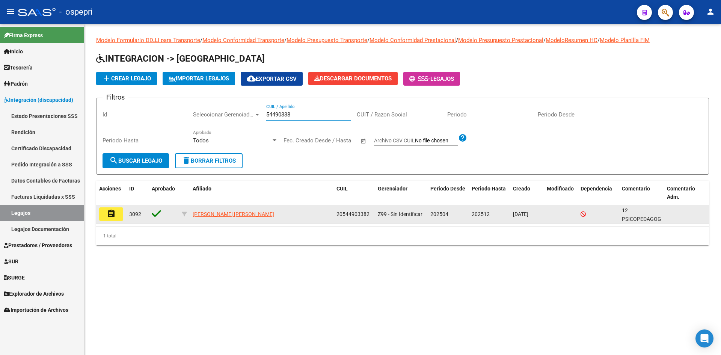
type input "54490338"
click at [115, 215] on mat-icon "assignment" at bounding box center [111, 213] width 9 height 9
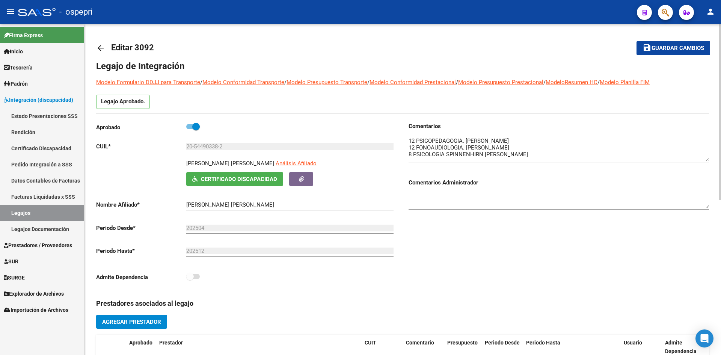
drag, startPoint x: 708, startPoint y: 149, endPoint x: 708, endPoint y: 159, distance: 9.8
click at [708, 159] on textarea at bounding box center [559, 149] width 300 height 25
click at [100, 44] on mat-icon "arrow_back" at bounding box center [100, 48] width 9 height 9
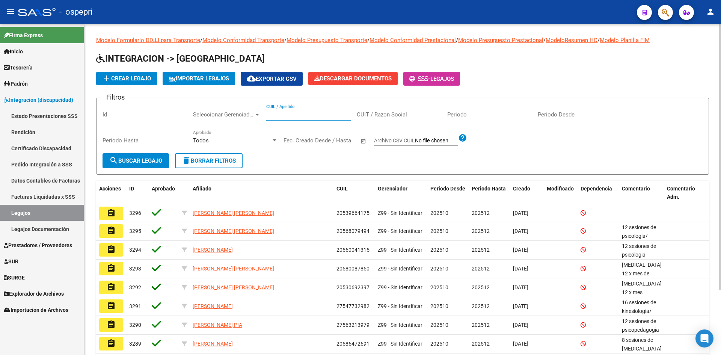
click at [305, 114] on input "CUIL / Apellido" at bounding box center [308, 114] width 85 height 7
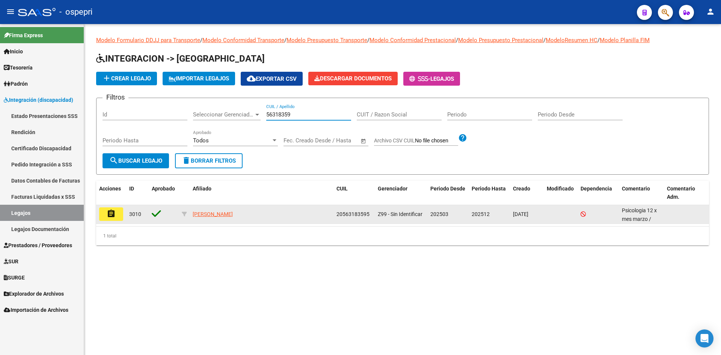
type input "56318359"
click at [111, 207] on datatable-body-cell "assignment" at bounding box center [111, 214] width 30 height 18
click at [111, 210] on mat-icon "assignment" at bounding box center [111, 213] width 9 height 9
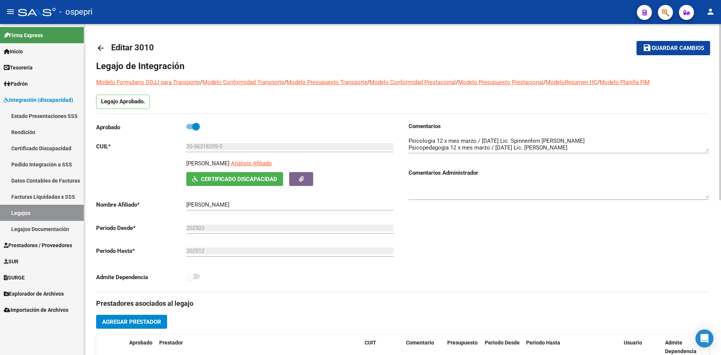
click at [102, 45] on mat-icon "arrow_back" at bounding box center [100, 48] width 9 height 9
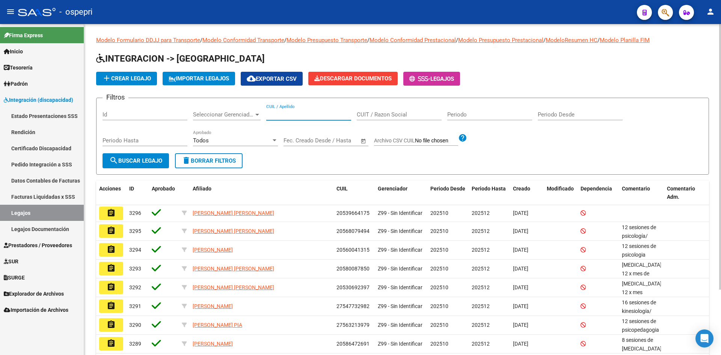
drag, startPoint x: 291, startPoint y: 116, endPoint x: 294, endPoint y: 113, distance: 4.5
click at [291, 116] on input "CUIL / Apellido" at bounding box center [308, 114] width 85 height 7
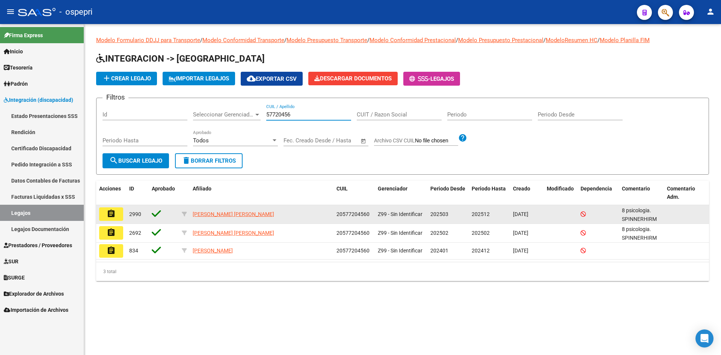
type input "57720456"
click at [113, 212] on mat-icon "assignment" at bounding box center [111, 213] width 9 height 9
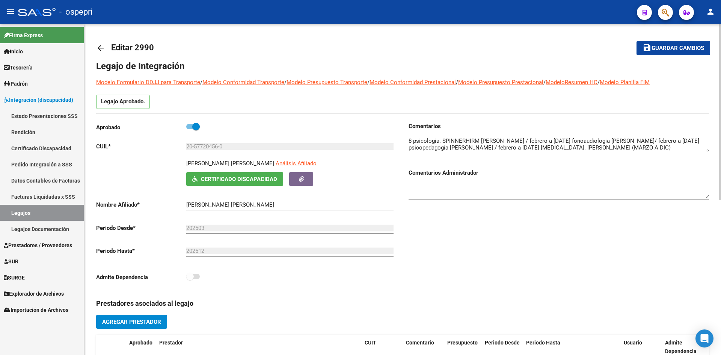
click at [103, 49] on mat-icon "arrow_back" at bounding box center [100, 48] width 9 height 9
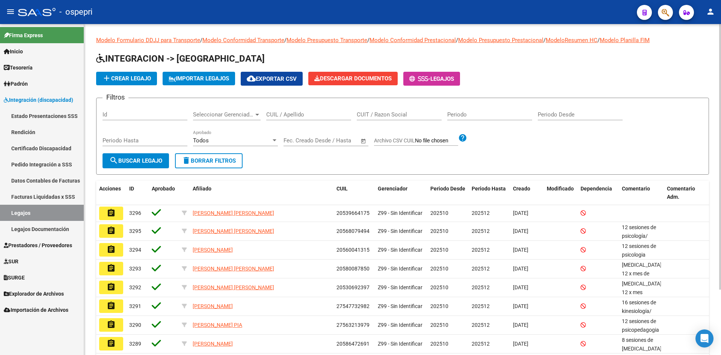
click at [277, 117] on input "CUIL / Apellido" at bounding box center [308, 114] width 85 height 7
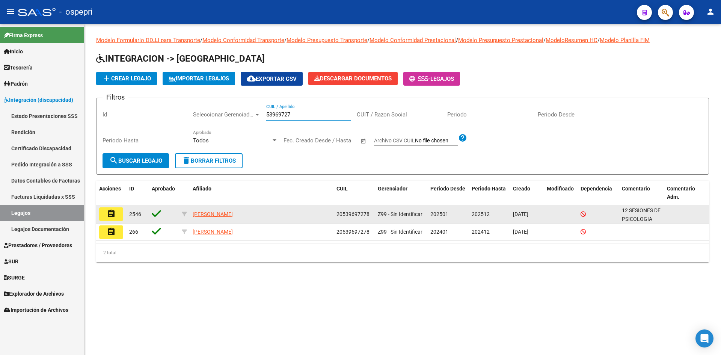
type input "53969727"
click at [115, 214] on mat-icon "assignment" at bounding box center [111, 213] width 9 height 9
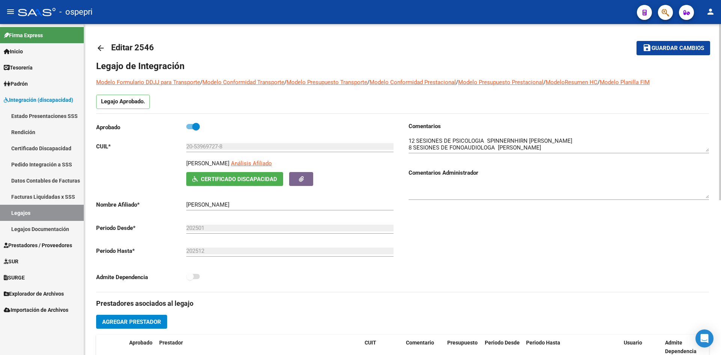
click at [100, 47] on mat-icon "arrow_back" at bounding box center [100, 48] width 9 height 9
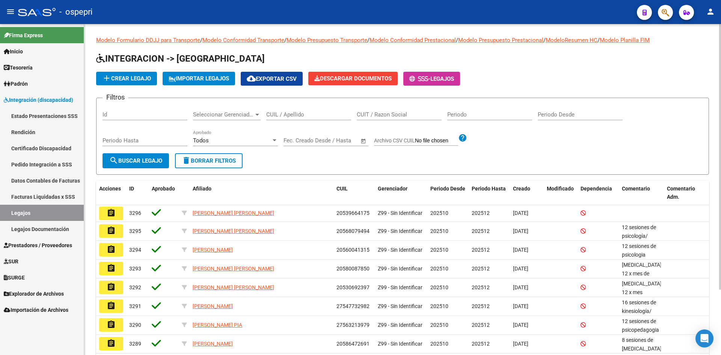
click at [303, 109] on div "CUIL / Apellido" at bounding box center [308, 112] width 85 height 16
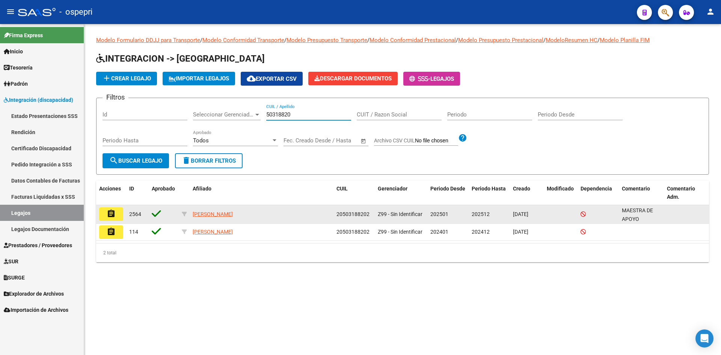
type input "50318820"
click at [111, 214] on mat-icon "assignment" at bounding box center [111, 213] width 9 height 9
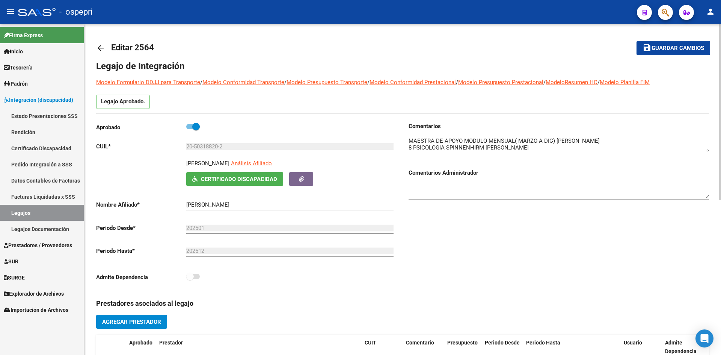
click at [102, 50] on mat-icon "arrow_back" at bounding box center [100, 48] width 9 height 9
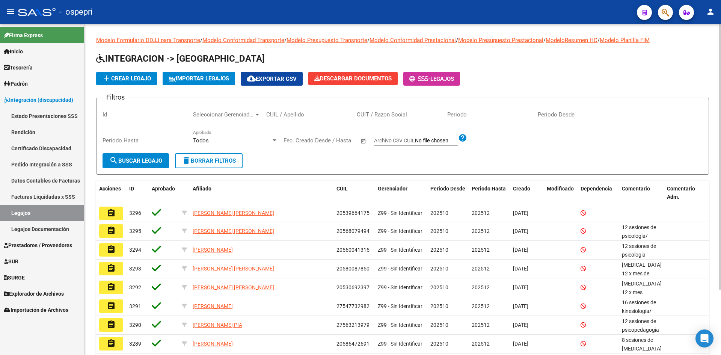
click at [290, 113] on input "CUIL / Apellido" at bounding box center [308, 114] width 85 height 7
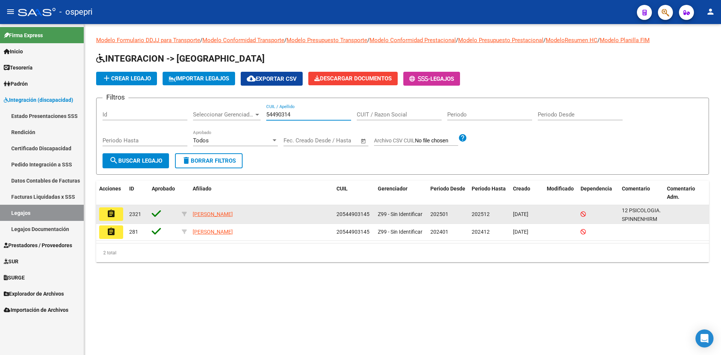
type input "54490314"
click at [115, 217] on mat-icon "assignment" at bounding box center [111, 213] width 9 height 9
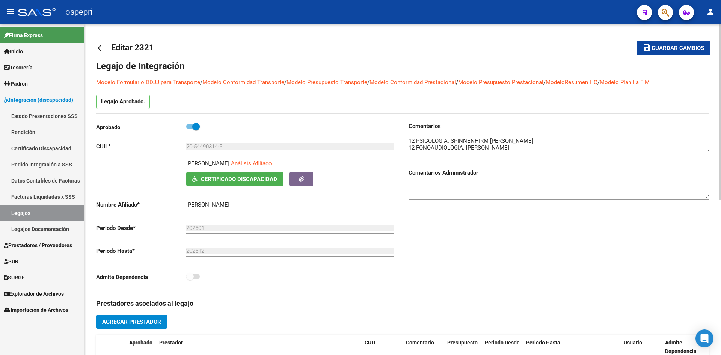
click at [103, 45] on mat-icon "arrow_back" at bounding box center [100, 48] width 9 height 9
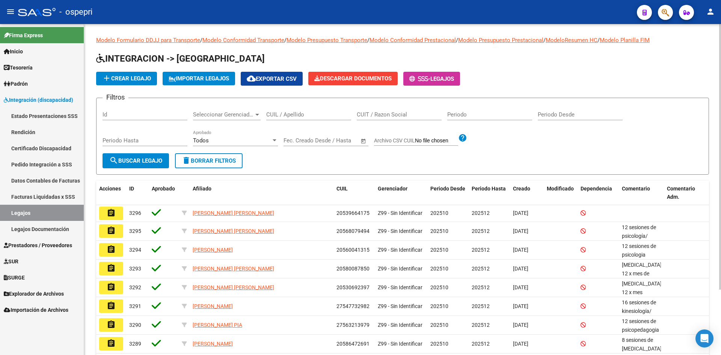
click at [297, 113] on input "CUIL / Apellido" at bounding box center [308, 114] width 85 height 7
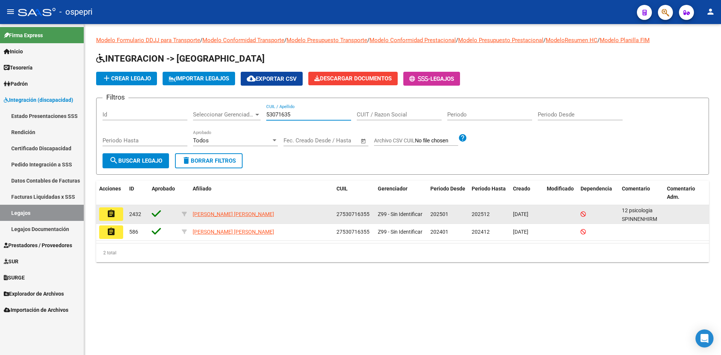
type input "53071635"
click at [111, 215] on mat-icon "assignment" at bounding box center [111, 213] width 9 height 9
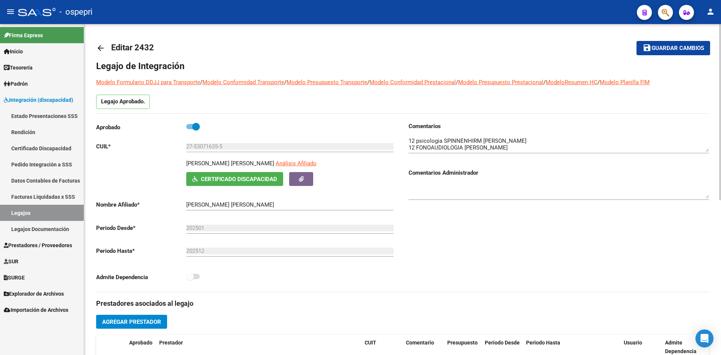
click at [102, 45] on mat-icon "arrow_back" at bounding box center [100, 48] width 9 height 9
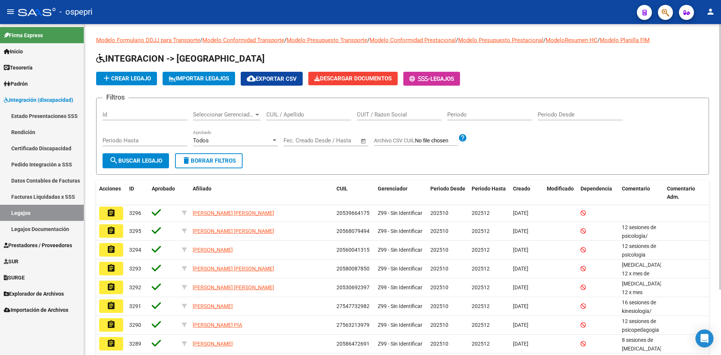
drag, startPoint x: 278, startPoint y: 115, endPoint x: 288, endPoint y: 111, distance: 11.3
click at [279, 115] on input "CUIL / Apellido" at bounding box center [308, 114] width 85 height 7
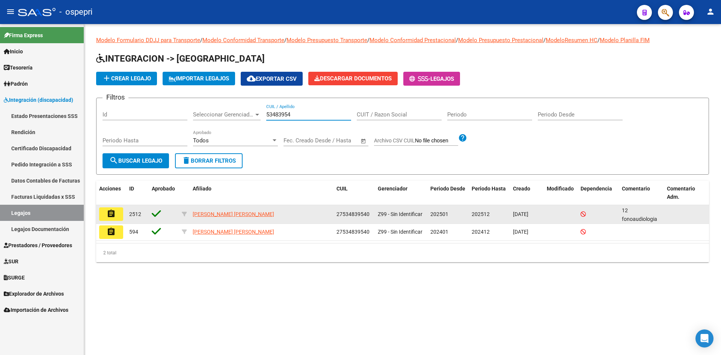
type input "53483954"
click at [109, 213] on mat-icon "assignment" at bounding box center [111, 213] width 9 height 9
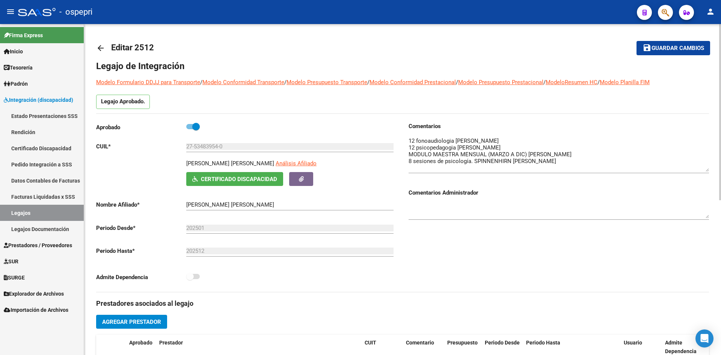
drag, startPoint x: 708, startPoint y: 150, endPoint x: 708, endPoint y: 168, distance: 17.7
click at [708, 168] on textarea at bounding box center [559, 154] width 300 height 35
click at [104, 47] on mat-icon "arrow_back" at bounding box center [100, 48] width 9 height 9
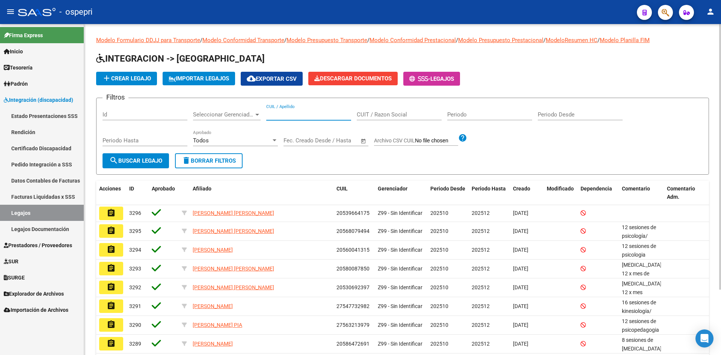
click at [314, 116] on input "CUIL / Apellido" at bounding box center [308, 114] width 85 height 7
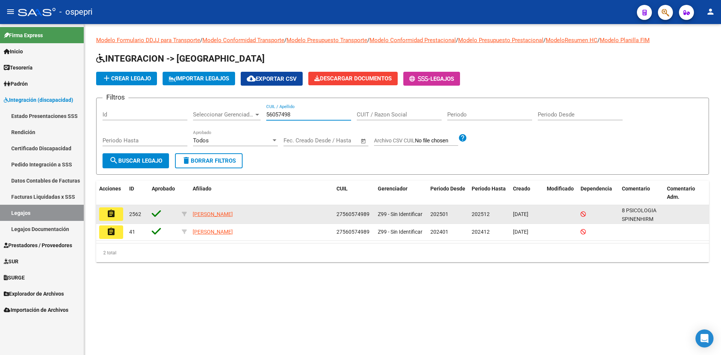
type input "56057498"
click at [110, 212] on mat-icon "assignment" at bounding box center [111, 213] width 9 height 9
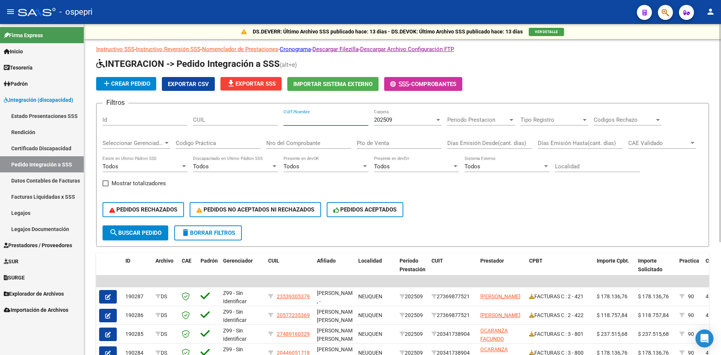
click at [321, 118] on input "CUIT/Nombre" at bounding box center [326, 119] width 85 height 7
paste input "27277993010"
type input "27277993010"
click at [389, 121] on span "202509" at bounding box center [383, 119] width 18 height 7
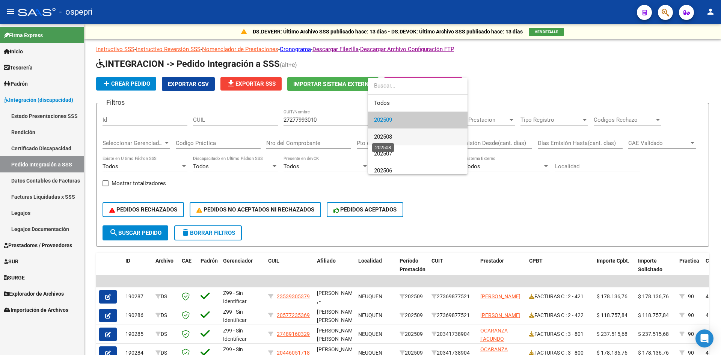
click at [389, 134] on span "202508" at bounding box center [383, 136] width 18 height 7
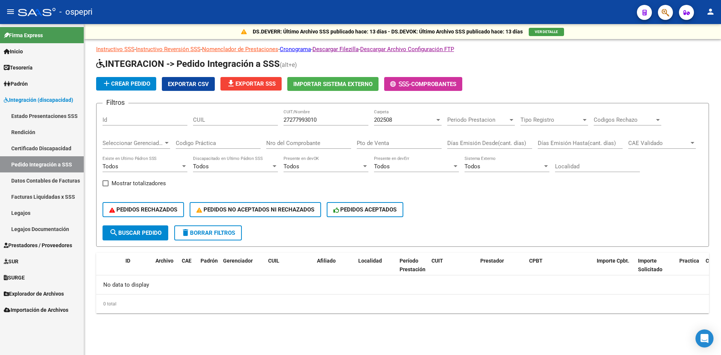
click at [403, 116] on div "202508 Carpeta" at bounding box center [408, 117] width 68 height 16
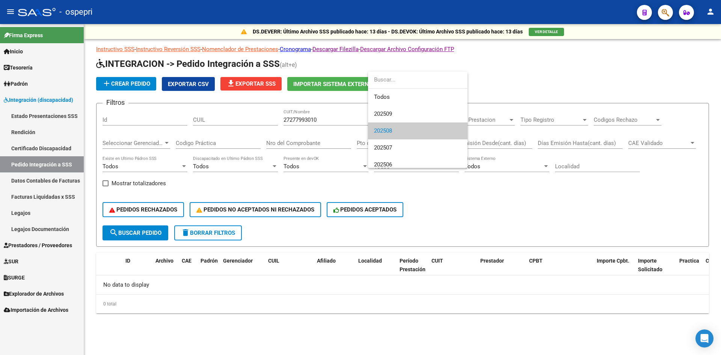
scroll to position [11, 0]
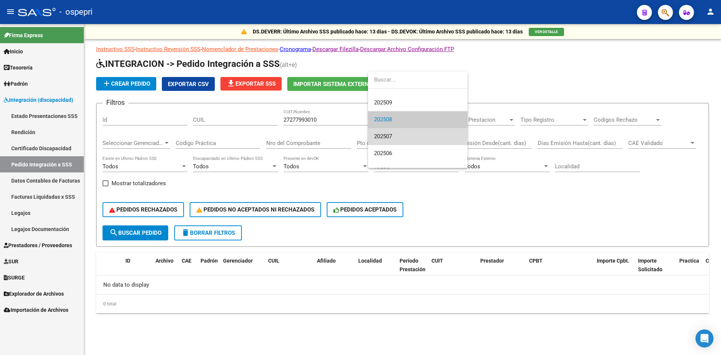
click at [401, 131] on span "202507" at bounding box center [418, 136] width 88 height 17
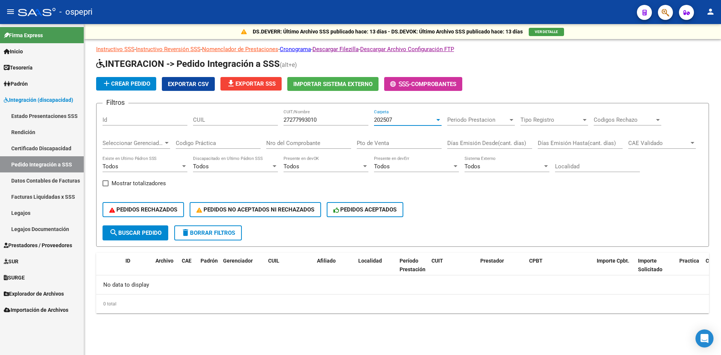
click at [402, 119] on div "202507" at bounding box center [404, 119] width 61 height 7
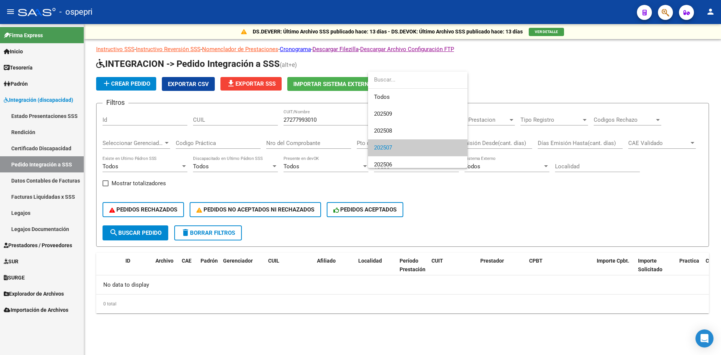
scroll to position [28, 0]
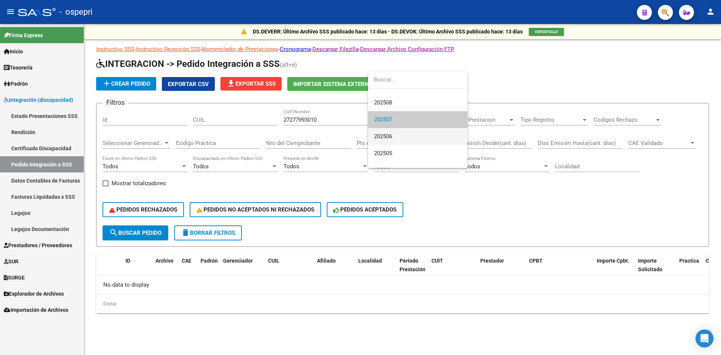
click at [403, 134] on span "202506" at bounding box center [418, 136] width 88 height 17
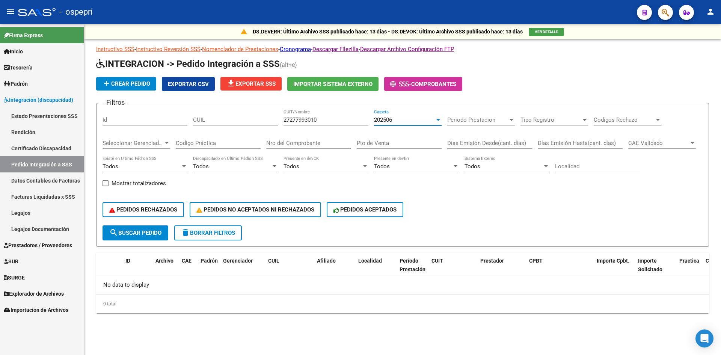
click at [398, 123] on div "202506" at bounding box center [404, 119] width 61 height 7
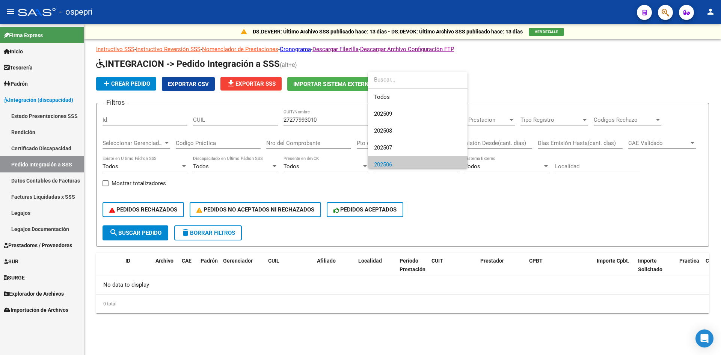
scroll to position [45, 0]
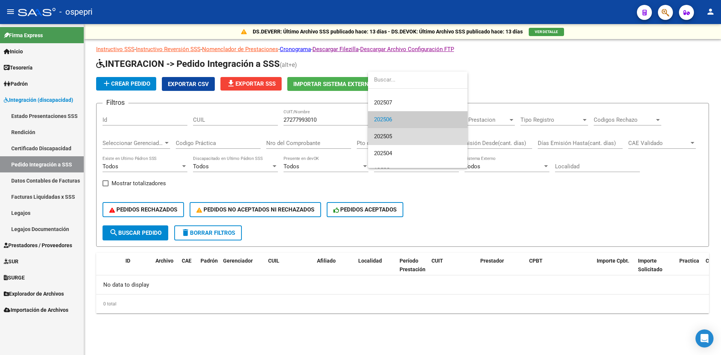
click at [398, 137] on span "202505" at bounding box center [418, 136] width 88 height 17
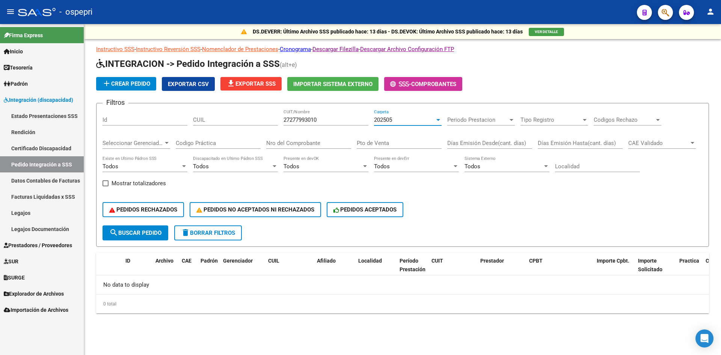
click at [387, 120] on span "202505" at bounding box center [383, 119] width 18 height 7
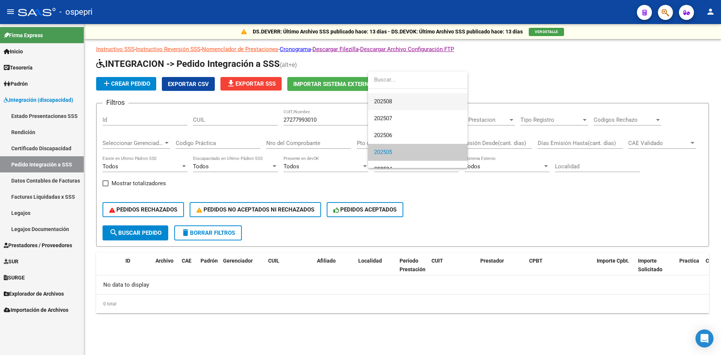
scroll to position [0, 0]
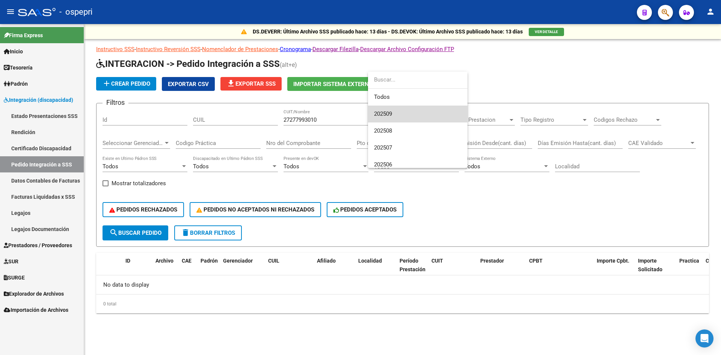
click at [391, 108] on span "202509" at bounding box center [418, 114] width 88 height 17
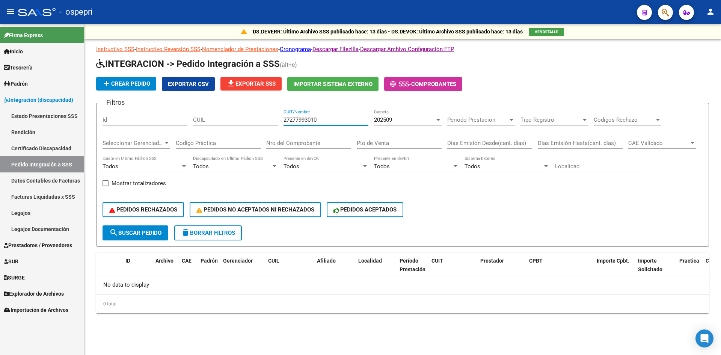
drag, startPoint x: 324, startPoint y: 119, endPoint x: 247, endPoint y: 128, distance: 76.8
click at [247, 128] on div "Filtros Id CUIL 27277993010 CUIT/Nombre 202509 Carpeta Periodo Prestacion Perio…" at bounding box center [403, 167] width 600 height 116
paste input "27336970461"
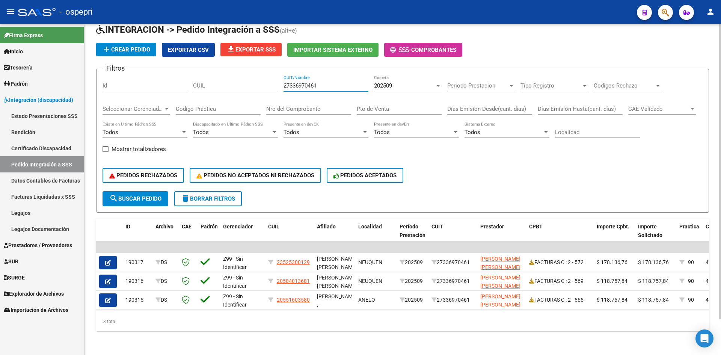
scroll to position [40, 0]
type input "27336970461"
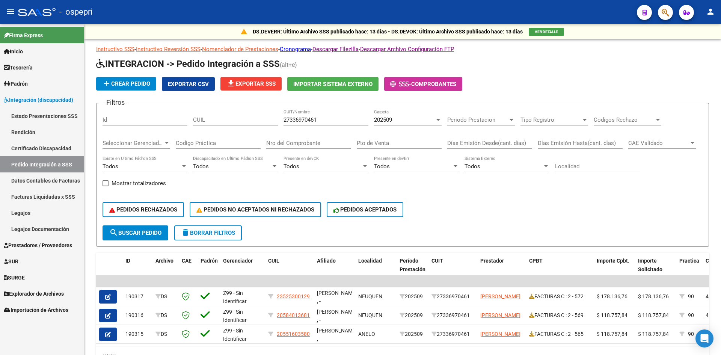
click at [492, 194] on div "PEDIDOS RECHAZADOS PEDIDOS NO ACEPTADOS NI RECHAZADOS PEDIDOS ACEPTADOS" at bounding box center [403, 210] width 600 height 32
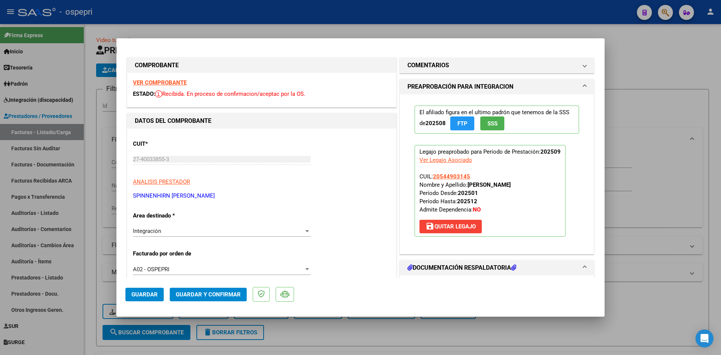
scroll to position [113, 0]
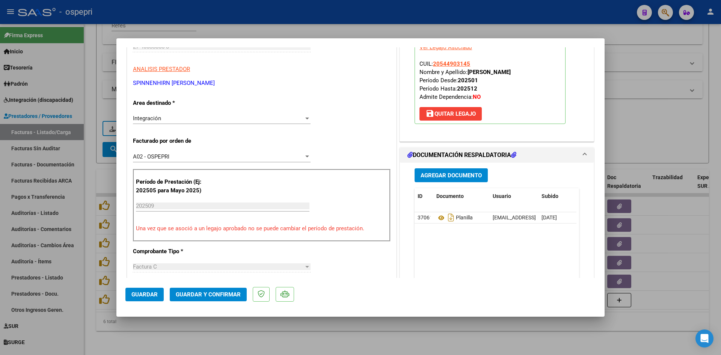
click at [214, 291] on span "Guardar y Confirmar" at bounding box center [208, 294] width 65 height 7
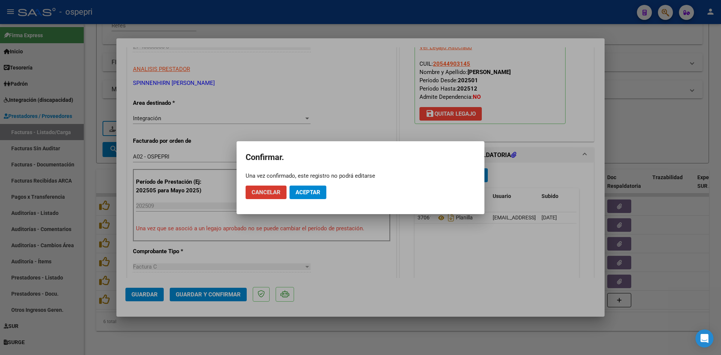
click at [316, 188] on button "Aceptar" at bounding box center [308, 193] width 37 height 14
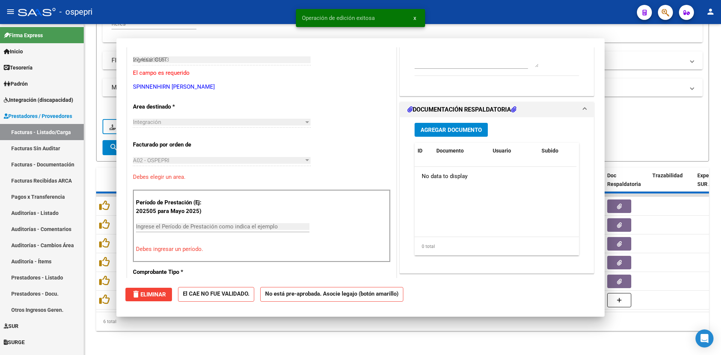
type input "$ 0,00"
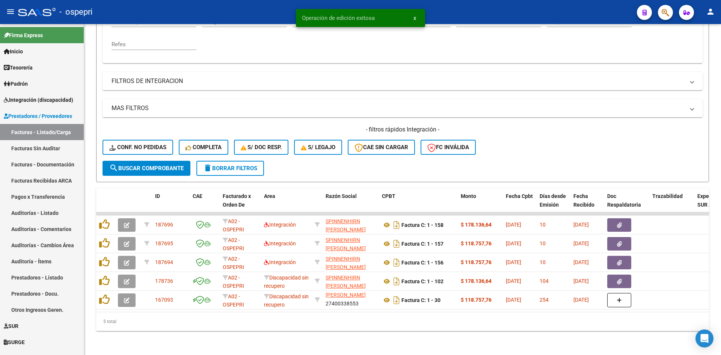
scroll to position [170, 0]
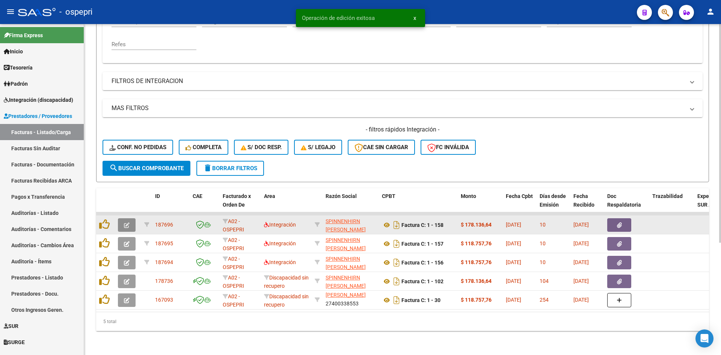
click at [131, 223] on button "button" at bounding box center [127, 225] width 18 height 14
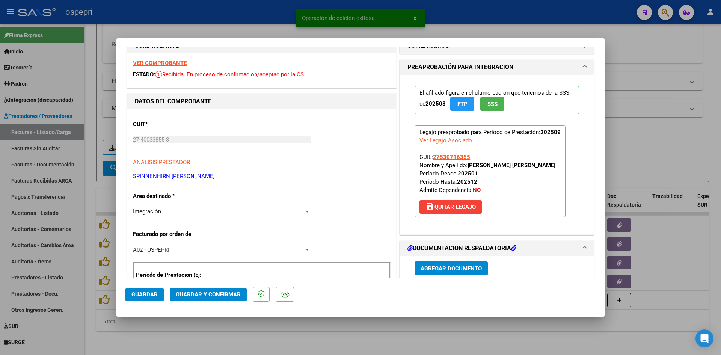
scroll to position [0, 0]
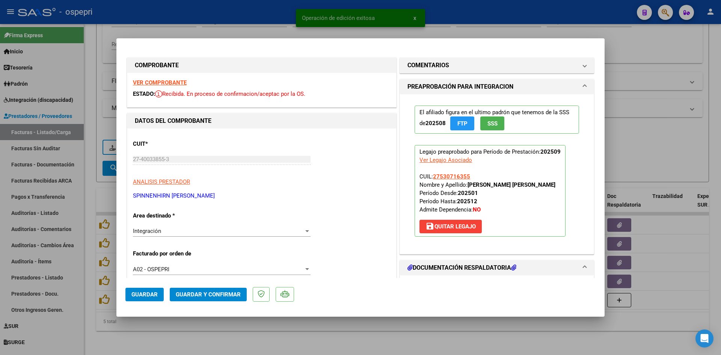
click at [173, 84] on strong "VER COMPROBANTE" at bounding box center [160, 82] width 54 height 7
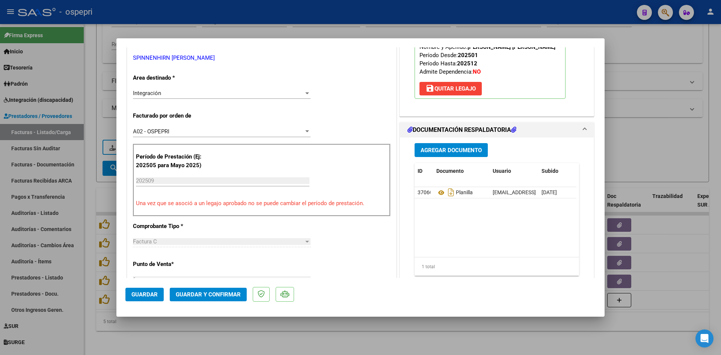
scroll to position [150, 0]
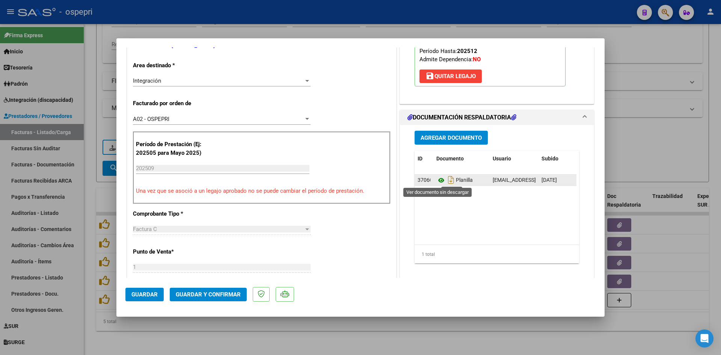
click at [437, 180] on icon at bounding box center [441, 180] width 10 height 9
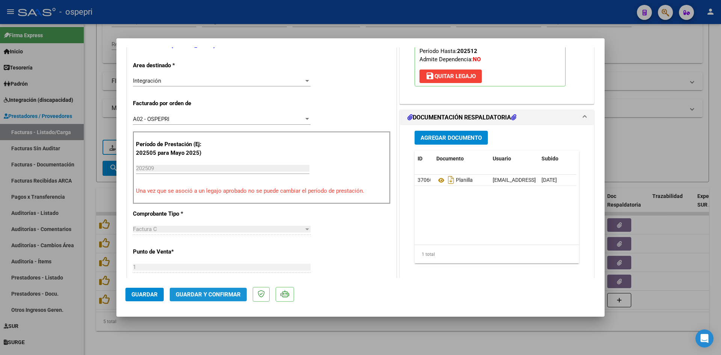
click at [229, 292] on span "Guardar y Confirmar" at bounding box center [208, 294] width 65 height 7
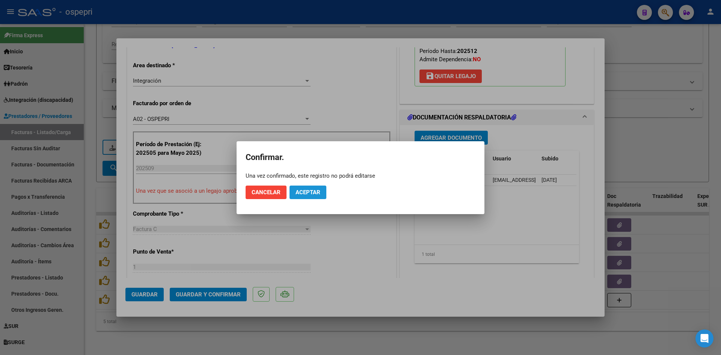
click at [318, 191] on span "Aceptar" at bounding box center [308, 192] width 25 height 7
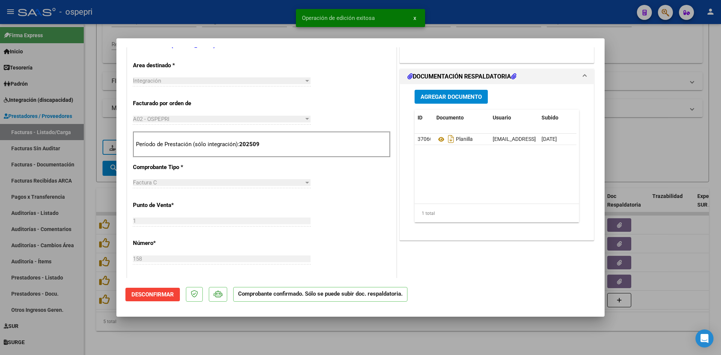
type input "$ 0,00"
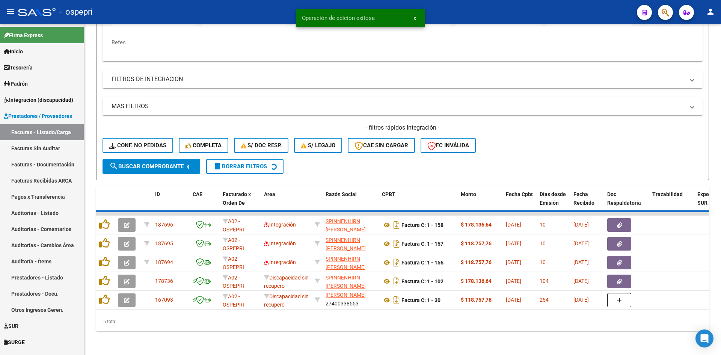
scroll to position [151, 0]
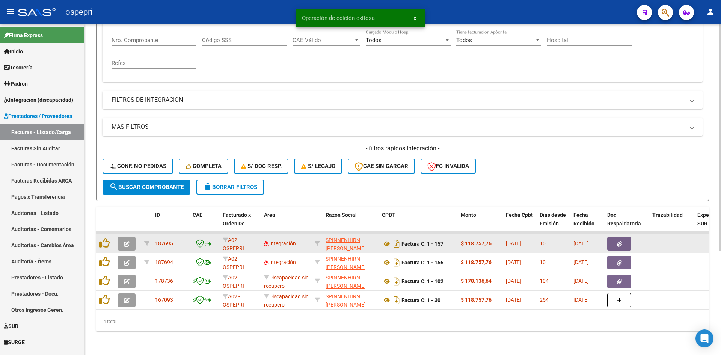
click at [129, 241] on icon "button" at bounding box center [127, 244] width 6 height 6
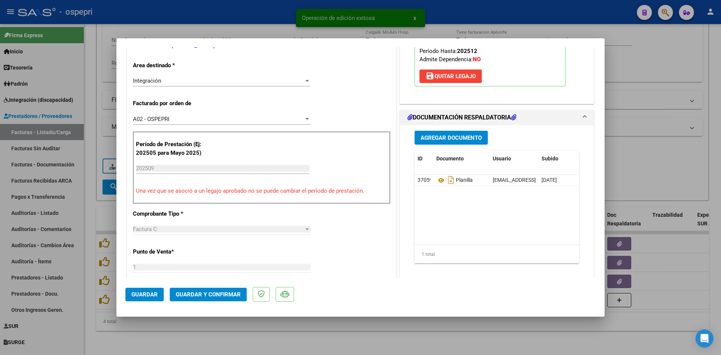
scroll to position [0, 0]
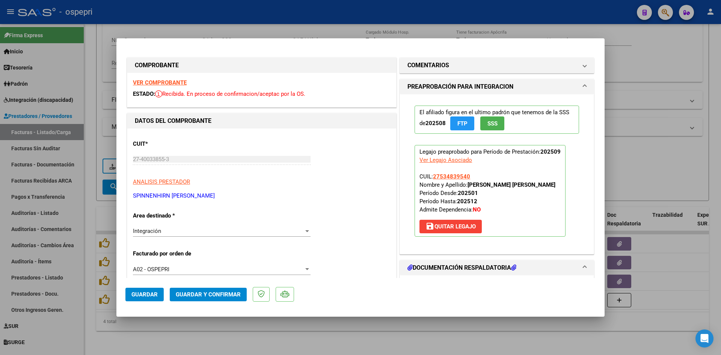
click at [171, 78] on div "VER COMPROBANTE ESTADO: Recibida. En proceso de confirmacion/aceptac por la OS." at bounding box center [261, 90] width 269 height 34
click at [171, 82] on strong "VER COMPROBANTE" at bounding box center [160, 82] width 54 height 7
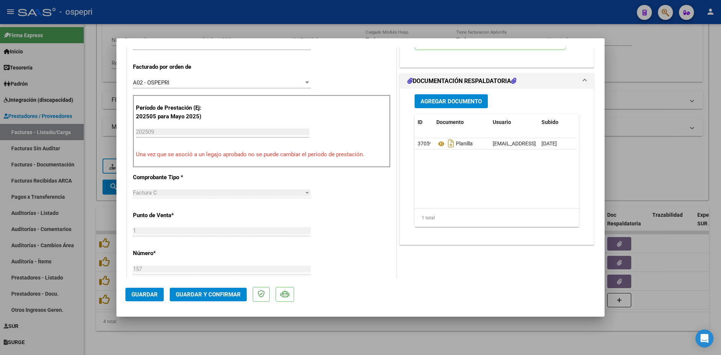
scroll to position [188, 0]
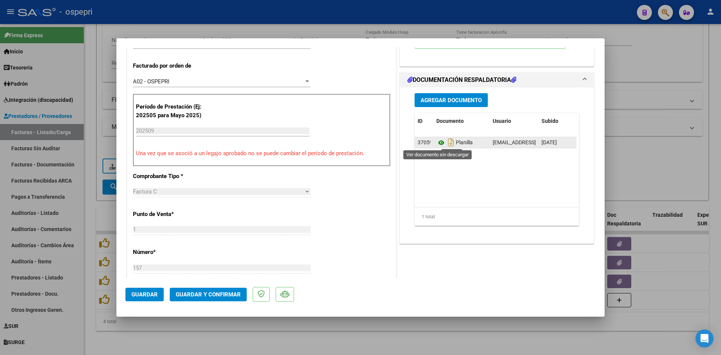
click at [437, 140] on icon at bounding box center [441, 142] width 10 height 9
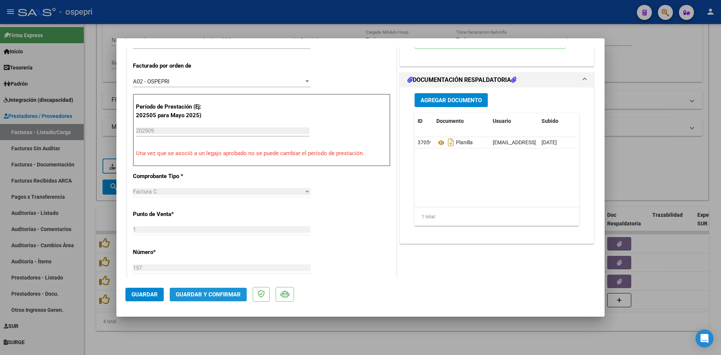
click at [226, 295] on span "Guardar y Confirmar" at bounding box center [208, 294] width 65 height 7
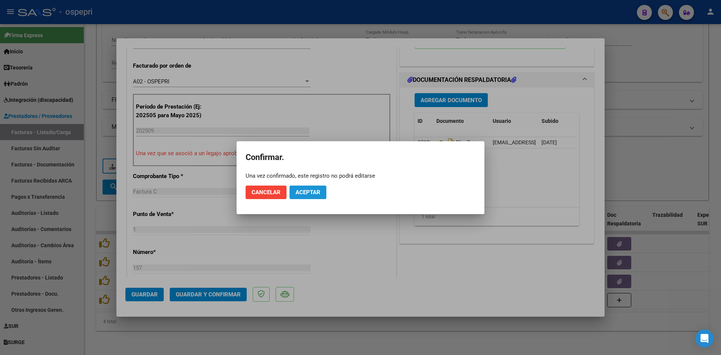
click at [320, 191] on button "Aceptar" at bounding box center [308, 193] width 37 height 14
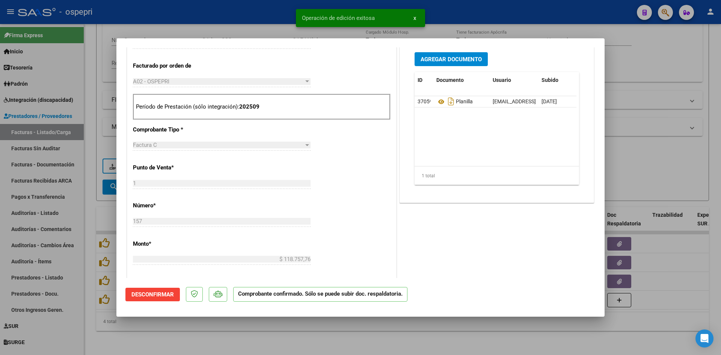
type input "$ 0,00"
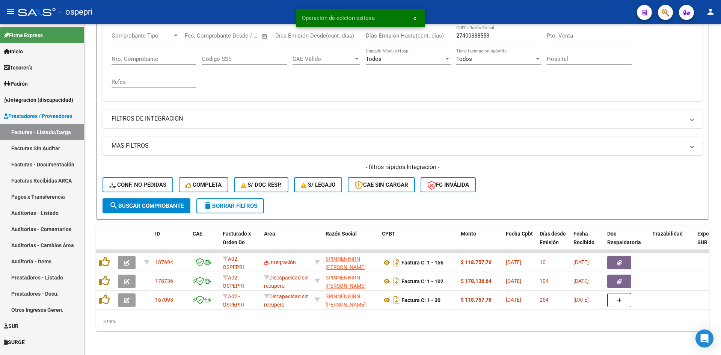
scroll to position [132, 0]
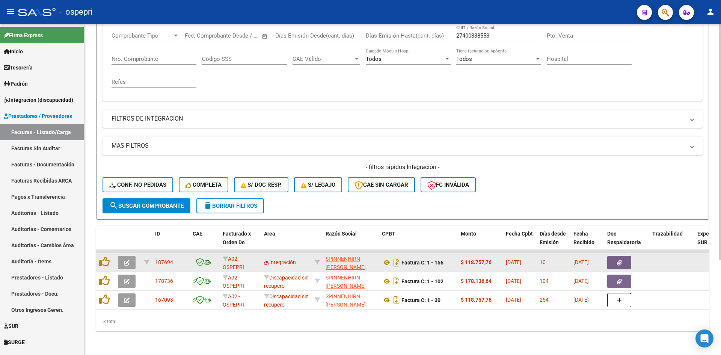
click at [124, 256] on button "button" at bounding box center [127, 263] width 18 height 14
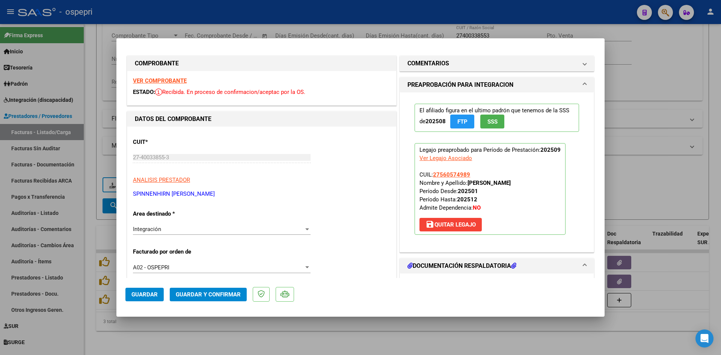
scroll to position [0, 0]
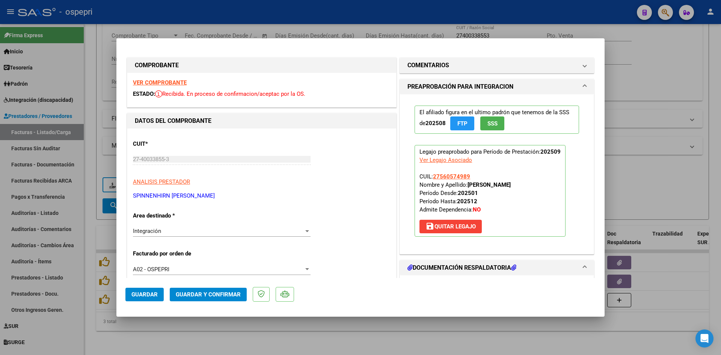
click at [179, 82] on strong "VER COMPROBANTE" at bounding box center [160, 82] width 54 height 7
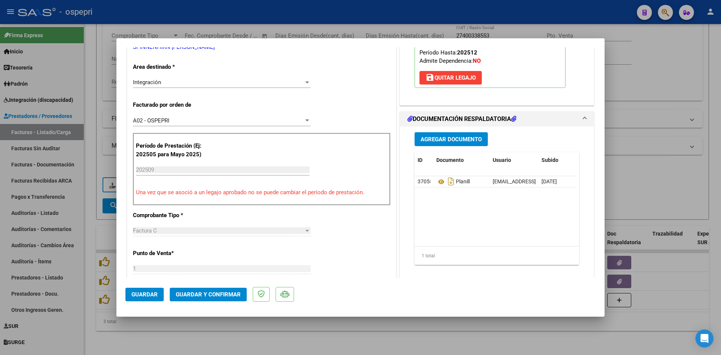
scroll to position [150, 0]
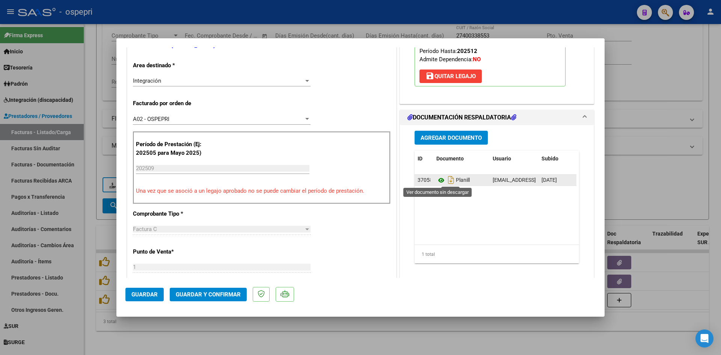
click at [438, 181] on icon at bounding box center [441, 180] width 10 height 9
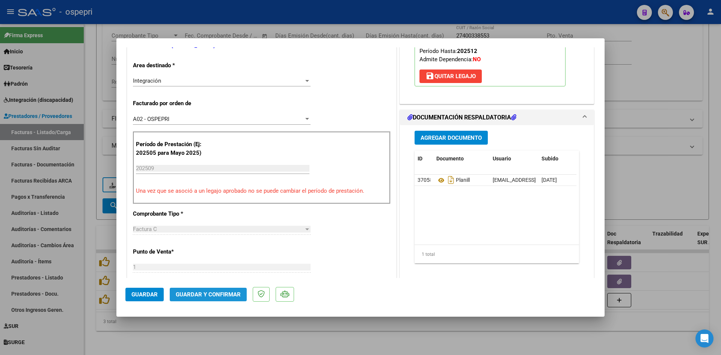
click at [216, 288] on button "Guardar y Confirmar" at bounding box center [208, 295] width 77 height 14
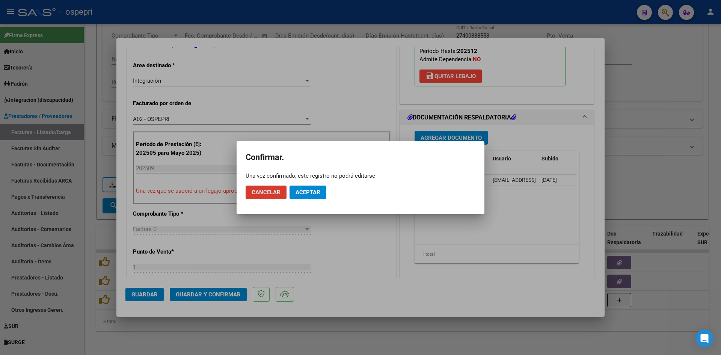
click at [320, 186] on button "Aceptar" at bounding box center [308, 193] width 37 height 14
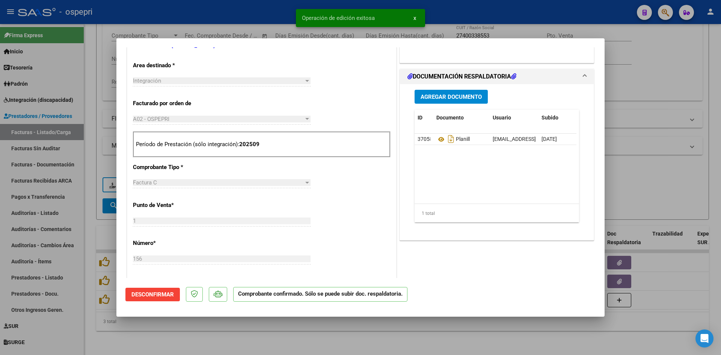
type input "$ 0,00"
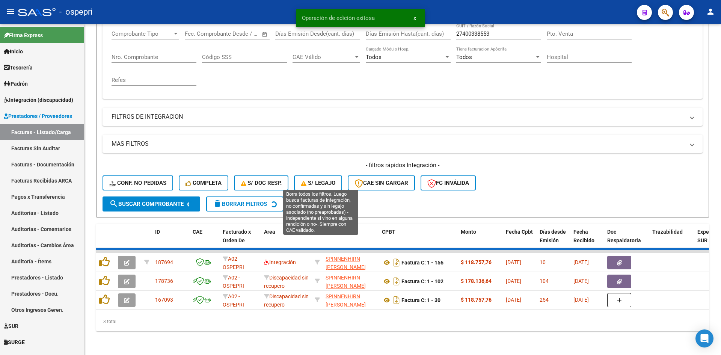
scroll to position [113, 0]
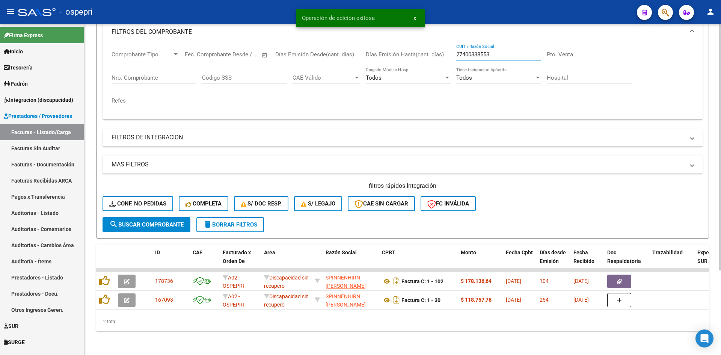
drag, startPoint x: 493, startPoint y: 47, endPoint x: 456, endPoint y: 55, distance: 37.8
click at [456, 55] on div "27400338553 CUIT / Razón Social" at bounding box center [498, 55] width 85 height 23
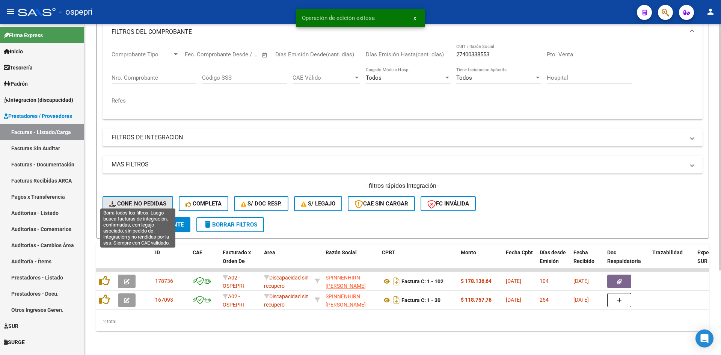
click at [161, 196] on button "Conf. no pedidas" at bounding box center [138, 203] width 71 height 15
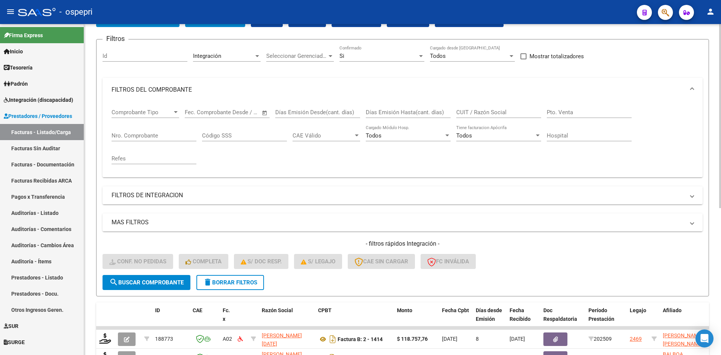
scroll to position [38, 0]
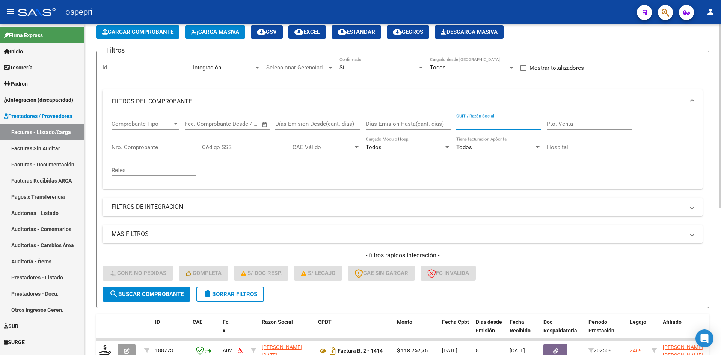
click at [479, 124] on input "CUIT / Razón Social" at bounding box center [498, 124] width 85 height 7
paste input "27400338553"
type input "27400338553"
click at [149, 298] on button "search Buscar Comprobante" at bounding box center [147, 294] width 88 height 15
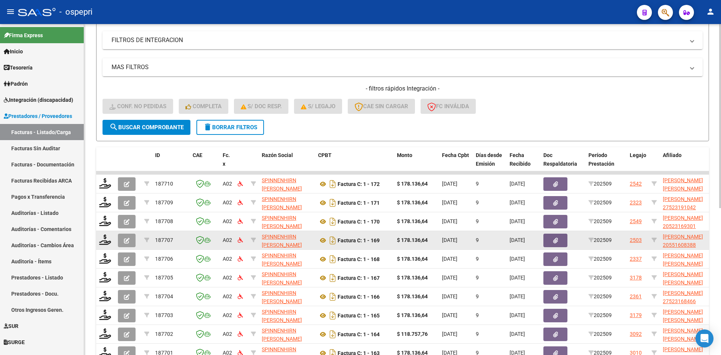
scroll to position [264, 0]
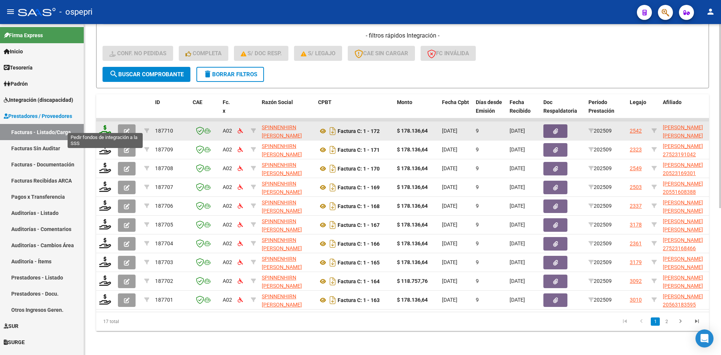
click at [104, 125] on icon at bounding box center [105, 130] width 12 height 11
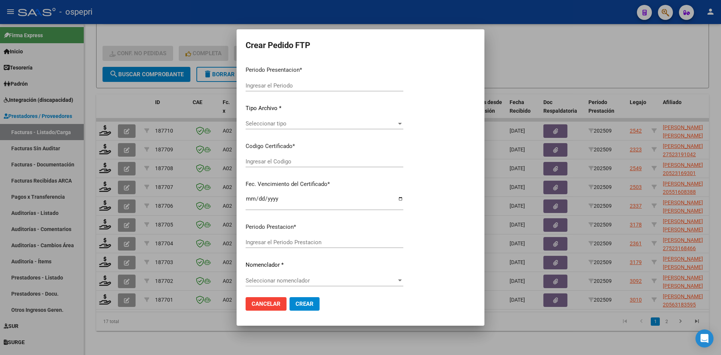
type input "202509"
type input "$ 178.136,64"
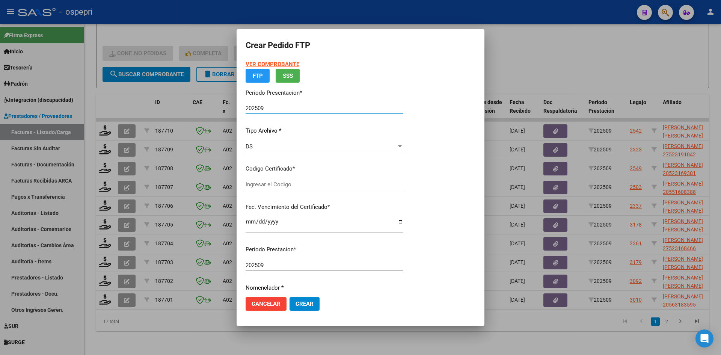
type input "2055160863-9"
type input "2029-12-05"
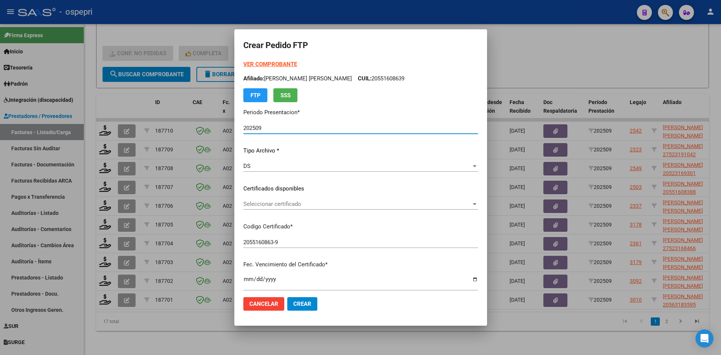
click at [288, 202] on span "Seleccionar certificado" at bounding box center [357, 204] width 228 height 7
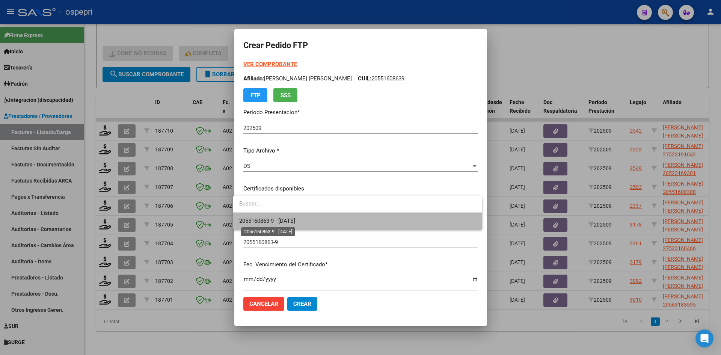
click at [295, 219] on span "2055160863-9 - 2029-12-05" at bounding box center [267, 220] width 56 height 7
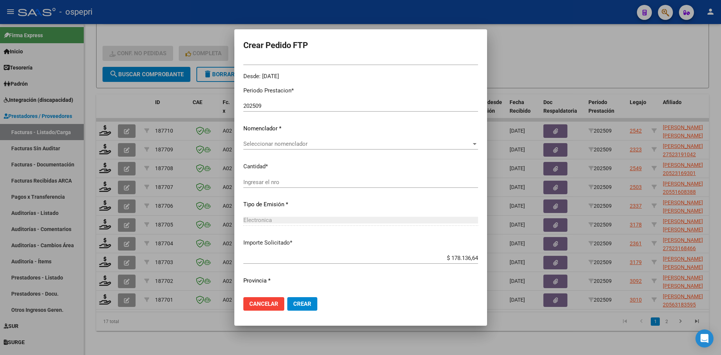
scroll to position [0, 0]
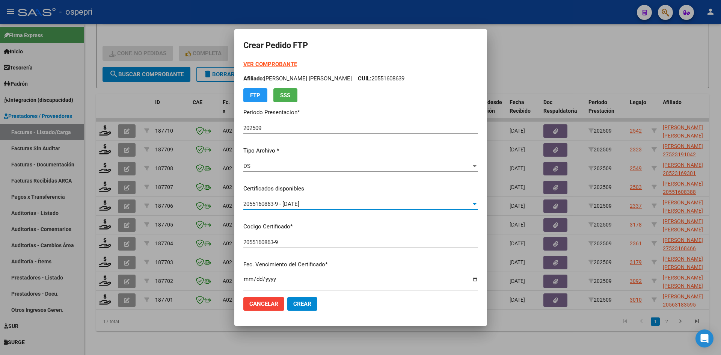
click at [287, 63] on strong "VER COMPROBANTE" at bounding box center [270, 64] width 54 height 7
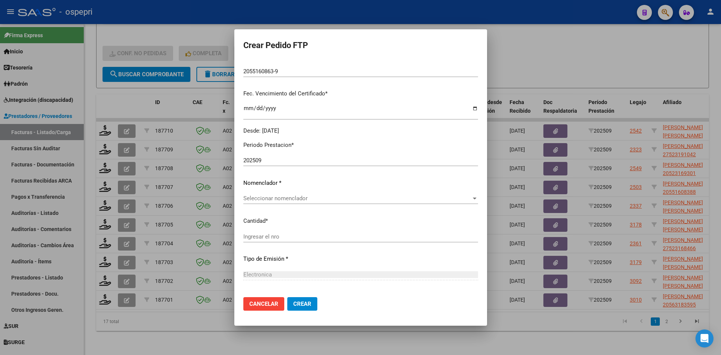
scroll to position [188, 0]
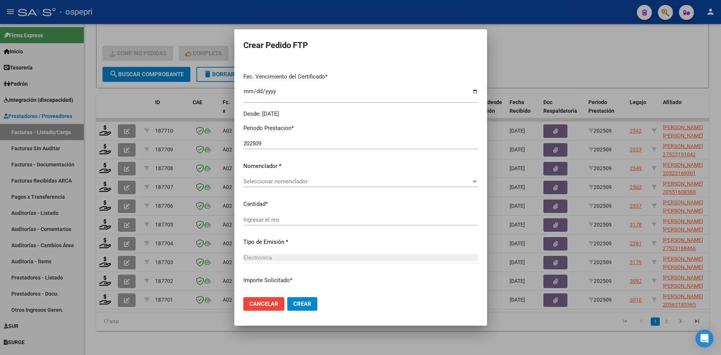
click at [289, 181] on span "Seleccionar nomenclador" at bounding box center [357, 181] width 228 height 7
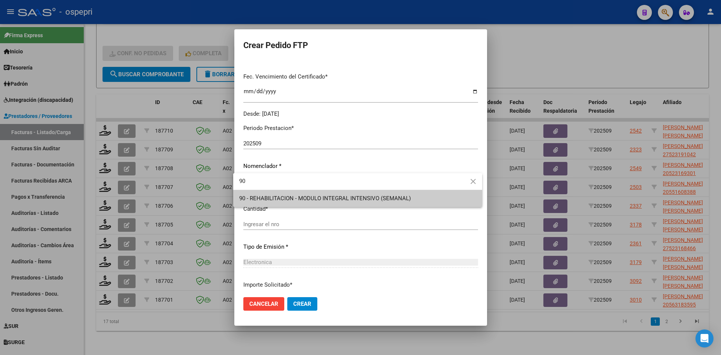
type input "90"
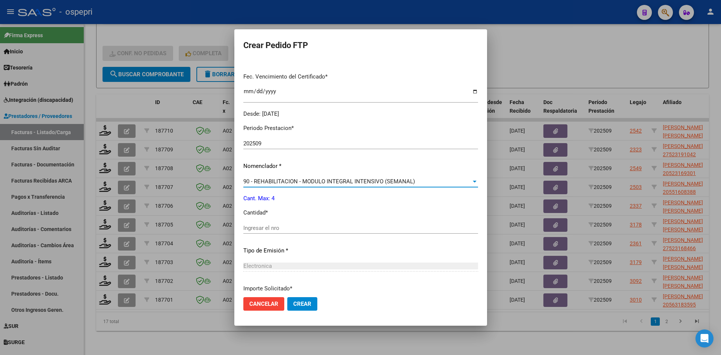
click at [279, 226] on input "Ingresar el nro" at bounding box center [360, 228] width 235 height 7
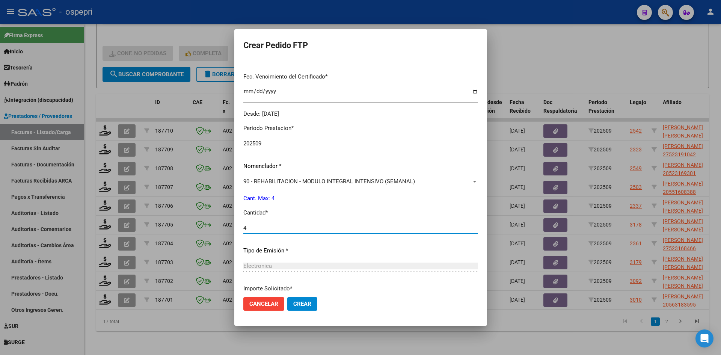
type input "4"
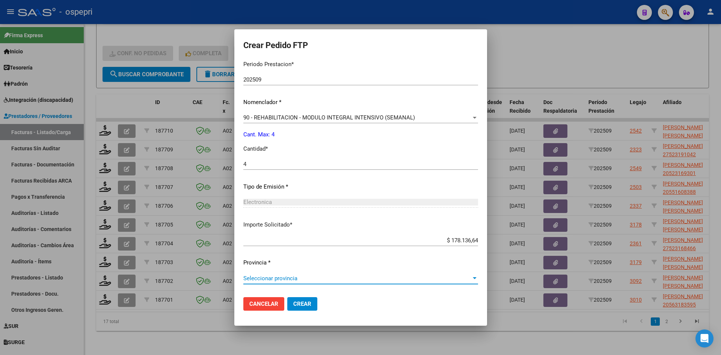
click at [267, 276] on span "Seleccionar provincia" at bounding box center [357, 278] width 228 height 7
type input "21"
click at [295, 304] on span "Crear" at bounding box center [302, 303] width 18 height 7
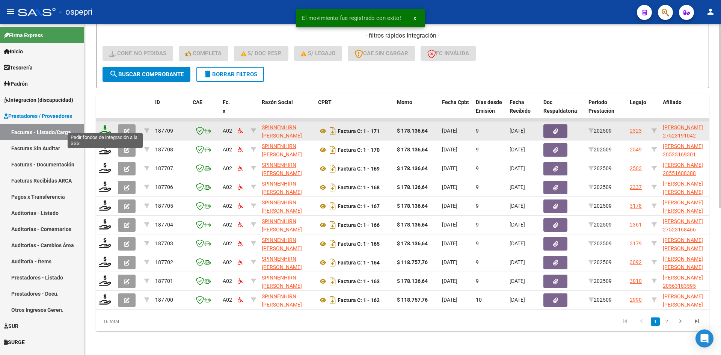
click at [109, 127] on icon at bounding box center [105, 130] width 12 height 11
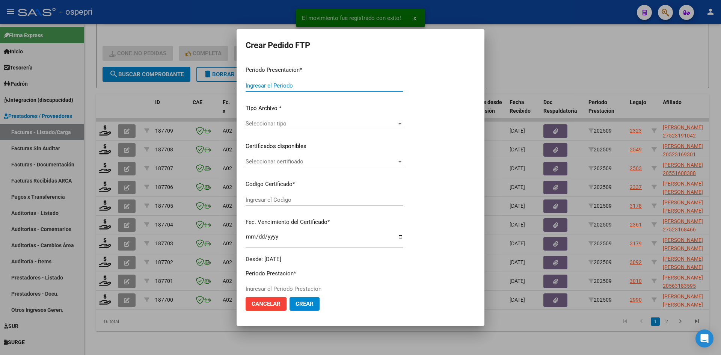
type input "202509"
type input "$ 178.136,64"
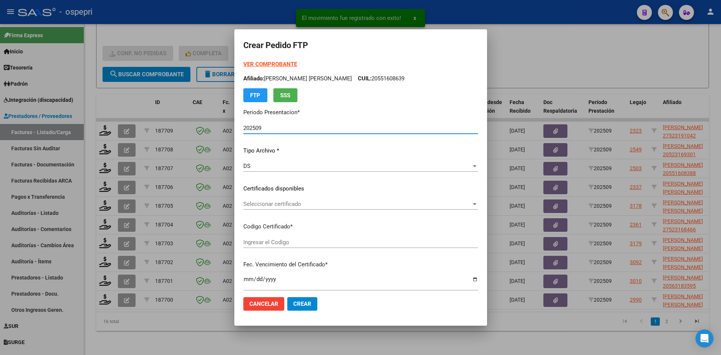
type input "2752319104-2"
type input "2033-06-01"
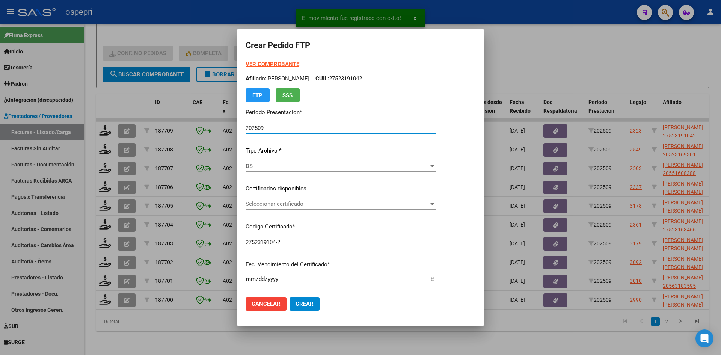
click at [302, 207] on span "Seleccionar certificado" at bounding box center [337, 204] width 183 height 7
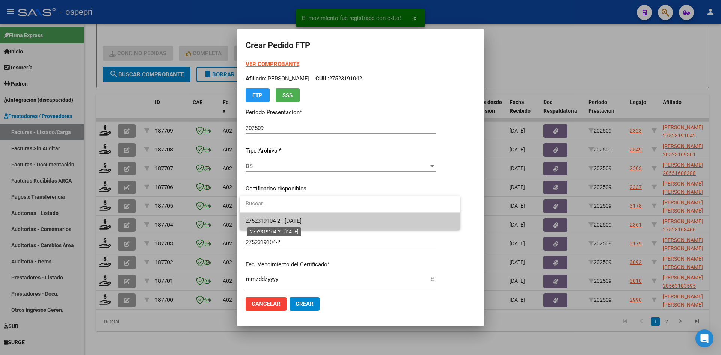
click at [302, 222] on span "2752319104-2 - 2033-06-01" at bounding box center [274, 220] width 56 height 7
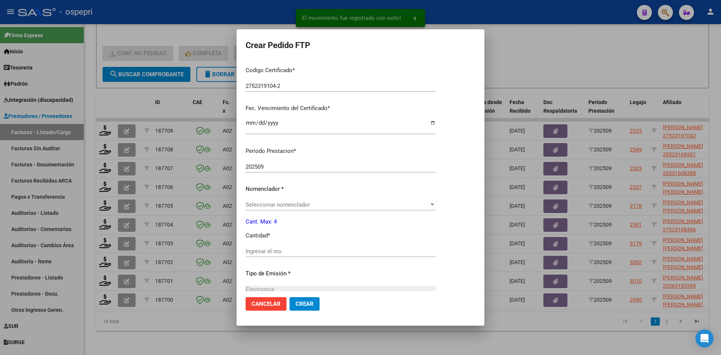
scroll to position [188, 0]
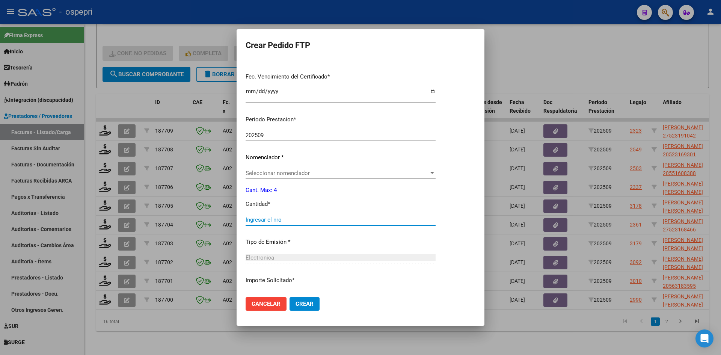
click at [303, 220] on input "Ingresar el nro" at bounding box center [341, 219] width 190 height 7
click at [317, 175] on span "Seleccionar nomenclador" at bounding box center [337, 173] width 183 height 7
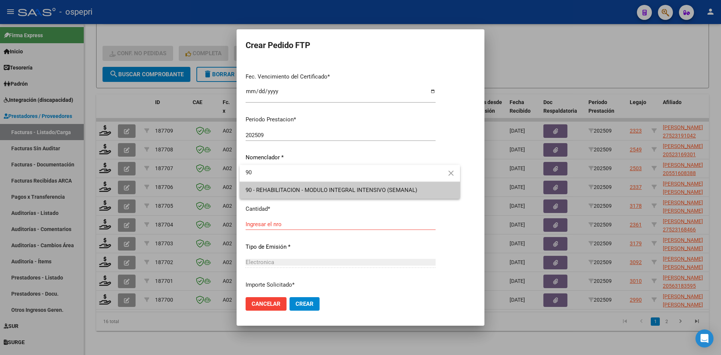
type input "90"
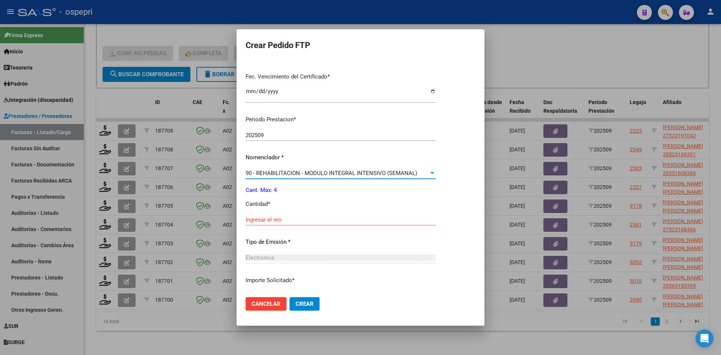
click at [271, 221] on input "Ingresar el nro" at bounding box center [341, 219] width 190 height 7
type input "4"
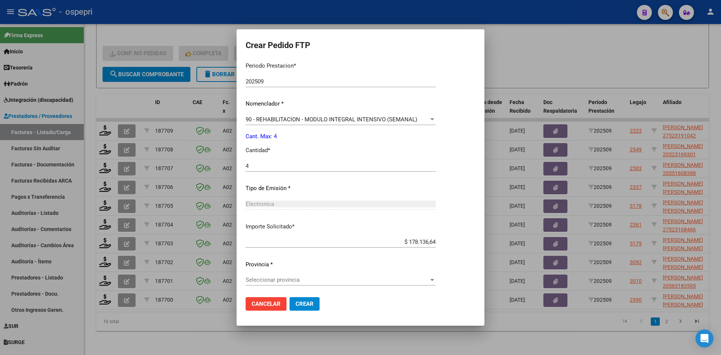
scroll to position [243, 0]
click at [285, 277] on span "Seleccionar provincia" at bounding box center [337, 278] width 183 height 7
type input "21"
click at [311, 301] on span "Crear" at bounding box center [305, 303] width 18 height 7
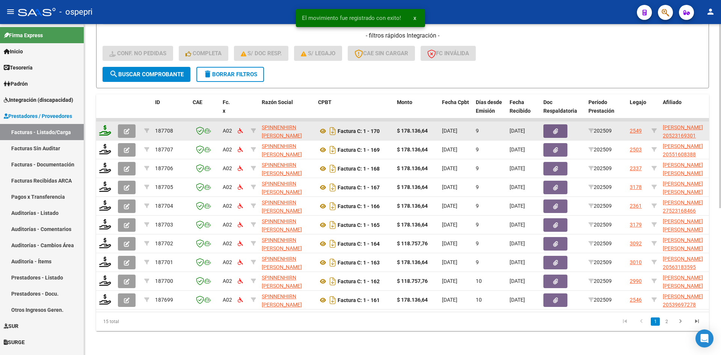
click at [105, 128] on icon at bounding box center [105, 130] width 12 height 11
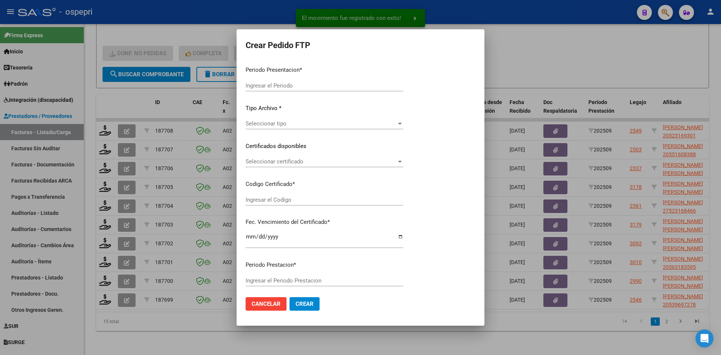
type input "202509"
type input "$ 178.136,64"
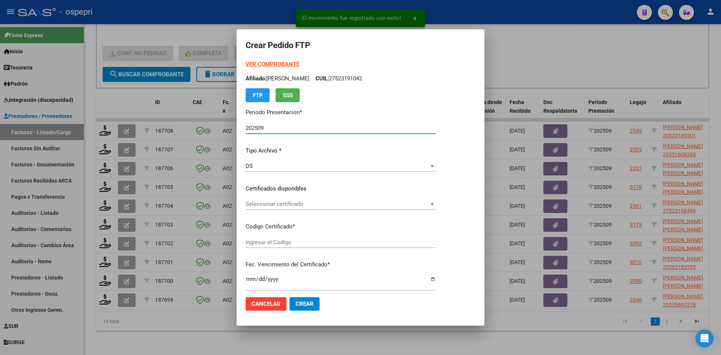
type input "2052316930-1"
type input "2026-11-30"
click at [295, 201] on span "Seleccionar certificado" at bounding box center [337, 204] width 183 height 7
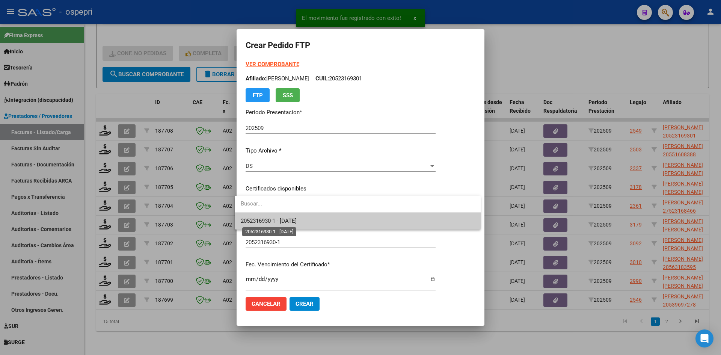
click at [297, 219] on span "2052316930-1 - 2026-11-30" at bounding box center [269, 220] width 56 height 7
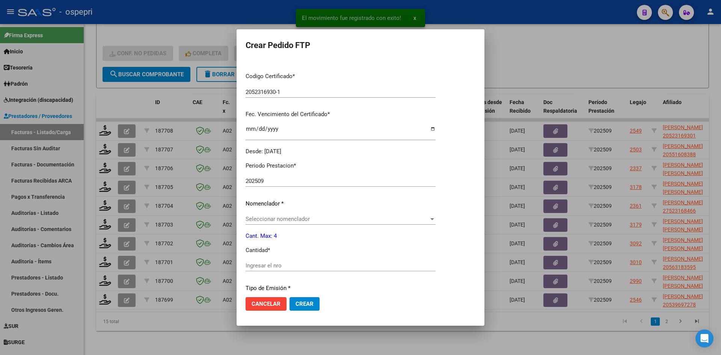
scroll to position [252, 0]
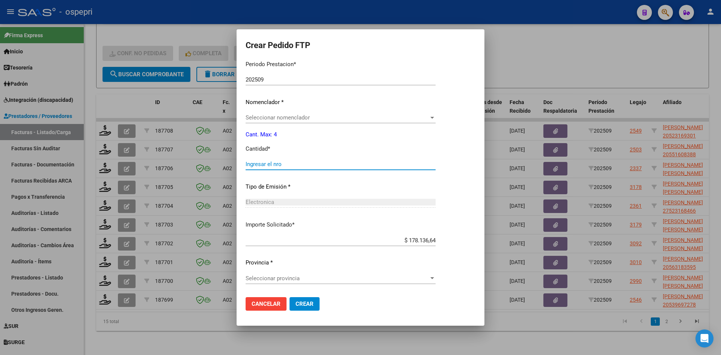
click at [295, 168] on input "Ingresar el nro" at bounding box center [341, 164] width 190 height 7
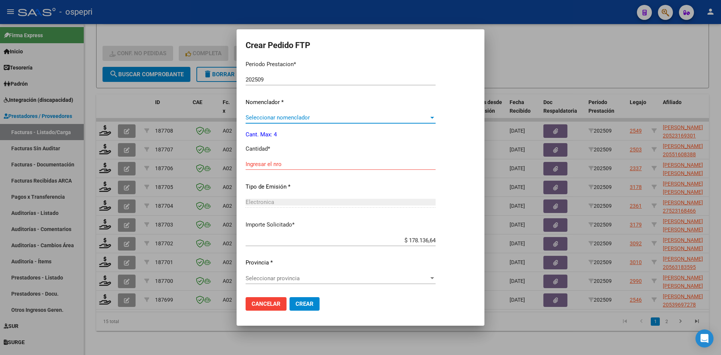
click at [303, 116] on span "Seleccionar nomenclador" at bounding box center [337, 117] width 183 height 7
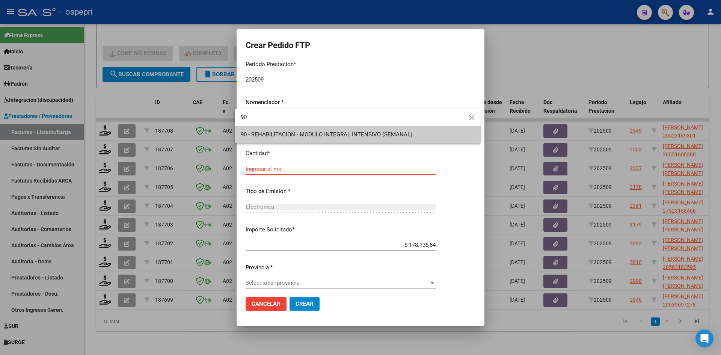
type input "90"
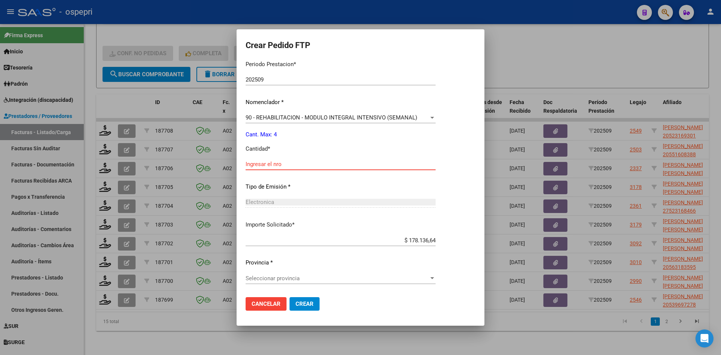
click at [288, 164] on input "Ingresar el nro" at bounding box center [341, 164] width 190 height 7
type input "4"
click at [292, 277] on span "Seleccionar provincia" at bounding box center [337, 278] width 183 height 7
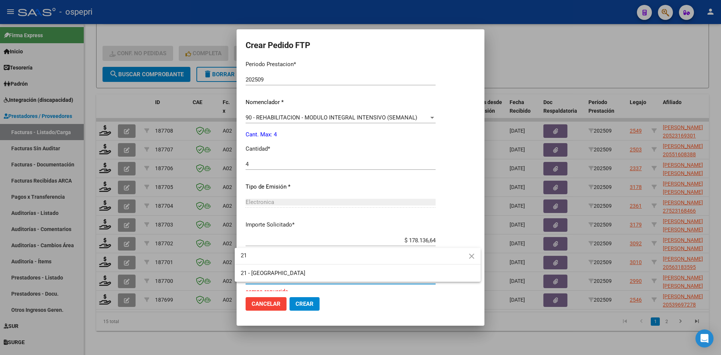
type input "21"
click at [306, 305] on span "Crear" at bounding box center [305, 303] width 18 height 7
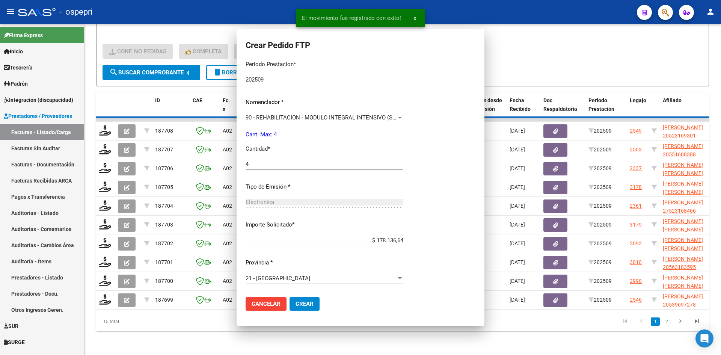
scroll to position [209, 0]
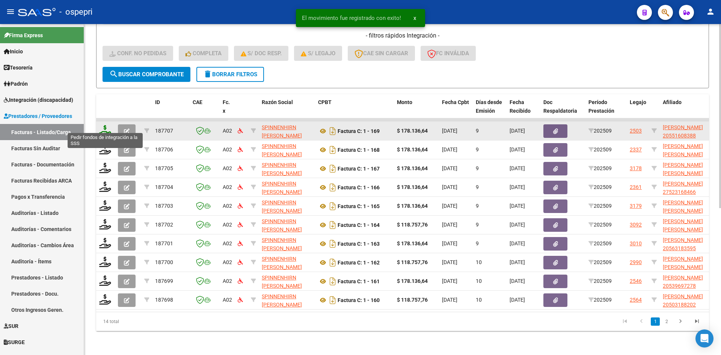
click at [107, 125] on icon at bounding box center [105, 130] width 12 height 11
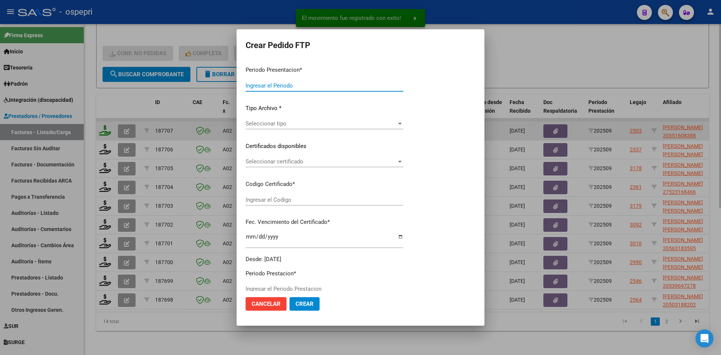
type input "202509"
type input "$ 178.136,64"
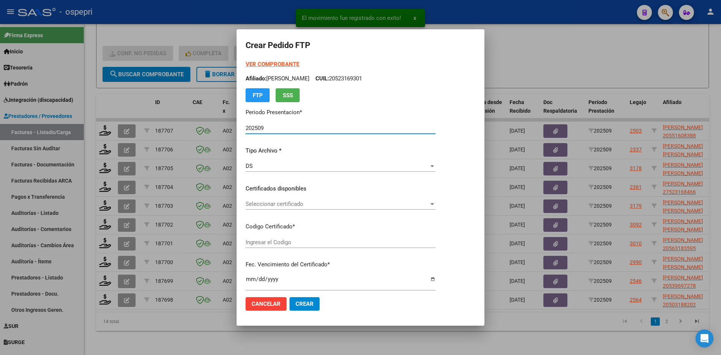
type input "20551608388"
type input "2028-01-31"
click at [323, 204] on span "Seleccionar certificado" at bounding box center [337, 204] width 183 height 7
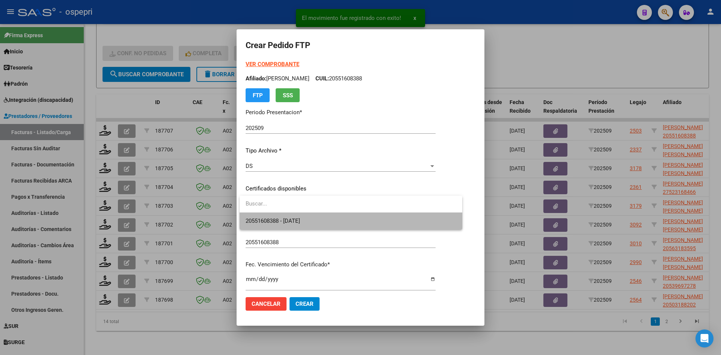
click at [327, 219] on span "20551608388 - 2028-01-31" at bounding box center [351, 221] width 211 height 17
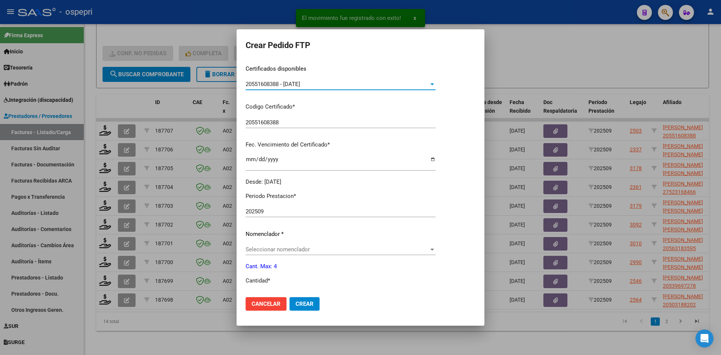
scroll to position [150, 0]
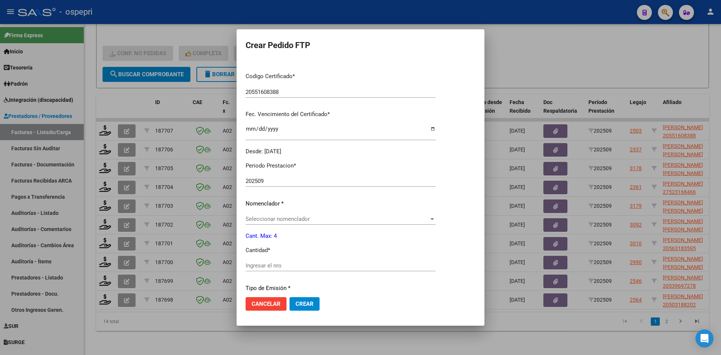
click at [329, 218] on span "Seleccionar nomenclador" at bounding box center [337, 219] width 183 height 7
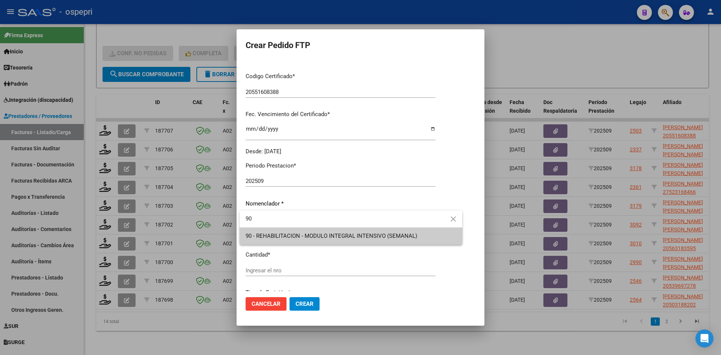
type input "90"
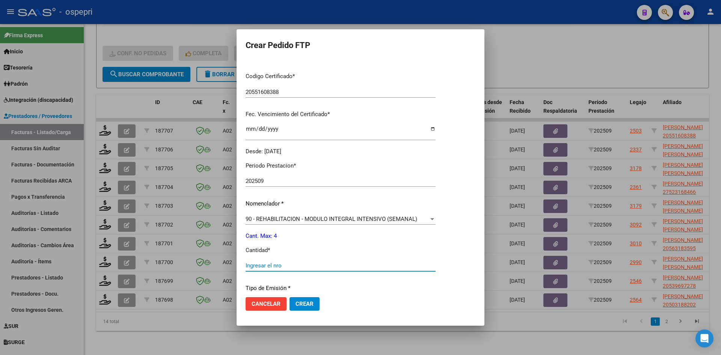
click at [268, 263] on input "Ingresar el nro" at bounding box center [341, 265] width 190 height 7
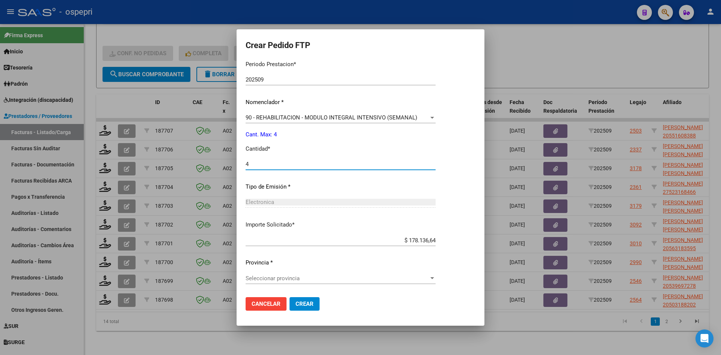
type input "4"
click at [303, 281] on span "Seleccionar provincia" at bounding box center [337, 278] width 183 height 7
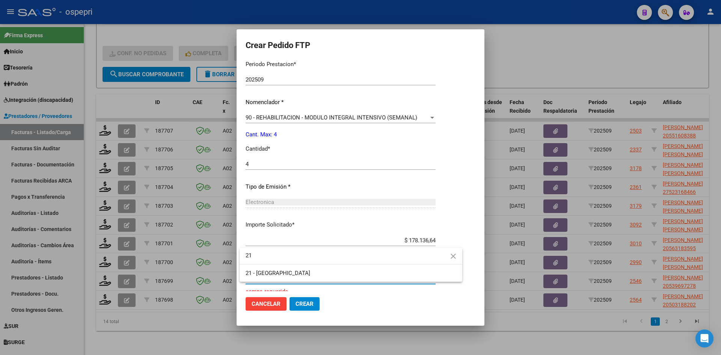
type input "21"
click at [312, 305] on span "Crear" at bounding box center [305, 303] width 18 height 7
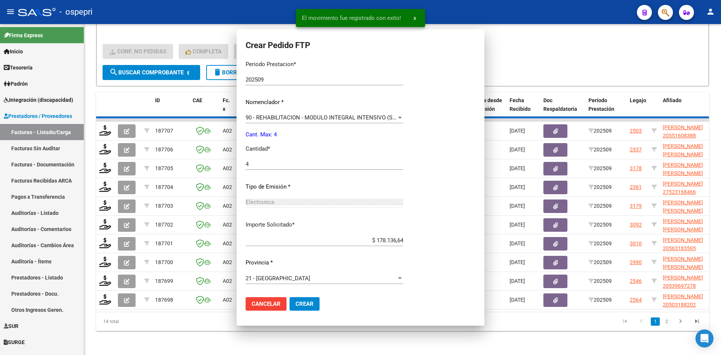
scroll to position [209, 0]
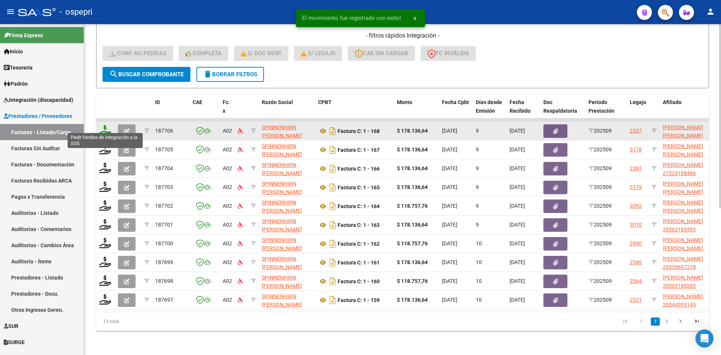
click at [102, 125] on icon at bounding box center [105, 130] width 12 height 11
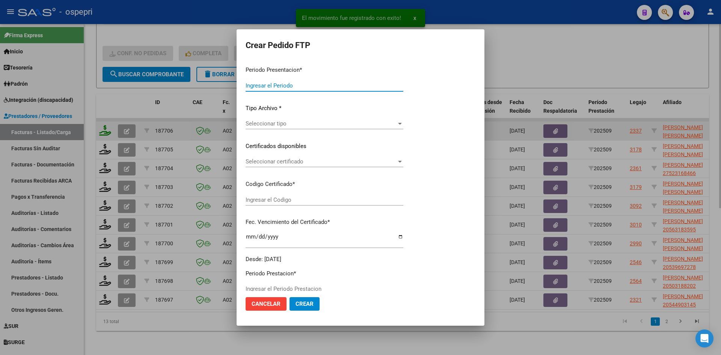
type input "202509"
type input "$ 178.136,64"
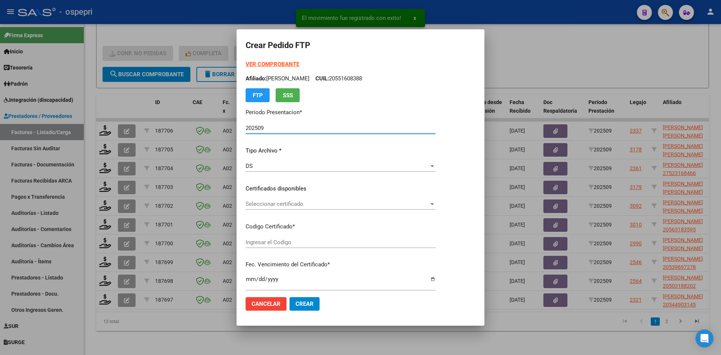
type input "2052316216-1"
type input "2026-02-01"
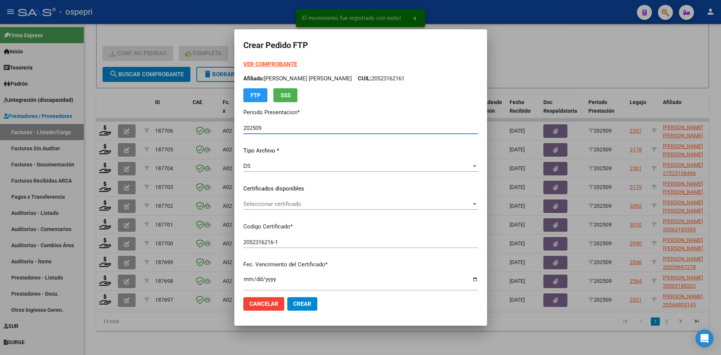
click at [292, 204] on span "Seleccionar certificado" at bounding box center [357, 204] width 228 height 7
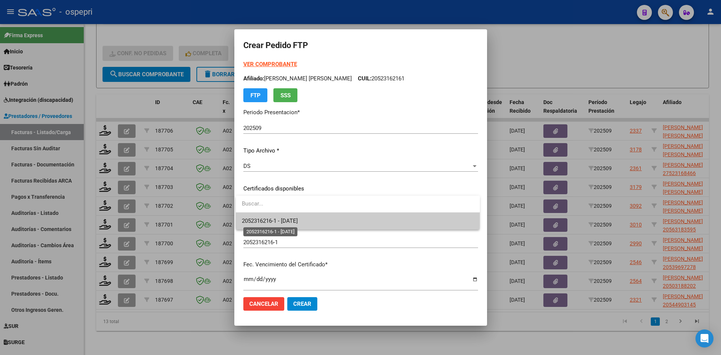
click at [298, 219] on span "2052316216-1 - 2026-02-01" at bounding box center [270, 220] width 56 height 7
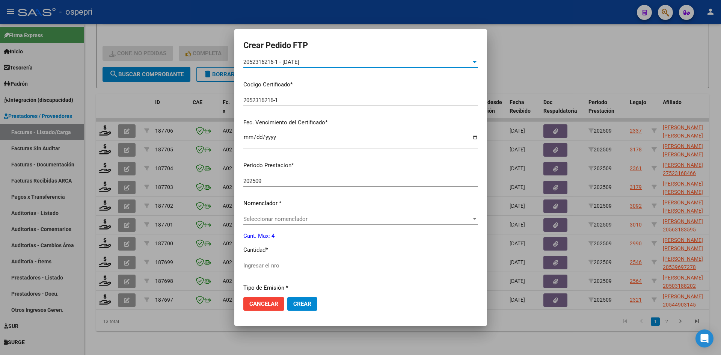
scroll to position [243, 0]
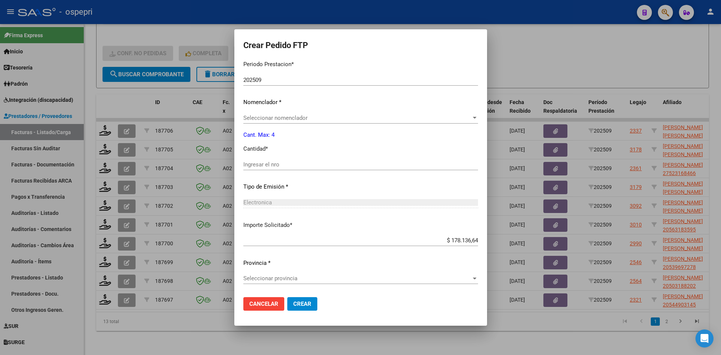
click at [304, 117] on span "Seleccionar nomenclador" at bounding box center [357, 118] width 228 height 7
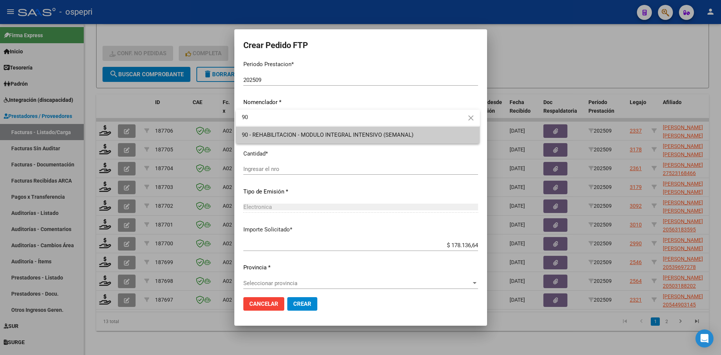
type input "90"
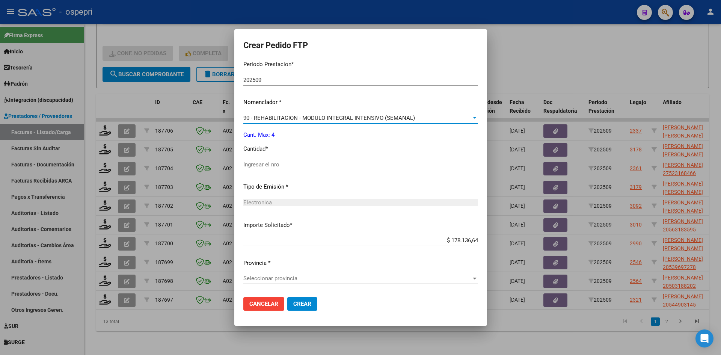
click at [287, 169] on div "Ingresar el nro" at bounding box center [360, 164] width 235 height 11
type input "4"
click at [295, 276] on span "Seleccionar provincia" at bounding box center [357, 278] width 228 height 7
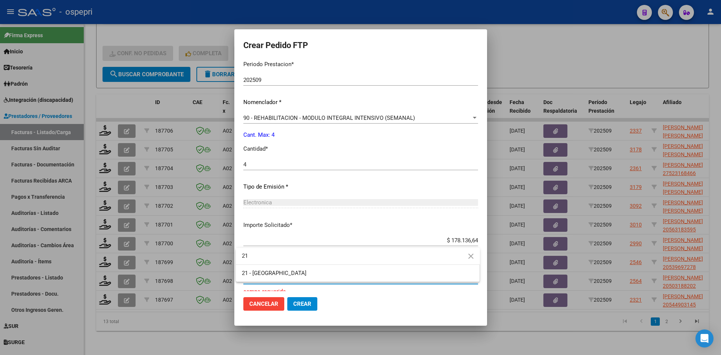
type input "21"
click at [312, 302] on button "Crear" at bounding box center [302, 304] width 30 height 14
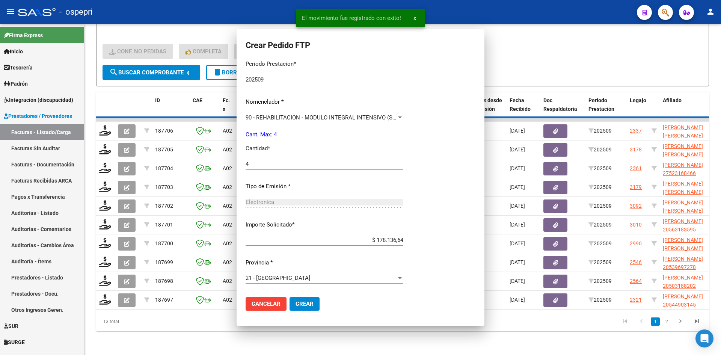
scroll to position [201, 0]
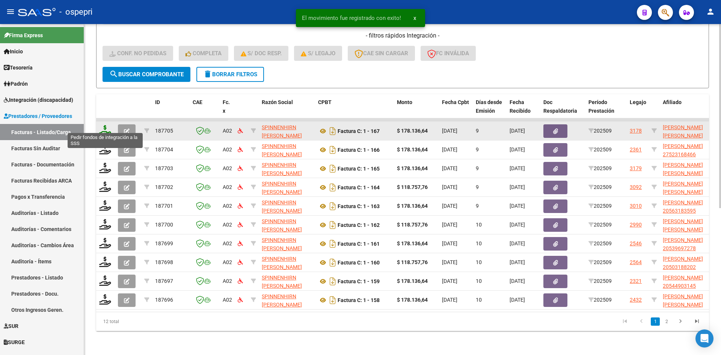
click at [106, 126] on icon at bounding box center [105, 130] width 12 height 11
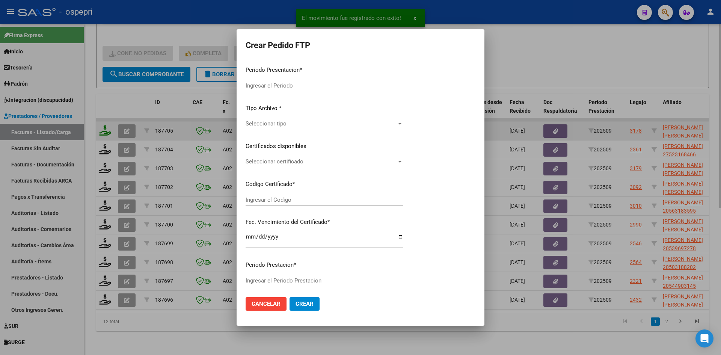
type input "202509"
type input "$ 178.136,64"
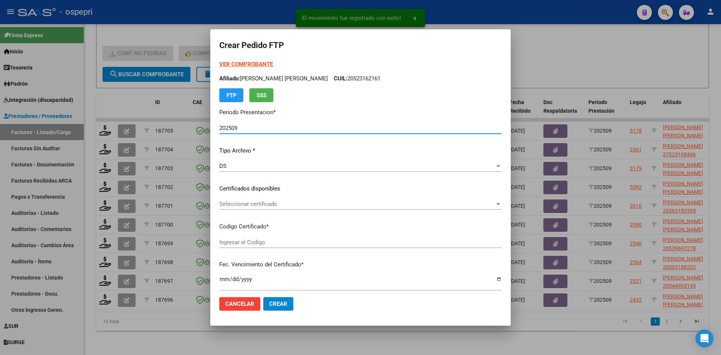
type input "2756321338-3"
type input "2035-04-09"
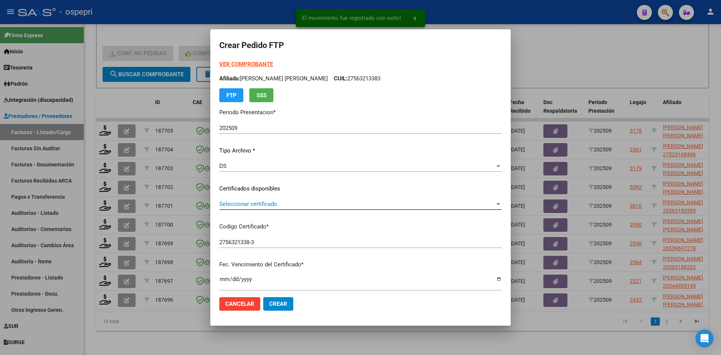
click at [312, 207] on span "Seleccionar certificado" at bounding box center [357, 204] width 276 height 7
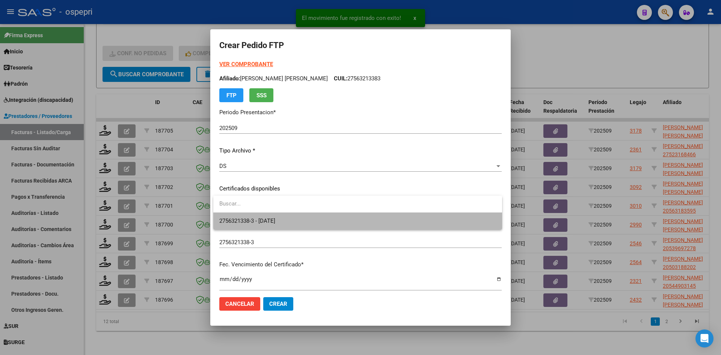
click at [319, 223] on span "2756321338-3 - 2035-04-09" at bounding box center [357, 221] width 277 height 17
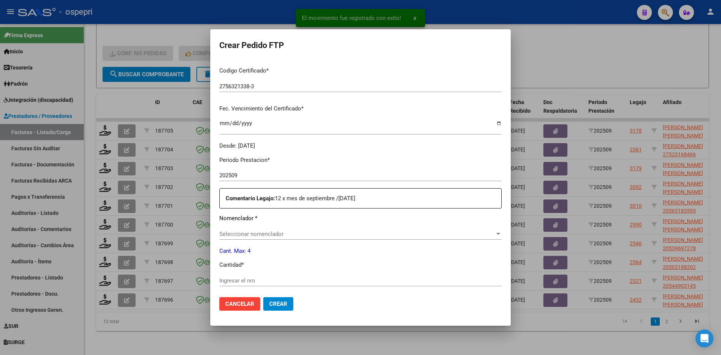
scroll to position [188, 0]
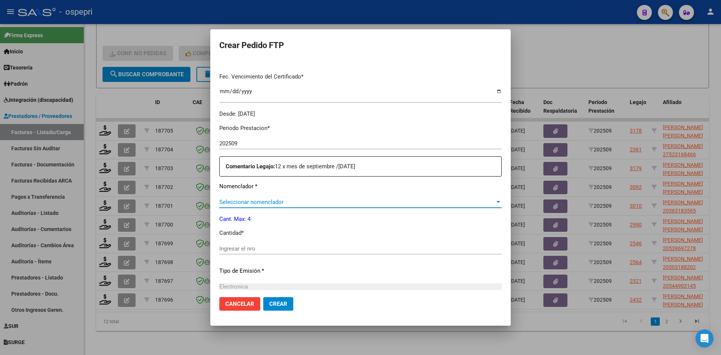
click at [297, 204] on span "Seleccionar nomenclador" at bounding box center [357, 202] width 276 height 7
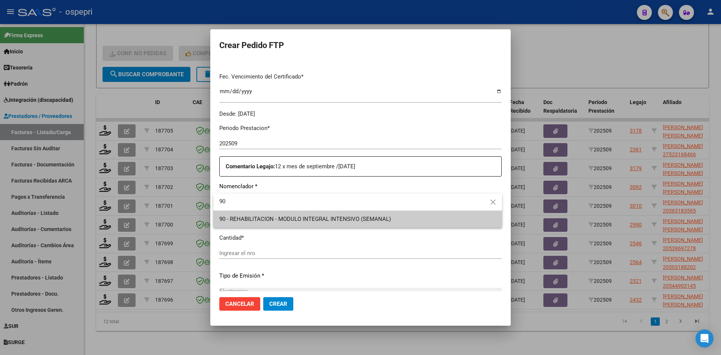
type input "90"
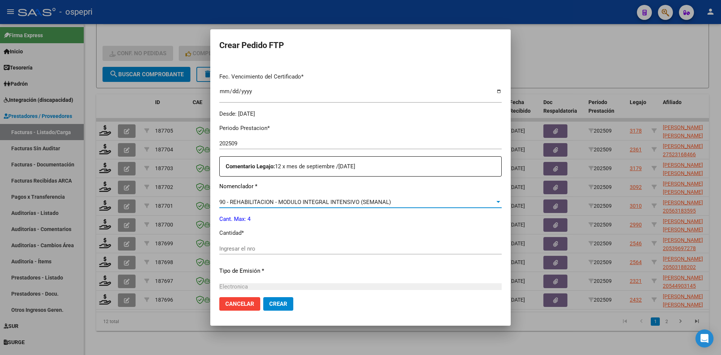
click at [244, 249] on input "Ingresar el nro" at bounding box center [360, 248] width 282 height 7
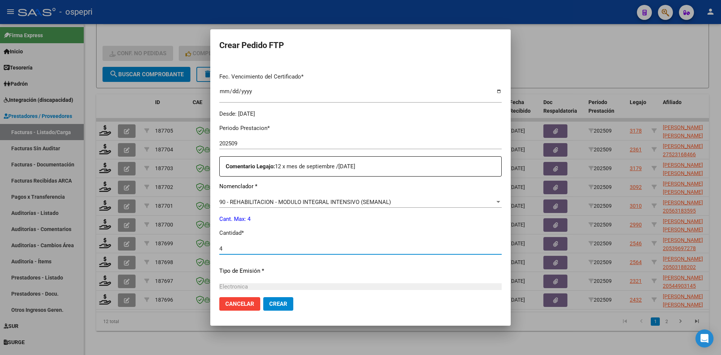
scroll to position [272, 0]
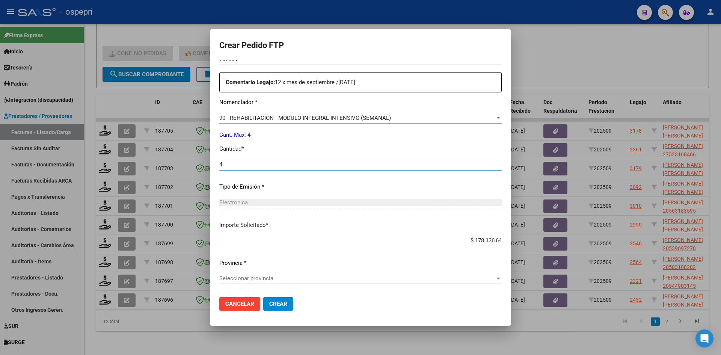
type input "4"
click at [267, 279] on span "Seleccionar provincia" at bounding box center [357, 278] width 276 height 7
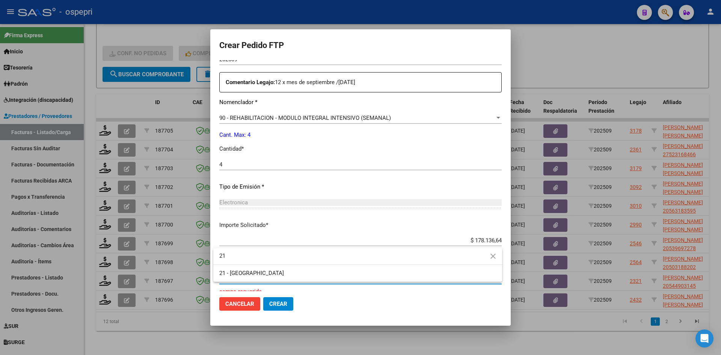
type input "21"
click at [275, 300] on span "Crear" at bounding box center [278, 303] width 18 height 7
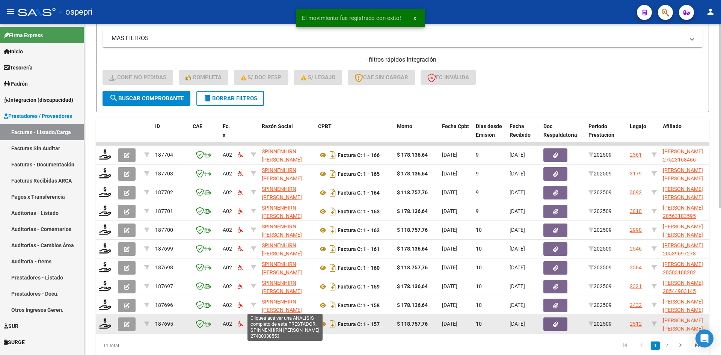
scroll to position [0, 0]
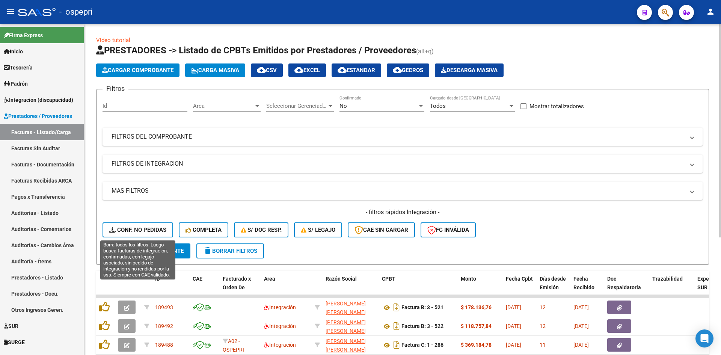
click at [142, 231] on span "Conf. no pedidas" at bounding box center [137, 229] width 57 height 7
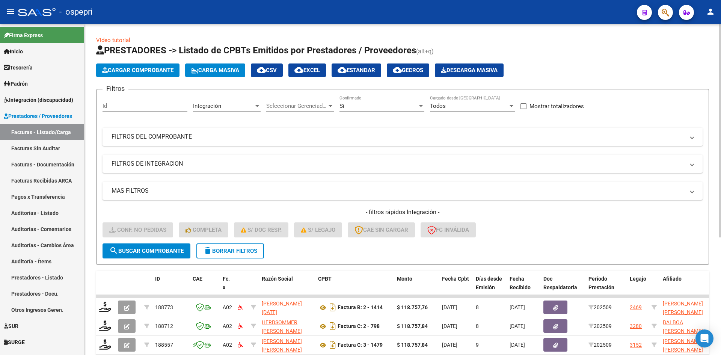
click at [490, 143] on mat-expansion-panel-header "FILTROS DEL COMPROBANTE" at bounding box center [403, 137] width 600 height 18
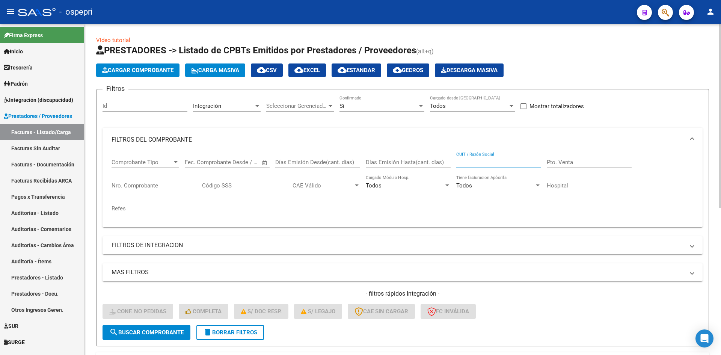
click at [485, 165] on input "CUIT / Razón Social" at bounding box center [498, 162] width 85 height 7
paste input "27400338553"
type input "27400338553"
click at [184, 326] on button "search Buscar Comprobante" at bounding box center [147, 332] width 88 height 15
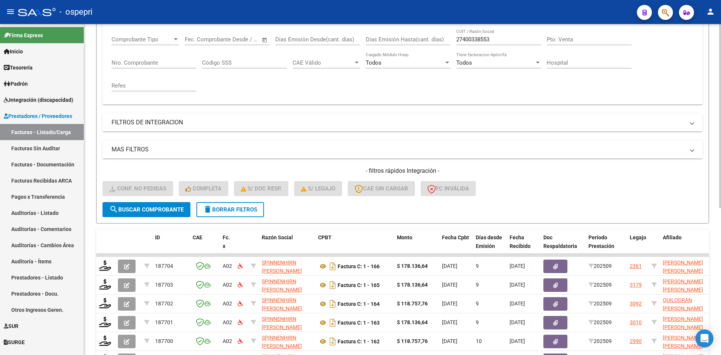
scroll to position [188, 0]
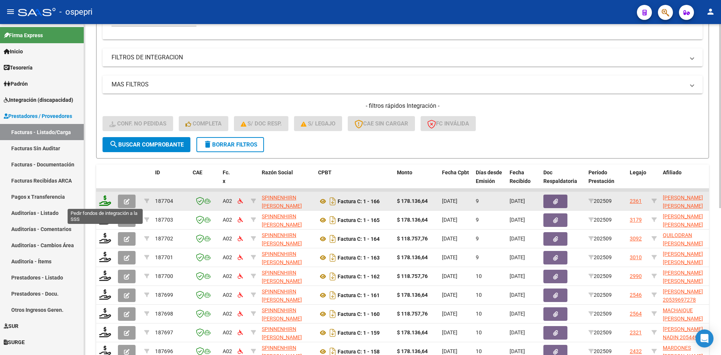
click at [101, 204] on icon at bounding box center [105, 200] width 12 height 11
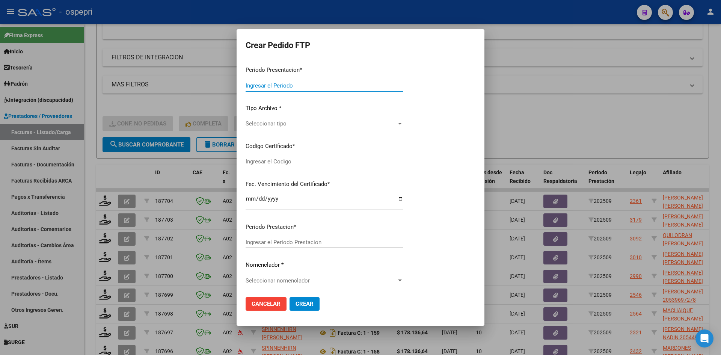
type input "202509"
type input "$ 178.136,64"
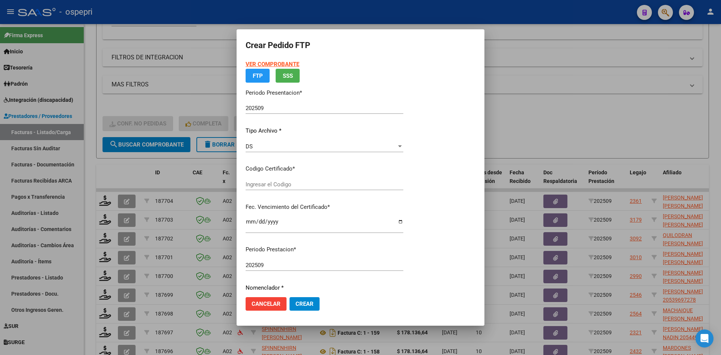
click at [303, 191] on div "Ingresar el Codigo" at bounding box center [325, 188] width 158 height 18
type input "2752316846-6"
type input "[DATE]"
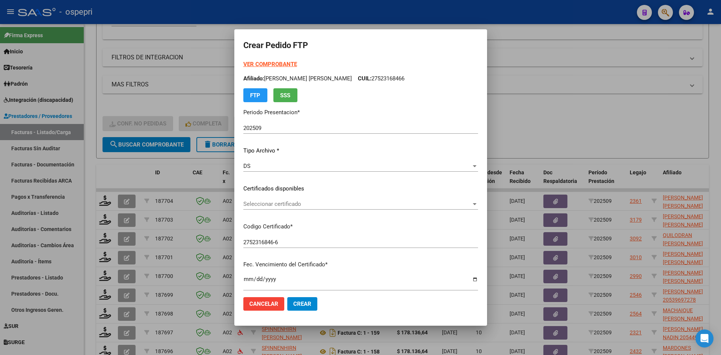
click at [301, 202] on span "Seleccionar certificado" at bounding box center [357, 204] width 228 height 7
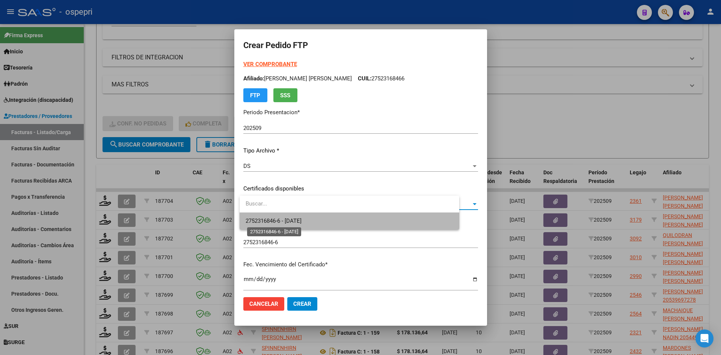
click at [299, 223] on span "2752316846-6 - [DATE]" at bounding box center [274, 220] width 56 height 7
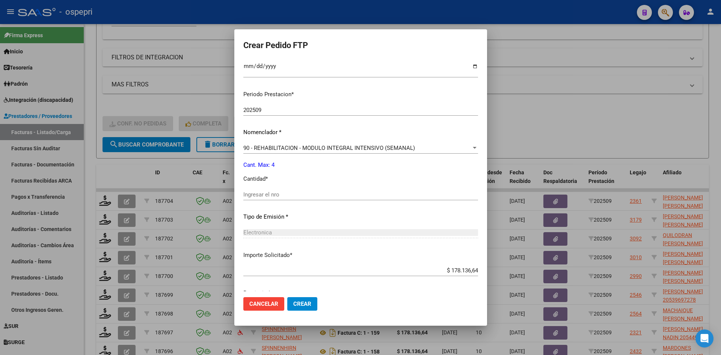
scroll to position [225, 0]
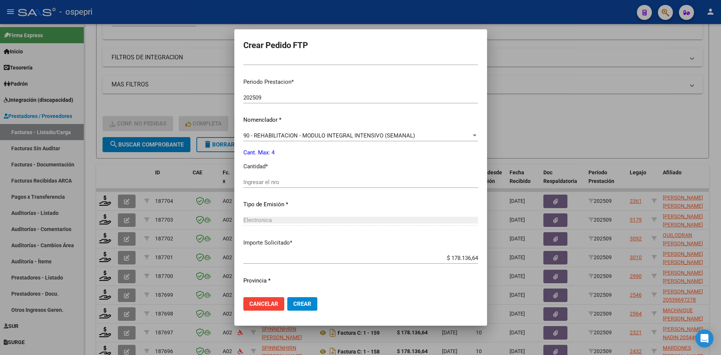
click at [295, 180] on input "Ingresar el nro" at bounding box center [360, 182] width 235 height 7
type input "4"
click at [316, 302] on button "Crear" at bounding box center [302, 304] width 30 height 14
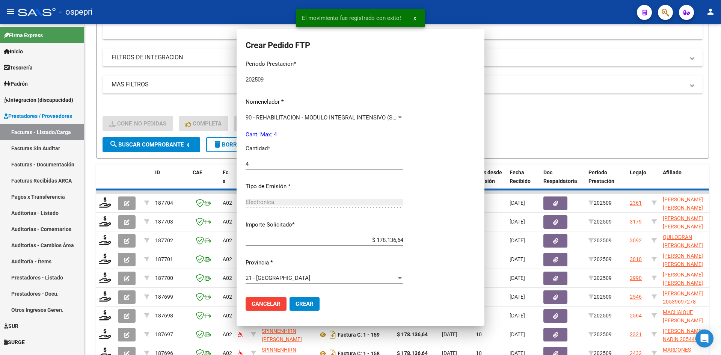
scroll to position [201, 0]
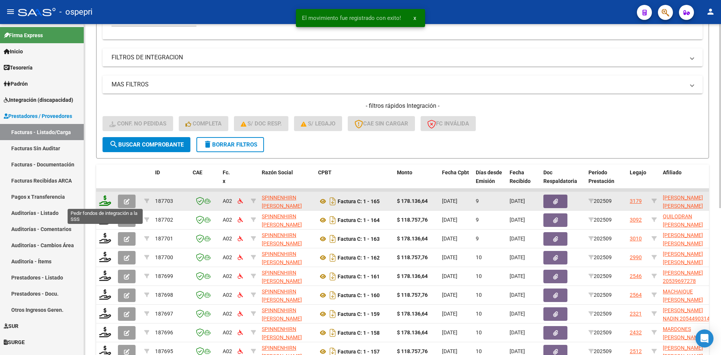
click at [106, 202] on icon at bounding box center [105, 200] width 12 height 11
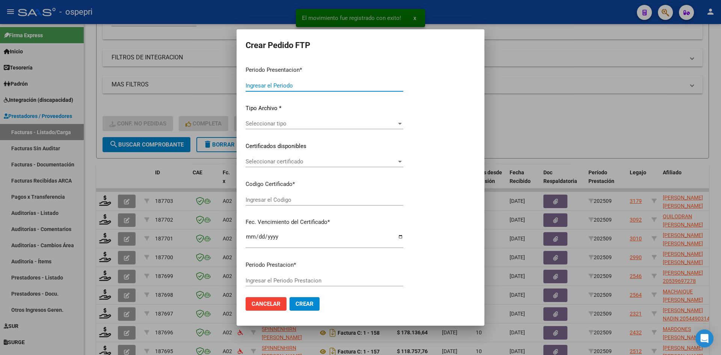
type input "202509"
type input "$ 178.136,64"
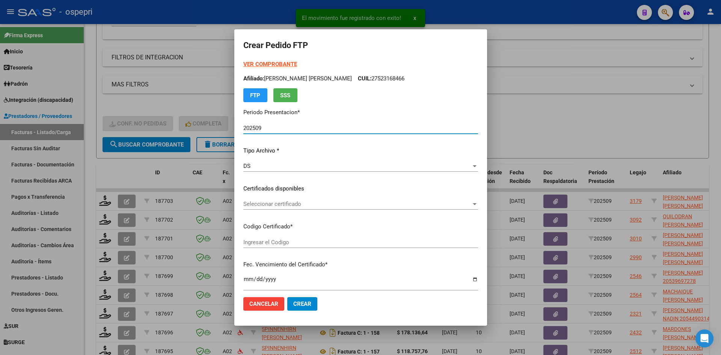
type input "2058889722-3"
type input "[DATE]"
click at [307, 204] on span "Seleccionar certificado" at bounding box center [357, 204] width 228 height 7
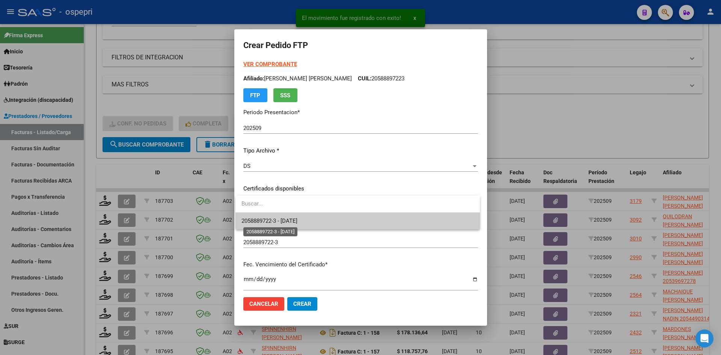
click at [297, 218] on span "2058889722-3 - [DATE]" at bounding box center [269, 220] width 56 height 7
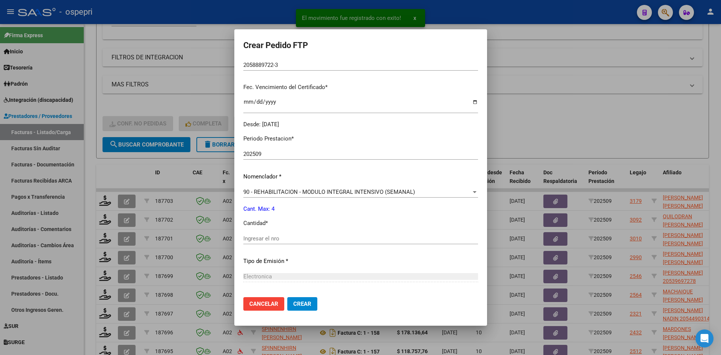
scroll to position [188, 0]
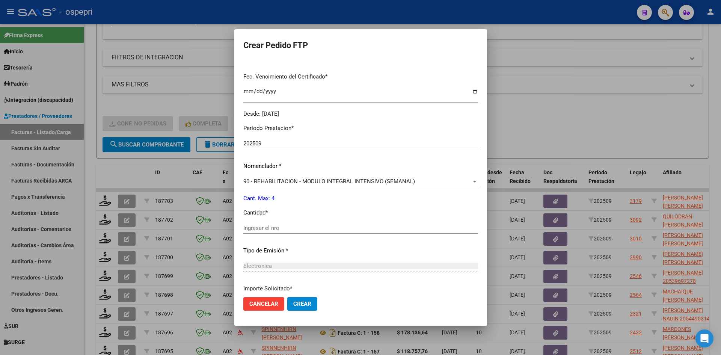
click at [302, 231] on input "Ingresar el nro" at bounding box center [360, 228] width 235 height 7
type input "4"
click at [305, 305] on span "Crear" at bounding box center [302, 303] width 18 height 7
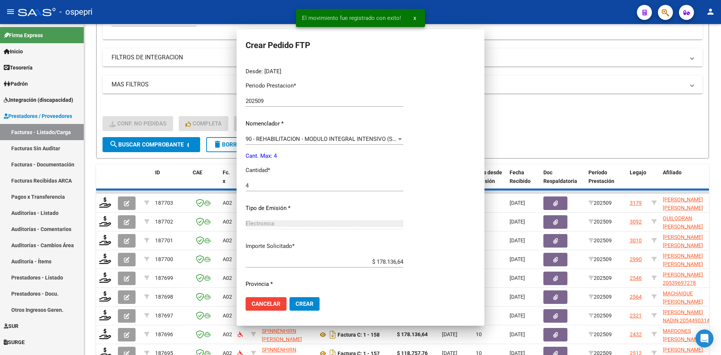
scroll to position [145, 0]
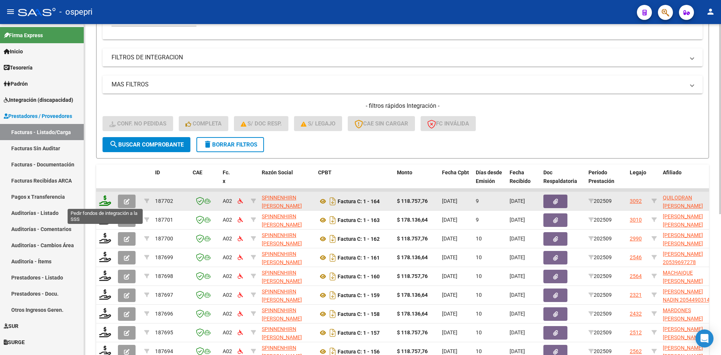
click at [106, 200] on icon at bounding box center [105, 200] width 12 height 11
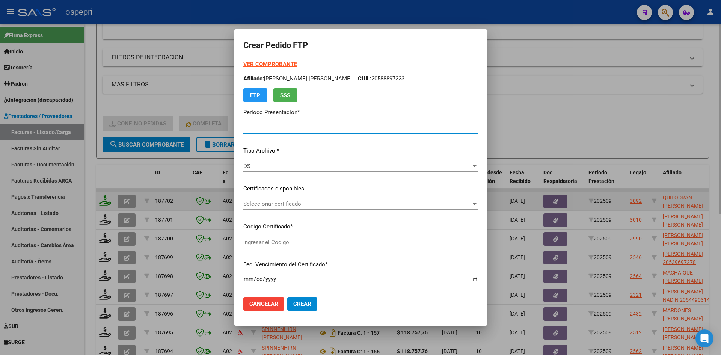
type input "202509"
type input "$ 118.757,76"
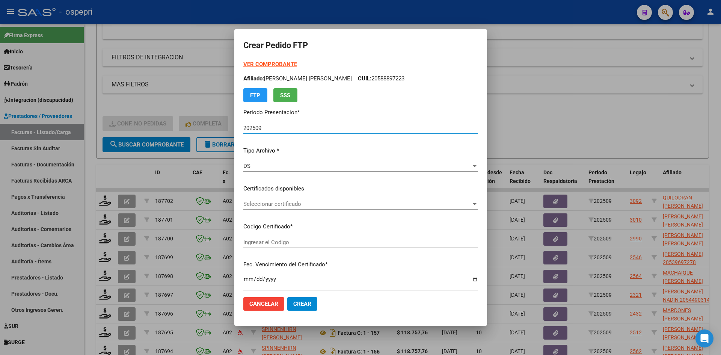
type input "20544903382"
type input "[DATE]"
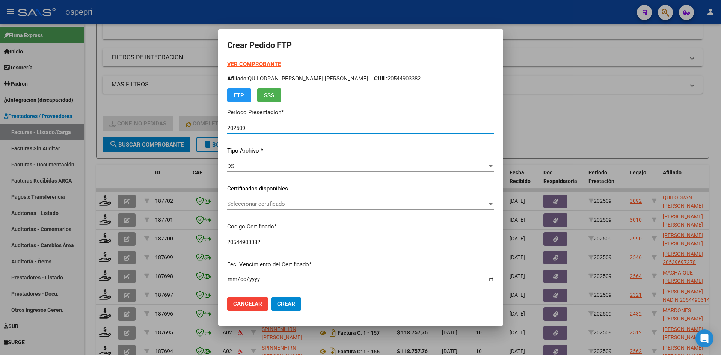
click at [300, 205] on span "Seleccionar certificado" at bounding box center [357, 204] width 260 height 7
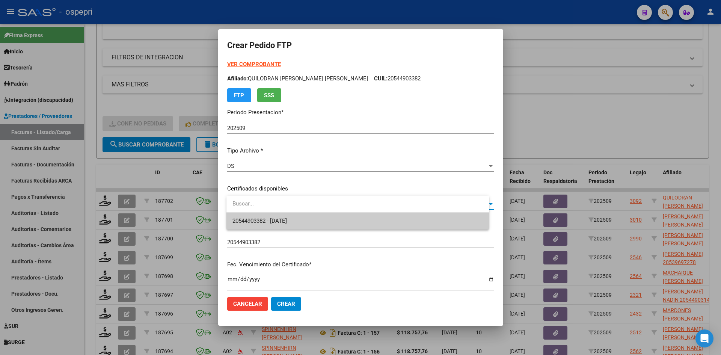
drag, startPoint x: 308, startPoint y: 231, endPoint x: 310, endPoint y: 226, distance: 5.7
click at [309, 228] on div "Crear Pedido FTP VER COMPROBANTE ARCA [PERSON_NAME] Afiliado: QUILODRAN [PERSON…" at bounding box center [360, 177] width 721 height 355
click at [310, 226] on span "20544903382 - [DATE]" at bounding box center [357, 221] width 251 height 17
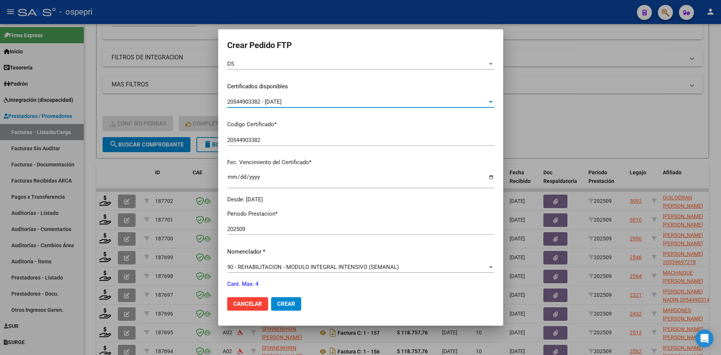
scroll to position [225, 0]
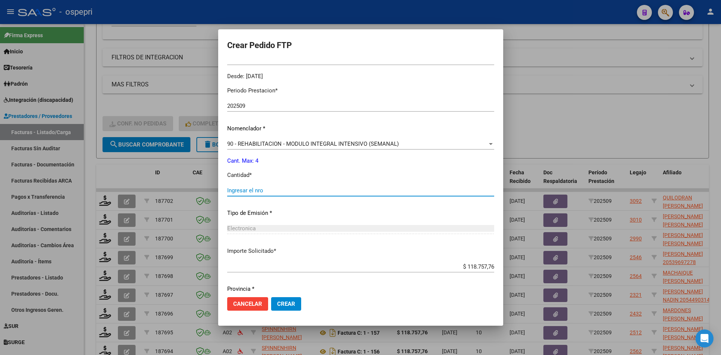
drag, startPoint x: 266, startPoint y: 192, endPoint x: 267, endPoint y: 188, distance: 4.3
click at [266, 189] on input "Ingresar el nro" at bounding box center [360, 190] width 267 height 7
type input "4"
click at [292, 302] on span "Crear" at bounding box center [286, 303] width 18 height 7
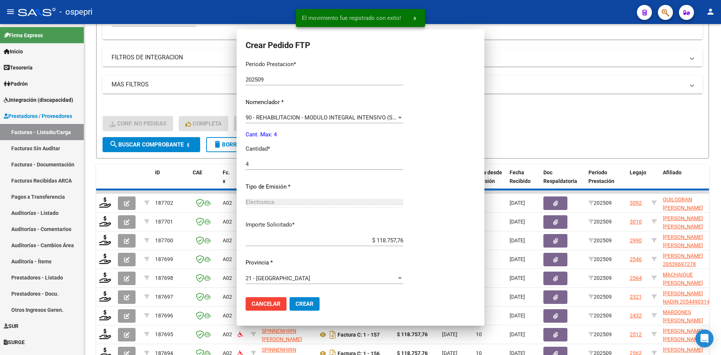
scroll to position [183, 0]
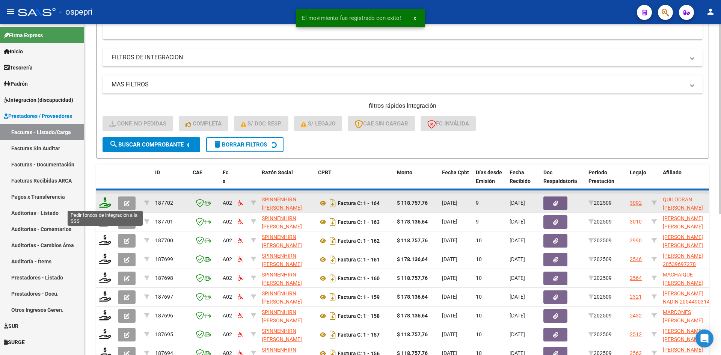
click at [107, 205] on icon at bounding box center [105, 202] width 12 height 11
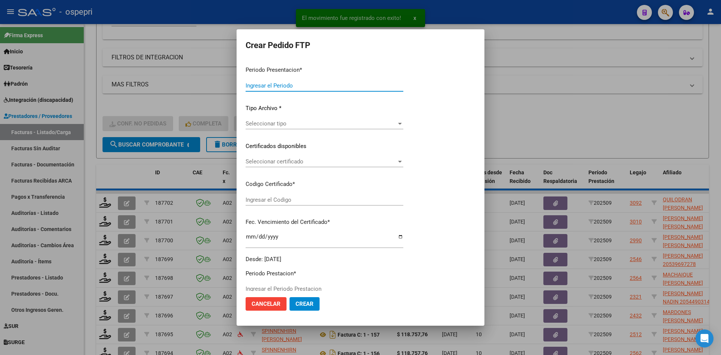
type input "202509"
type input "$ 118.757,76"
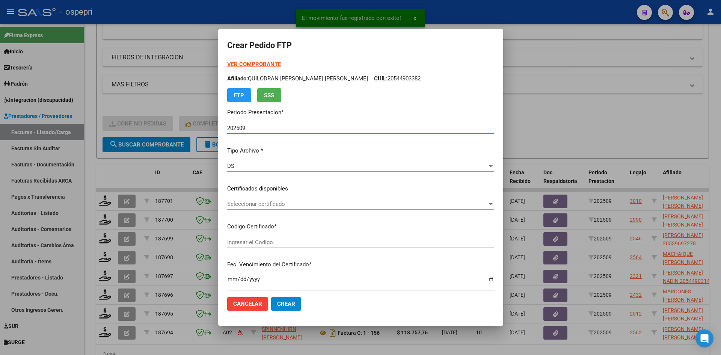
type input "20544903382"
type input "[DATE]"
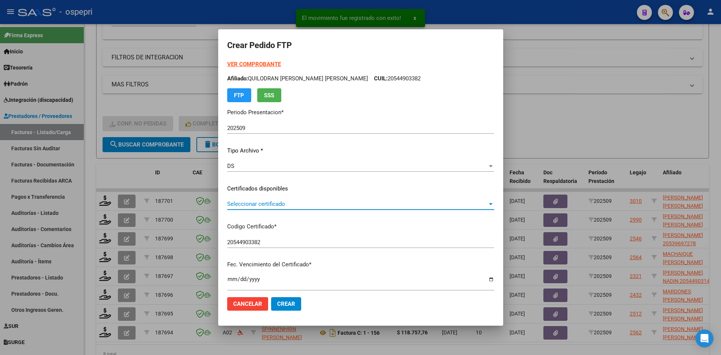
click at [254, 201] on span "Seleccionar certificado" at bounding box center [357, 204] width 260 height 7
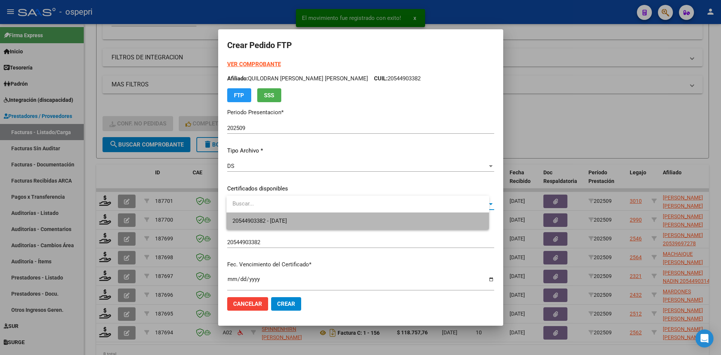
click at [275, 214] on span "20544903382 - [DATE]" at bounding box center [357, 221] width 251 height 17
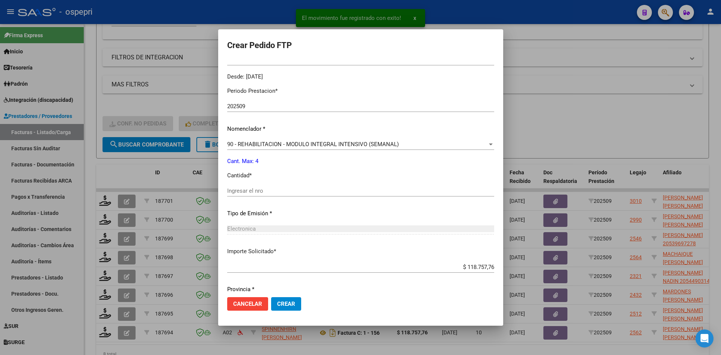
scroll to position [225, 0]
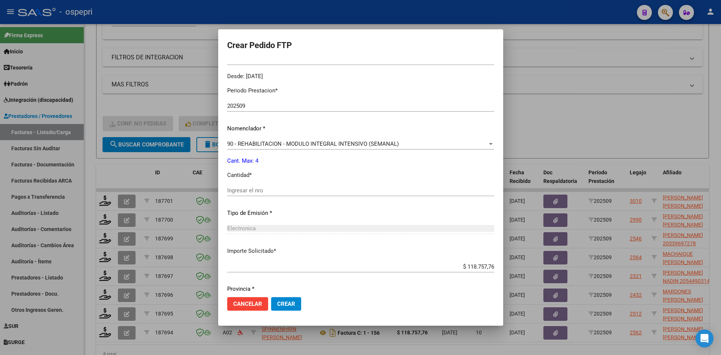
click at [269, 191] on input "Ingresar el nro" at bounding box center [360, 190] width 267 height 7
type input "4"
click at [295, 306] on span "Crear" at bounding box center [286, 303] width 18 height 7
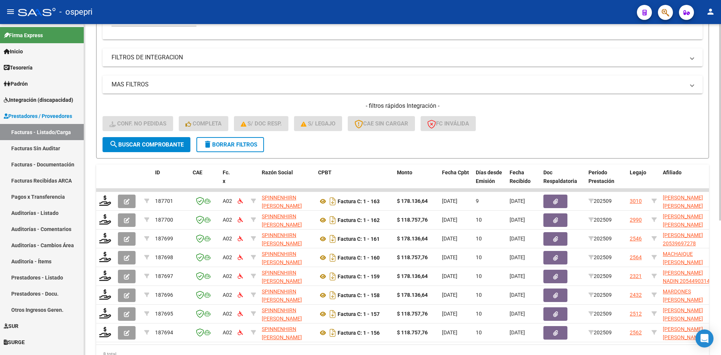
click at [553, 114] on div "- filtros rápidos Integración - Conf. no pedidas Completa S/ Doc Resp. S/ legaj…" at bounding box center [403, 119] width 600 height 35
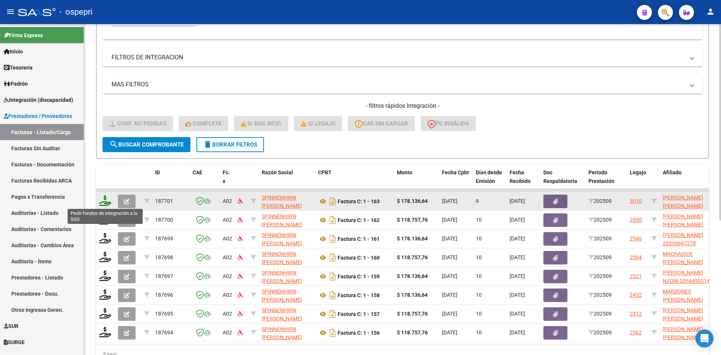
click at [106, 201] on icon at bounding box center [105, 200] width 12 height 11
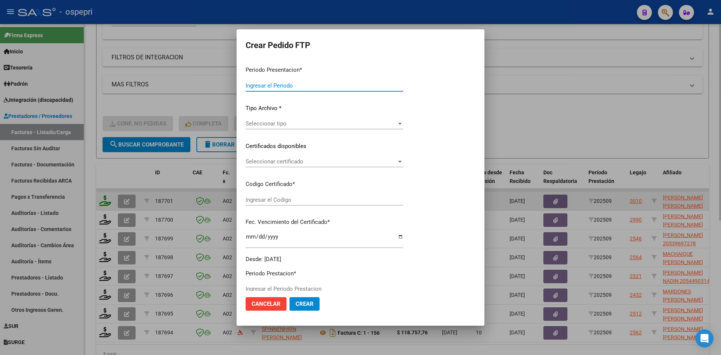
type input "202509"
type input "$ 178.136,64"
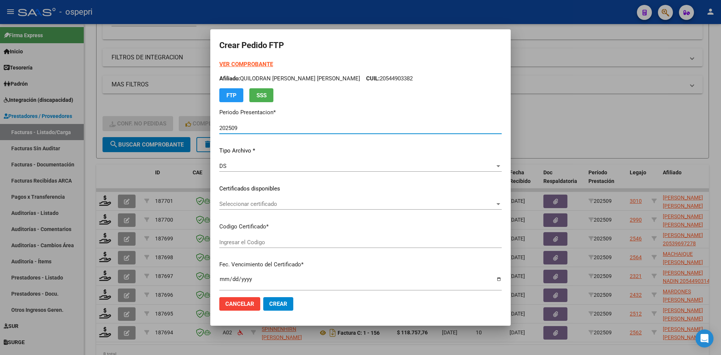
type input "ARG02000563183592025012120300121NEU589"
type input "[DATE]"
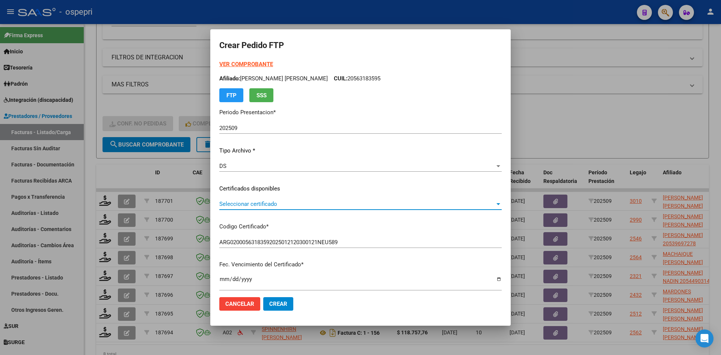
click at [254, 202] on span "Seleccionar certificado" at bounding box center [357, 204] width 276 height 7
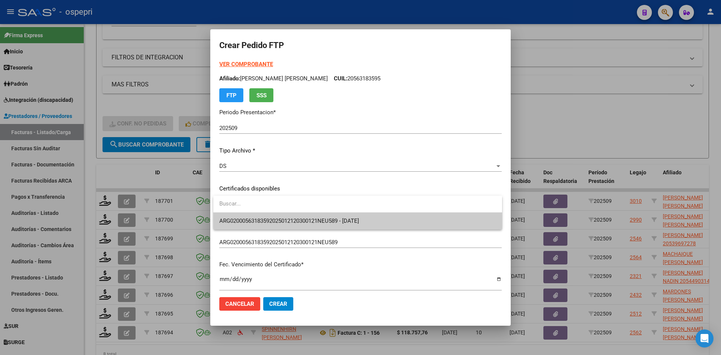
click at [281, 216] on span "ARG02000563183592025012120300121NEU589 - [DATE]" at bounding box center [357, 221] width 277 height 17
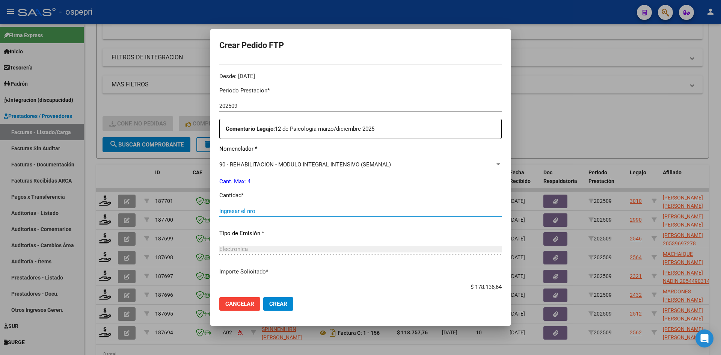
click at [272, 213] on input "Ingresar el nro" at bounding box center [360, 211] width 282 height 7
type input "4"
click at [281, 307] on span "Crear" at bounding box center [278, 303] width 18 height 7
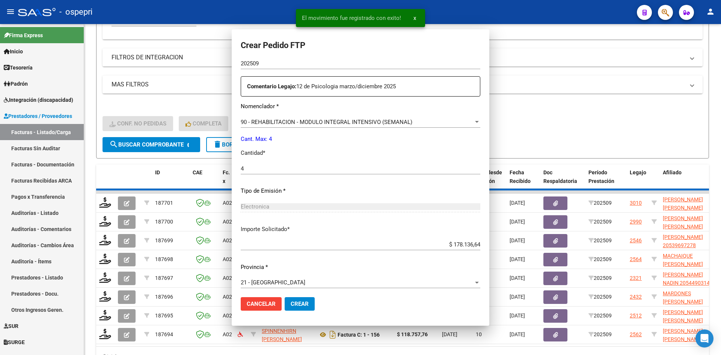
scroll to position [0, 0]
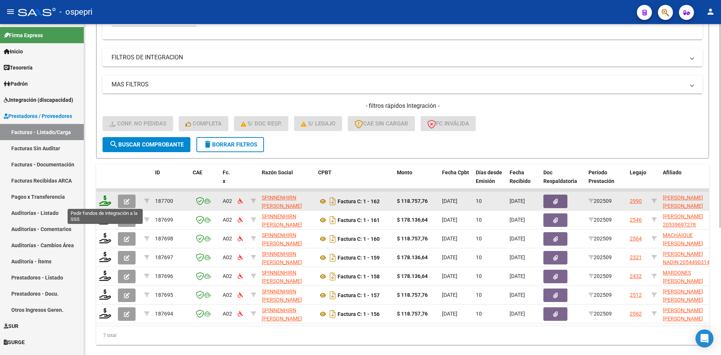
click at [106, 201] on icon at bounding box center [105, 200] width 12 height 11
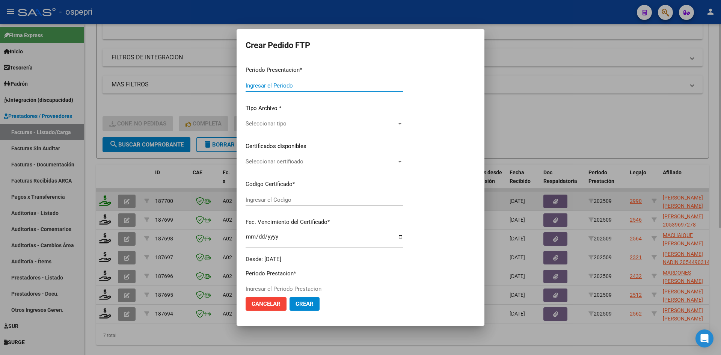
type input "202509"
type input "$ 118.757,76"
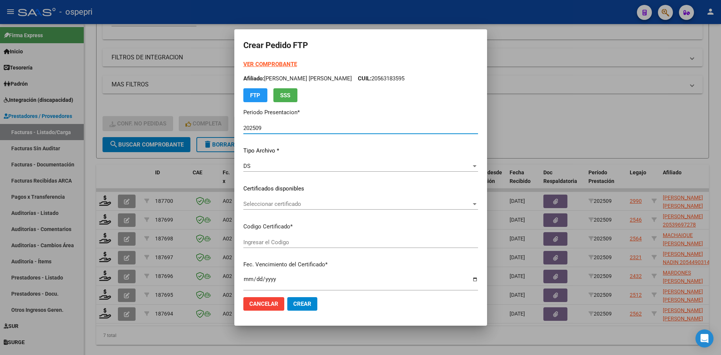
type input "2057720456-0"
type input "[DATE]"
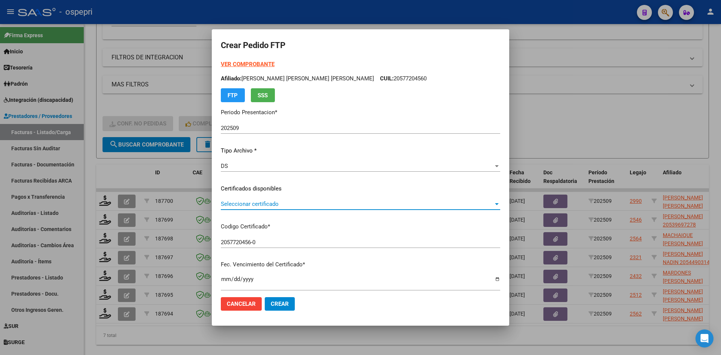
click at [288, 202] on span "Seleccionar certificado" at bounding box center [357, 204] width 273 height 7
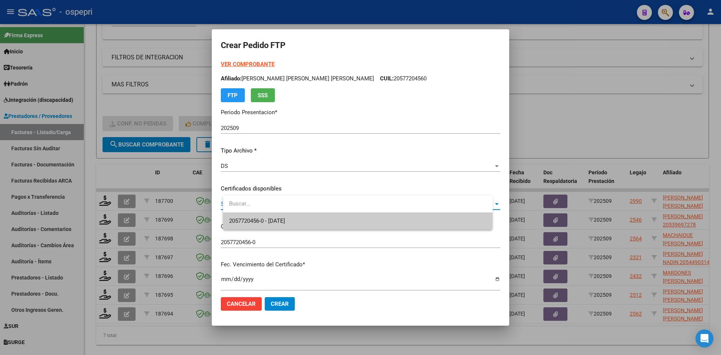
click at [318, 221] on span "2057720456-0 - [DATE]" at bounding box center [358, 221] width 258 height 17
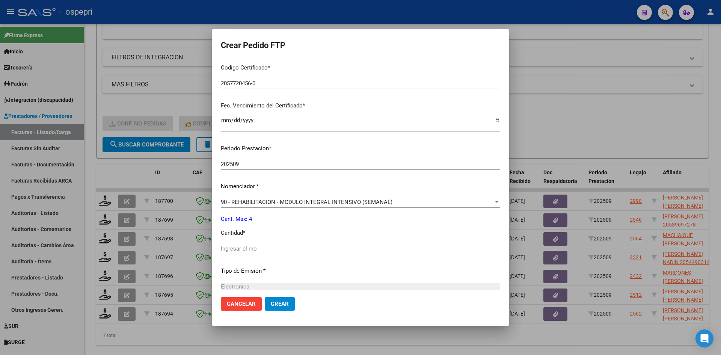
scroll to position [188, 0]
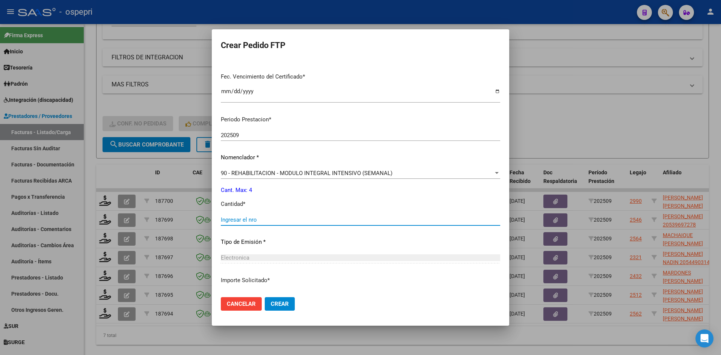
click at [291, 221] on input "Ingresar el nro" at bounding box center [360, 219] width 279 height 7
type input "4"
click at [289, 303] on span "Crear" at bounding box center [280, 303] width 18 height 7
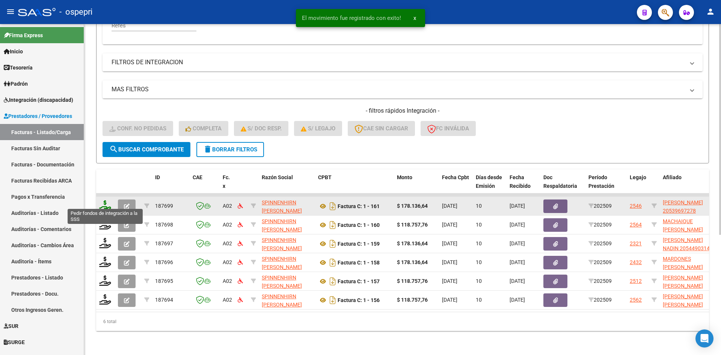
click at [103, 202] on icon at bounding box center [105, 205] width 12 height 11
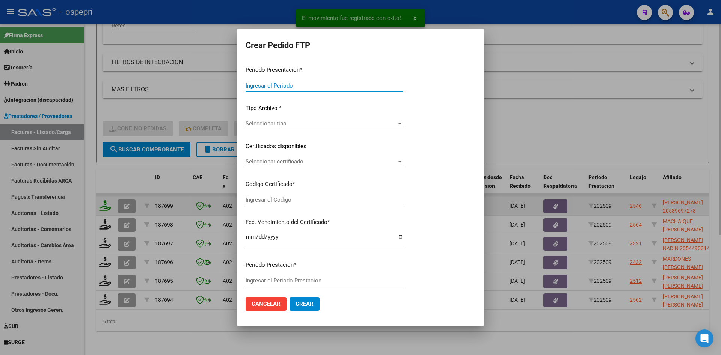
type input "202509"
type input "$ 178.136,64"
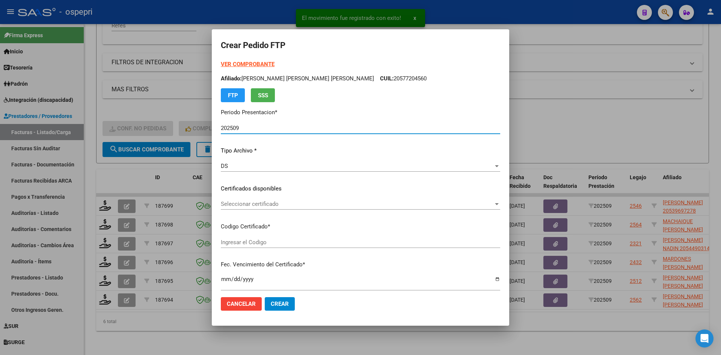
type input "2053969727-8"
type input "[DATE]"
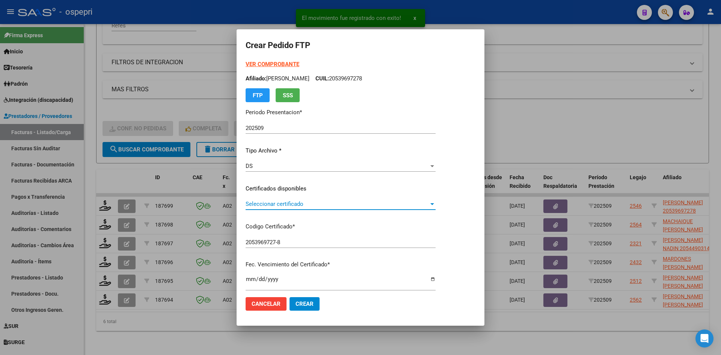
click at [269, 204] on span "Seleccionar certificado" at bounding box center [337, 204] width 183 height 7
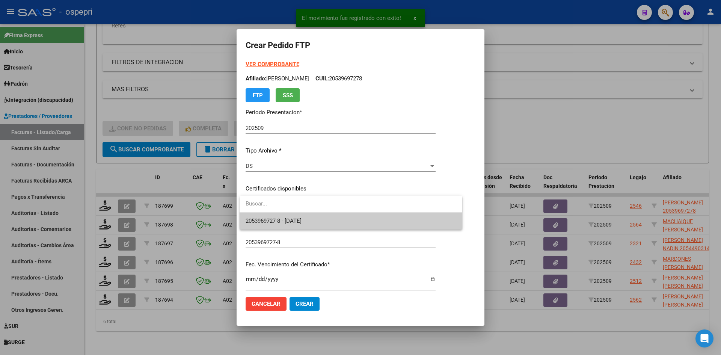
click at [280, 216] on span "2053969727-8 - [DATE]" at bounding box center [351, 221] width 211 height 17
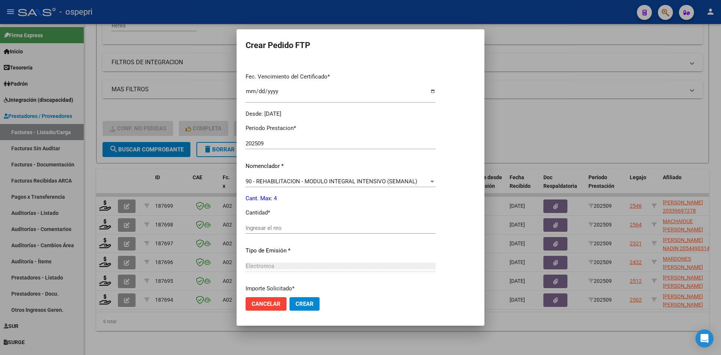
click at [279, 223] on div "Ingresar el nro" at bounding box center [341, 227] width 190 height 11
type input "4"
click at [298, 303] on span "Crear" at bounding box center [305, 303] width 18 height 7
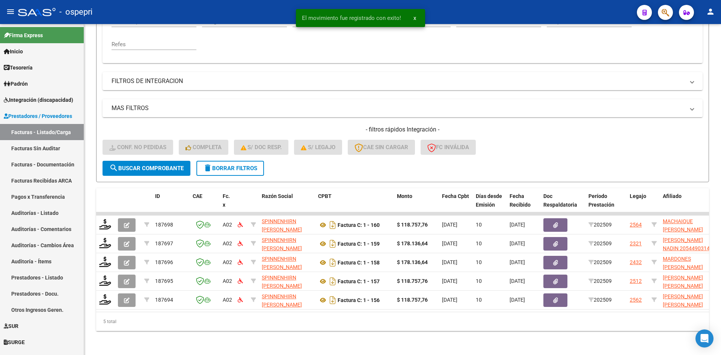
scroll to position [170, 0]
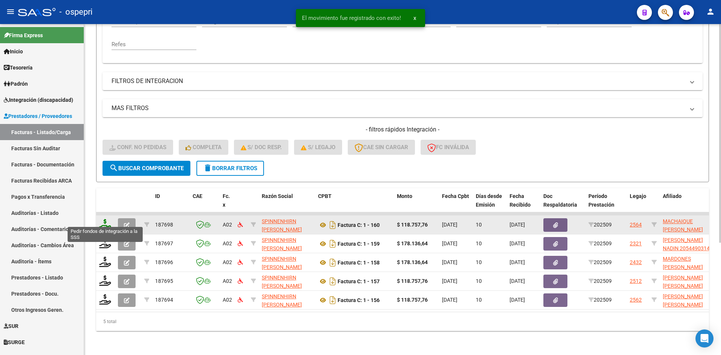
click at [104, 220] on icon at bounding box center [105, 224] width 12 height 11
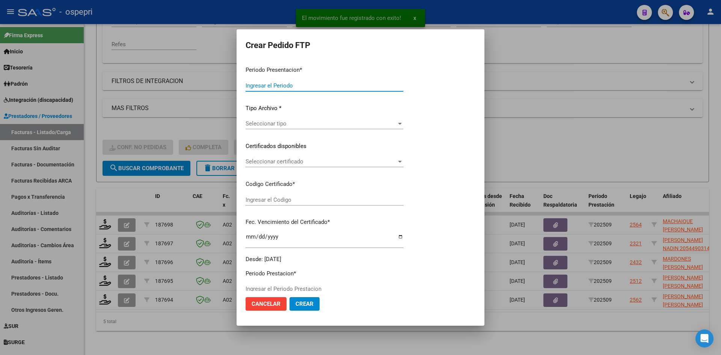
type input "202509"
type input "$ 118.757,76"
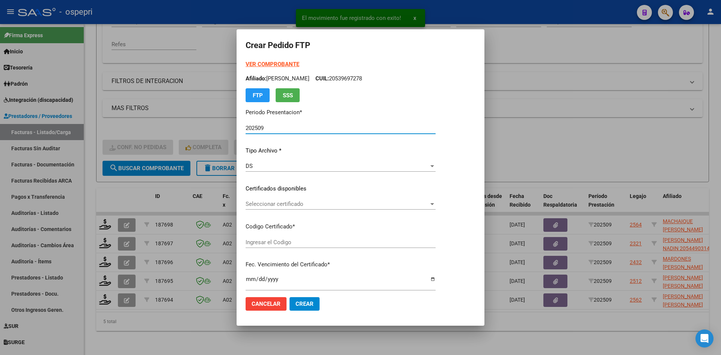
type input "20503188202"
type input "[DATE]"
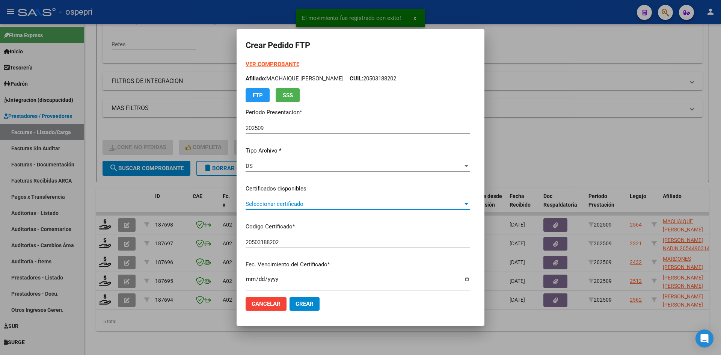
click at [310, 204] on span "Seleccionar certificado" at bounding box center [354, 204] width 217 height 7
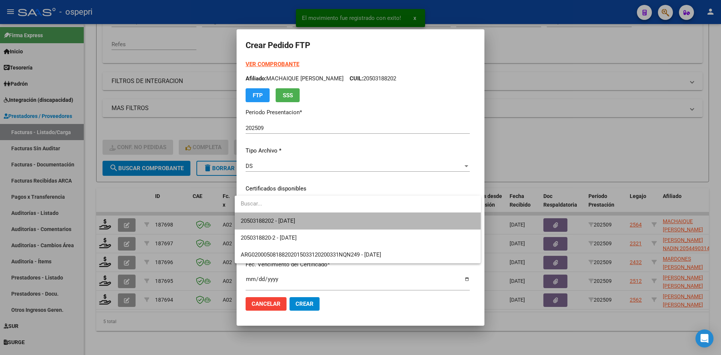
click at [318, 218] on span "20503188202 - [DATE]" at bounding box center [358, 221] width 234 height 17
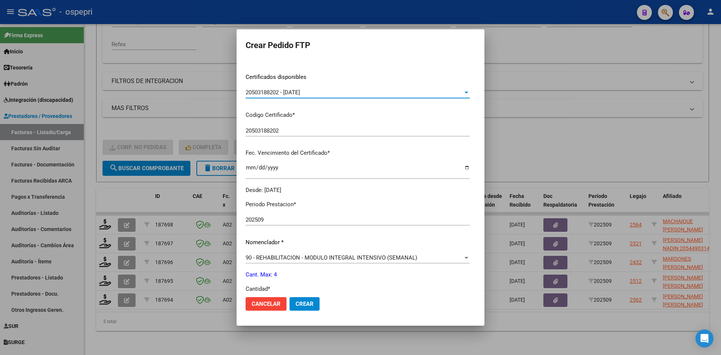
scroll to position [150, 0]
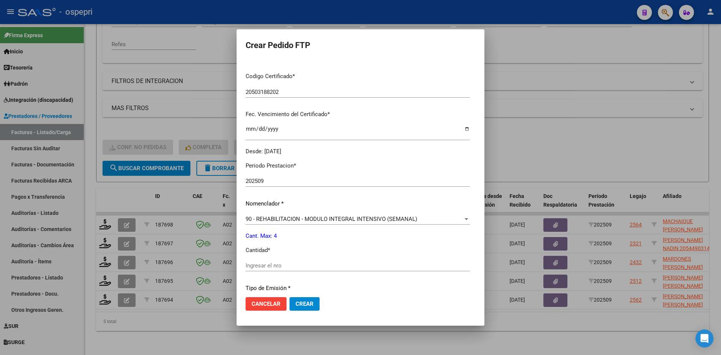
click at [271, 267] on input "Ingresar el nro" at bounding box center [358, 265] width 224 height 7
type input "4"
click at [301, 301] on span "Crear" at bounding box center [305, 303] width 18 height 7
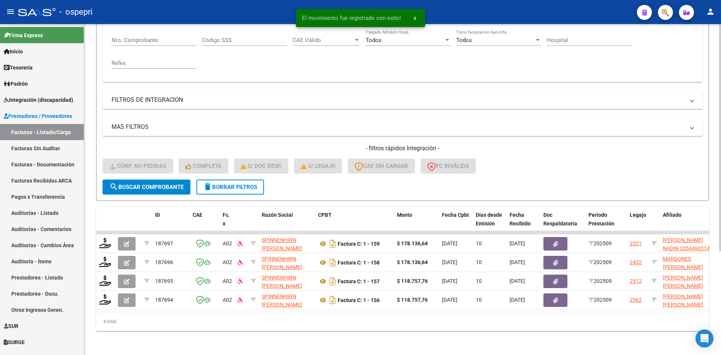
scroll to position [151, 0]
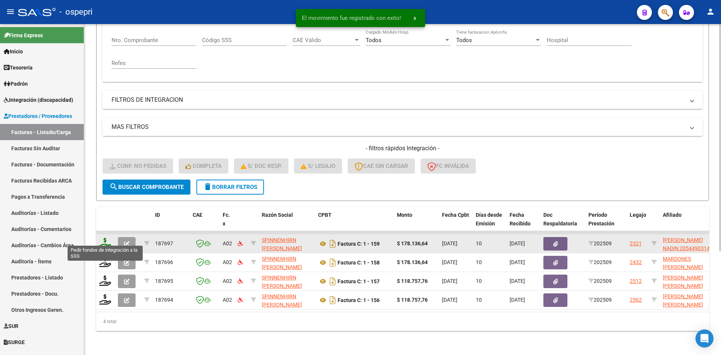
click at [103, 238] on icon at bounding box center [105, 243] width 12 height 11
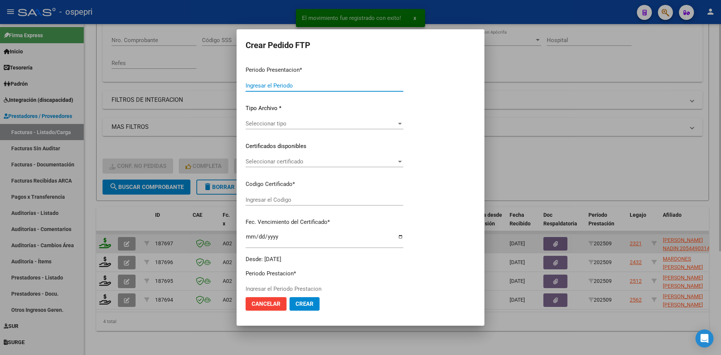
type input "202509"
type input "$ 178.136,64"
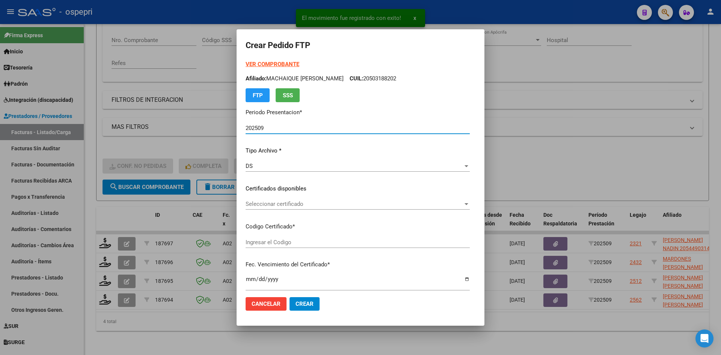
type input "2054490314-5"
type input "[DATE]"
click at [298, 208] on div "Seleccionar certificado Seleccionar certificado" at bounding box center [341, 203] width 190 height 11
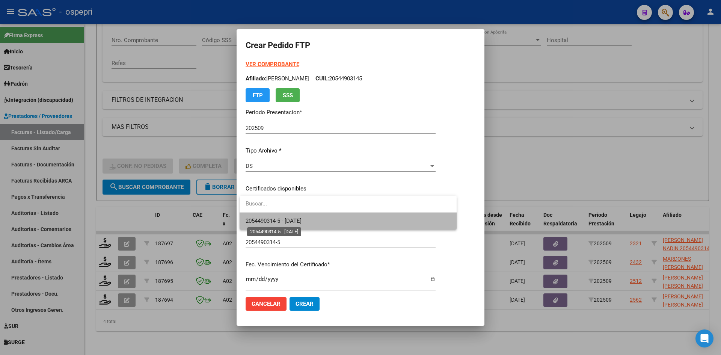
click at [302, 219] on span "2054490314-5 - [DATE]" at bounding box center [274, 220] width 56 height 7
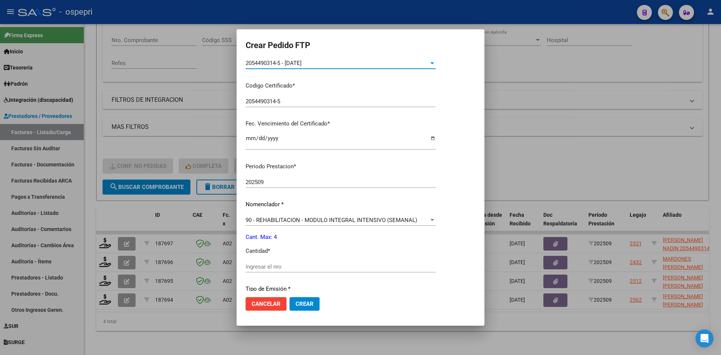
scroll to position [150, 0]
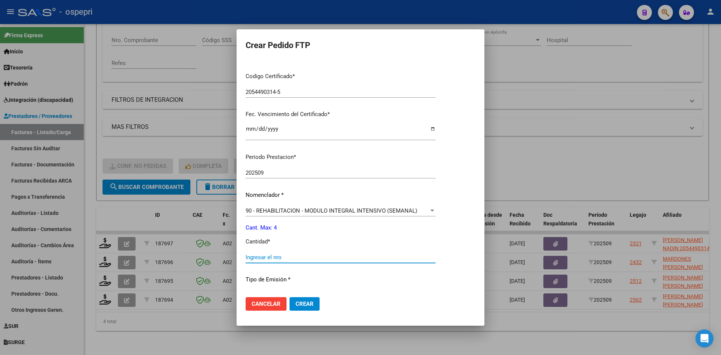
click at [278, 256] on input "Ingresar el nro" at bounding box center [341, 257] width 190 height 7
type input "4"
click at [312, 302] on span "Crear" at bounding box center [305, 303] width 18 height 7
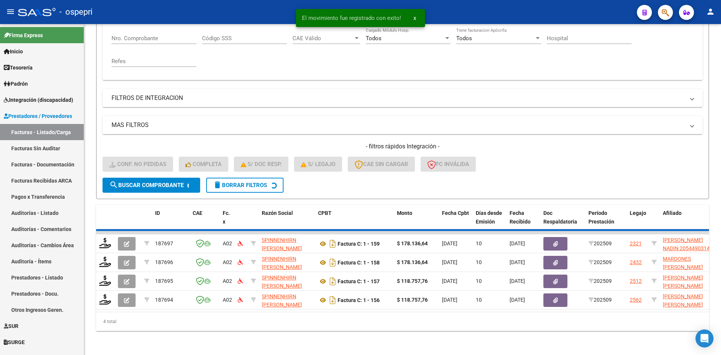
scroll to position [132, 0]
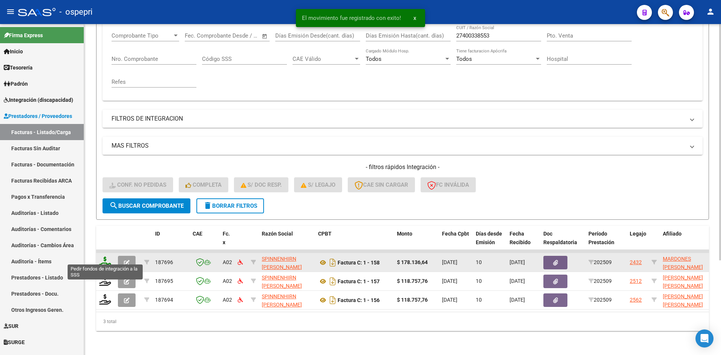
click at [107, 257] on icon at bounding box center [105, 262] width 12 height 11
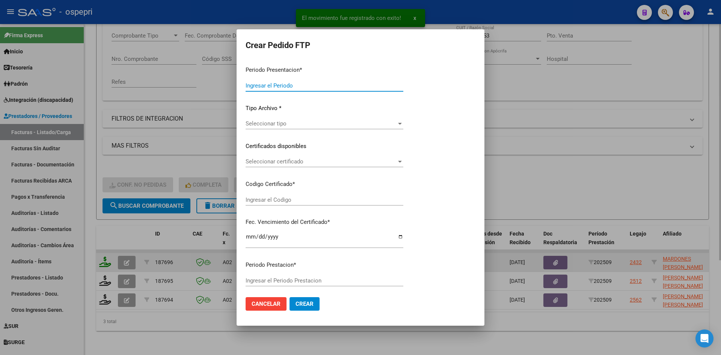
type input "202509"
type input "$ 178.136,64"
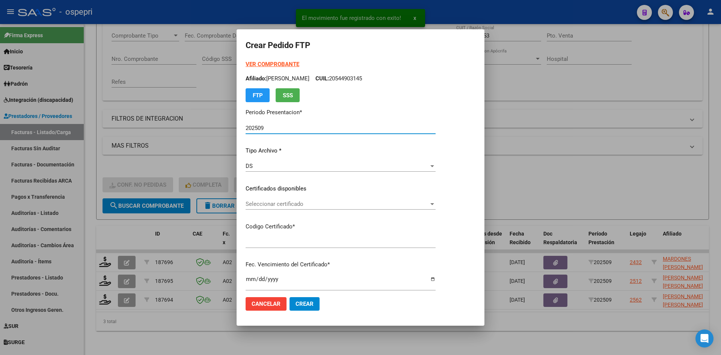
type input "2753071635-5"
type input "[DATE]"
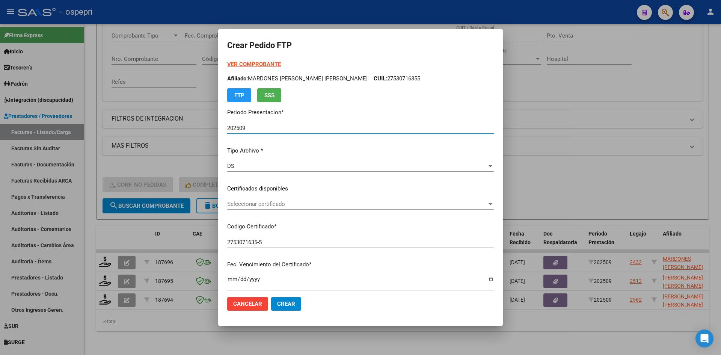
click at [311, 205] on span "Seleccionar certificado" at bounding box center [357, 204] width 260 height 7
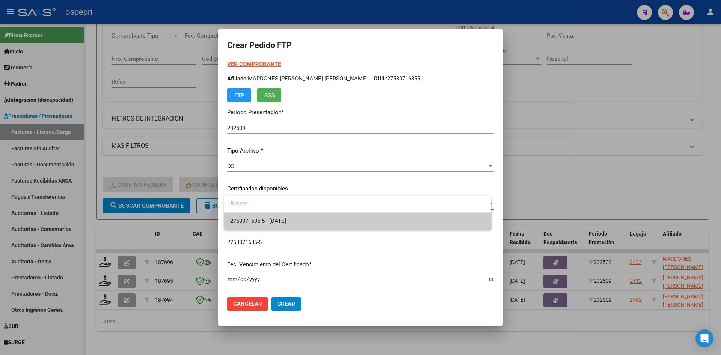
click at [320, 226] on span "2753071635-5 - [DATE]" at bounding box center [357, 221] width 255 height 17
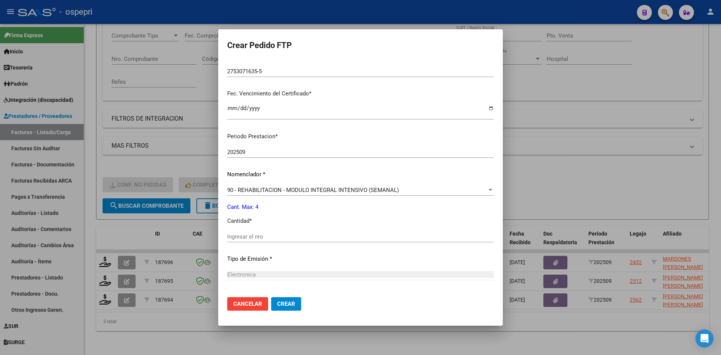
scroll to position [225, 0]
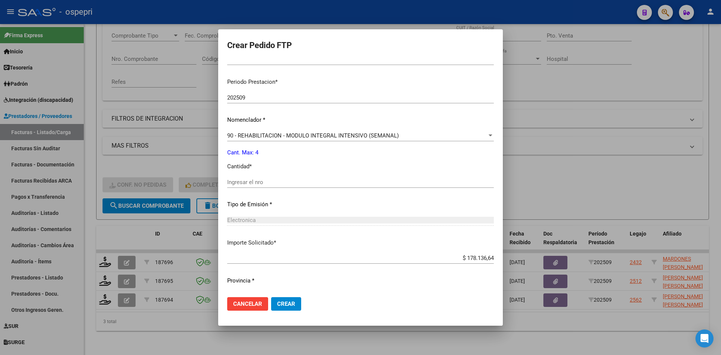
click at [254, 186] on div "Ingresar el nro" at bounding box center [360, 182] width 267 height 11
type input "4"
click at [298, 301] on button "Crear" at bounding box center [286, 304] width 30 height 14
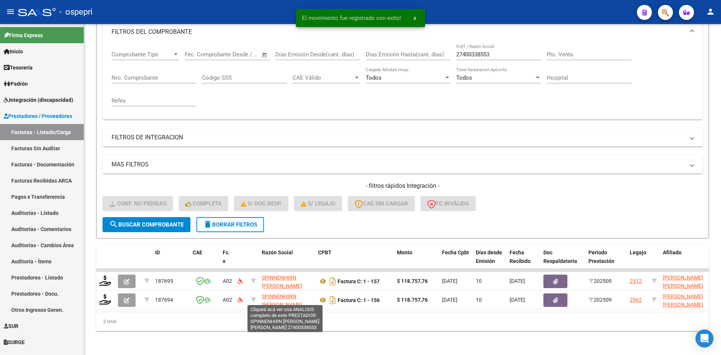
scroll to position [113, 0]
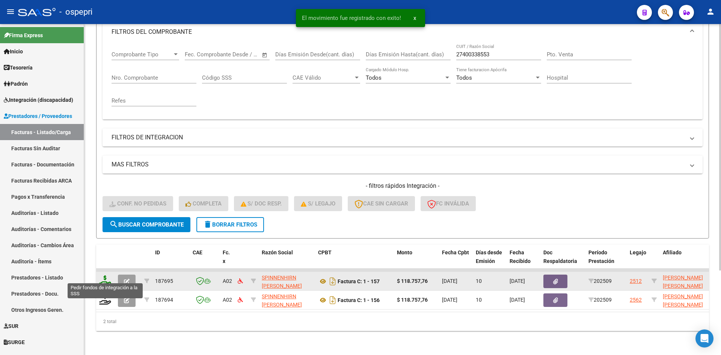
click at [109, 275] on icon at bounding box center [105, 280] width 12 height 11
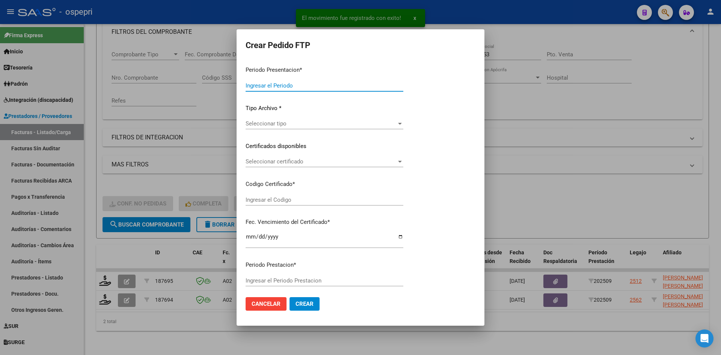
type input "202509"
type input "$ 118.757,76"
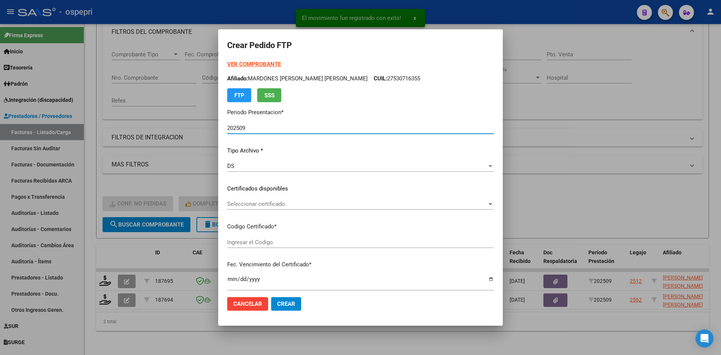
type input "2753483954-0"
type input "[DATE]"
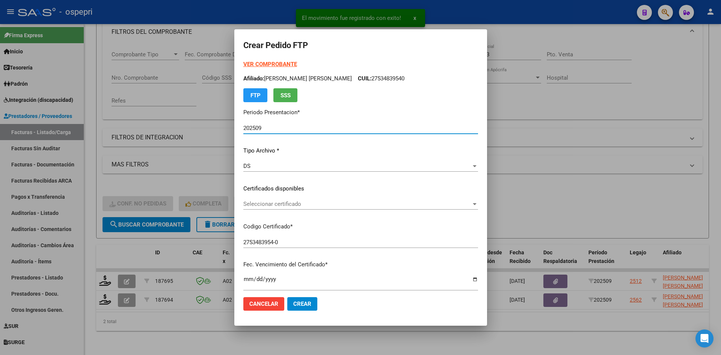
click at [295, 204] on span "Seleccionar certificado" at bounding box center [357, 204] width 228 height 7
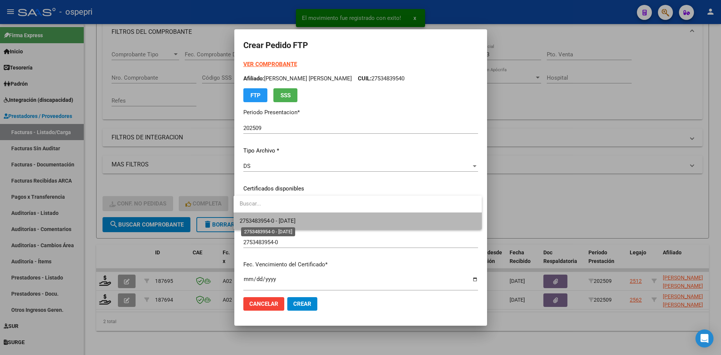
click at [296, 218] on span "2753483954-0 - [DATE]" at bounding box center [268, 220] width 56 height 7
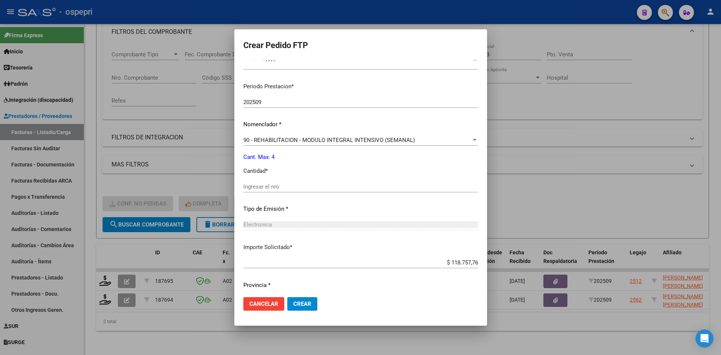
scroll to position [225, 0]
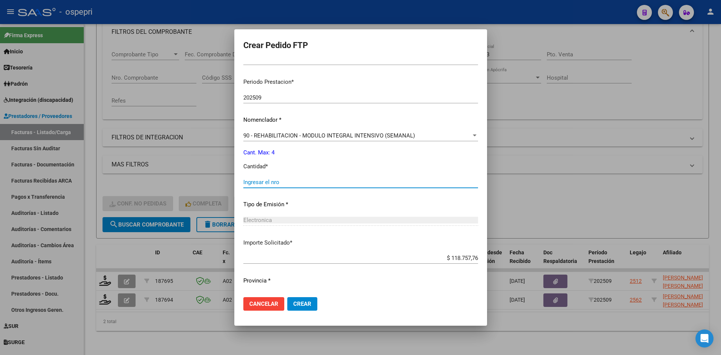
click at [285, 180] on input "Ingresar el nro" at bounding box center [360, 182] width 235 height 7
type input "4"
click at [308, 304] on button "Crear" at bounding box center [302, 304] width 30 height 14
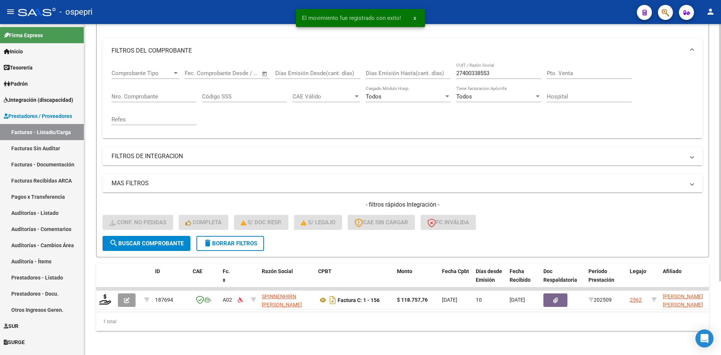
scroll to position [95, 0]
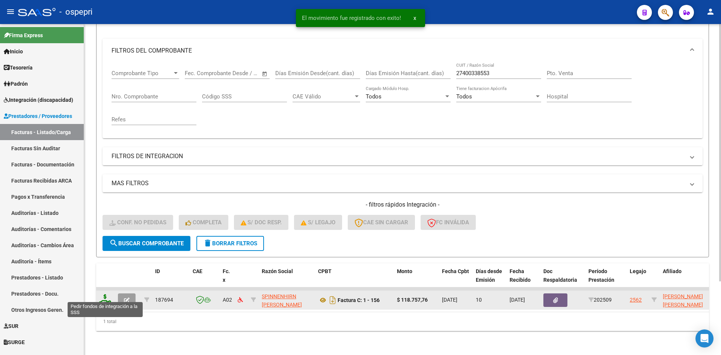
click at [103, 294] on icon at bounding box center [105, 299] width 12 height 11
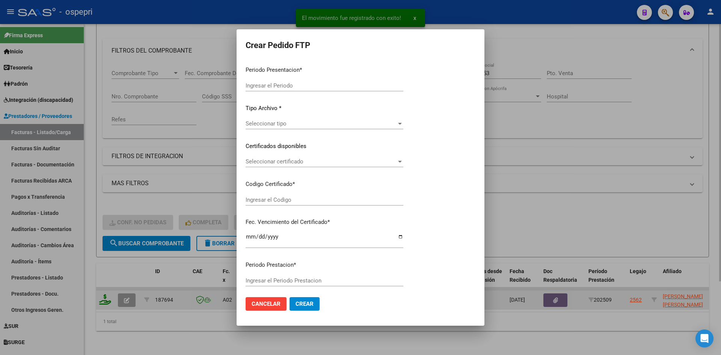
type input "202509"
type input "$ 118.757,76"
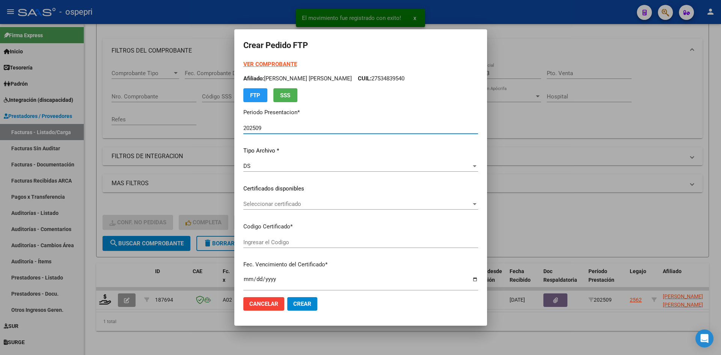
type input "27560574989"
type input "[DATE]"
click at [324, 205] on span "Seleccionar certificado" at bounding box center [357, 204] width 228 height 7
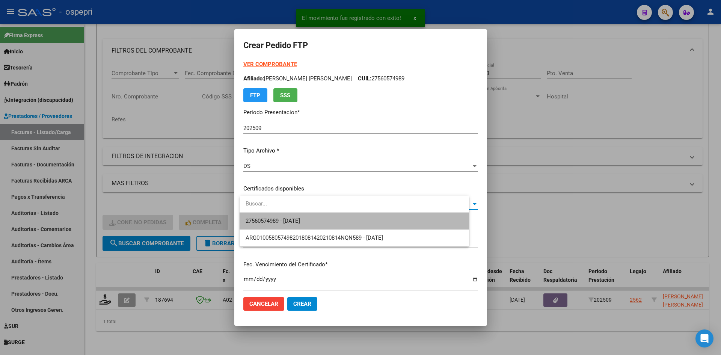
click at [327, 220] on span "27560574989 - [DATE]" at bounding box center [354, 221] width 217 height 17
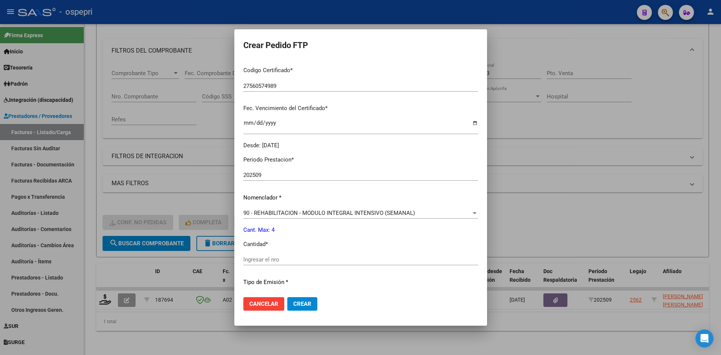
scroll to position [225, 0]
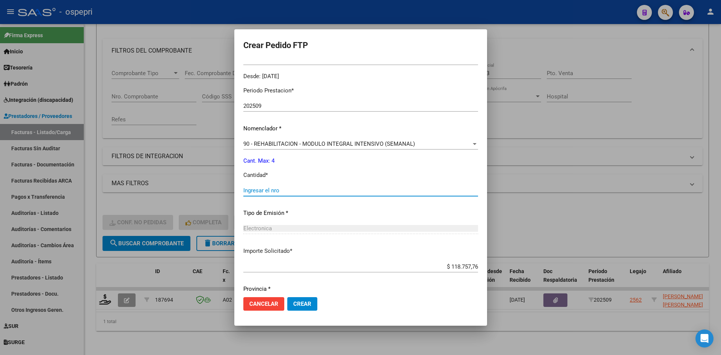
click at [294, 192] on input "Ingresar el nro" at bounding box center [360, 190] width 235 height 7
type input "4"
click at [303, 306] on span "Crear" at bounding box center [302, 303] width 18 height 7
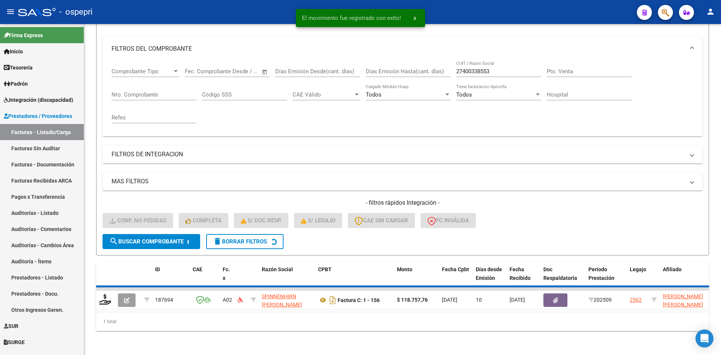
scroll to position [83, 0]
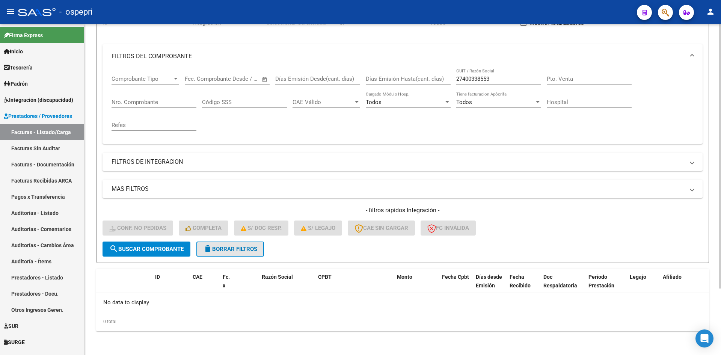
click at [246, 247] on span "delete Borrar Filtros" at bounding box center [230, 249] width 54 height 7
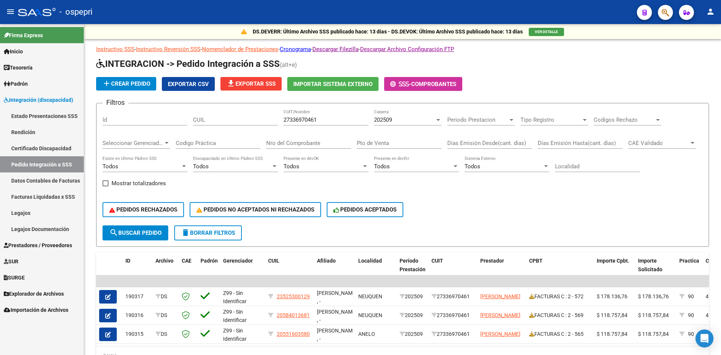
scroll to position [40, 0]
